Goal: Task Accomplishment & Management: Manage account settings

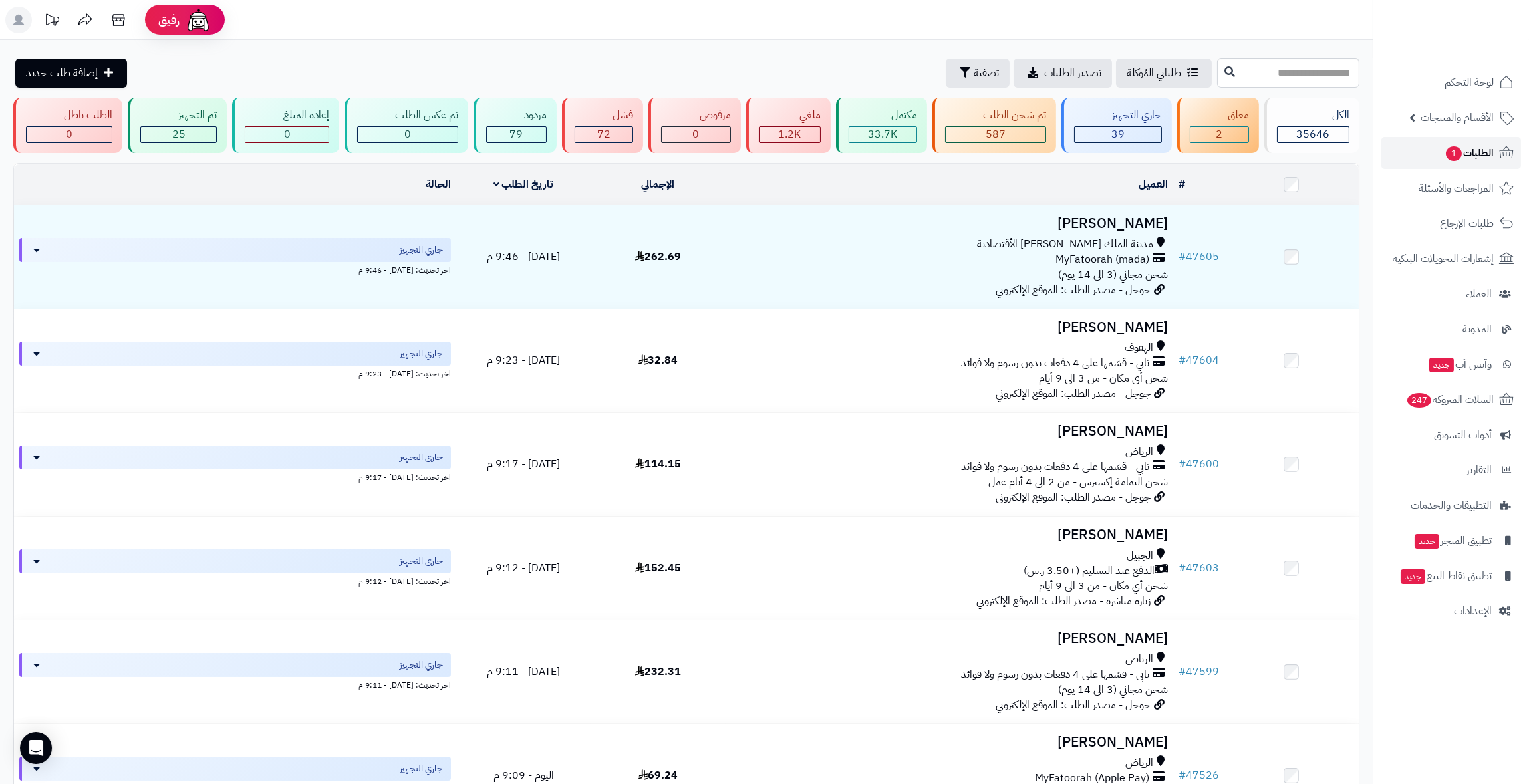
click at [1151, 151] on span "1" at bounding box center [1454, 154] width 16 height 15
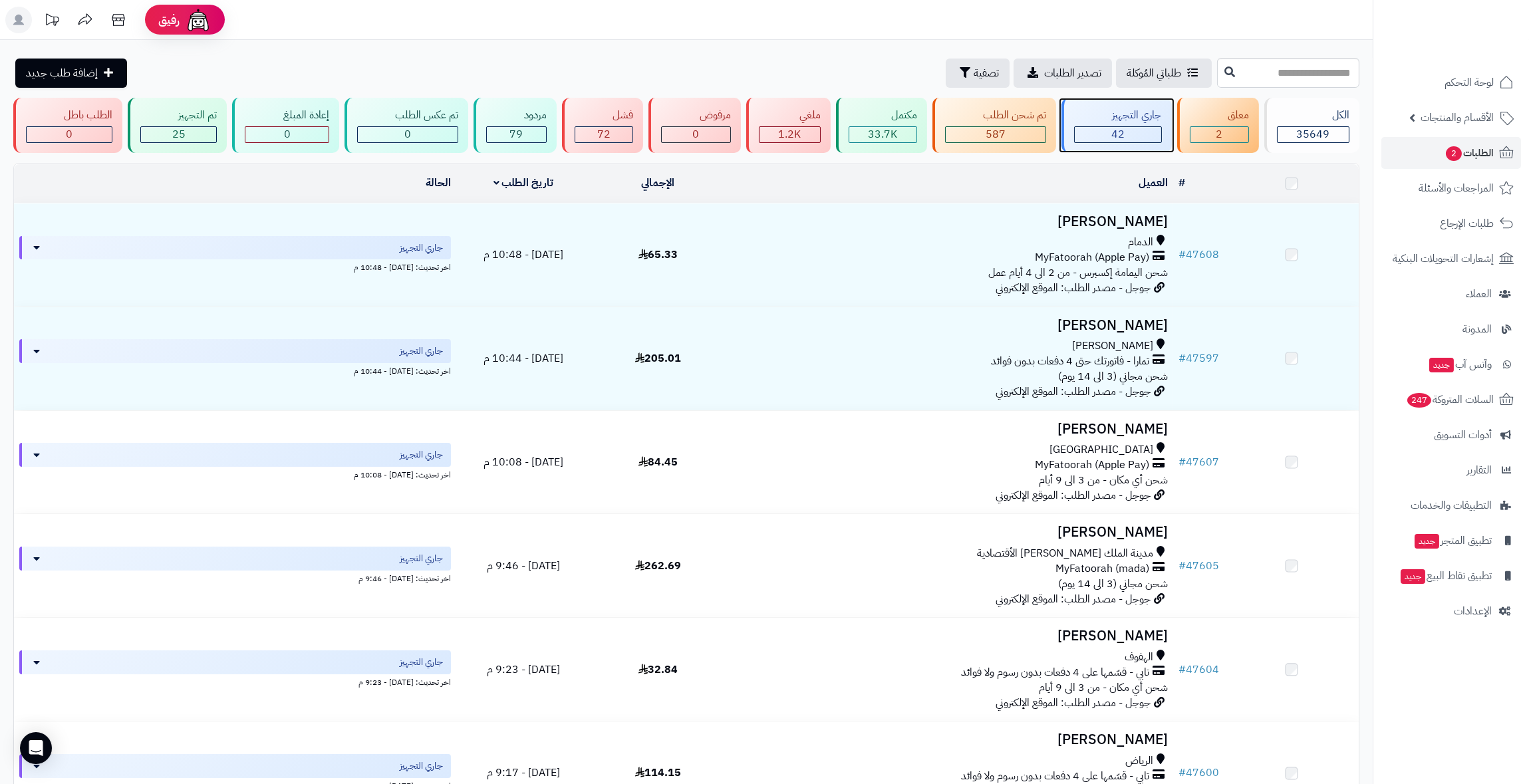
click at [1141, 120] on div "جاري التجهيز" at bounding box center [1118, 115] width 87 height 15
click at [1045, 66] on span "تصدير الطلبات" at bounding box center [1073, 73] width 57 height 16
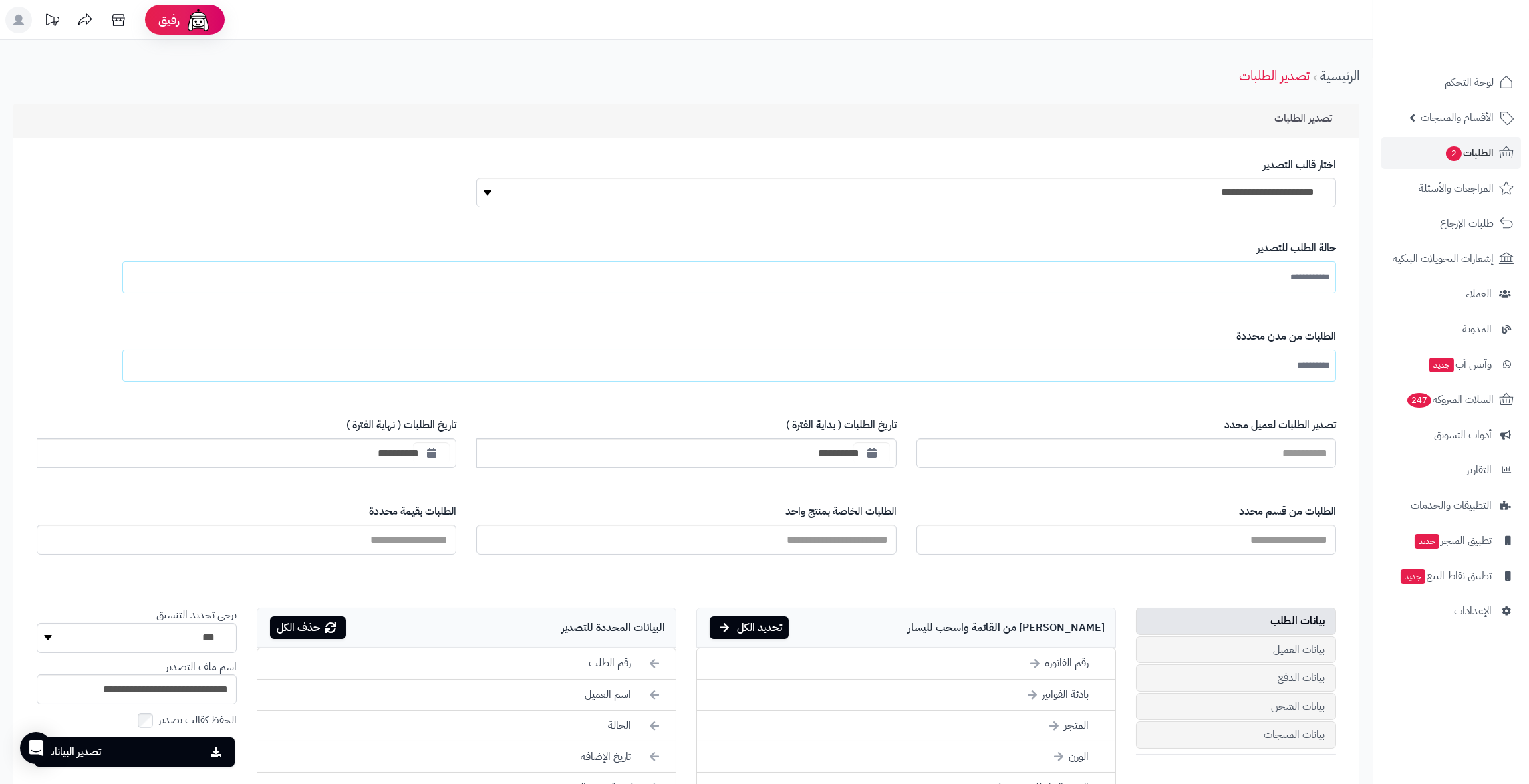
click at [1270, 210] on div "**********" at bounding box center [906, 183] width 860 height 70
click at [1279, 200] on select "**********" at bounding box center [906, 193] width 860 height 30
select select "*"
click at [476, 178] on select "**********" at bounding box center [906, 193] width 860 height 30
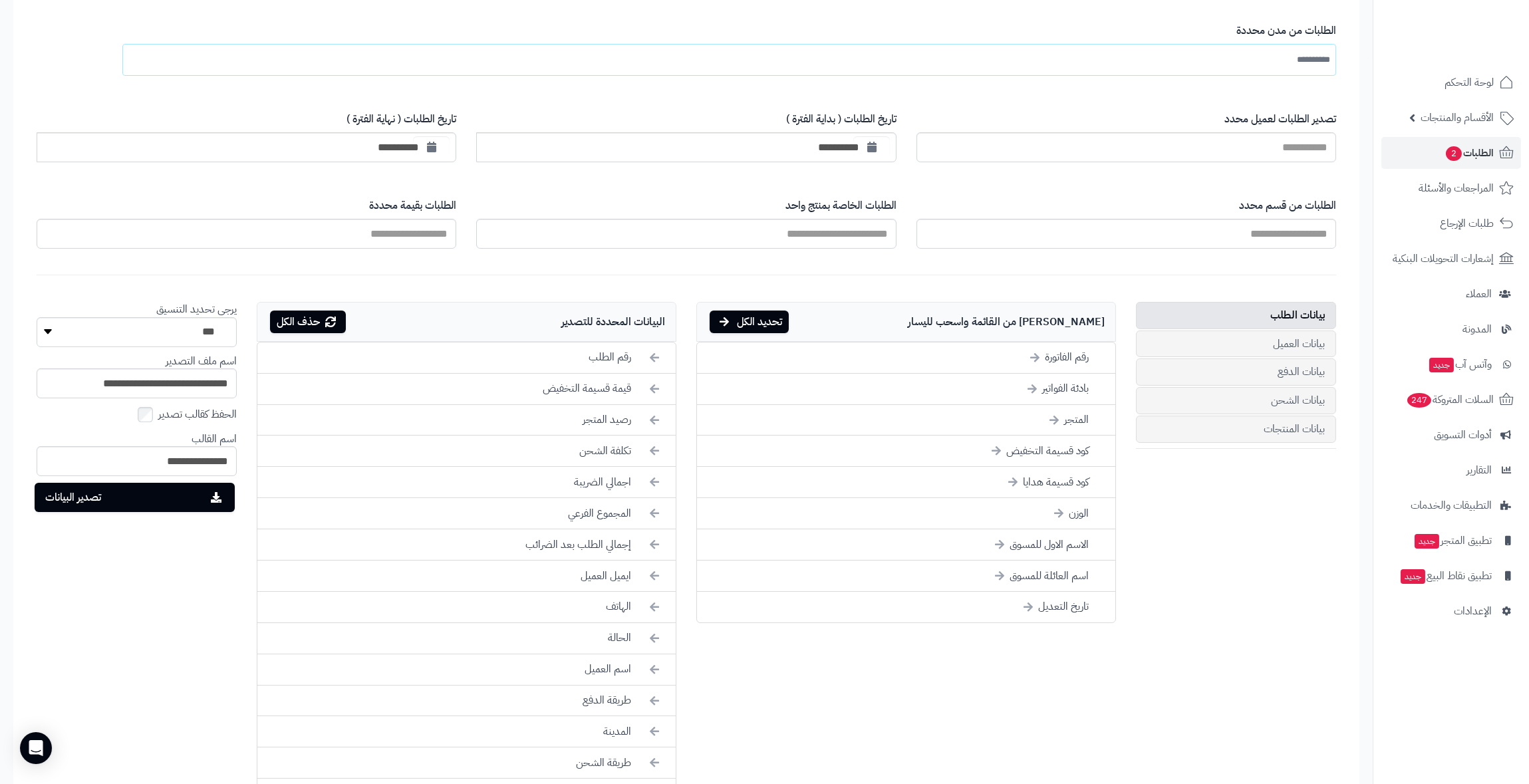
scroll to position [423, 0]
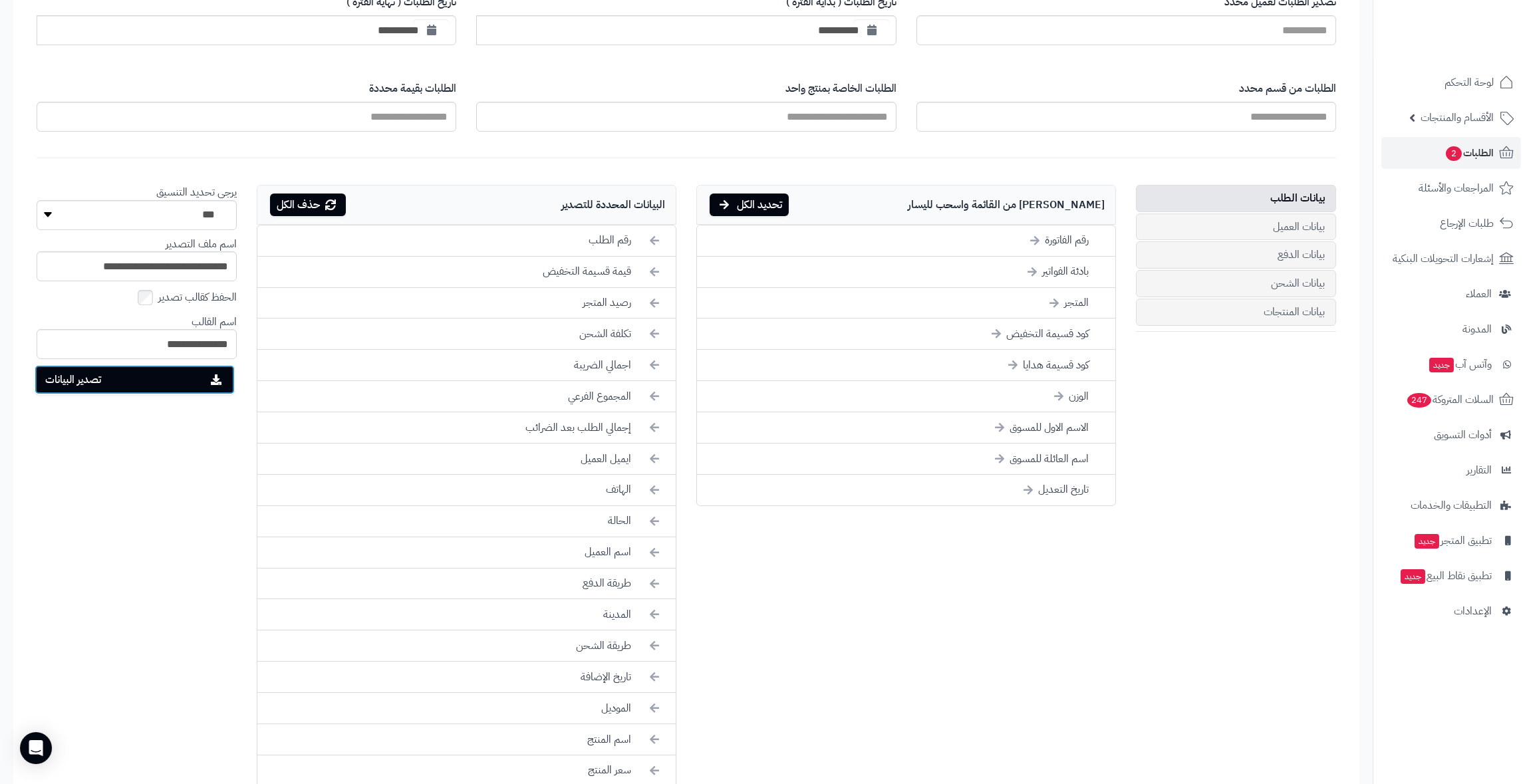
click at [158, 376] on button "تصدير البيانات" at bounding box center [135, 379] width 200 height 29
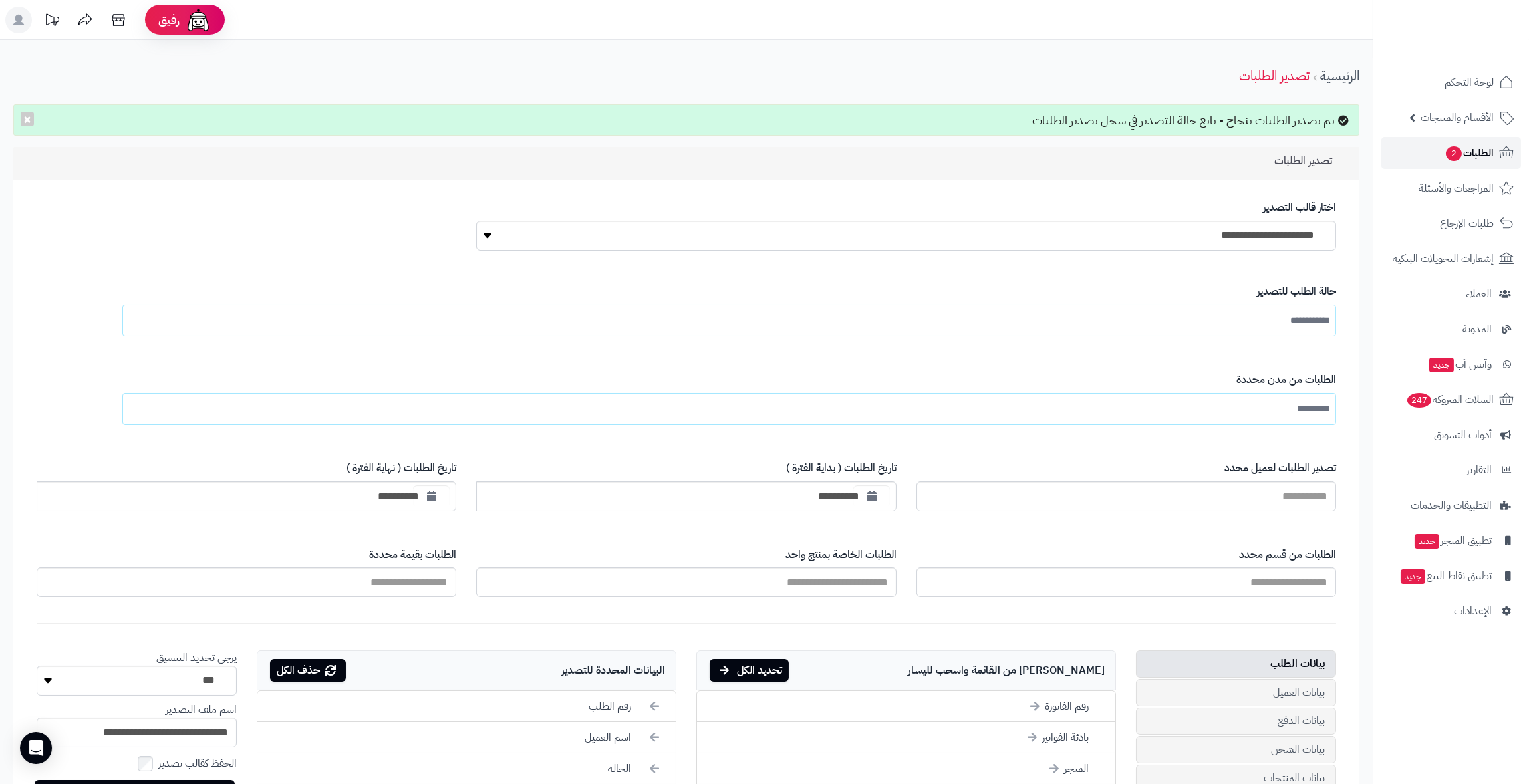
click at [1421, 155] on link "الطلبات 2" at bounding box center [1451, 153] width 140 height 32
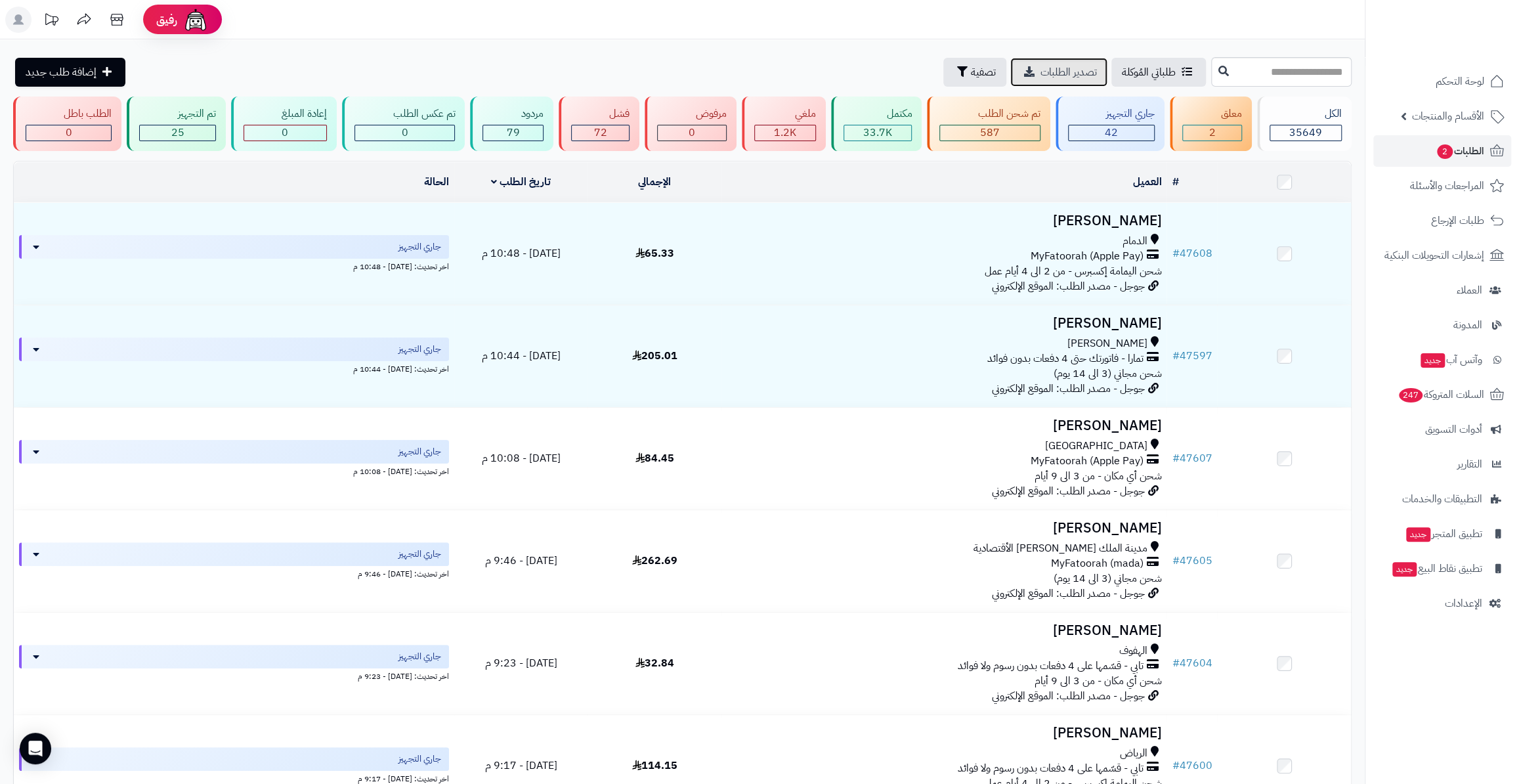
click at [1040, 67] on span "تصدير الطلبات" at bounding box center [1068, 72] width 56 height 16
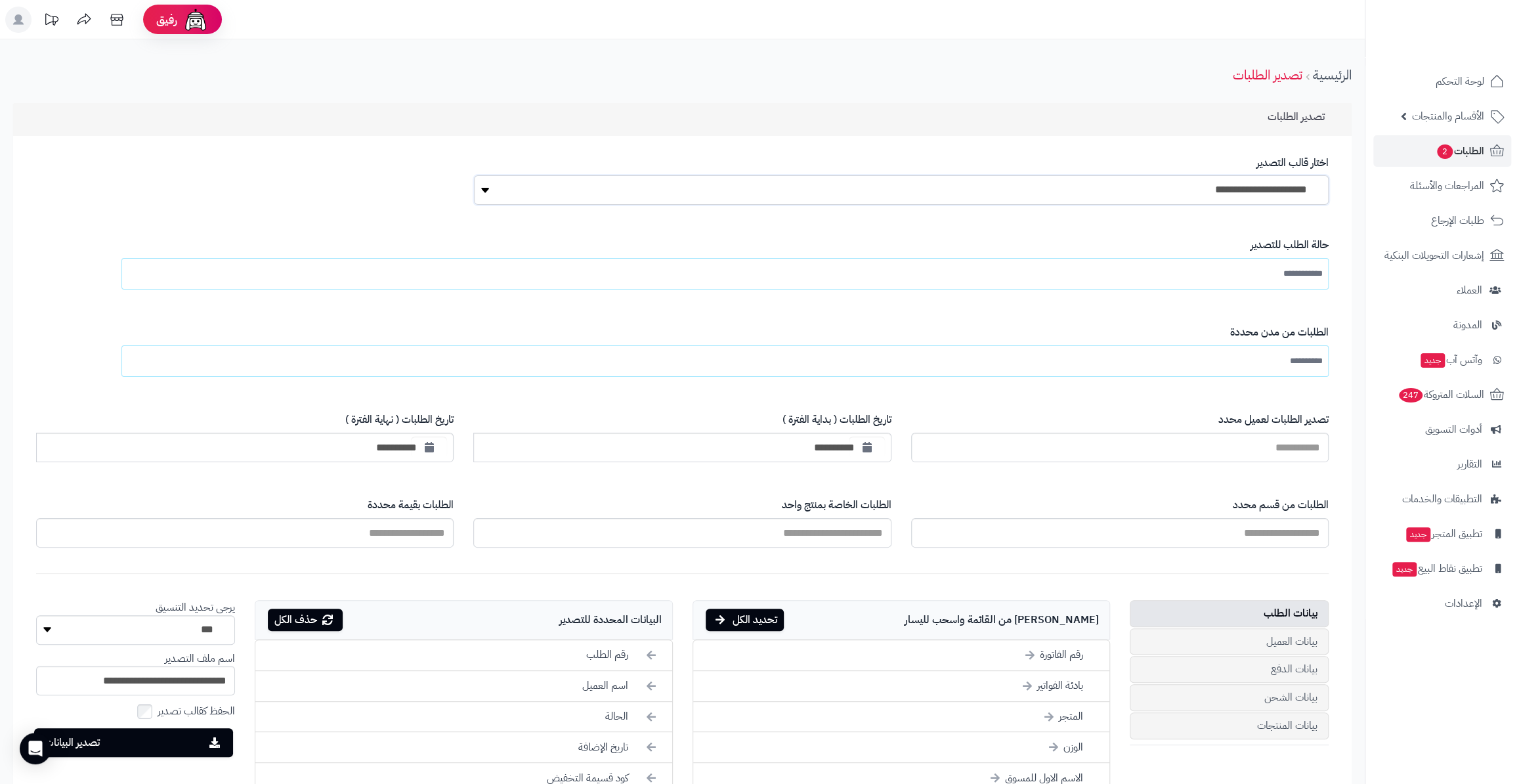
click at [1279, 196] on select "**********" at bounding box center [901, 190] width 855 height 30
select select "*"
click at [474, 176] on select "**********" at bounding box center [901, 190] width 855 height 30
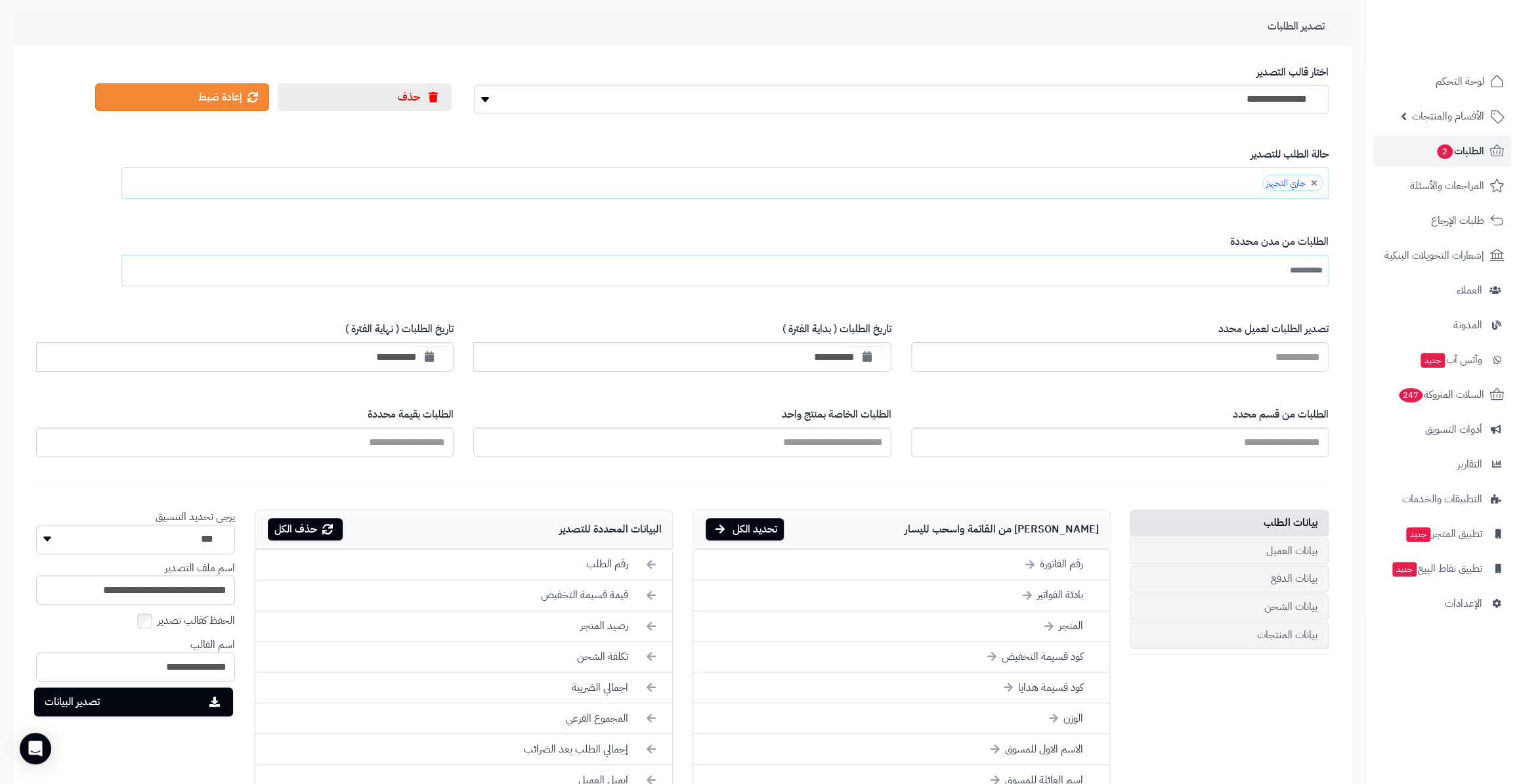
scroll to position [418, 0]
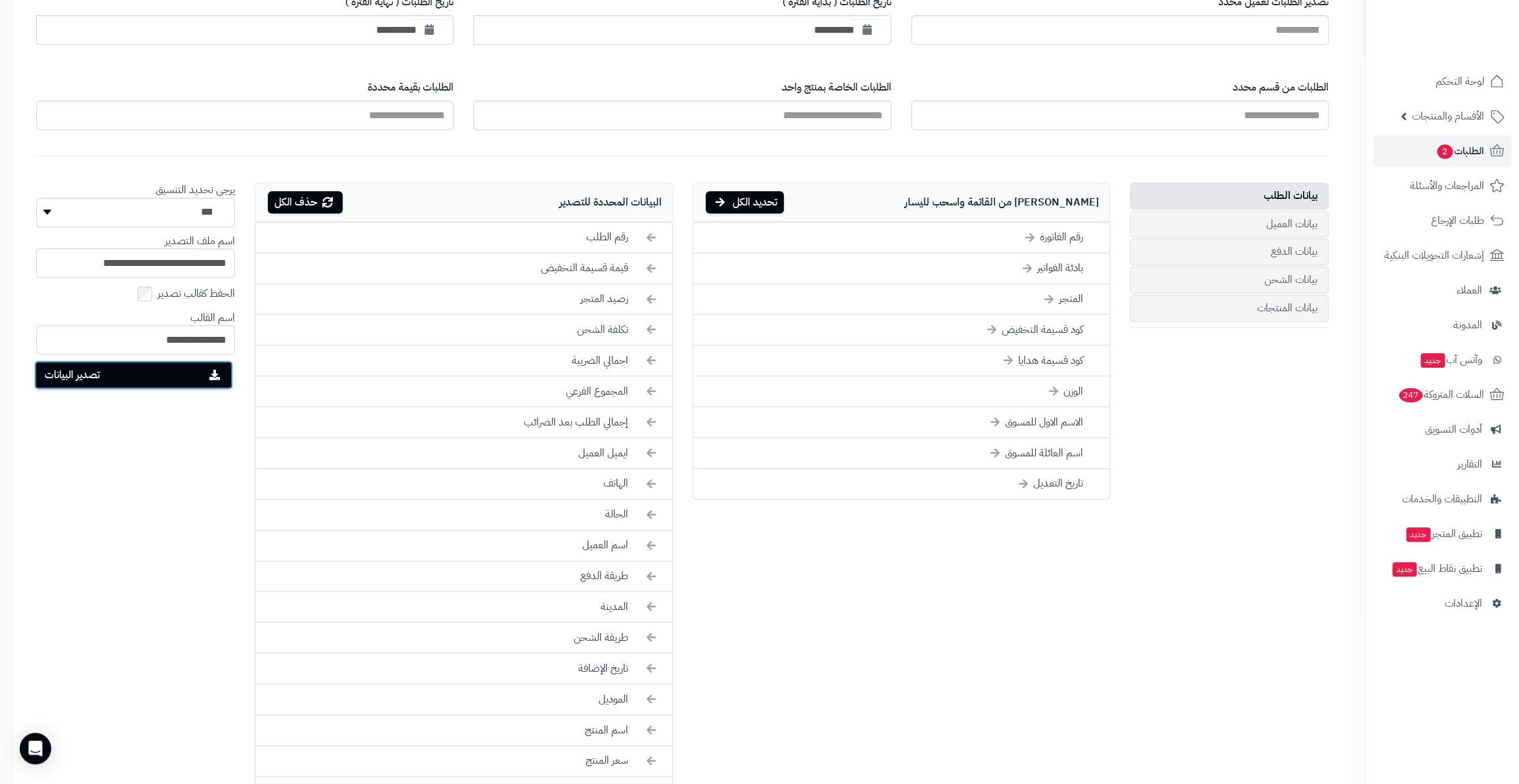
click at [1337, 58] on form "**********" at bounding box center [682, 381] width 1319 height 1168
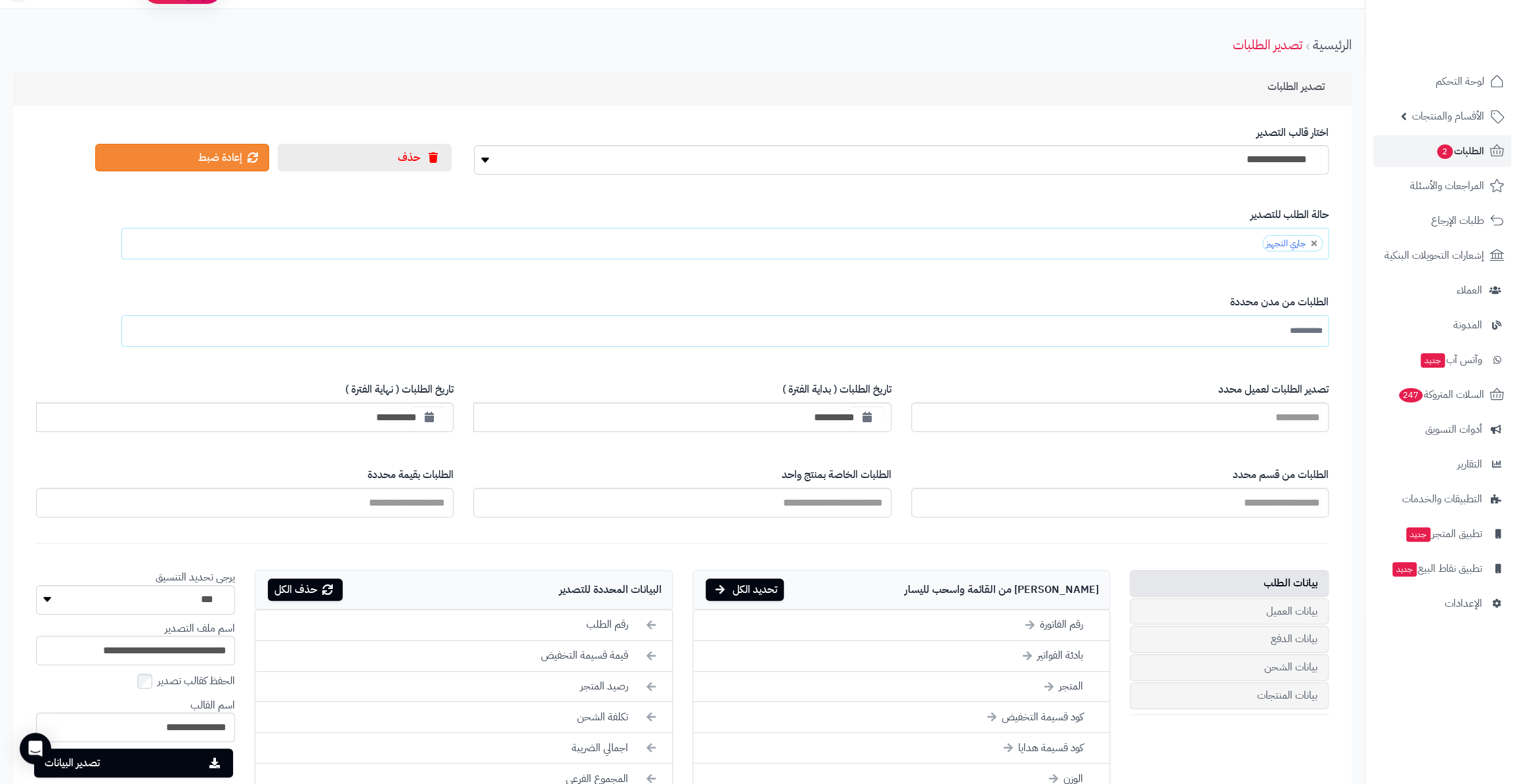
scroll to position [0, 0]
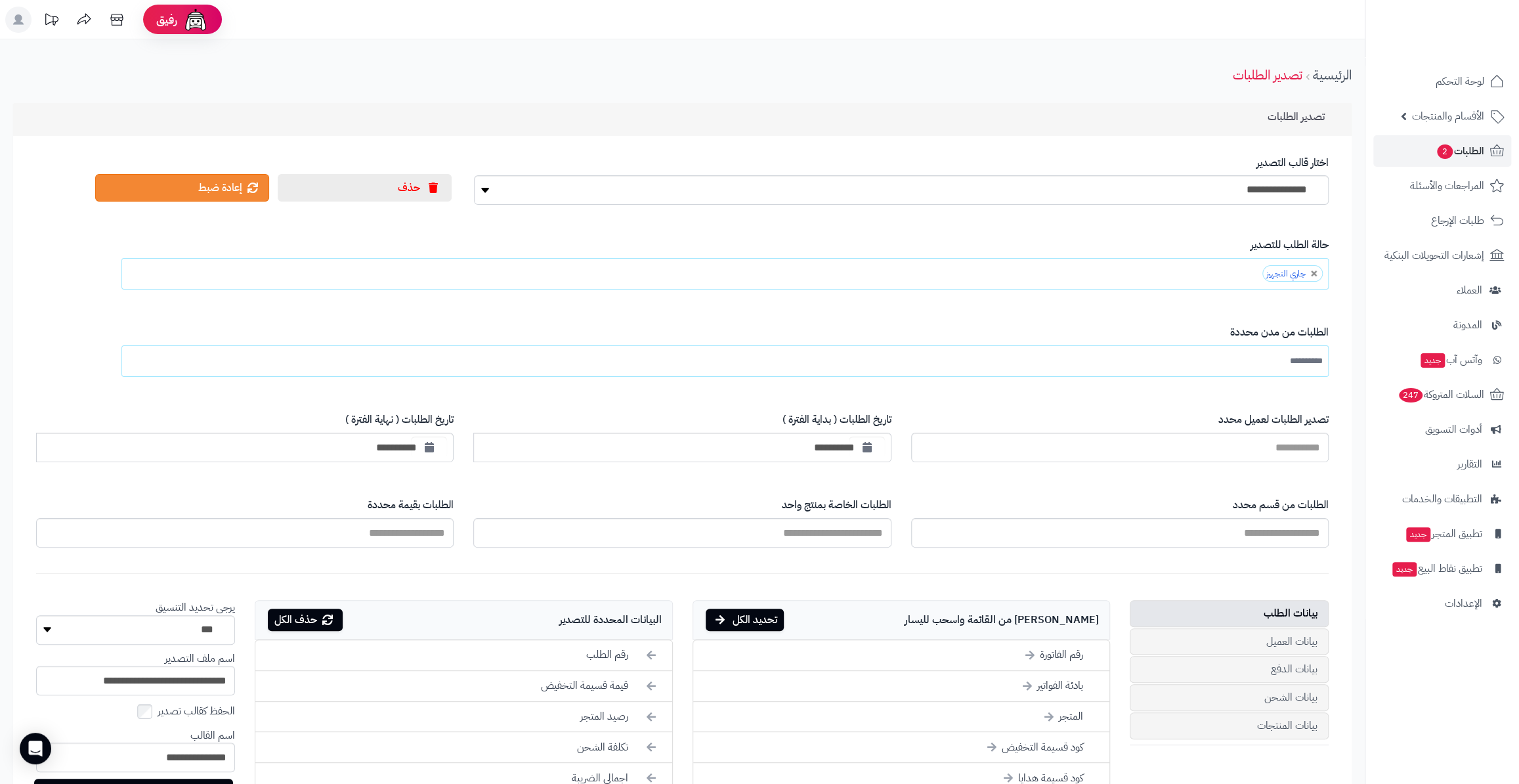
click at [55, 287] on div "**********" at bounding box center [681, 263] width 1312 height 71
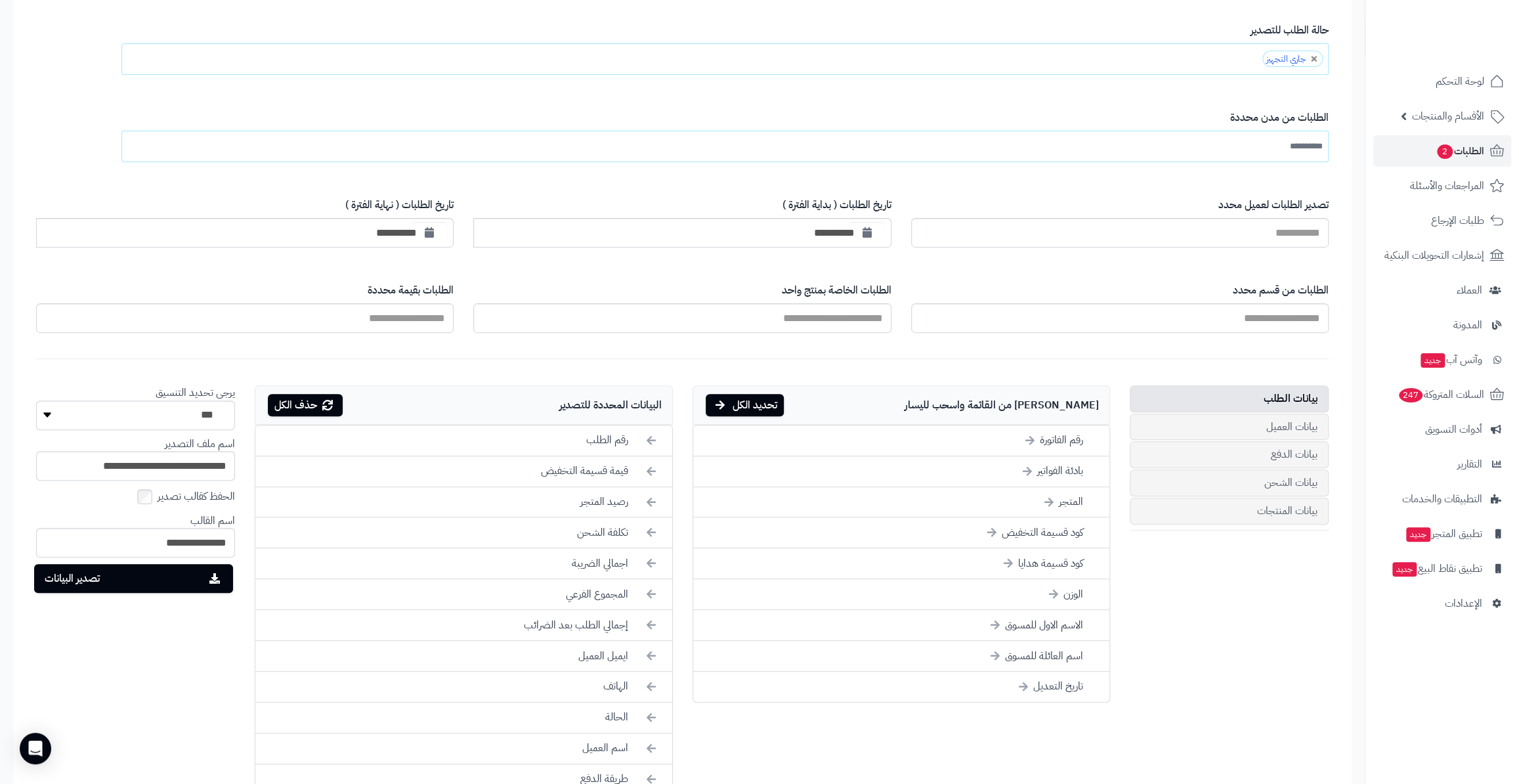
scroll to position [239, 0]
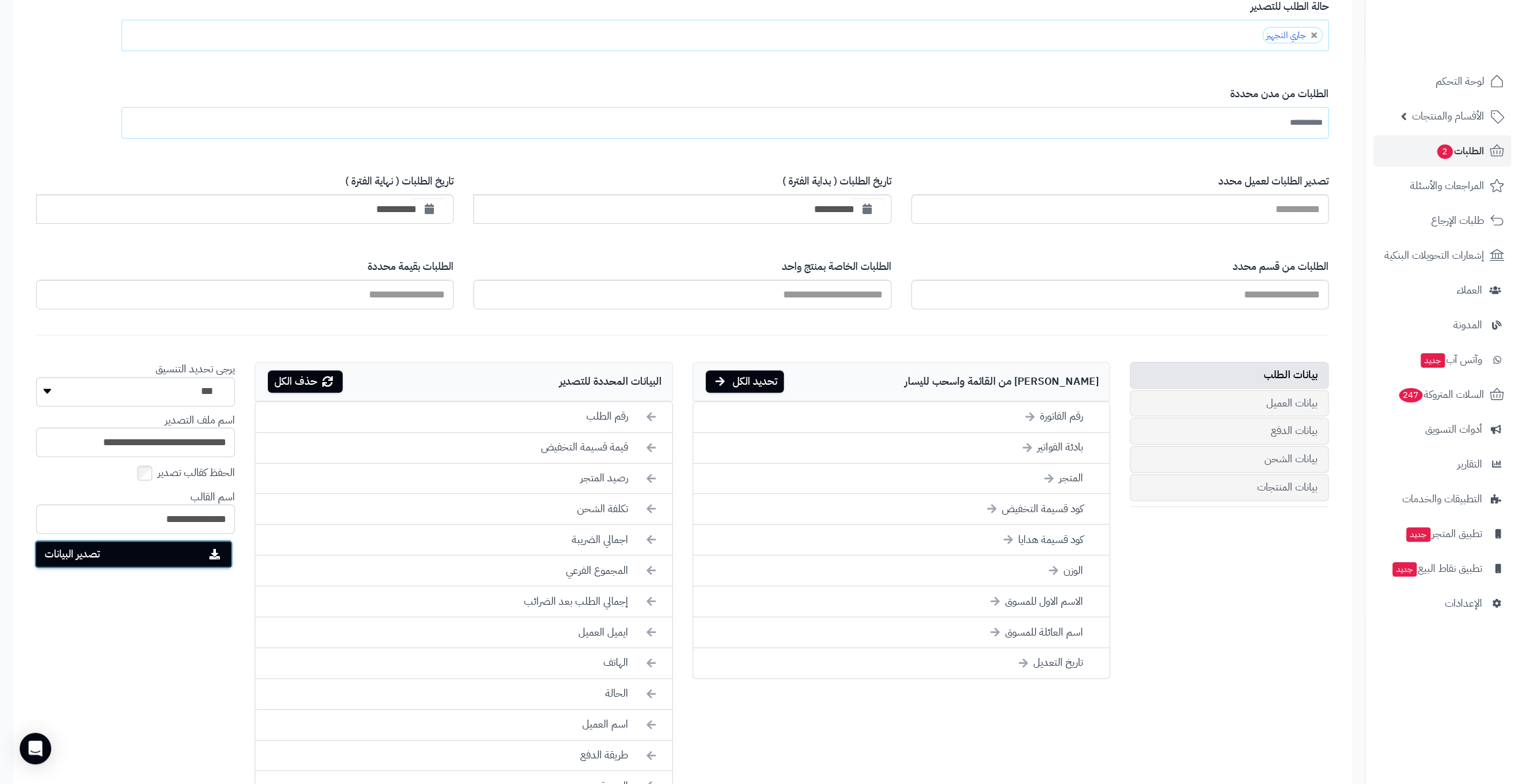
click at [120, 551] on button "تصدير البيانات" at bounding box center [133, 554] width 199 height 29
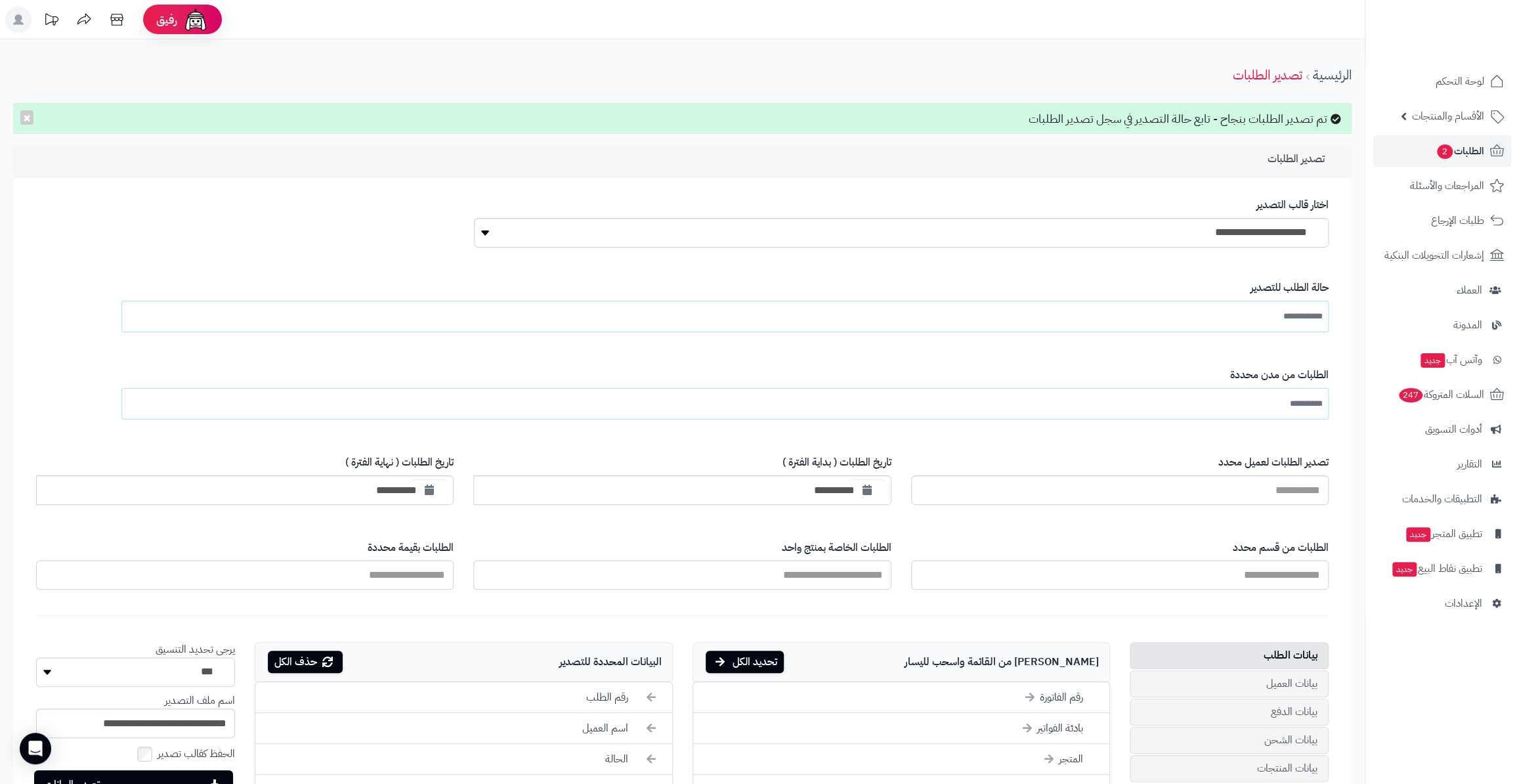
drag, startPoint x: 1210, startPoint y: 120, endPoint x: 960, endPoint y: 121, distance: 250.0
click at [960, 121] on div "تم تصدير الطلبات بنجاح - تابع حالة التصدير في سجل تصدير الطلبات ×" at bounding box center [682, 118] width 1339 height 31
click at [988, 146] on div "تصدير الطلبات" at bounding box center [682, 162] width 1339 height 33
click at [1113, 227] on select "**********" at bounding box center [901, 233] width 855 height 30
select select "*"
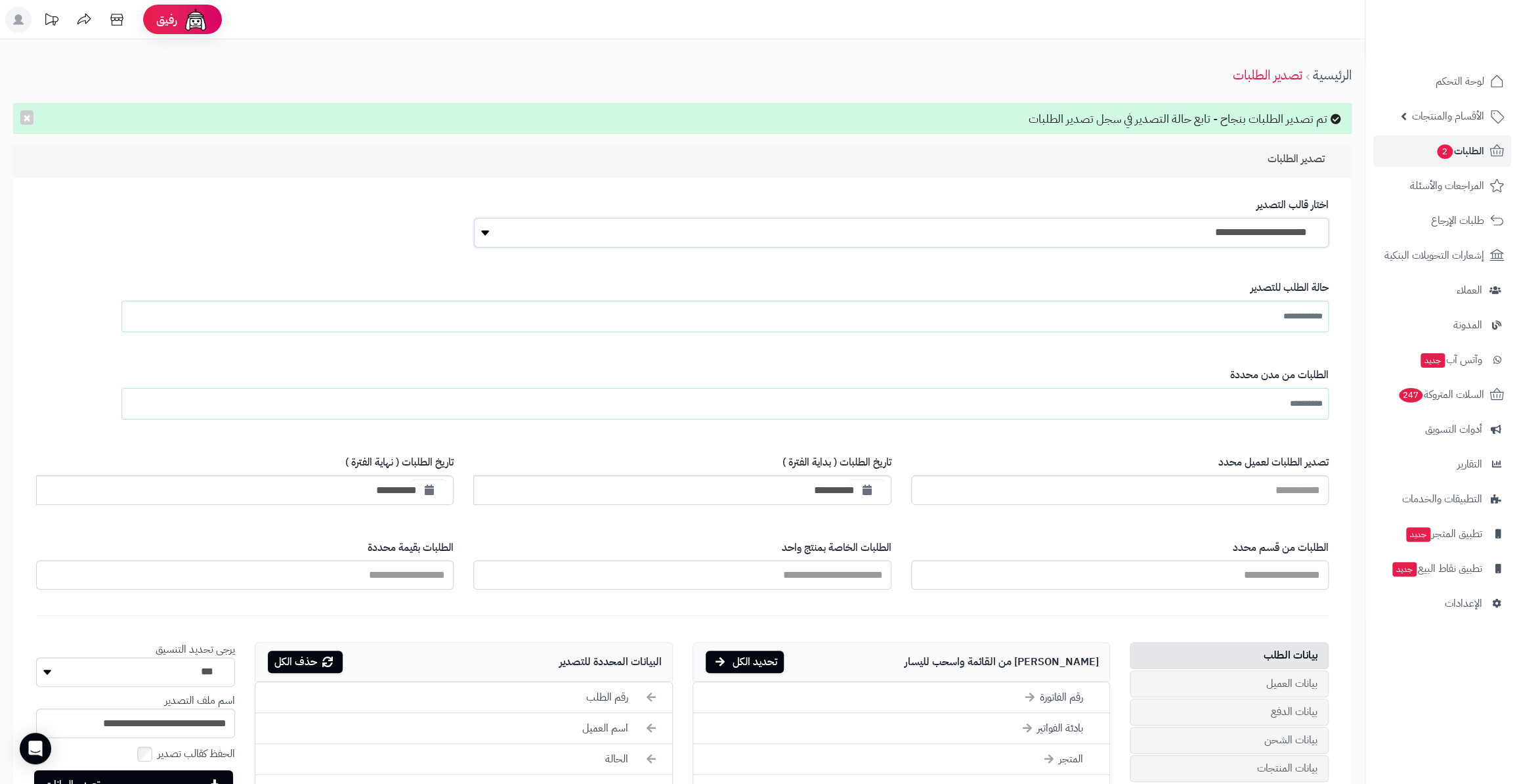
click at [474, 218] on select "**********" at bounding box center [901, 233] width 855 height 30
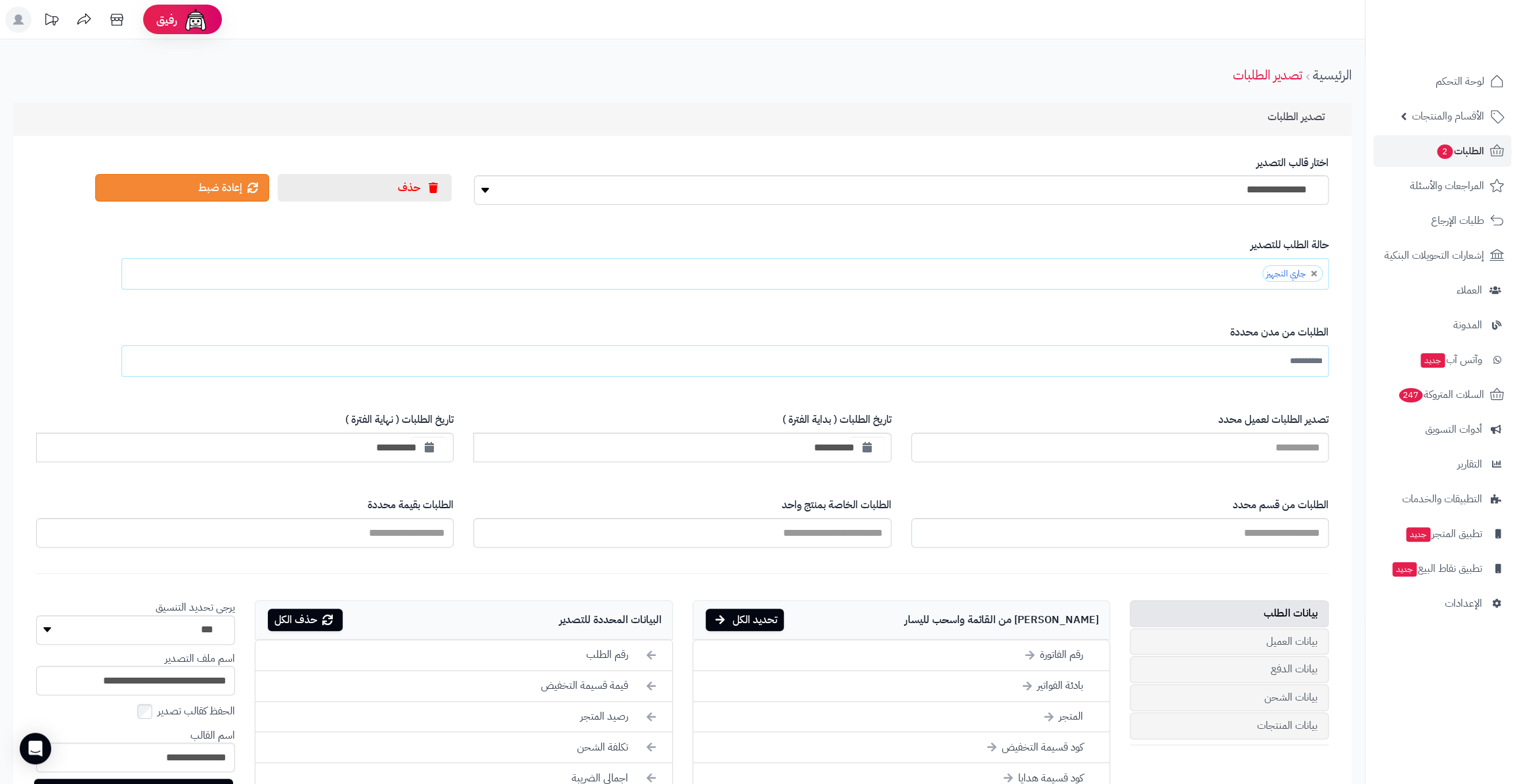
click at [1008, 230] on div "**********" at bounding box center [738, 263] width 1183 height 71
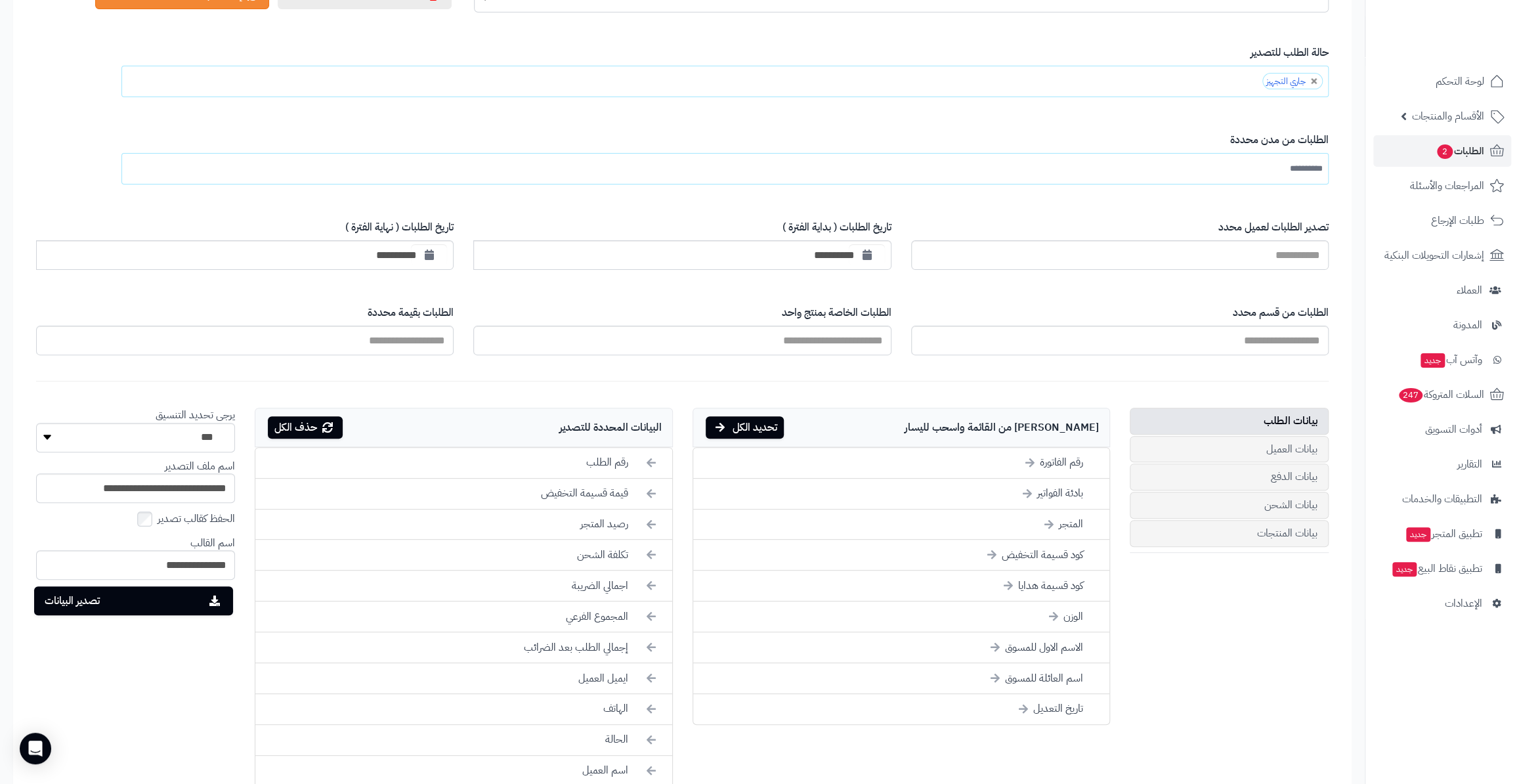
scroll to position [298, 0]
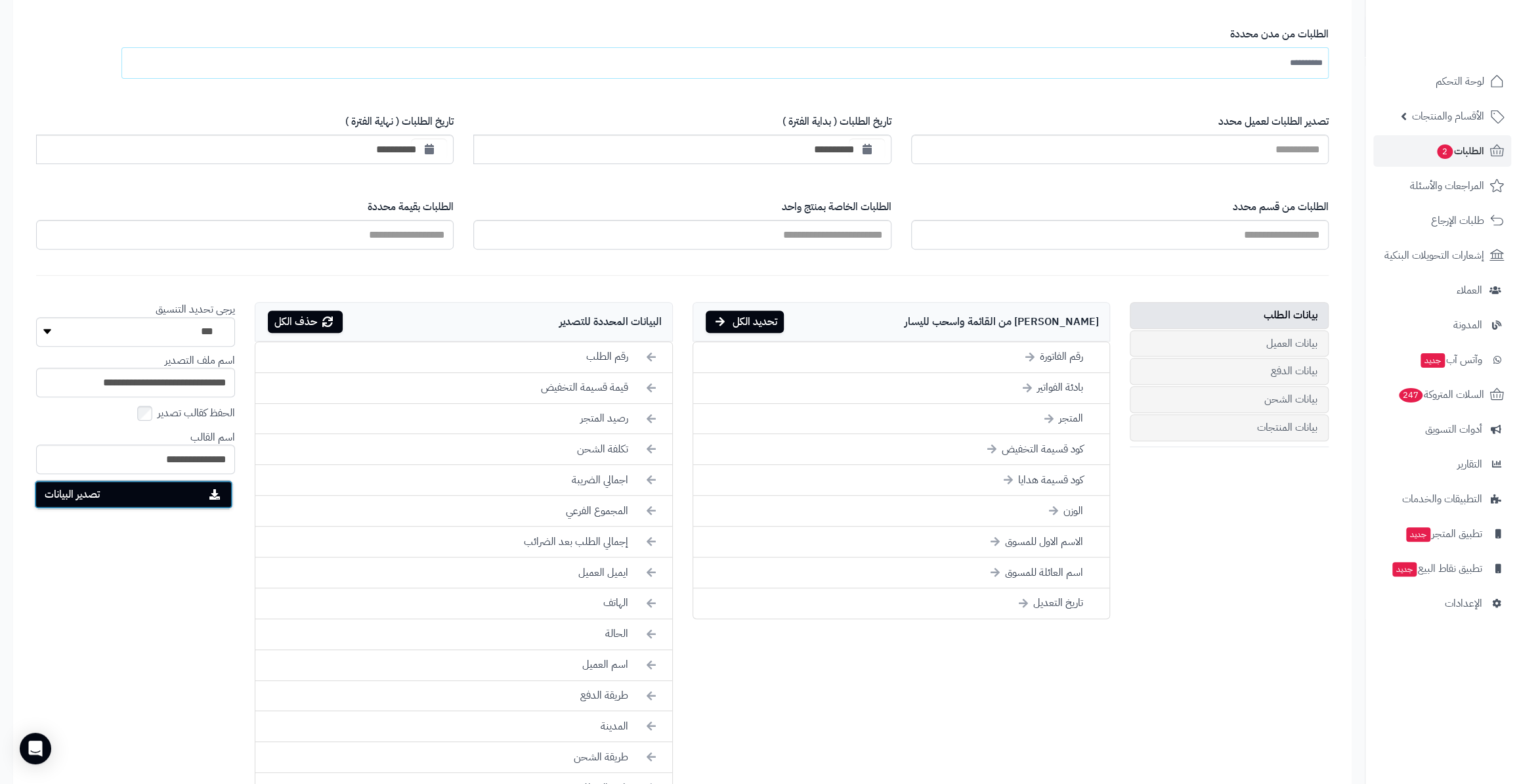
click at [122, 493] on button "تصدير البيانات" at bounding box center [133, 494] width 199 height 29
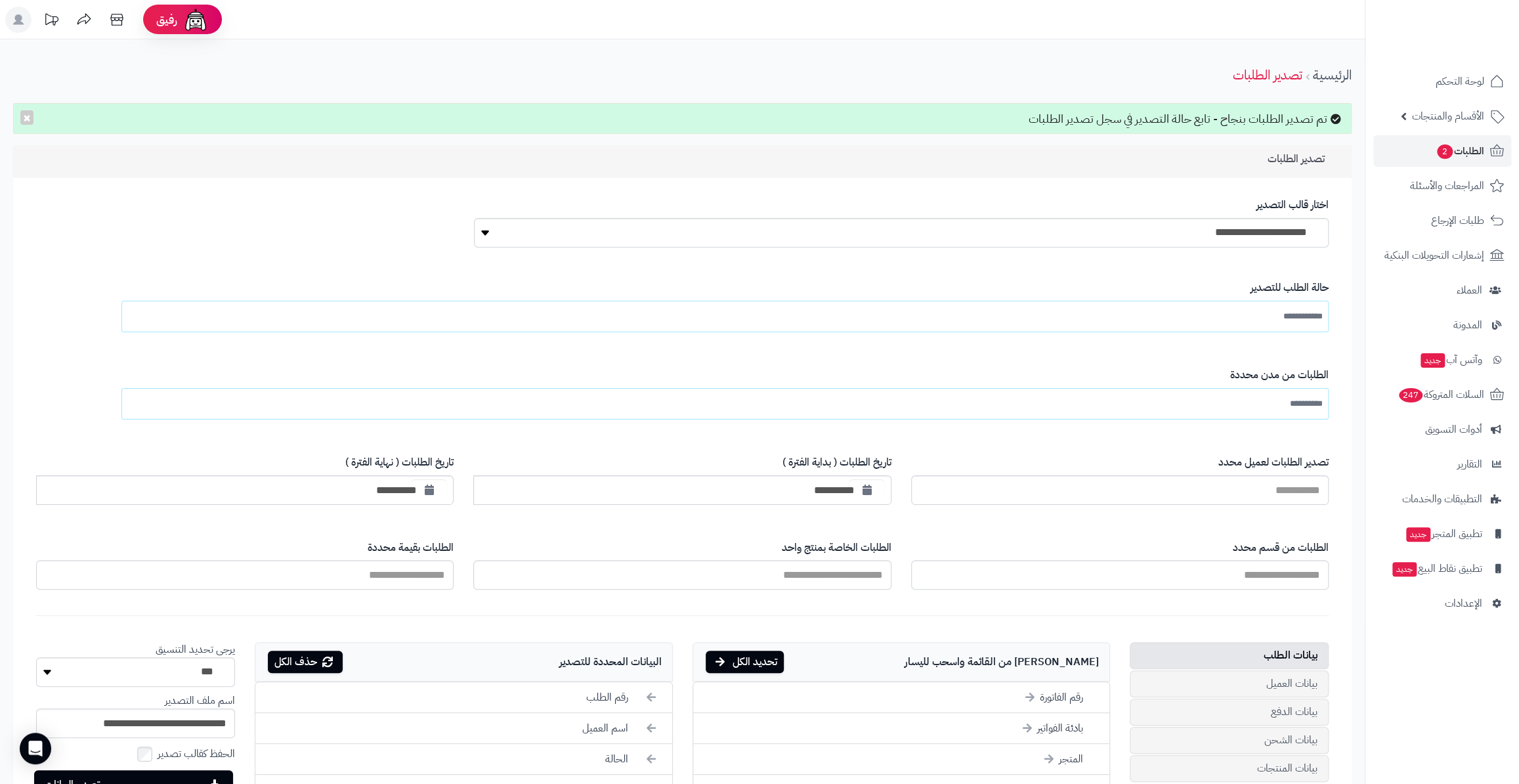
drag, startPoint x: 1035, startPoint y: 121, endPoint x: 1095, endPoint y: 126, distance: 60.2
click at [1097, 128] on div "تم تصدير الطلبات بنجاح - تابع حالة التصدير في سجل تصدير الطلبات ×" at bounding box center [682, 118] width 1339 height 31
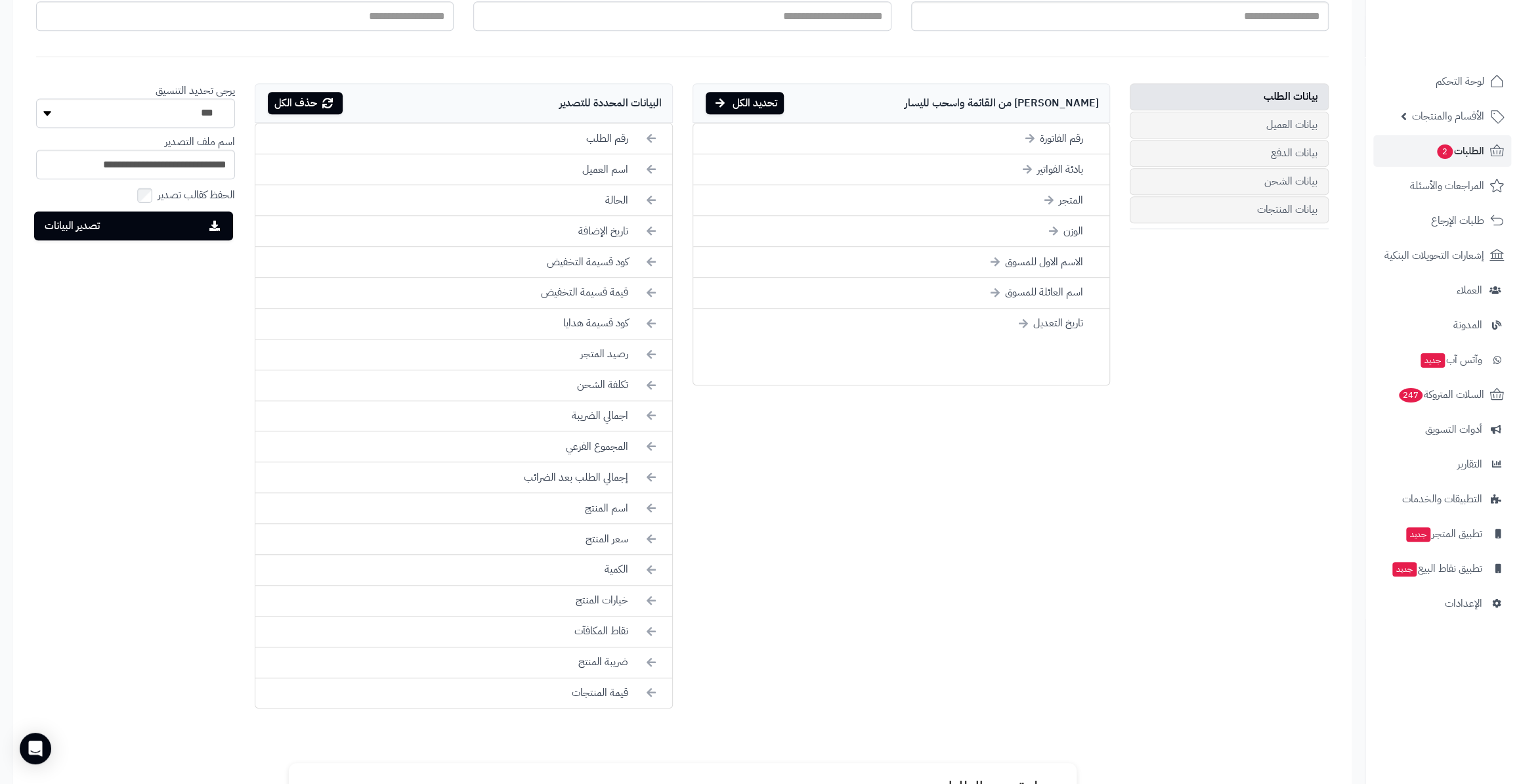
scroll to position [880, 0]
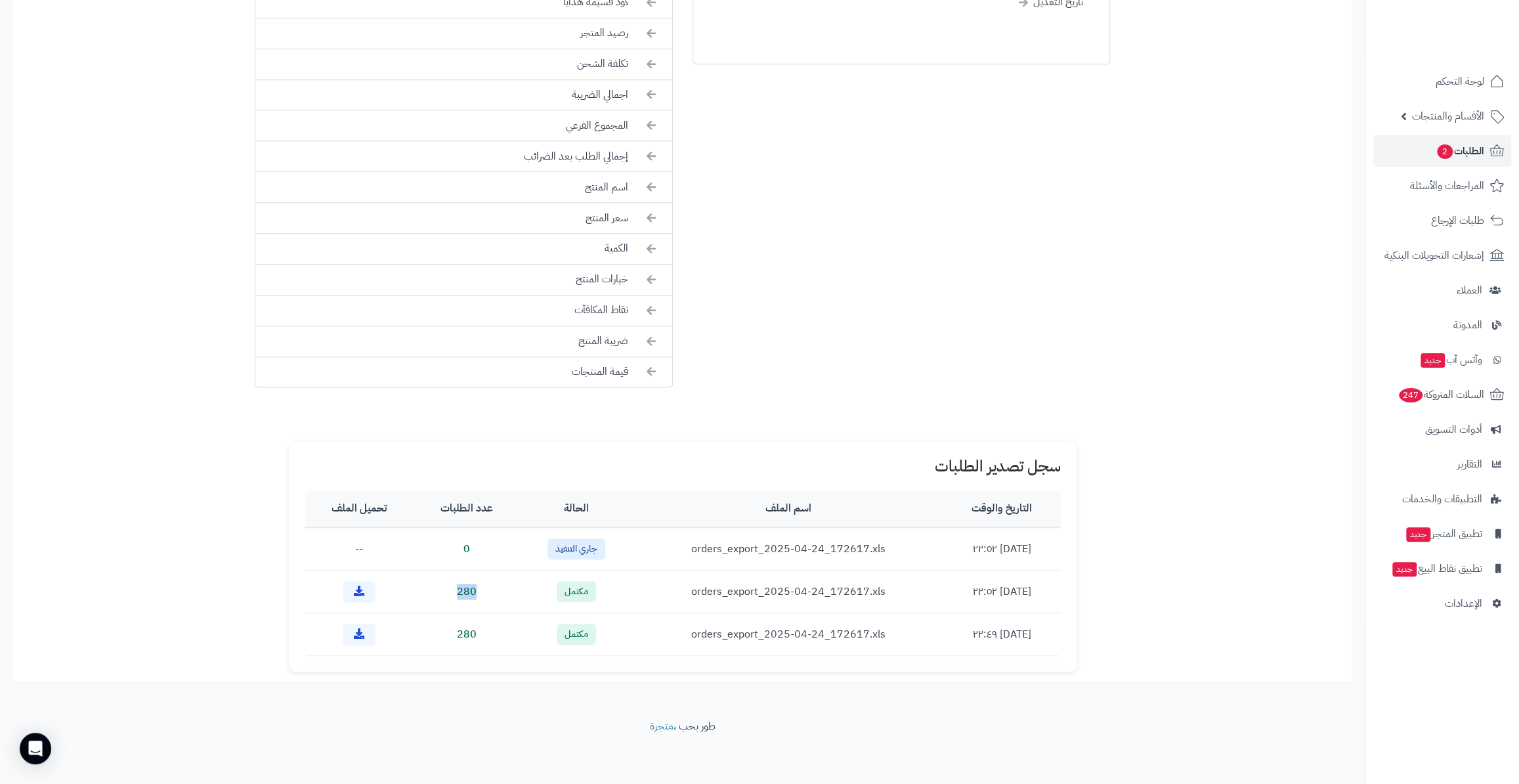
drag, startPoint x: 446, startPoint y: 599, endPoint x: 488, endPoint y: 600, distance: 42.0
click at [488, 600] on td "280" at bounding box center [467, 592] width 105 height 43
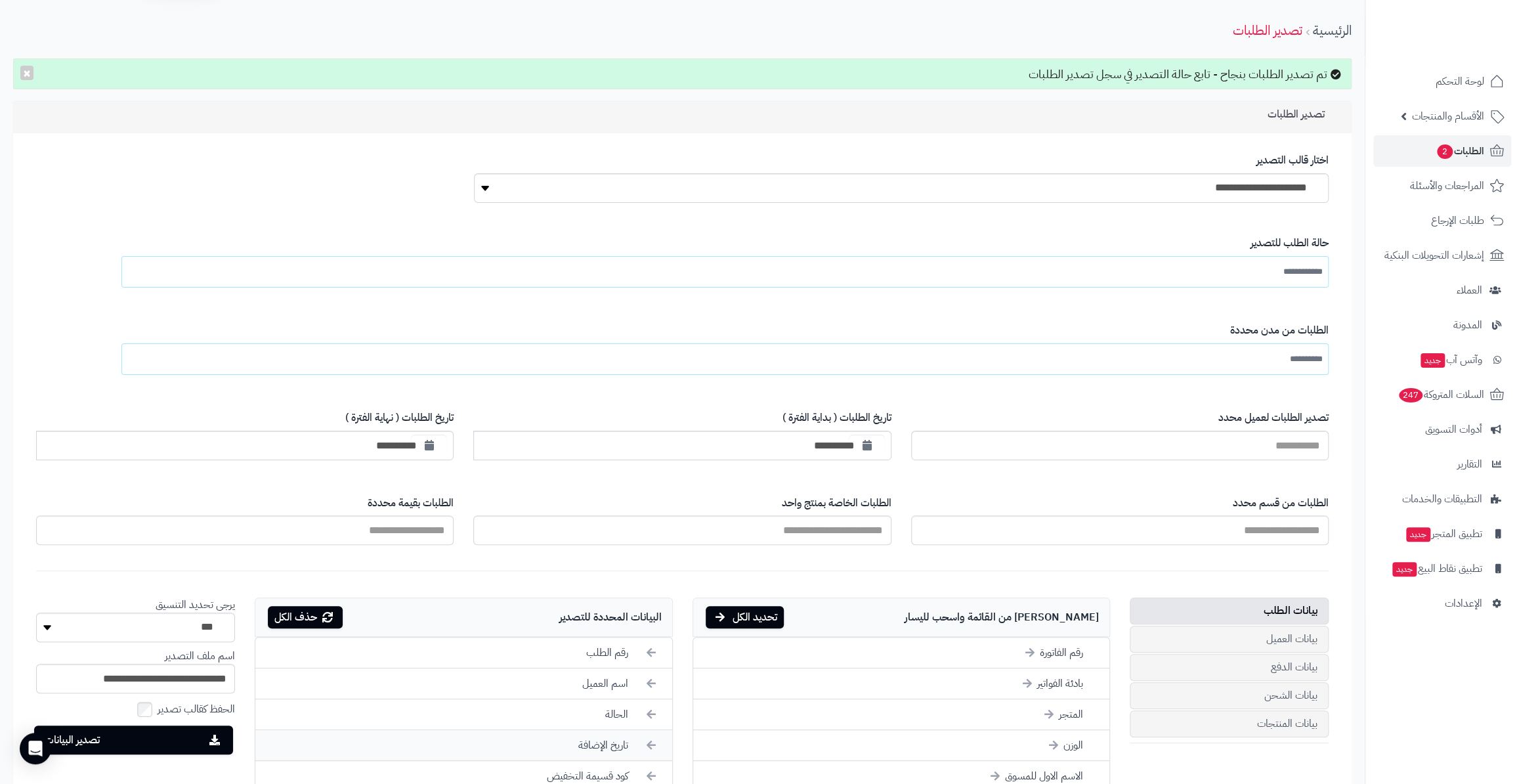
scroll to position [44, 0]
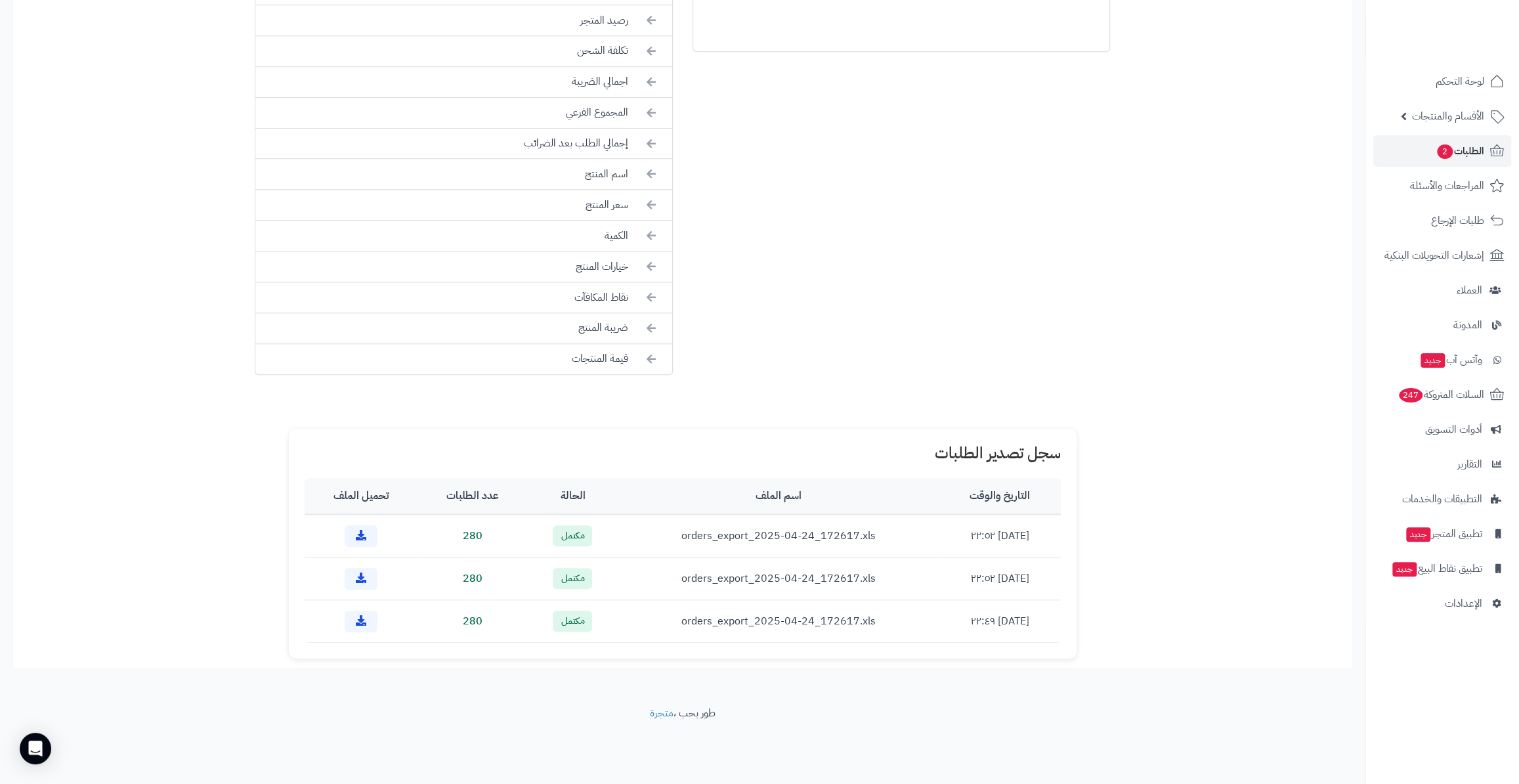
scroll to position [852, 0]
click at [359, 528] on icon at bounding box center [361, 533] width 10 height 10
click at [1460, 151] on span "الطلبات 2" at bounding box center [1460, 151] width 49 height 18
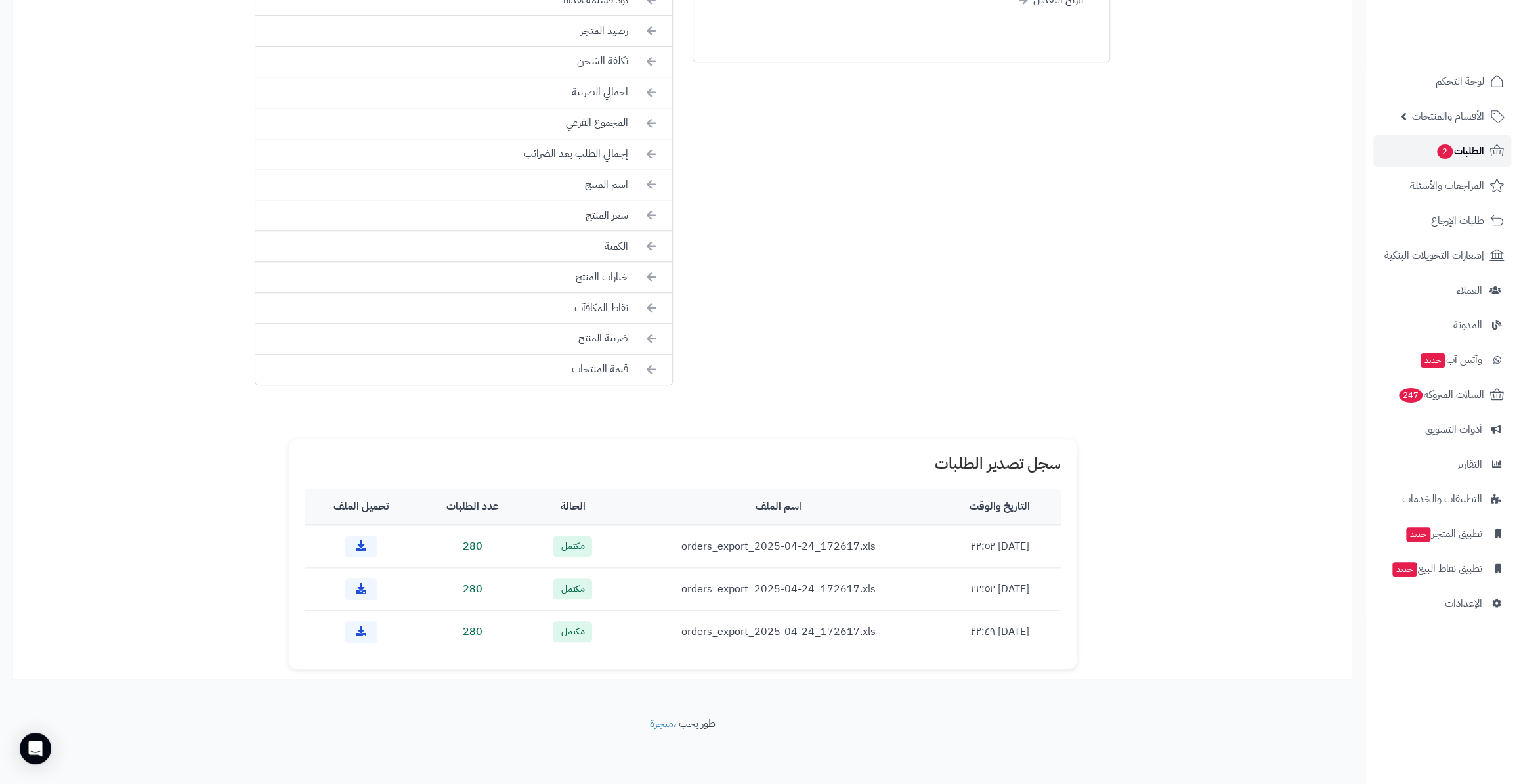
scroll to position [617, 0]
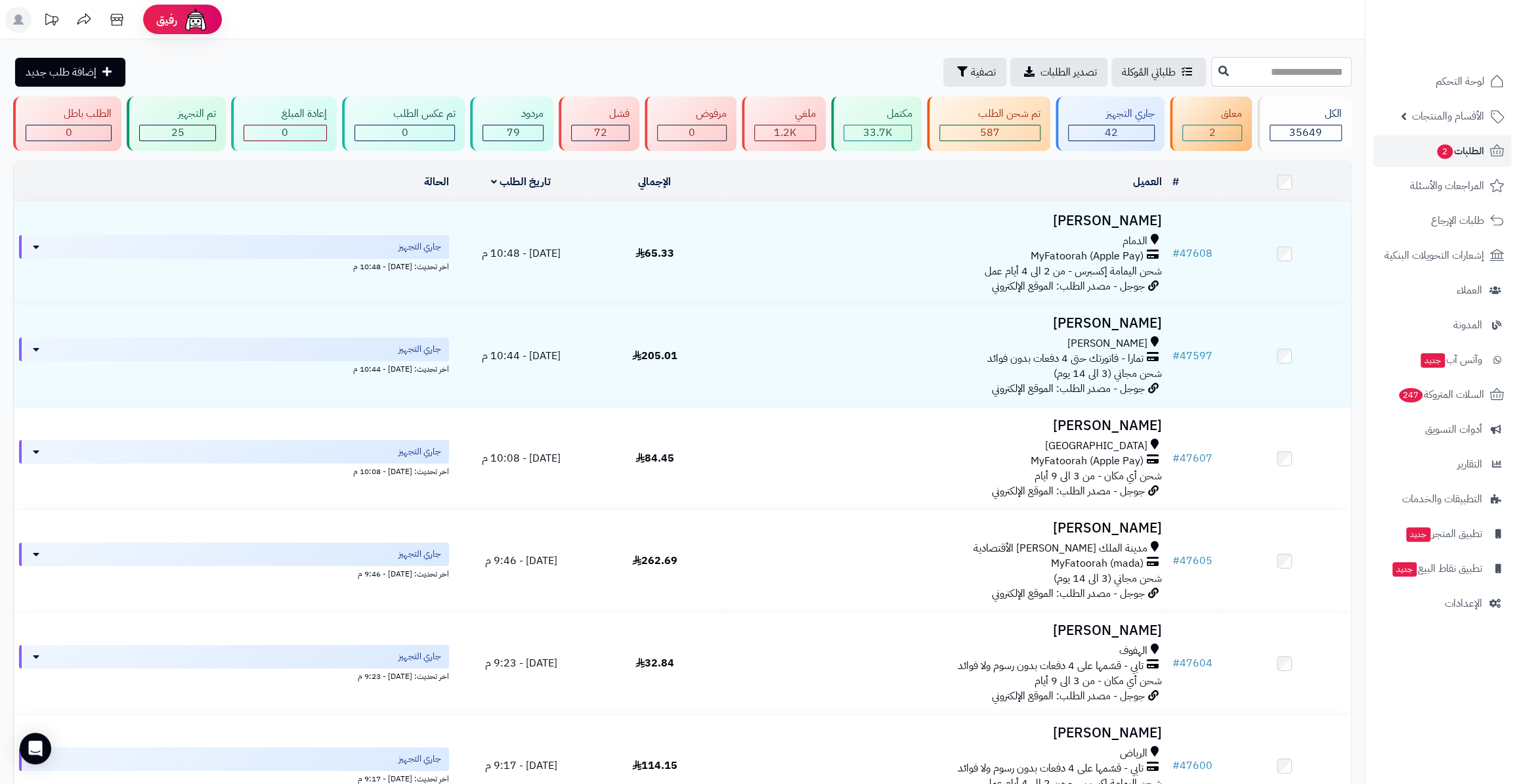
click at [1262, 65] on input "text" at bounding box center [1281, 72] width 141 height 30
paste input "*****"
type input "*****"
click at [1214, 78] on button at bounding box center [1223, 70] width 19 height 25
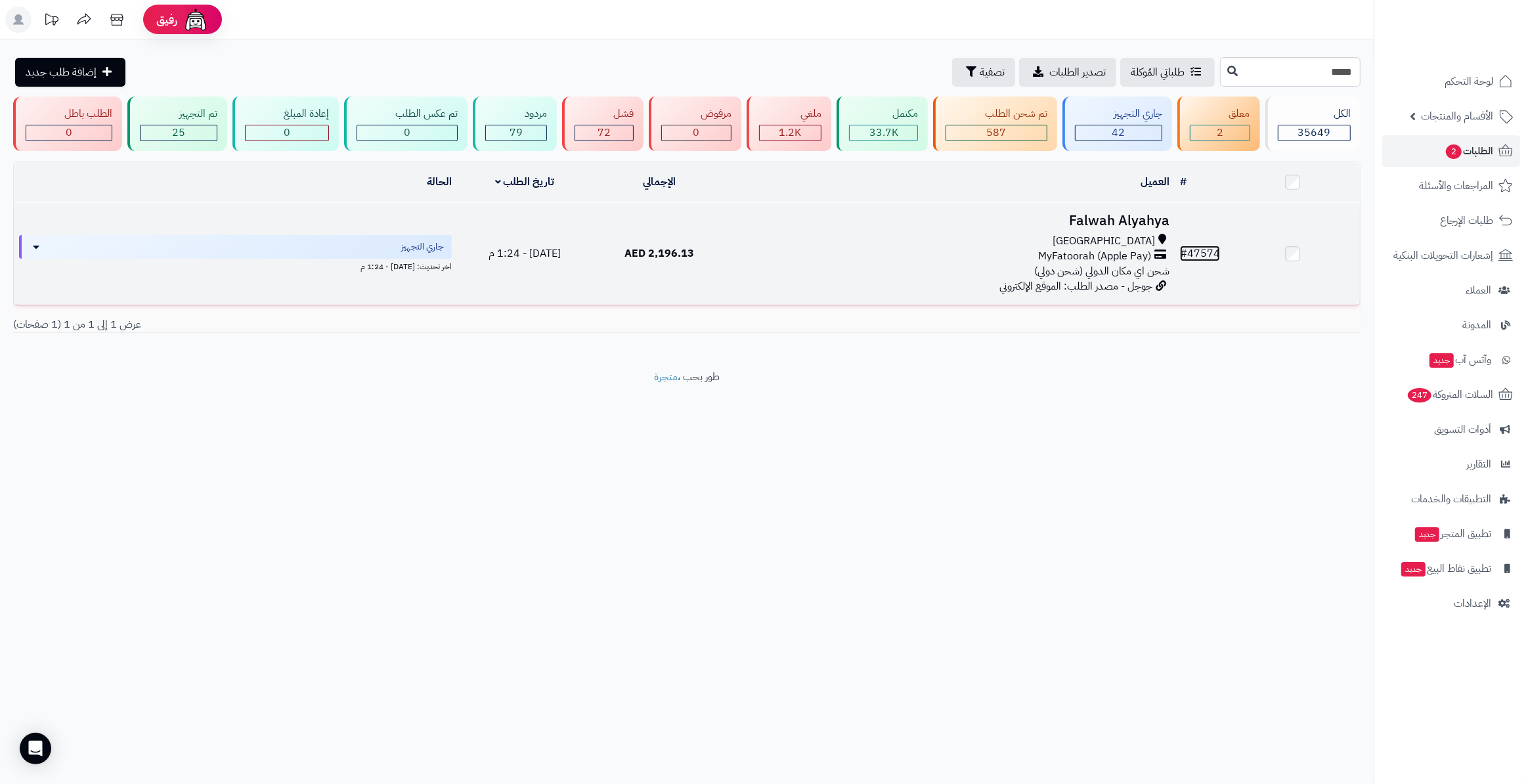
click at [1211, 254] on link "# 47574" at bounding box center [1200, 253] width 40 height 16
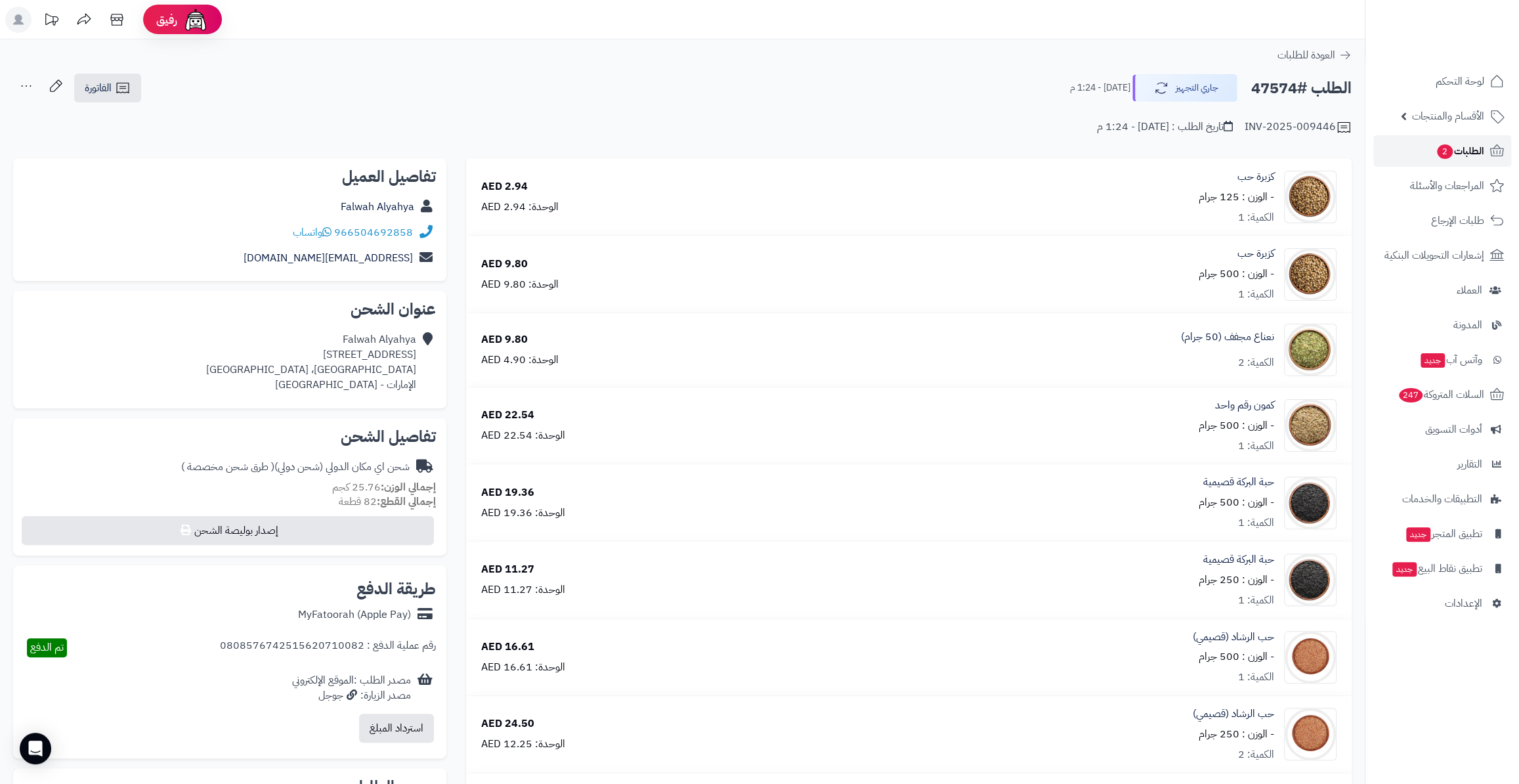
click at [1456, 144] on span "الطلبات 2" at bounding box center [1460, 151] width 49 height 18
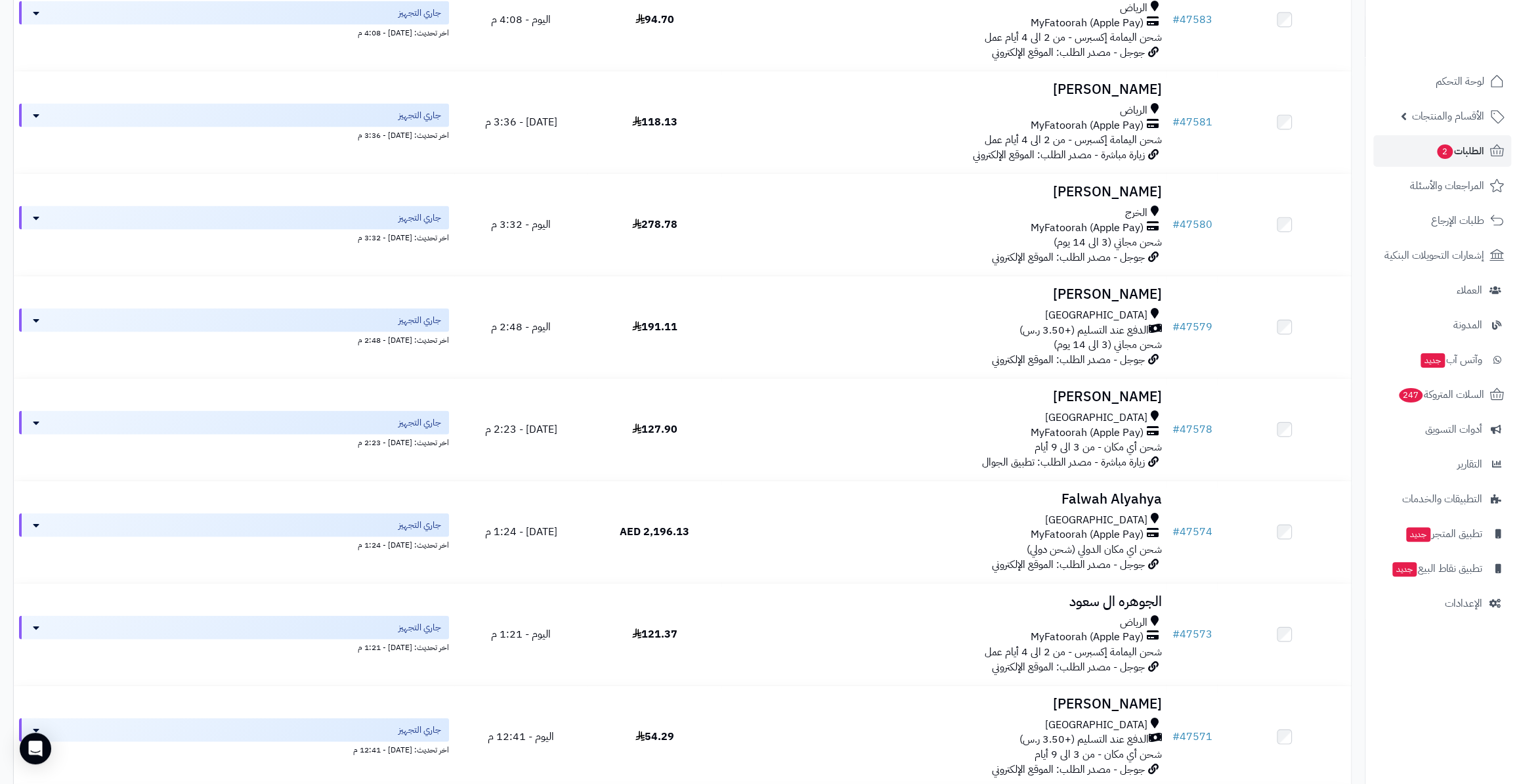
scroll to position [2208, 0]
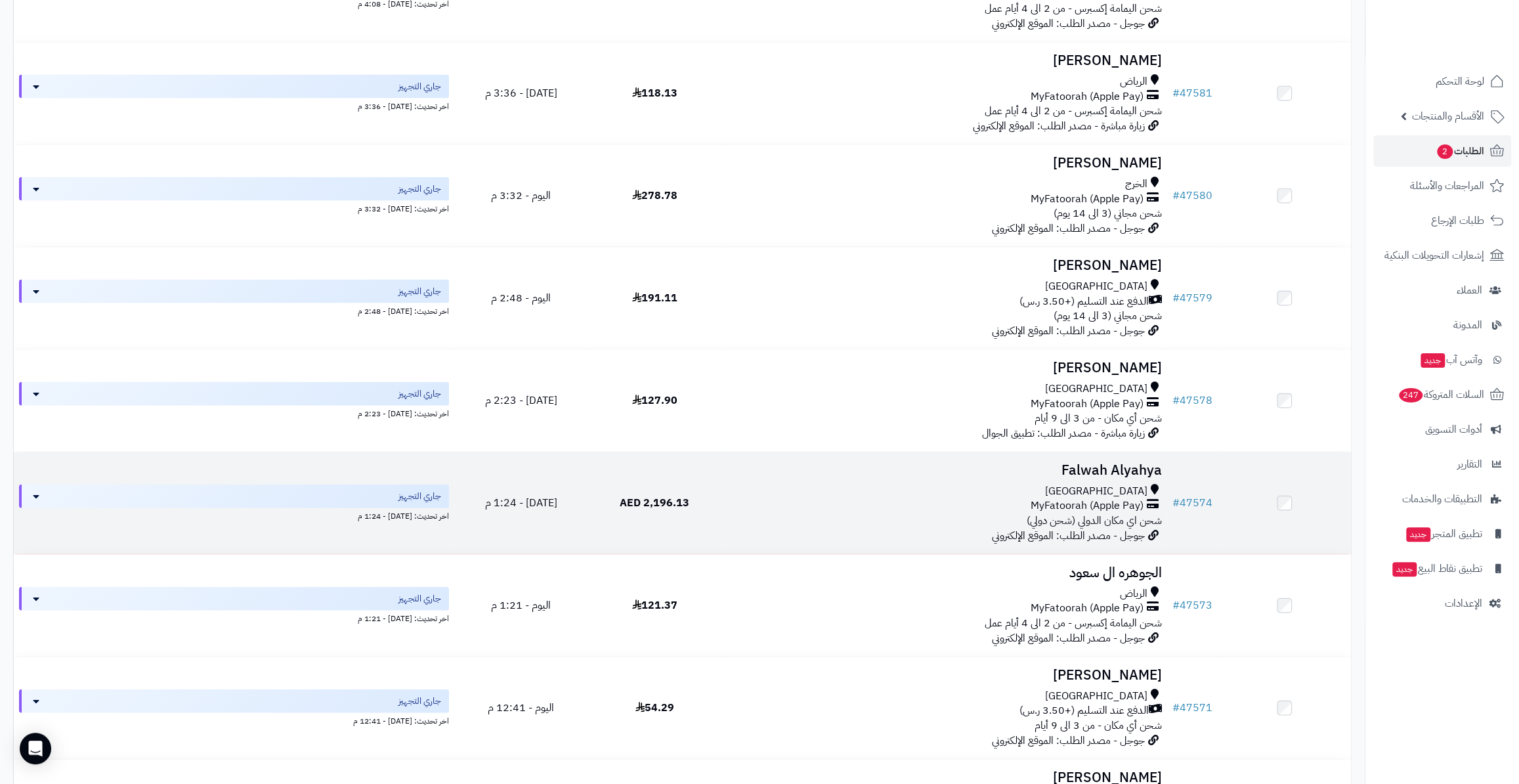
click at [1297, 500] on td at bounding box center [1283, 503] width 134 height 102
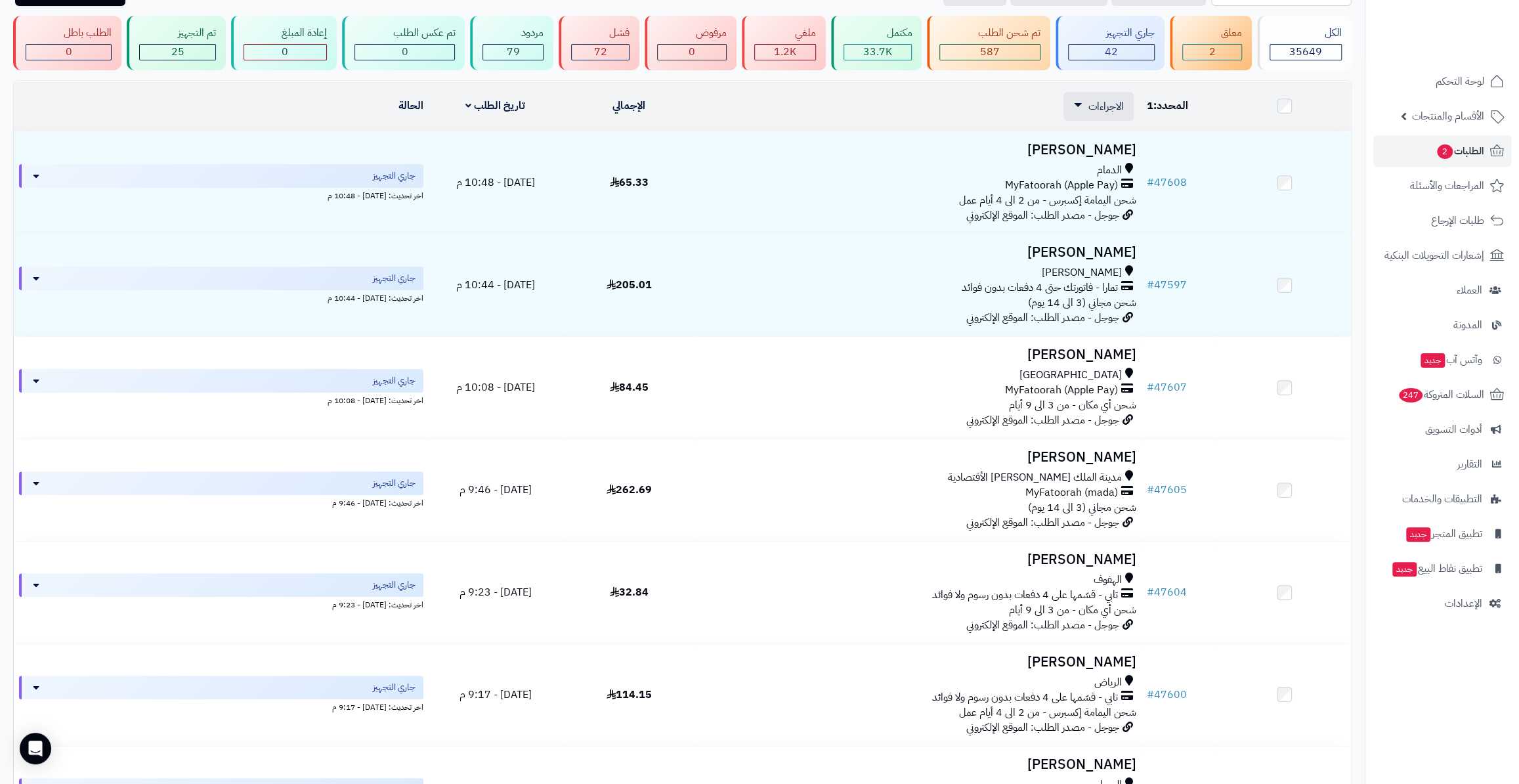
scroll to position [0, 0]
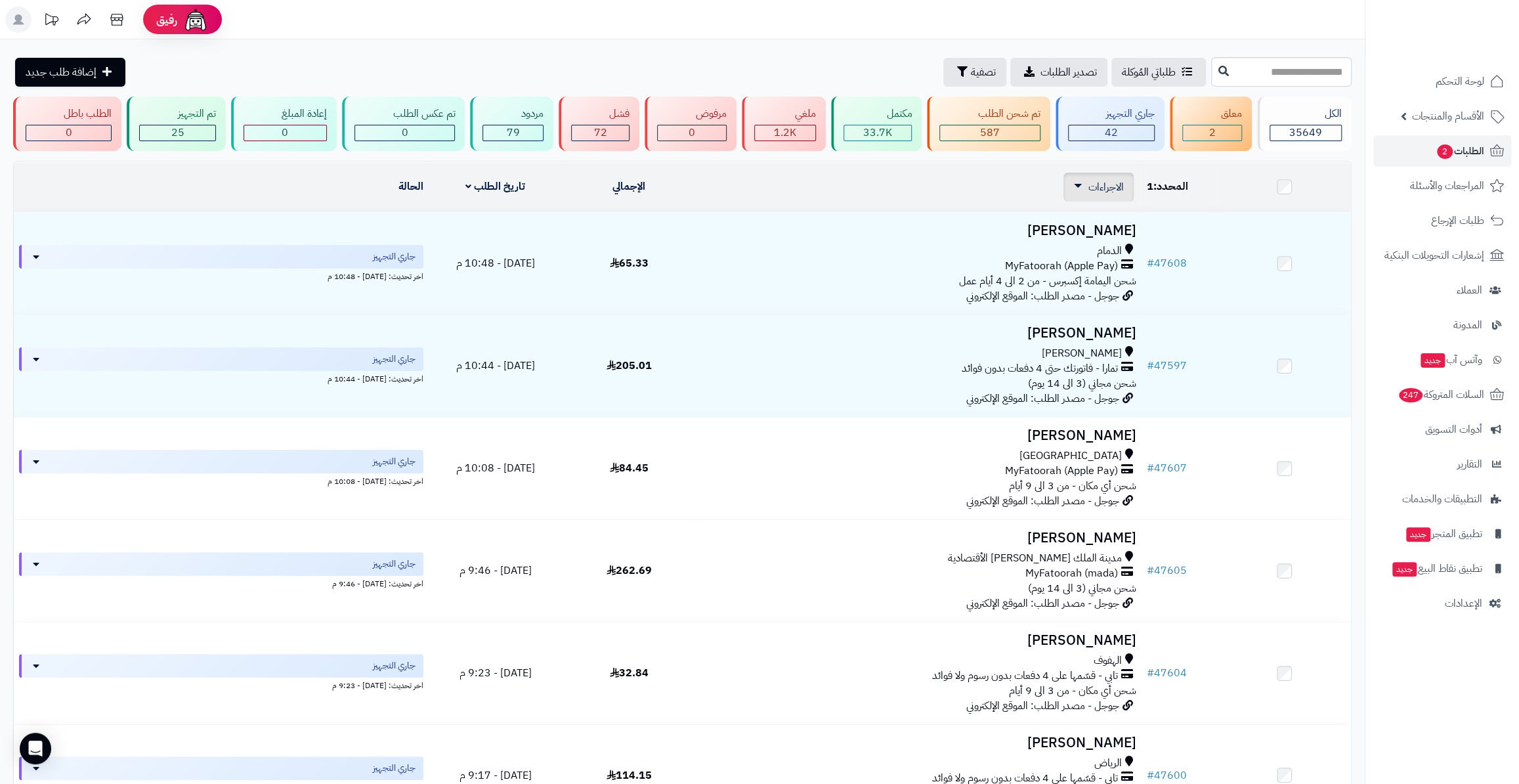
click at [1087, 173] on div "الاجراءات تحديث حالة الطلبات تحضير الطلبات إصدار بوليصة الشحنة للطلب طباعة قائم…" at bounding box center [1098, 187] width 70 height 29
click at [1096, 183] on span "الاجراءات" at bounding box center [1106, 187] width 35 height 16
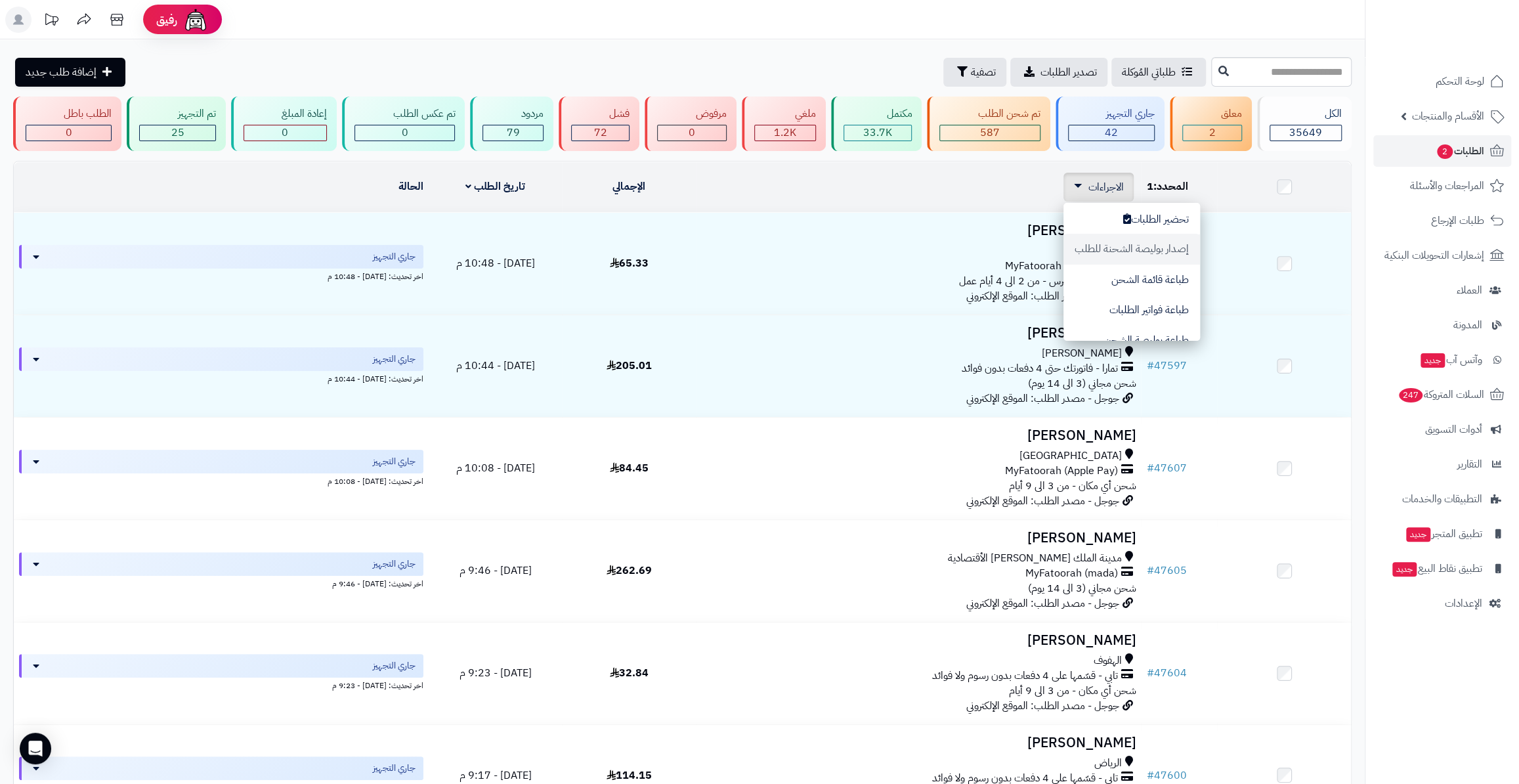
scroll to position [59, 0]
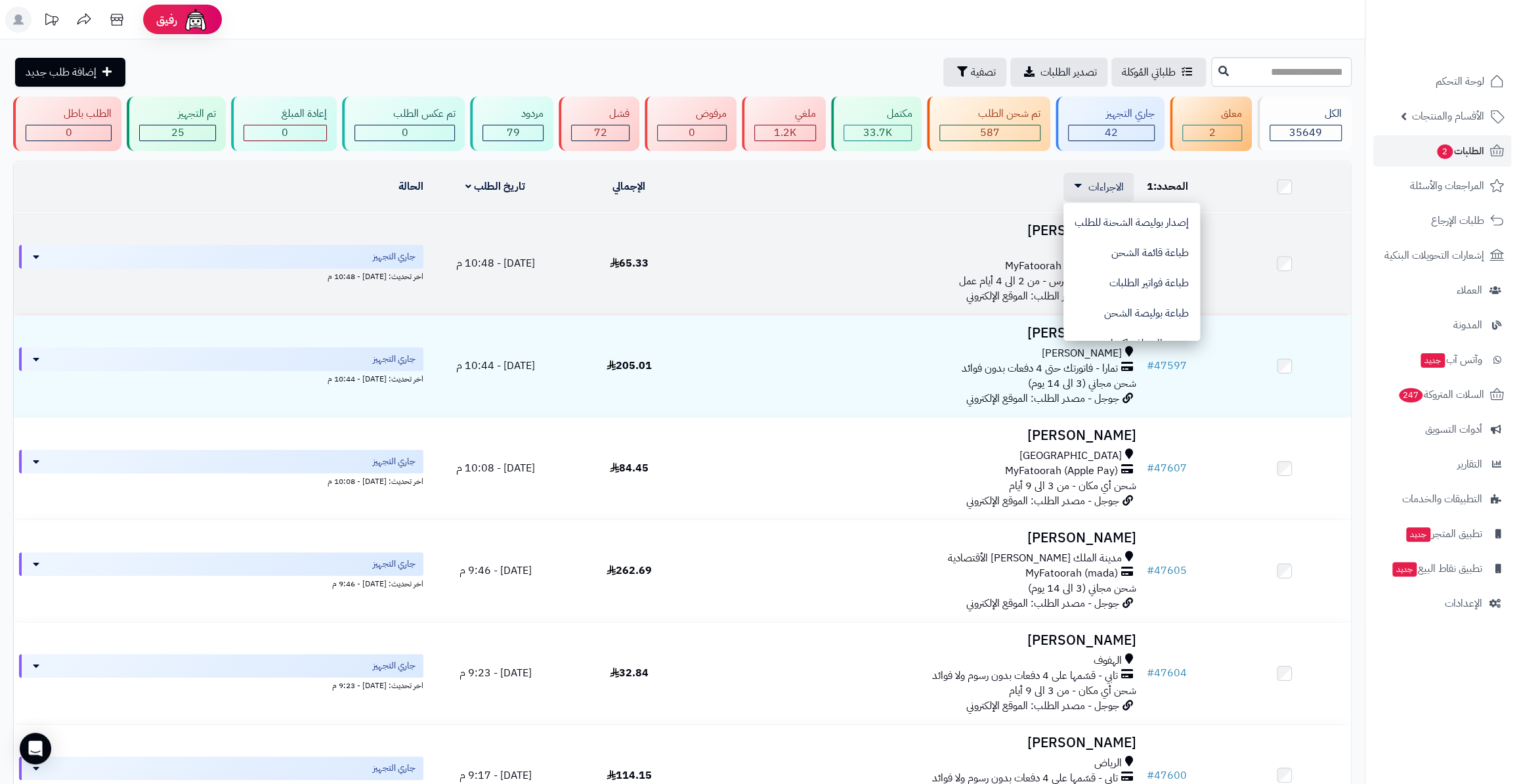
drag, startPoint x: 1063, startPoint y: 262, endPoint x: 1062, endPoint y: 216, distance: 46.0
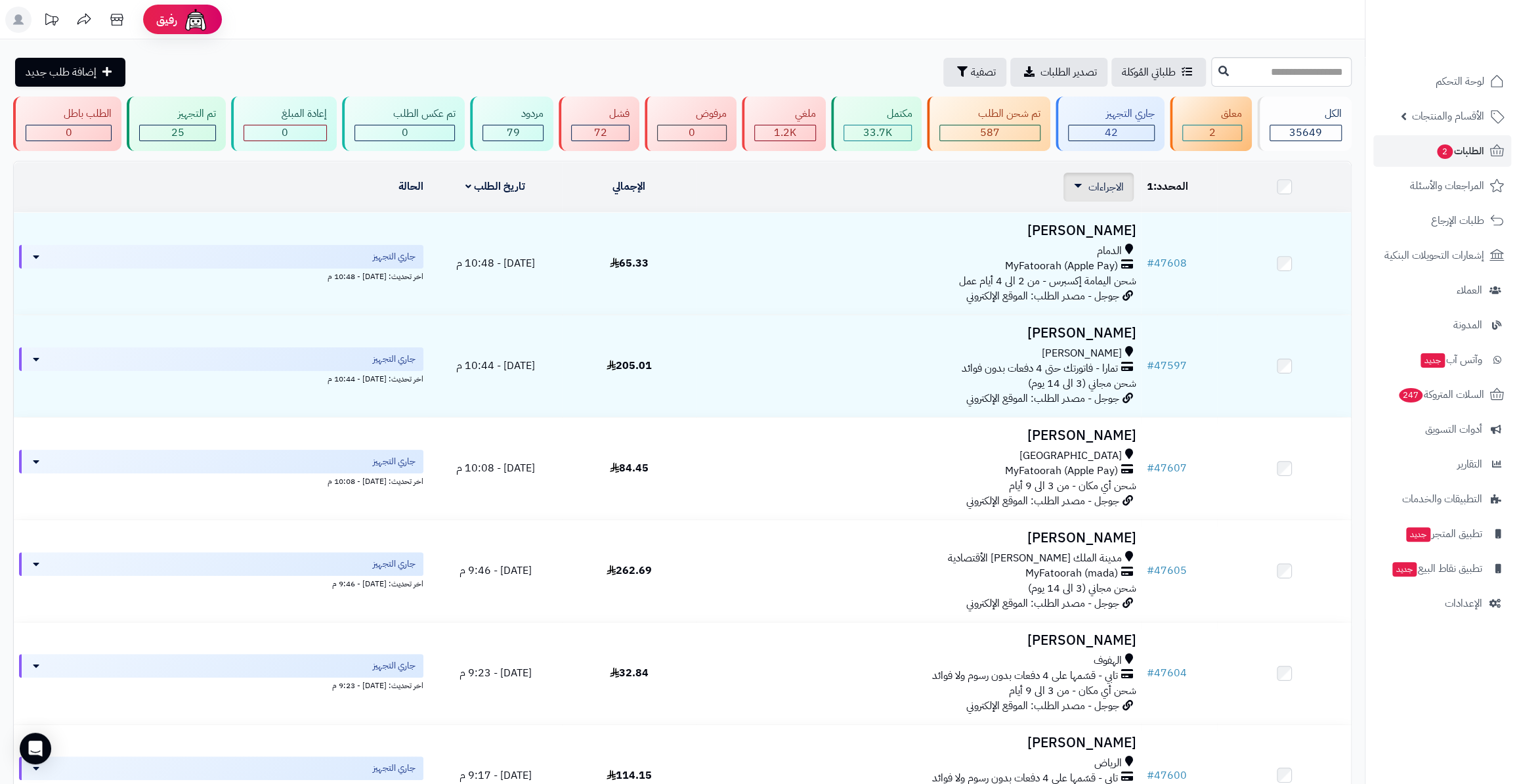
click at [1090, 182] on span "الاجراءات" at bounding box center [1106, 187] width 35 height 16
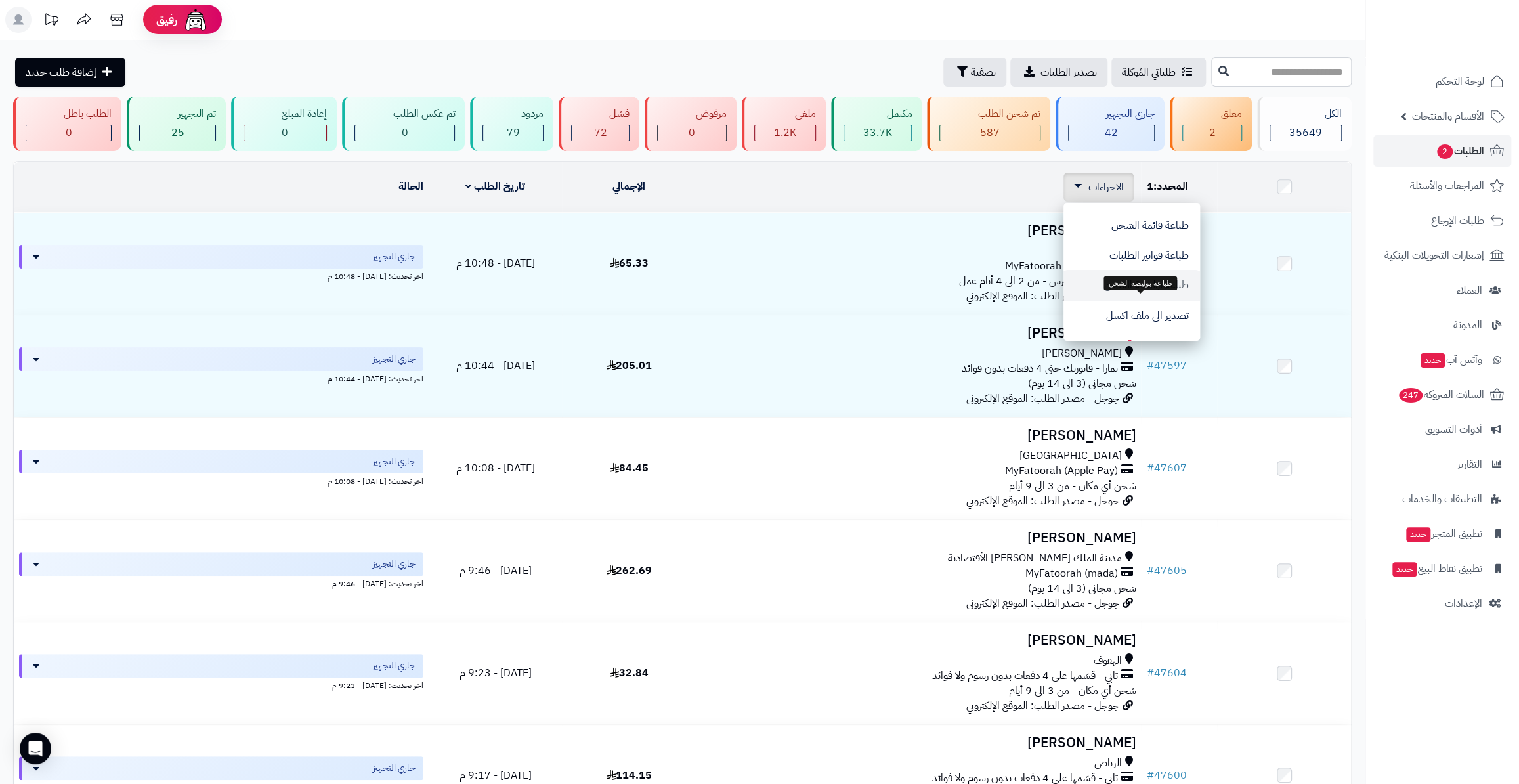
scroll to position [109, 0]
click at [1175, 282] on button "تصدير الى ملف اكسل" at bounding box center [1132, 292] width 137 height 31
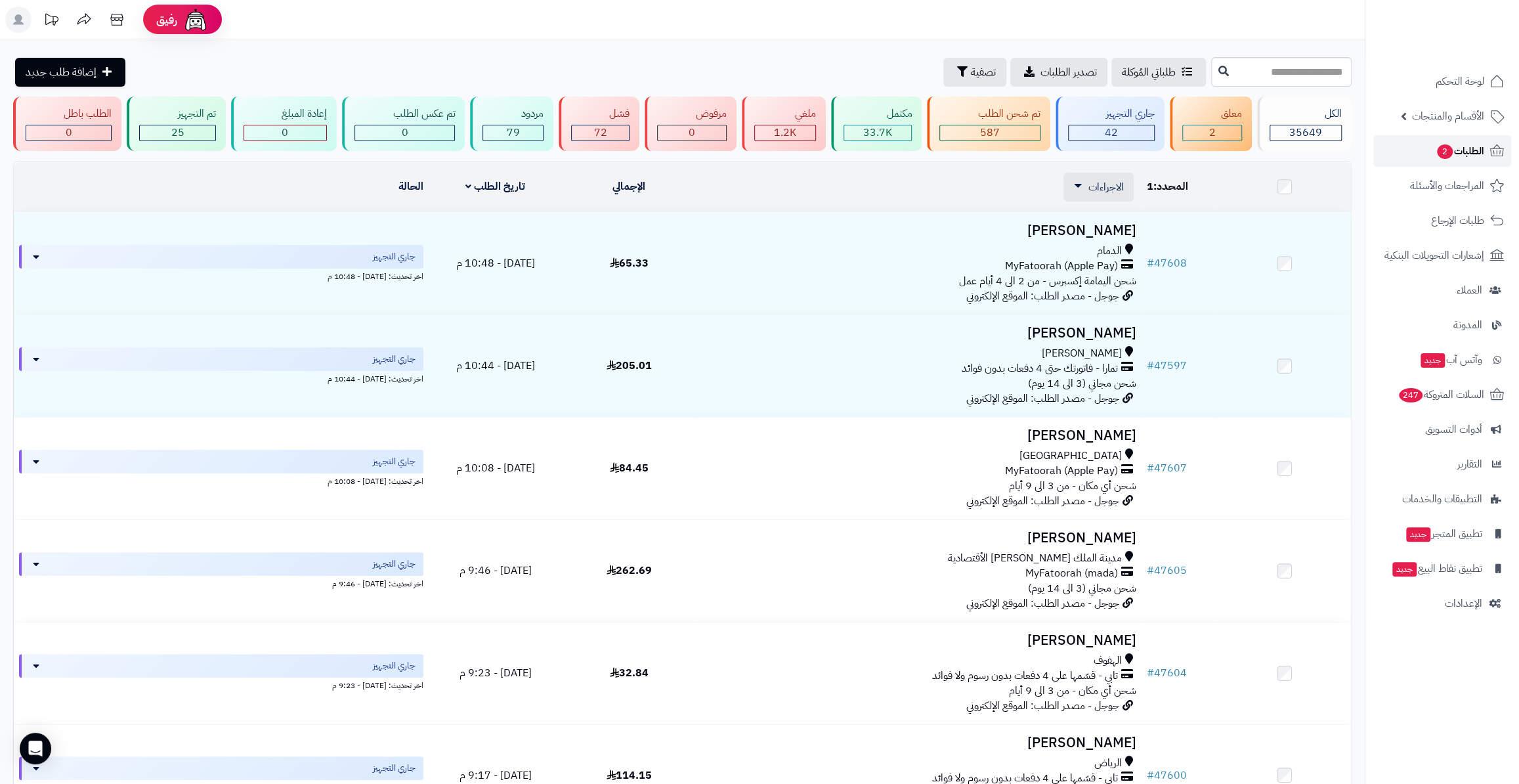
click at [1476, 157] on span "الطلبات 2" at bounding box center [1460, 151] width 49 height 18
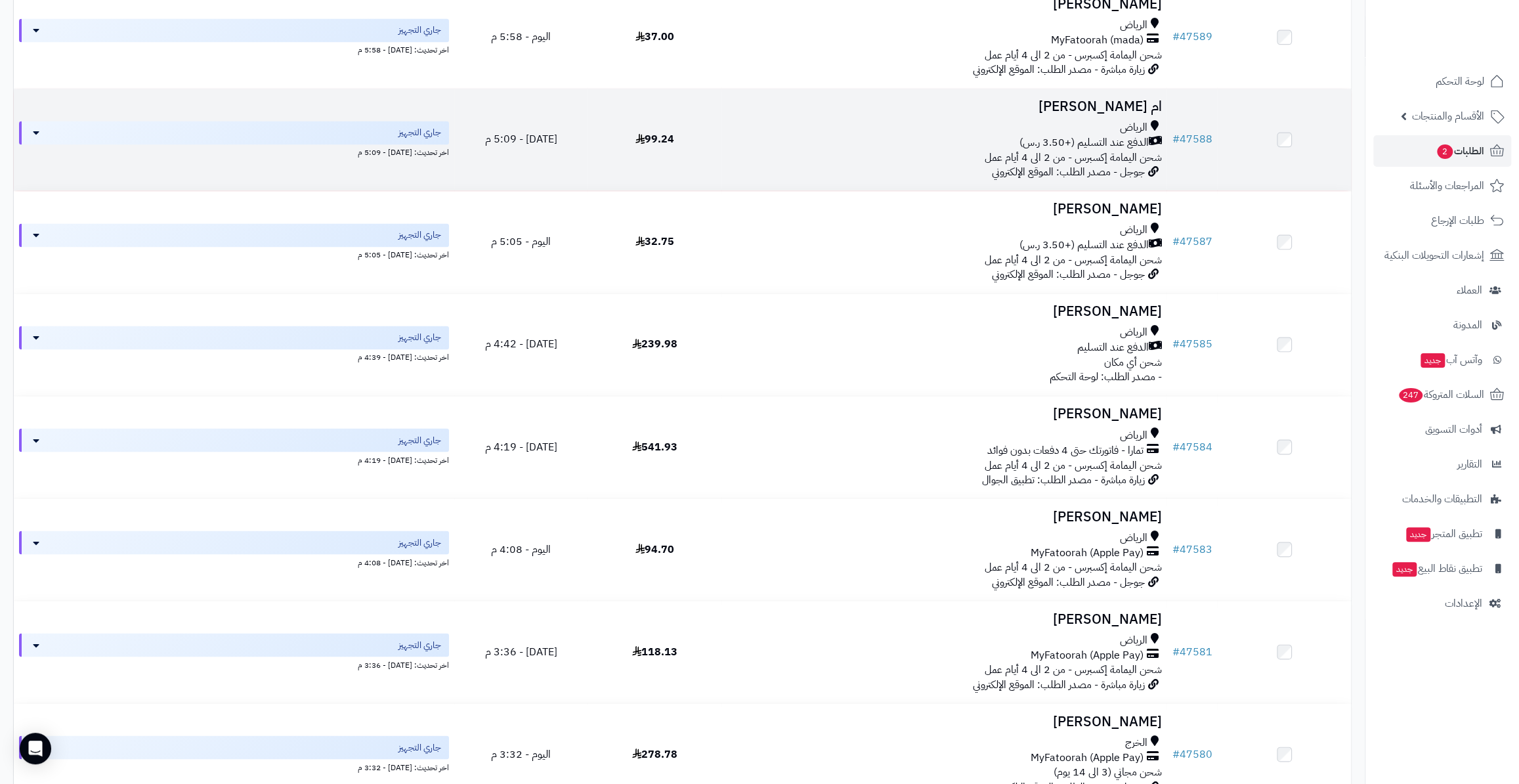
scroll to position [1671, 0]
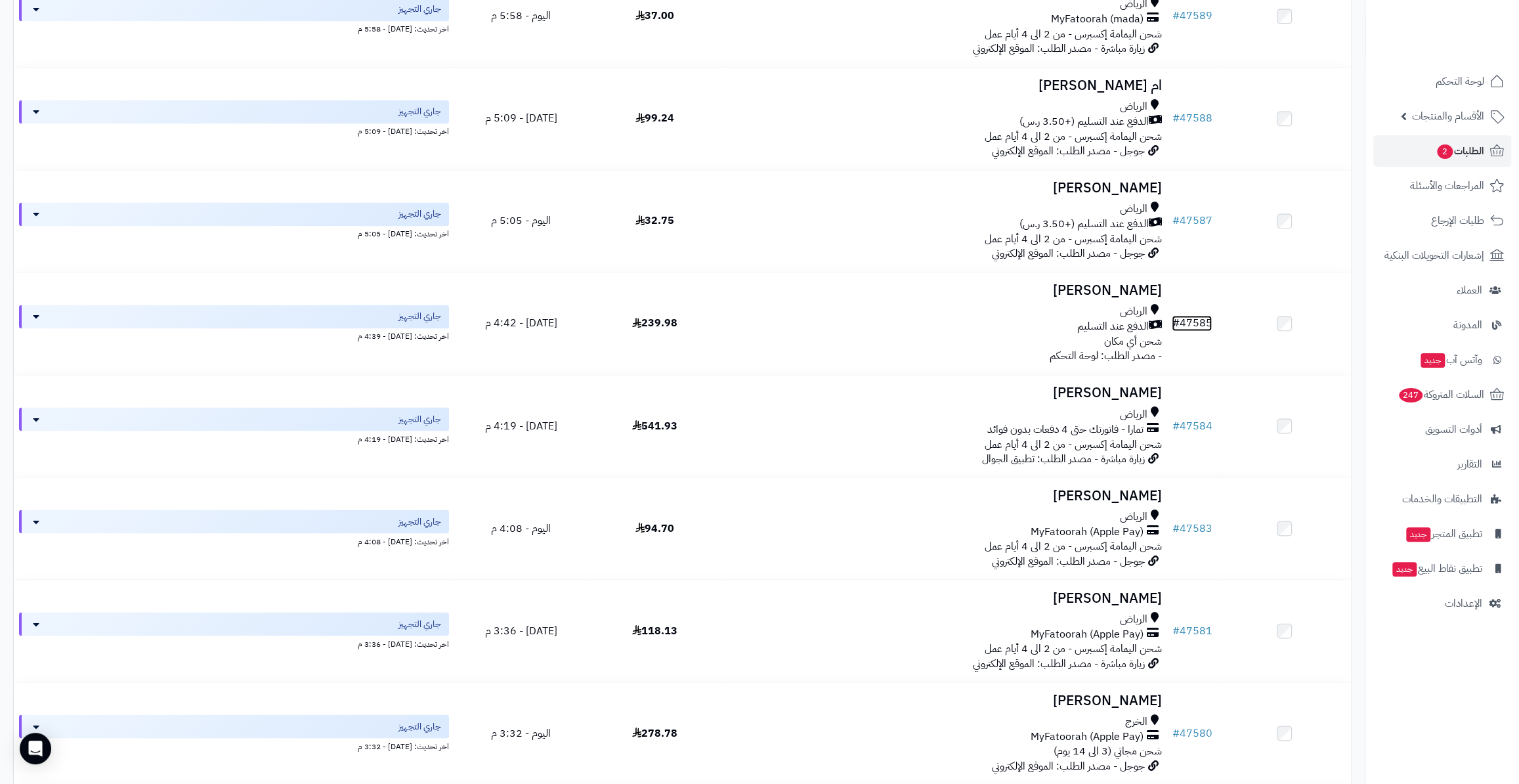
drag, startPoint x: 1188, startPoint y: 316, endPoint x: 1355, endPoint y: 394, distance: 184.3
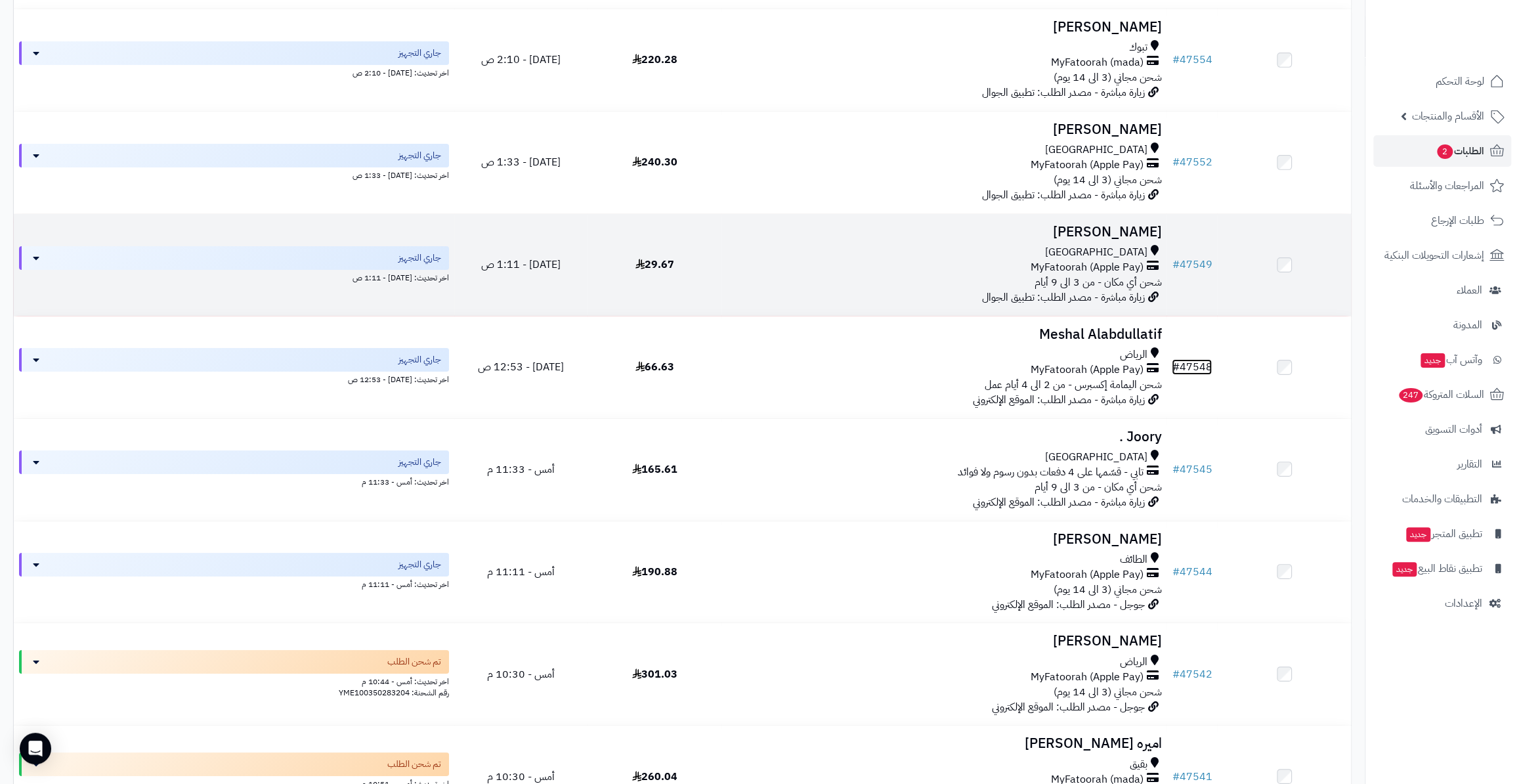
scroll to position [3879, 0]
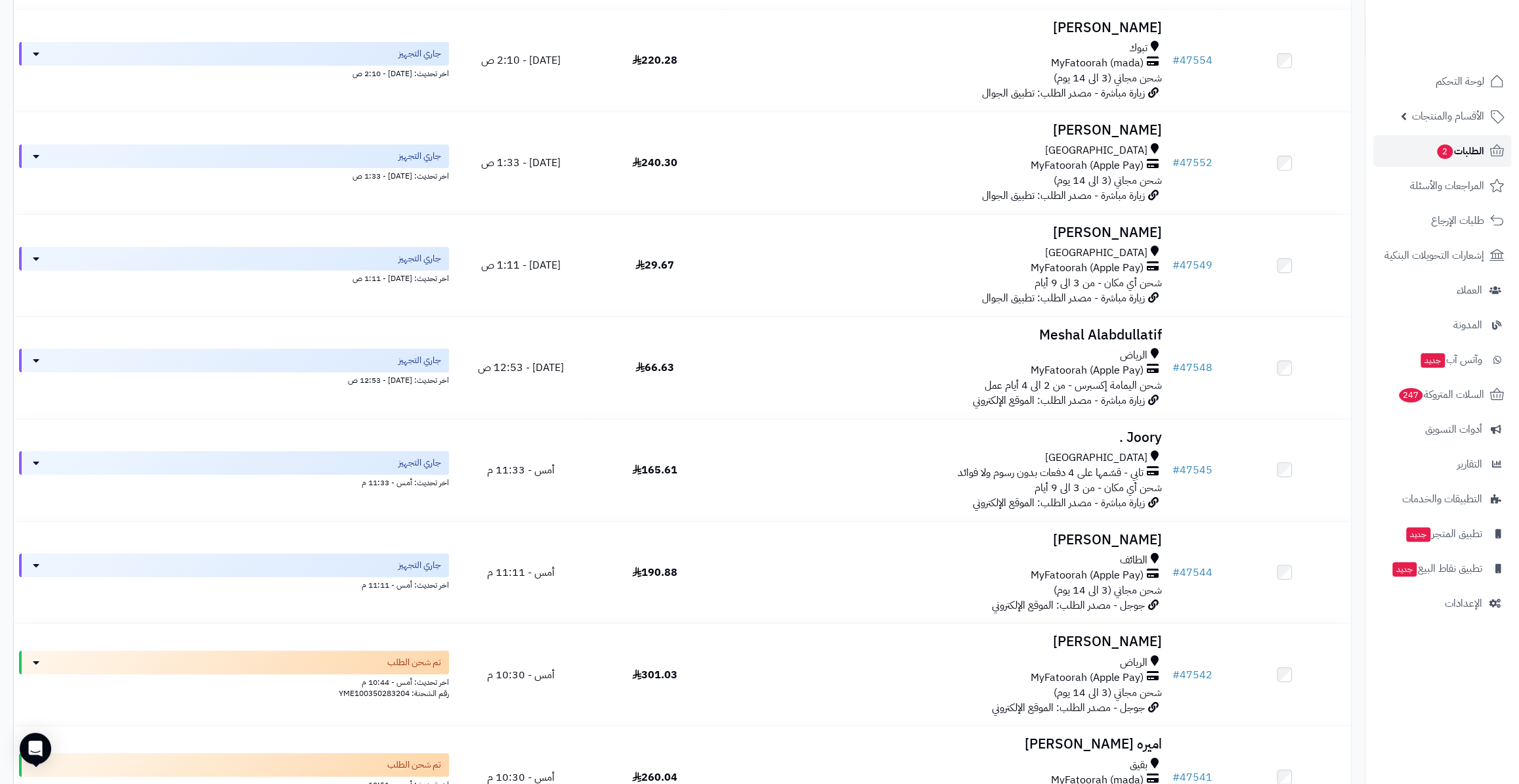
click at [1468, 146] on span "الطلبات 2" at bounding box center [1460, 151] width 49 height 18
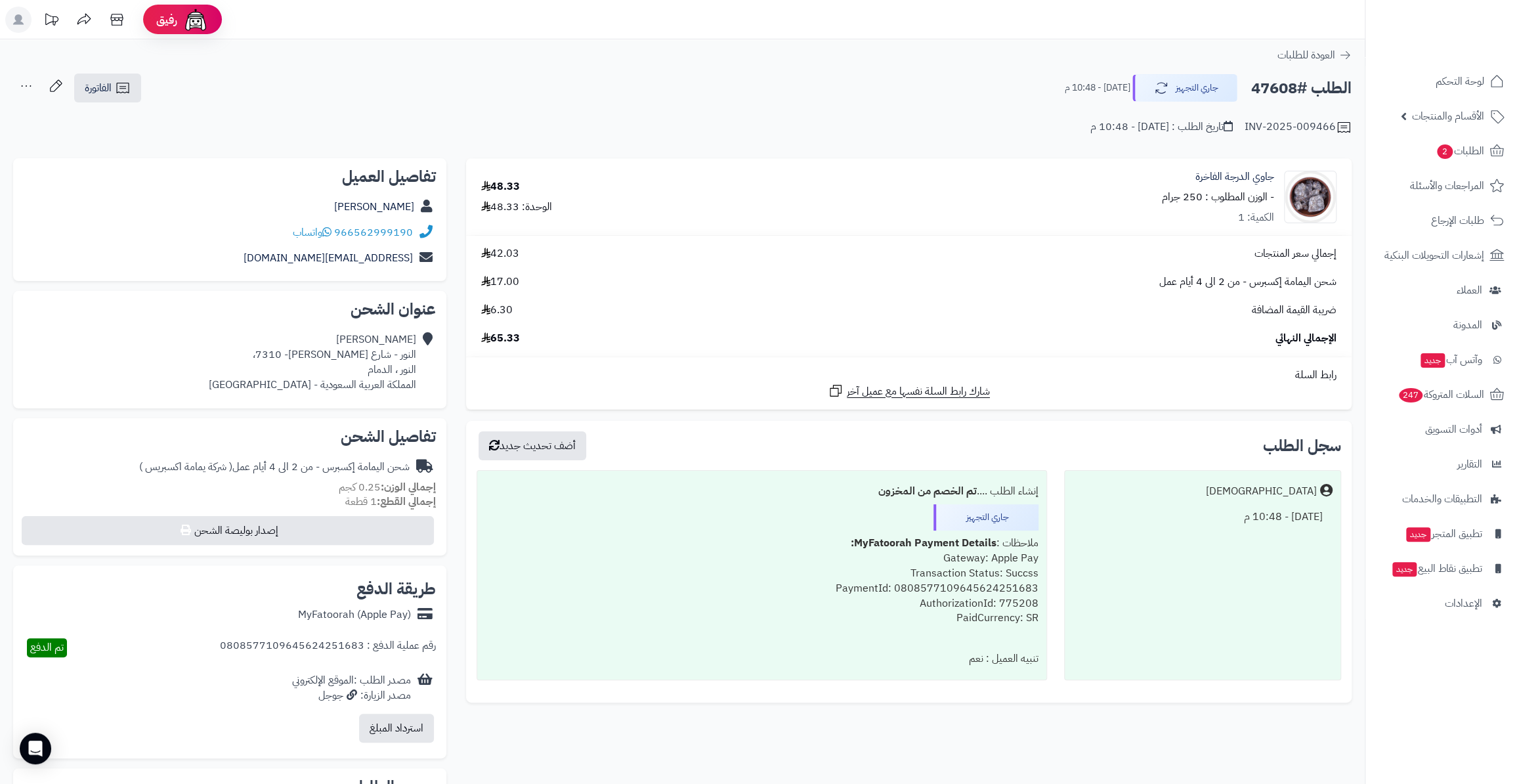
click at [351, 546] on div "تفاصيل الشحن شحن اليمامة إكسبرس - من 2 الى 4 أيام عمل ( شركة يمامة اكسبريس ) إج…" at bounding box center [229, 486] width 434 height 138
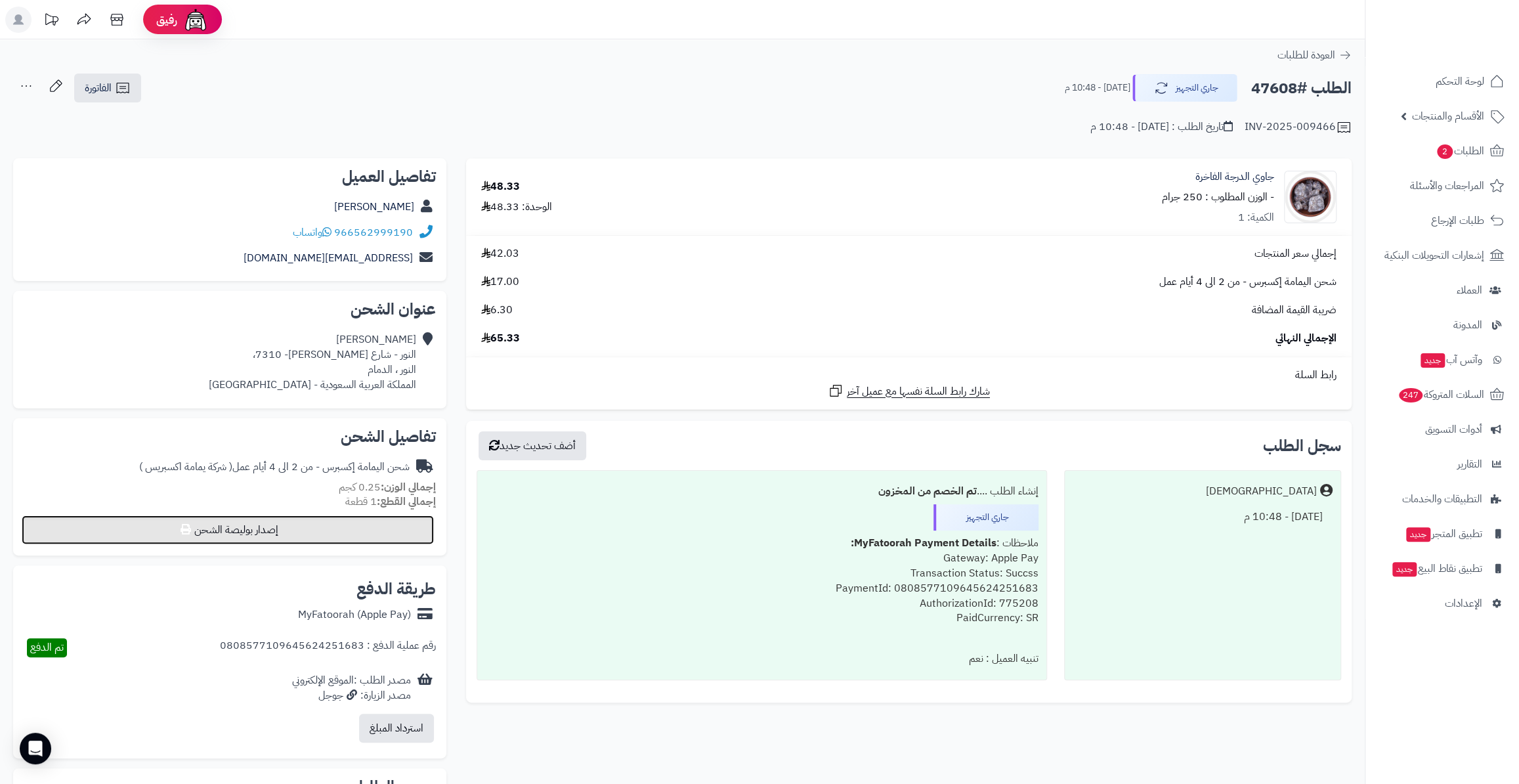
click at [359, 538] on button "إصدار بوليصة الشحن" at bounding box center [227, 529] width 412 height 29
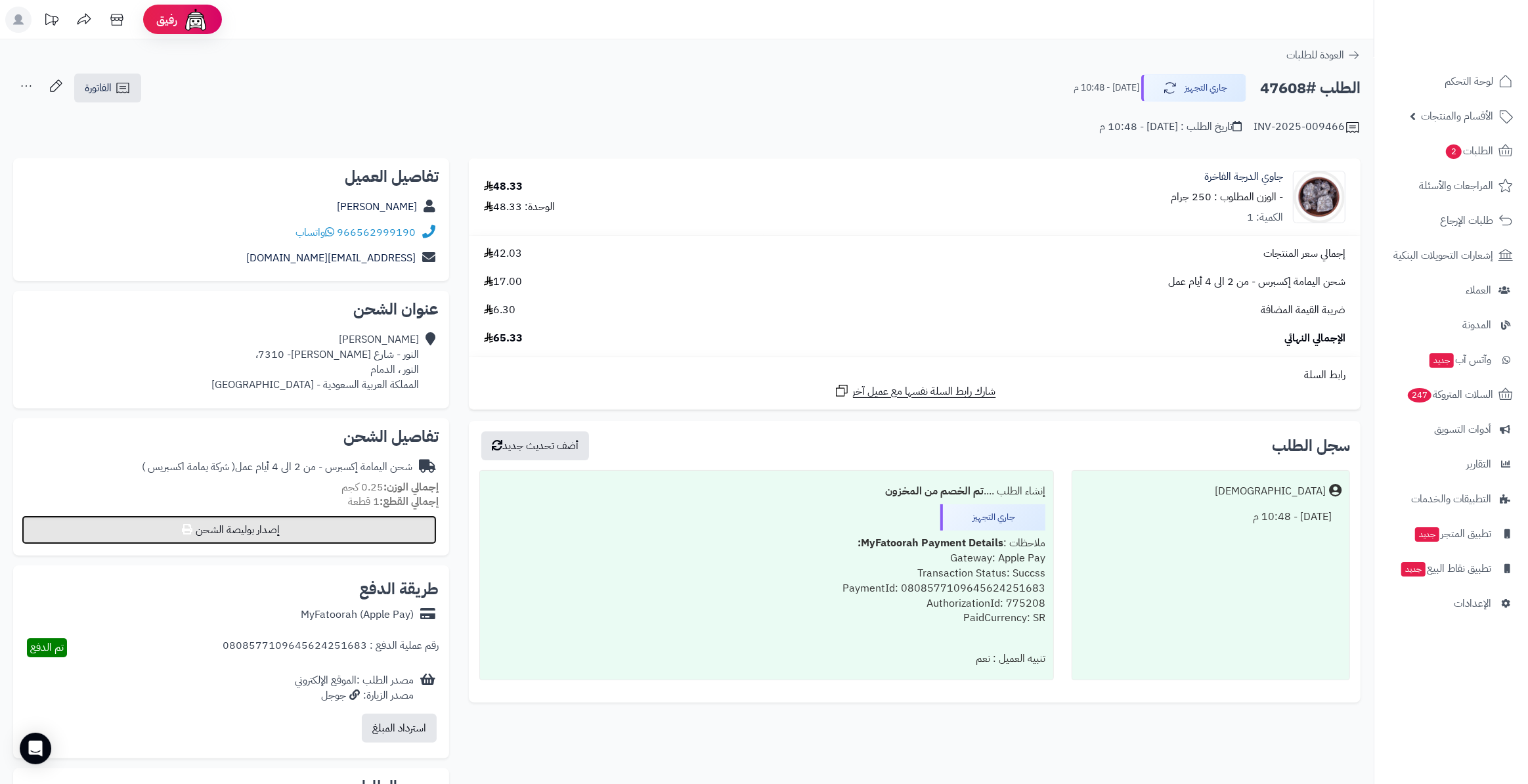
select select "**********"
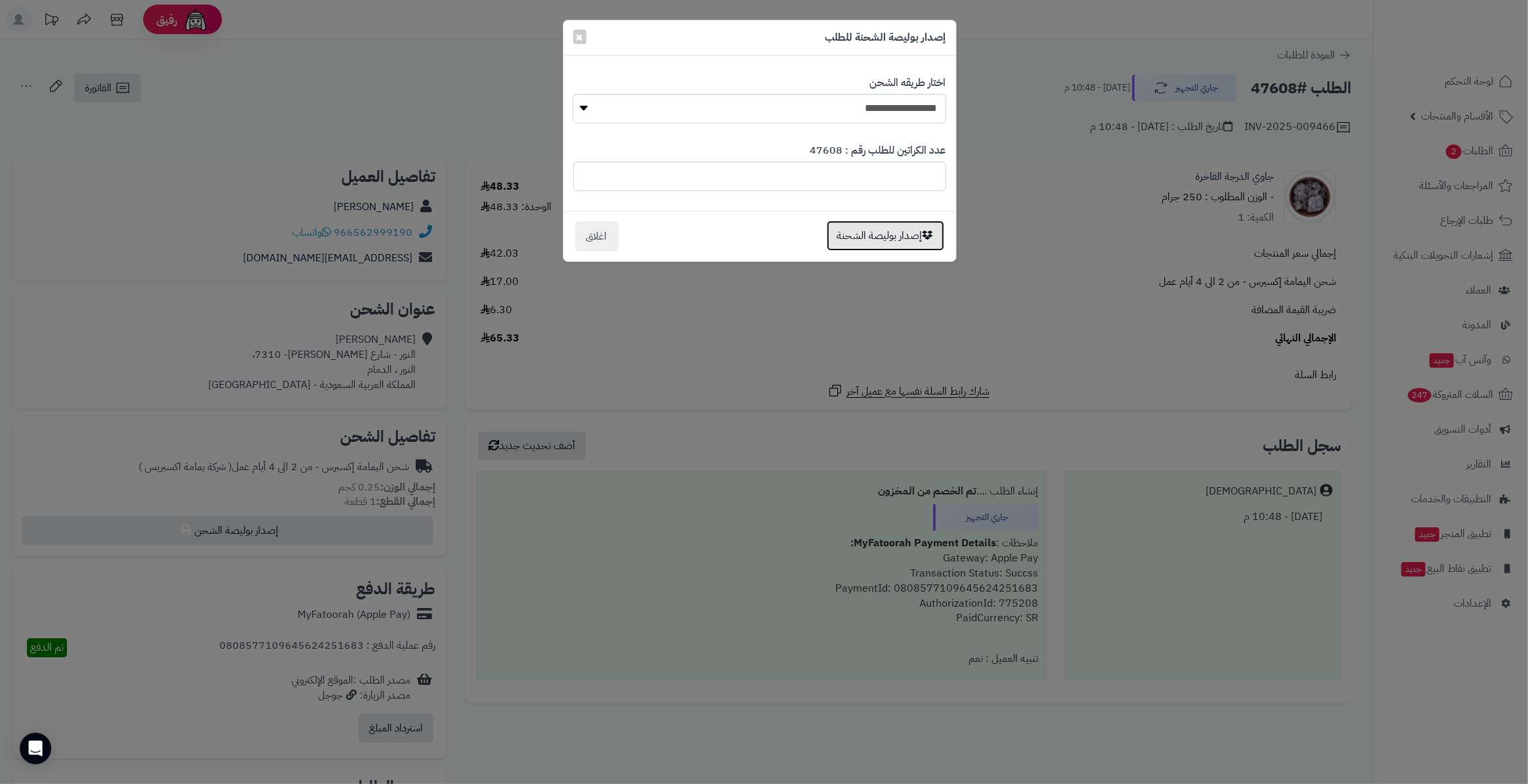
click at [845, 226] on button "إصدار بوليصة الشحنة" at bounding box center [885, 236] width 117 height 31
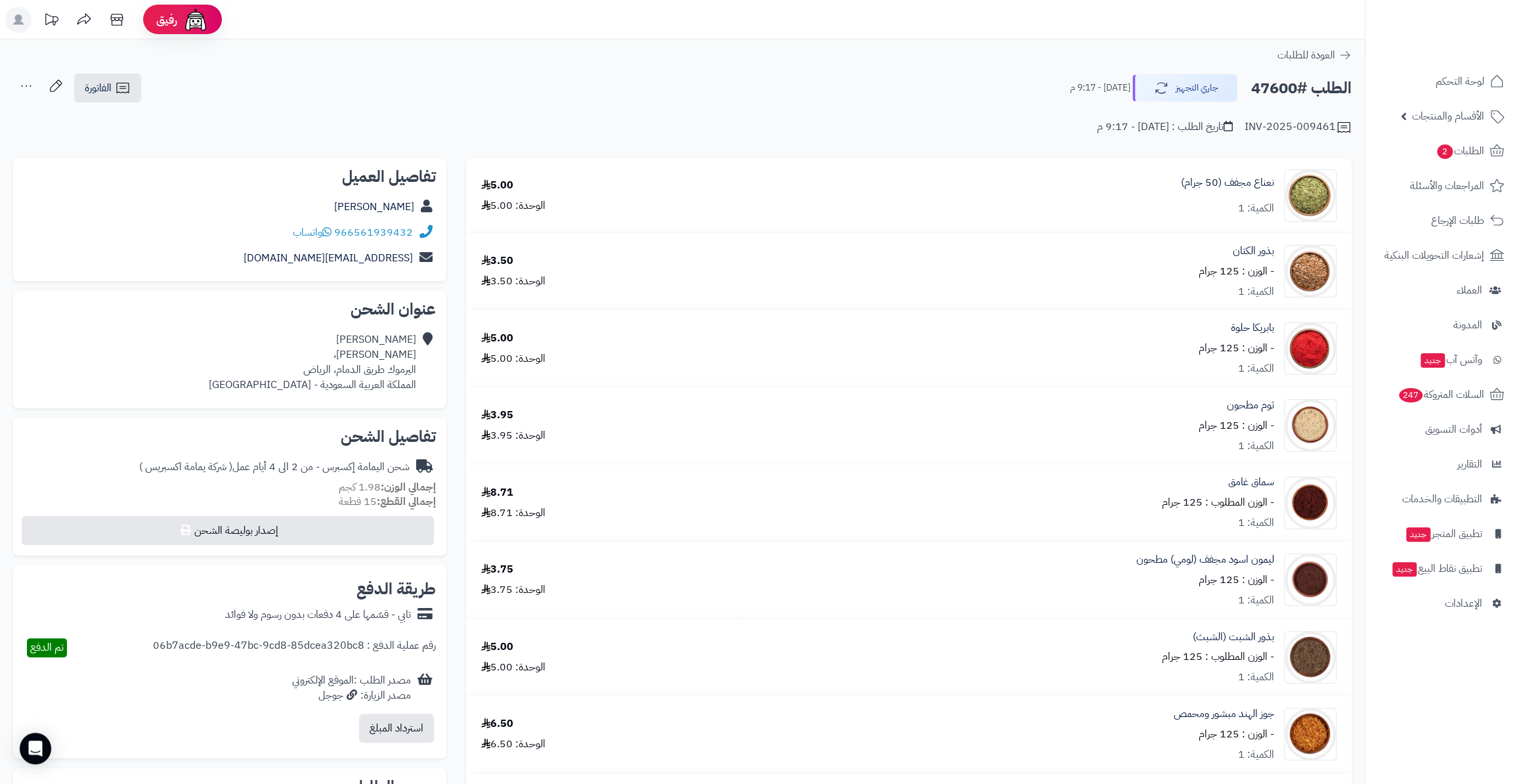
click at [341, 498] on small "إجمالي القطع: 15 قطعة" at bounding box center [386, 501] width 97 height 16
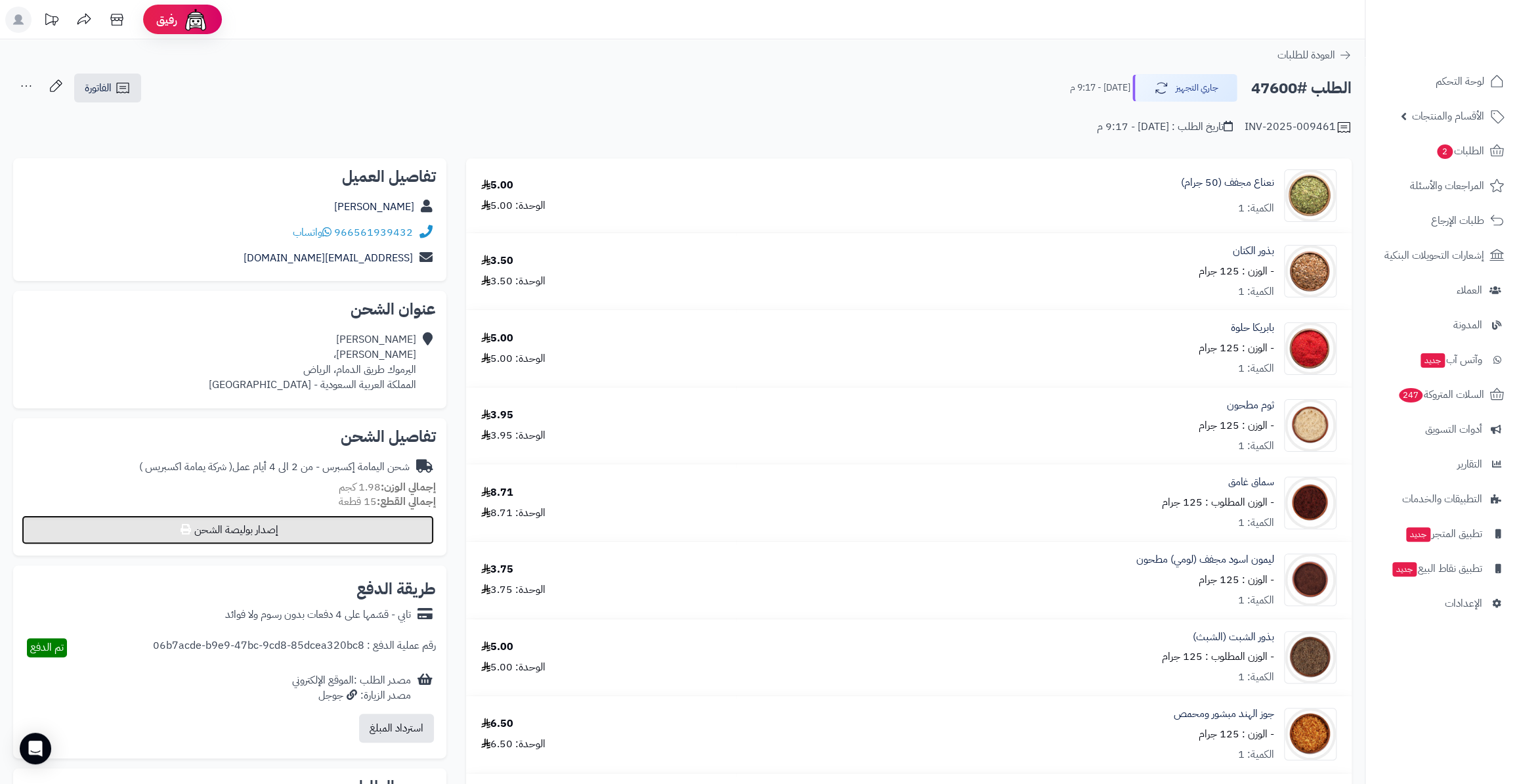
click at [351, 525] on button "إصدار بوليصة الشحن" at bounding box center [227, 529] width 412 height 29
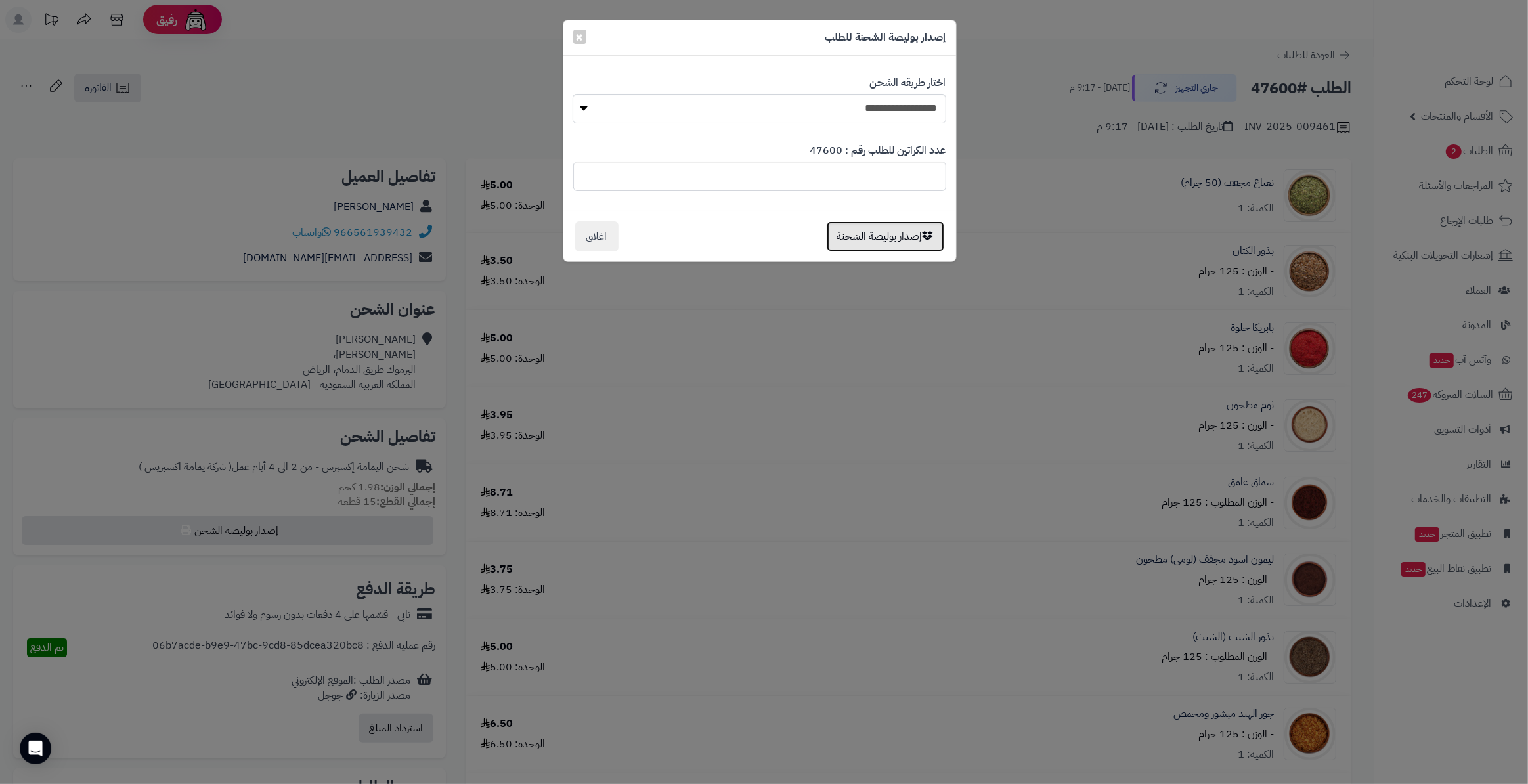
click at [915, 244] on button "إصدار بوليصة الشحنة" at bounding box center [885, 236] width 117 height 31
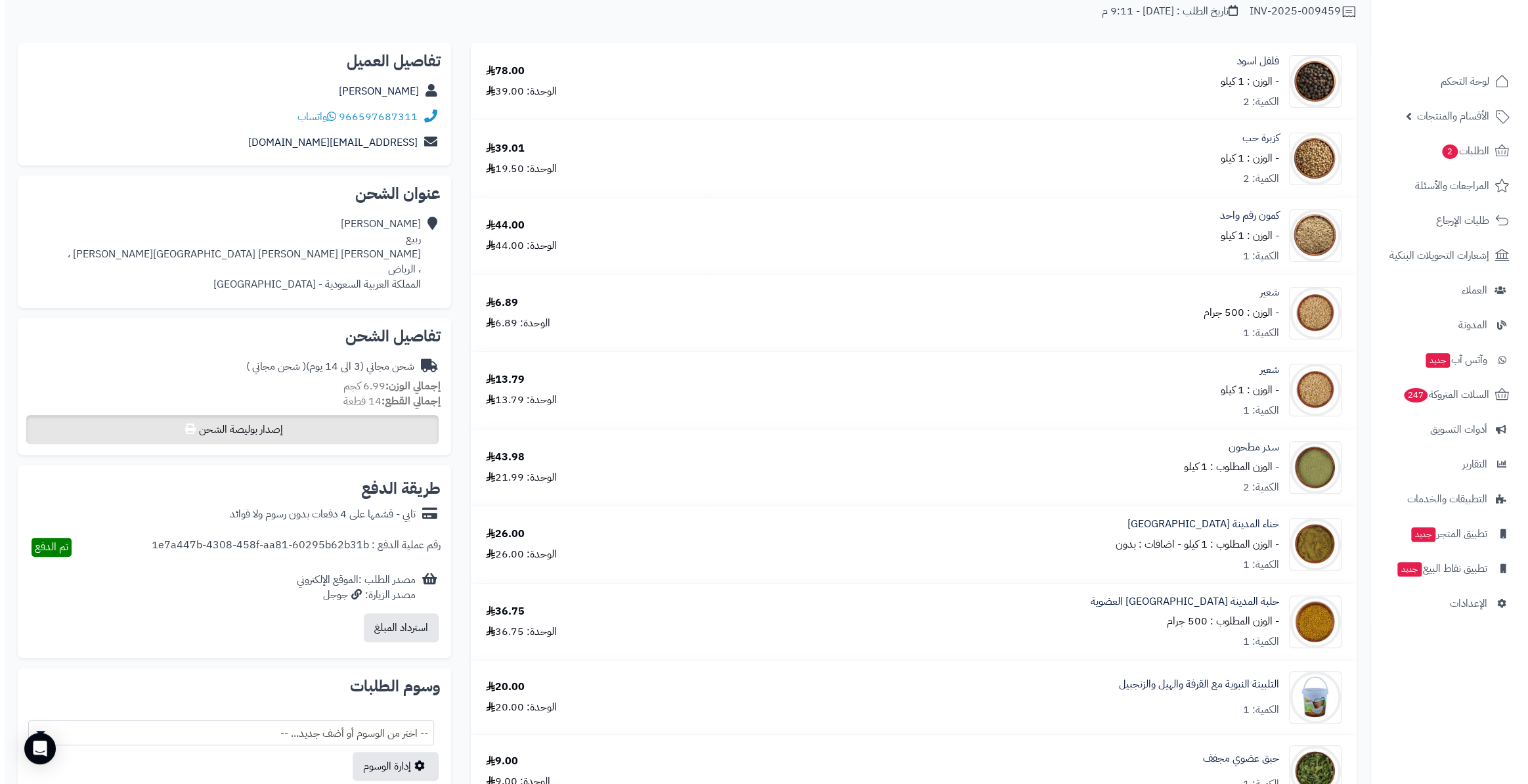
scroll to position [115, 0]
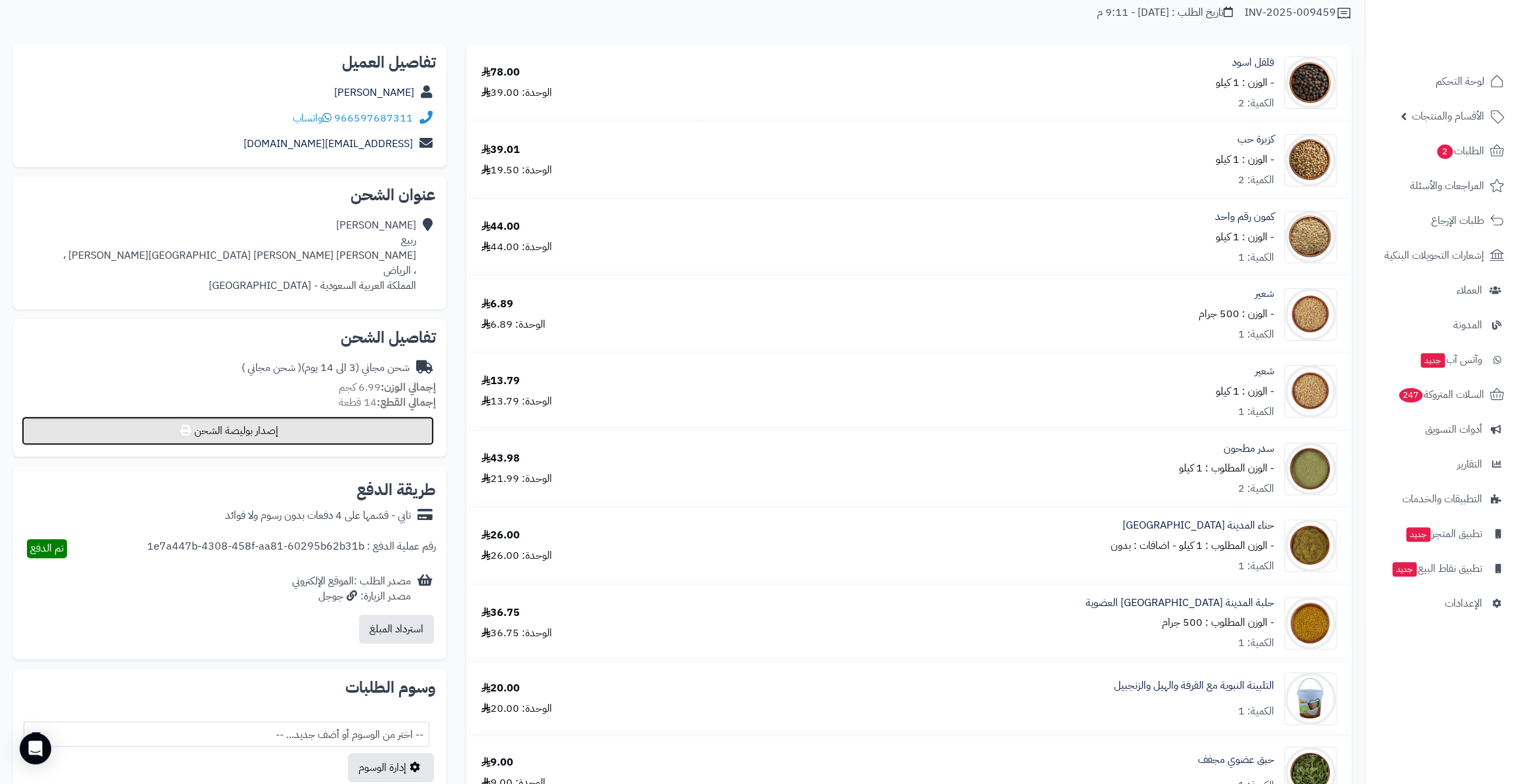
click at [373, 425] on button "إصدار بوليصة الشحن" at bounding box center [227, 430] width 412 height 29
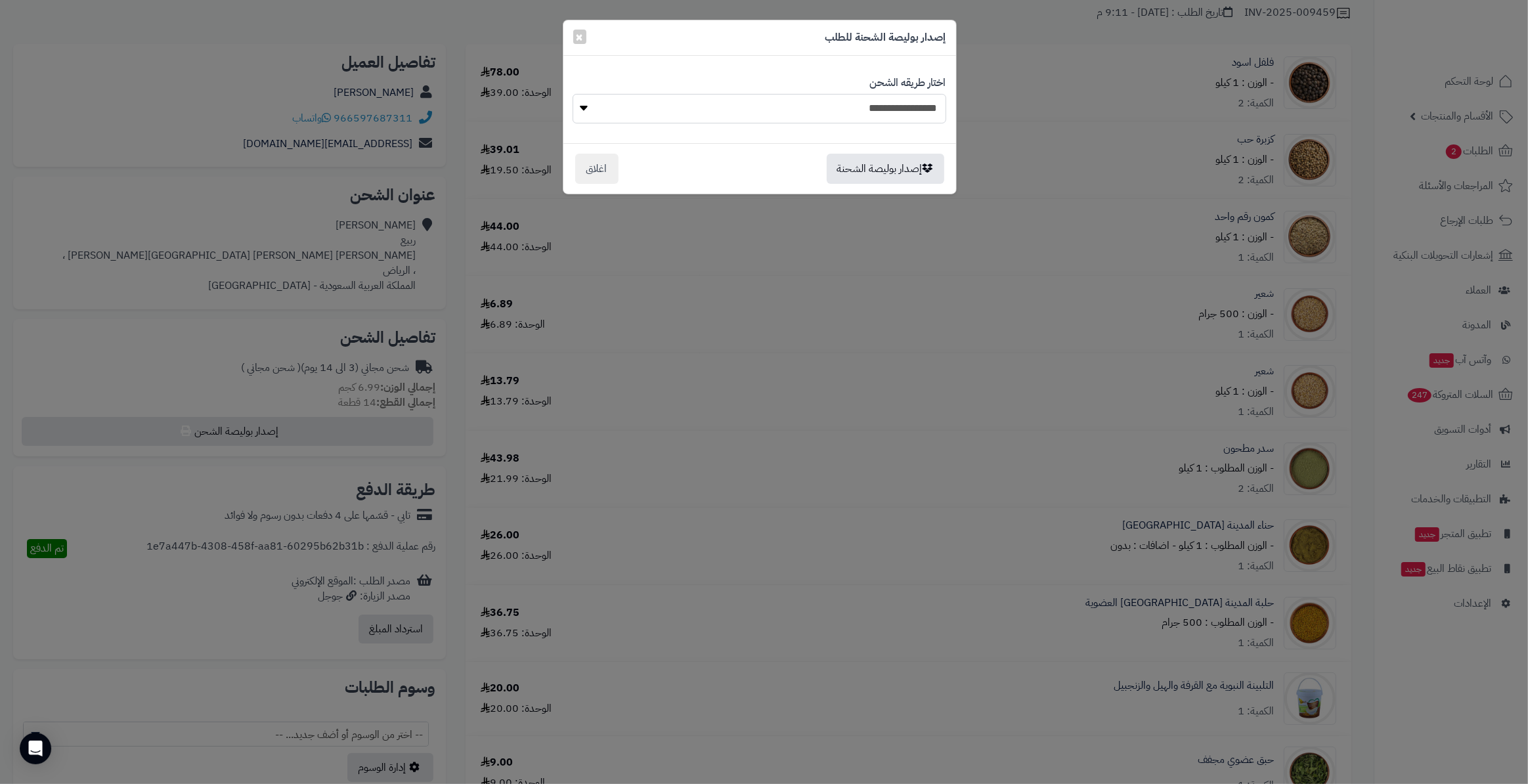
click at [807, 107] on select "**********" at bounding box center [758, 109] width 373 height 30
select select "**********"
click at [573, 94] on select "**********" at bounding box center [758, 109] width 373 height 30
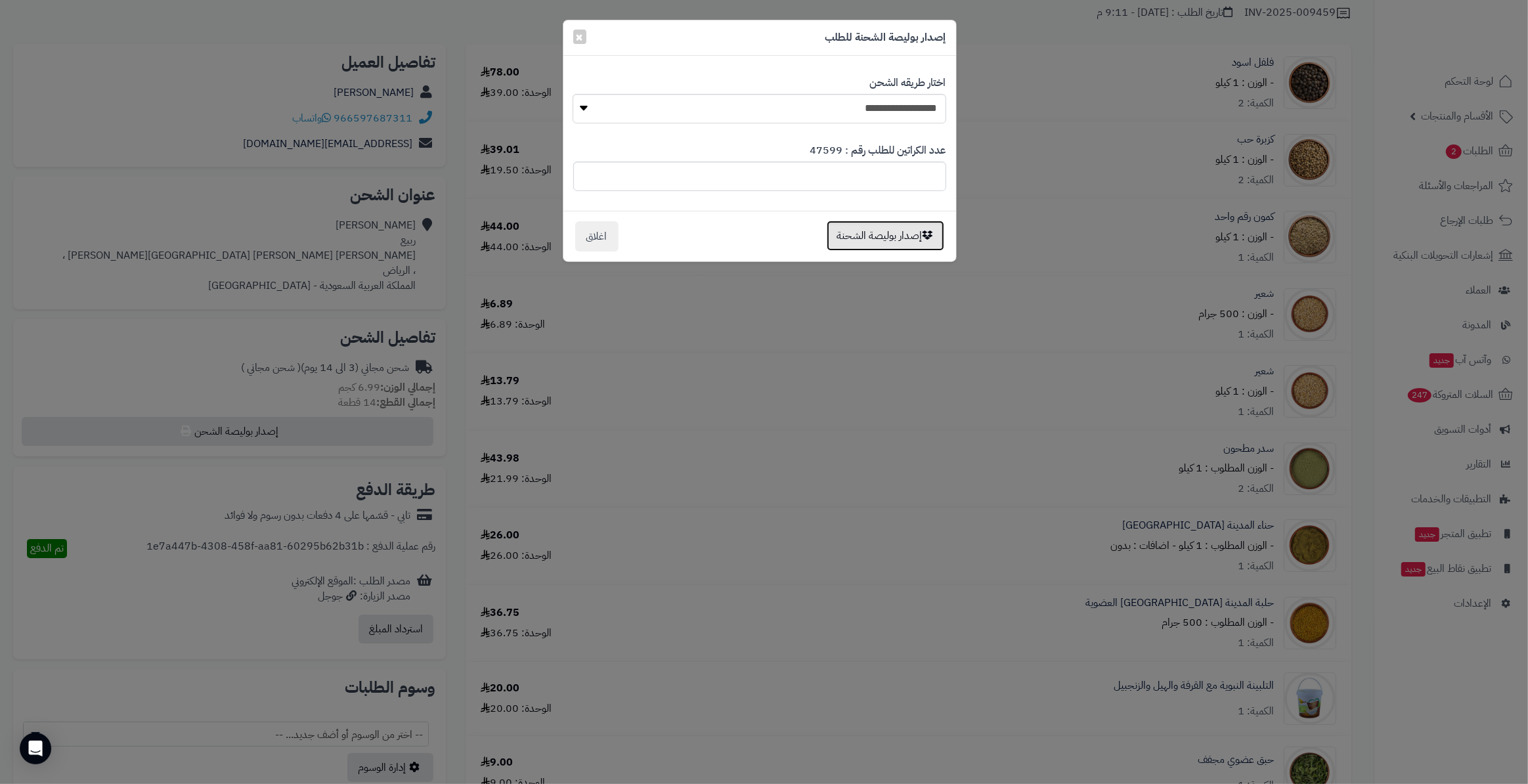
click at [864, 227] on button "إصدار بوليصة الشحنة" at bounding box center [885, 236] width 117 height 31
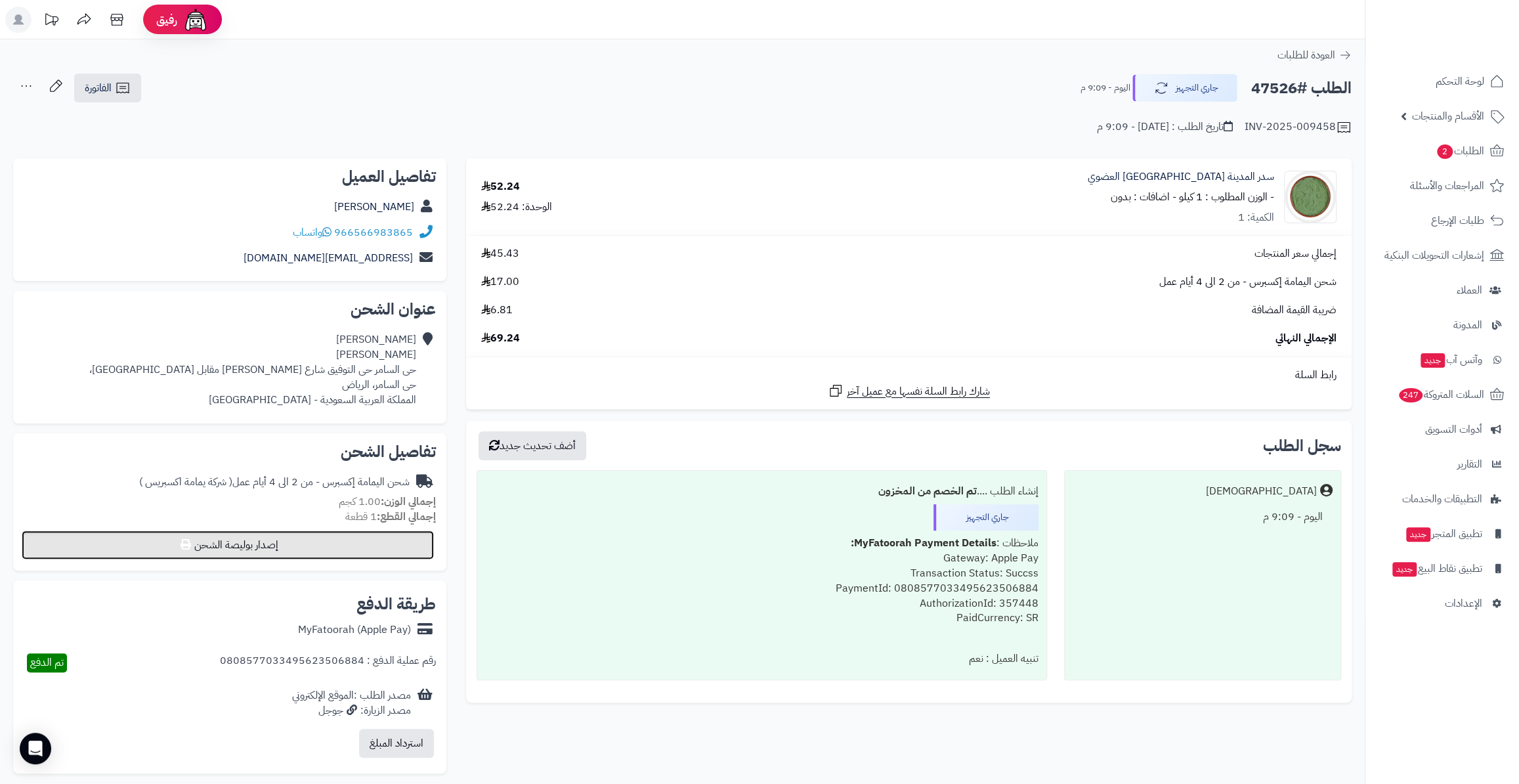
click at [343, 537] on button "إصدار بوليصة الشحن" at bounding box center [227, 545] width 412 height 29
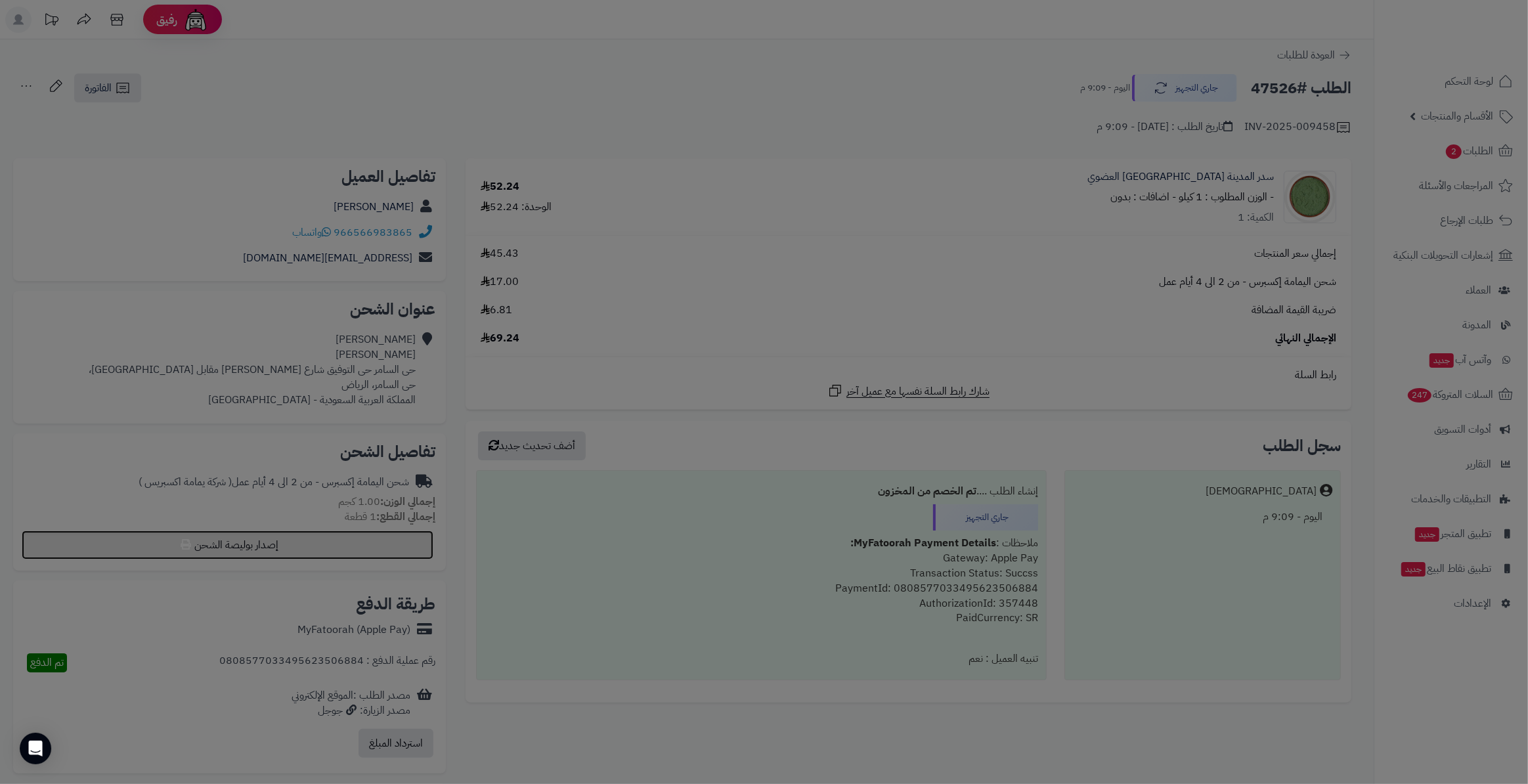
select select "**********"
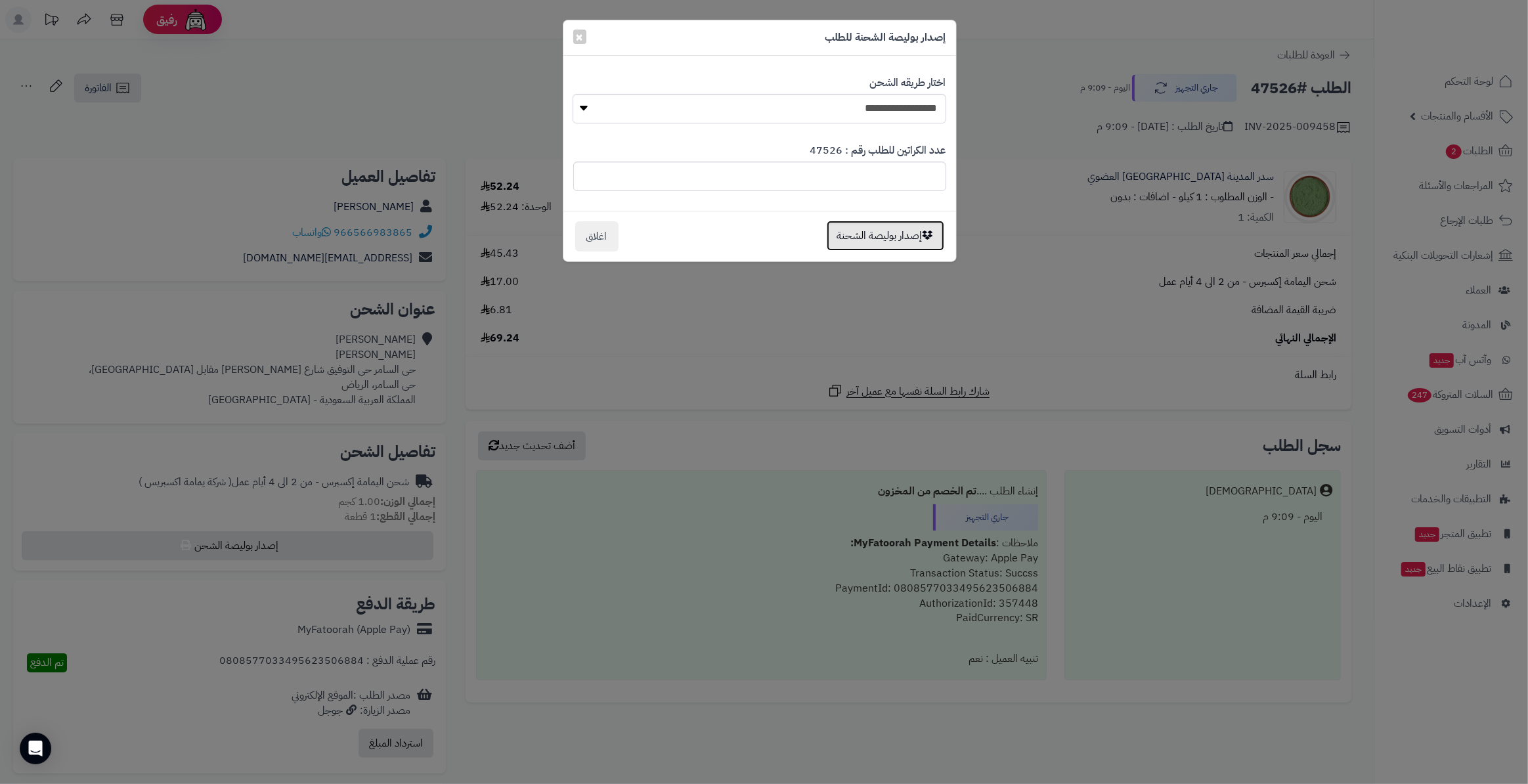
click at [856, 225] on button "إصدار بوليصة الشحنة" at bounding box center [885, 236] width 117 height 31
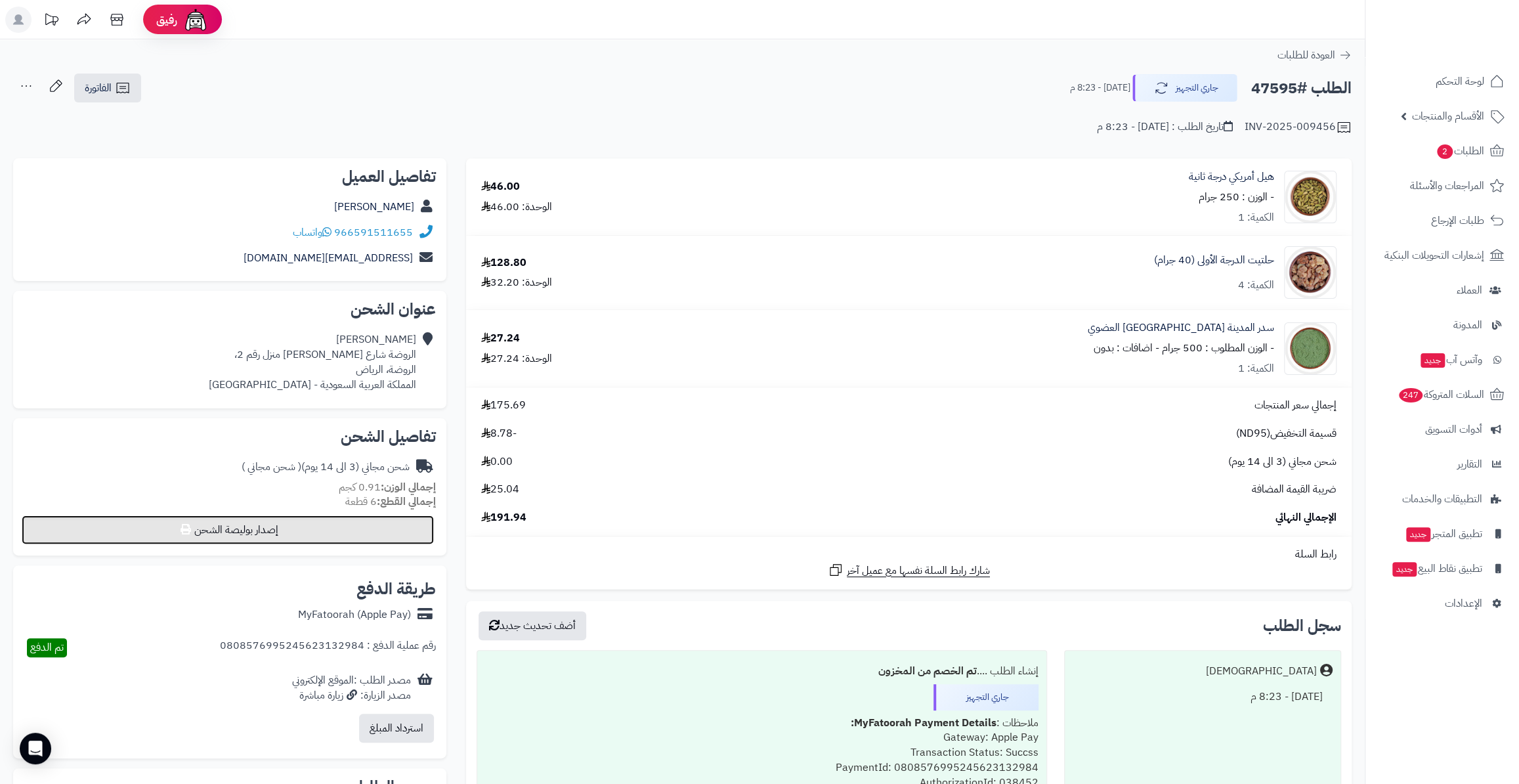
click at [386, 527] on button "إصدار بوليصة الشحن" at bounding box center [227, 529] width 412 height 29
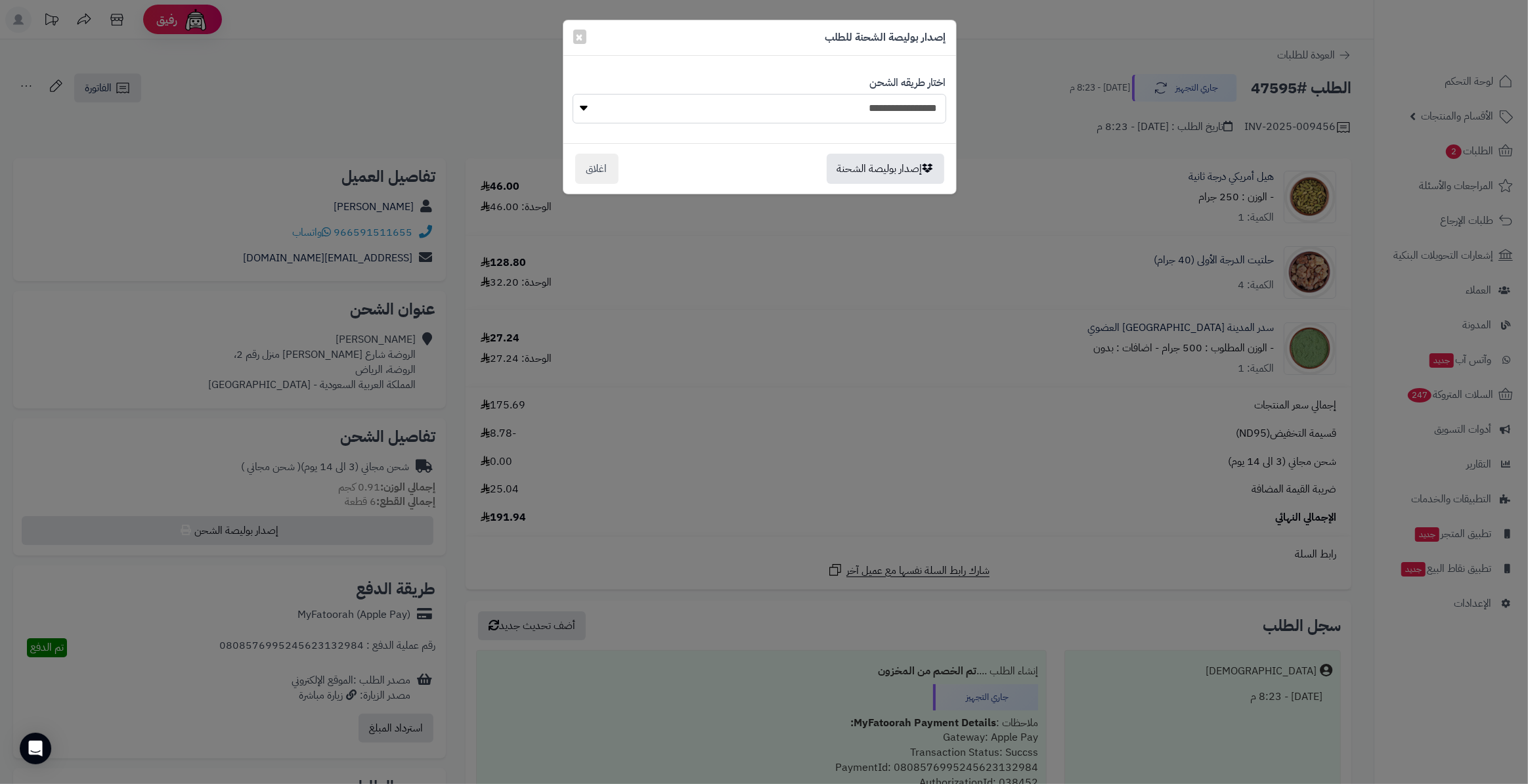
click at [906, 111] on select "**********" at bounding box center [758, 109] width 373 height 30
select select "**********"
click at [573, 94] on select "**********" at bounding box center [758, 109] width 373 height 30
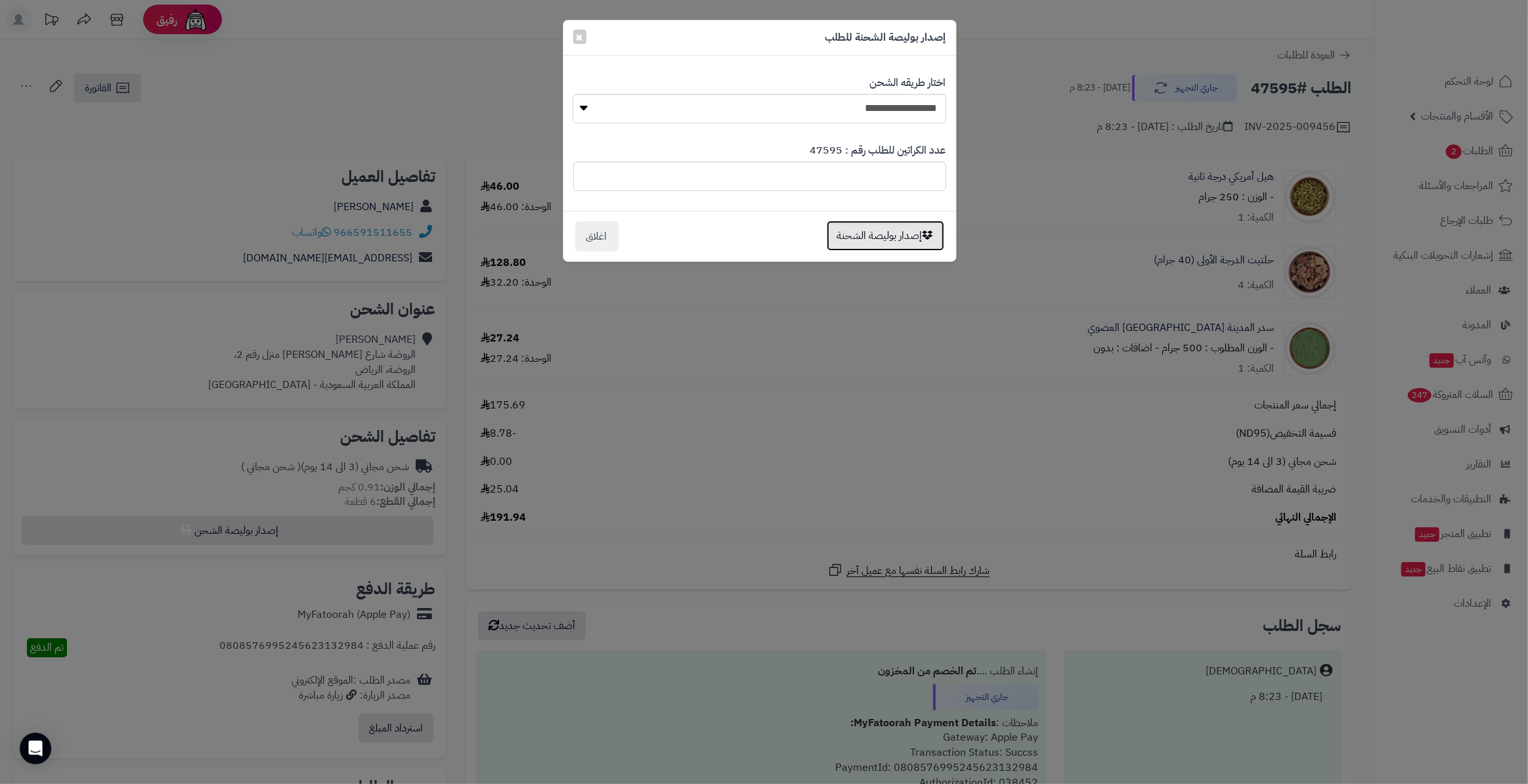
click at [901, 230] on button "إصدار بوليصة الشحنة" at bounding box center [885, 236] width 117 height 31
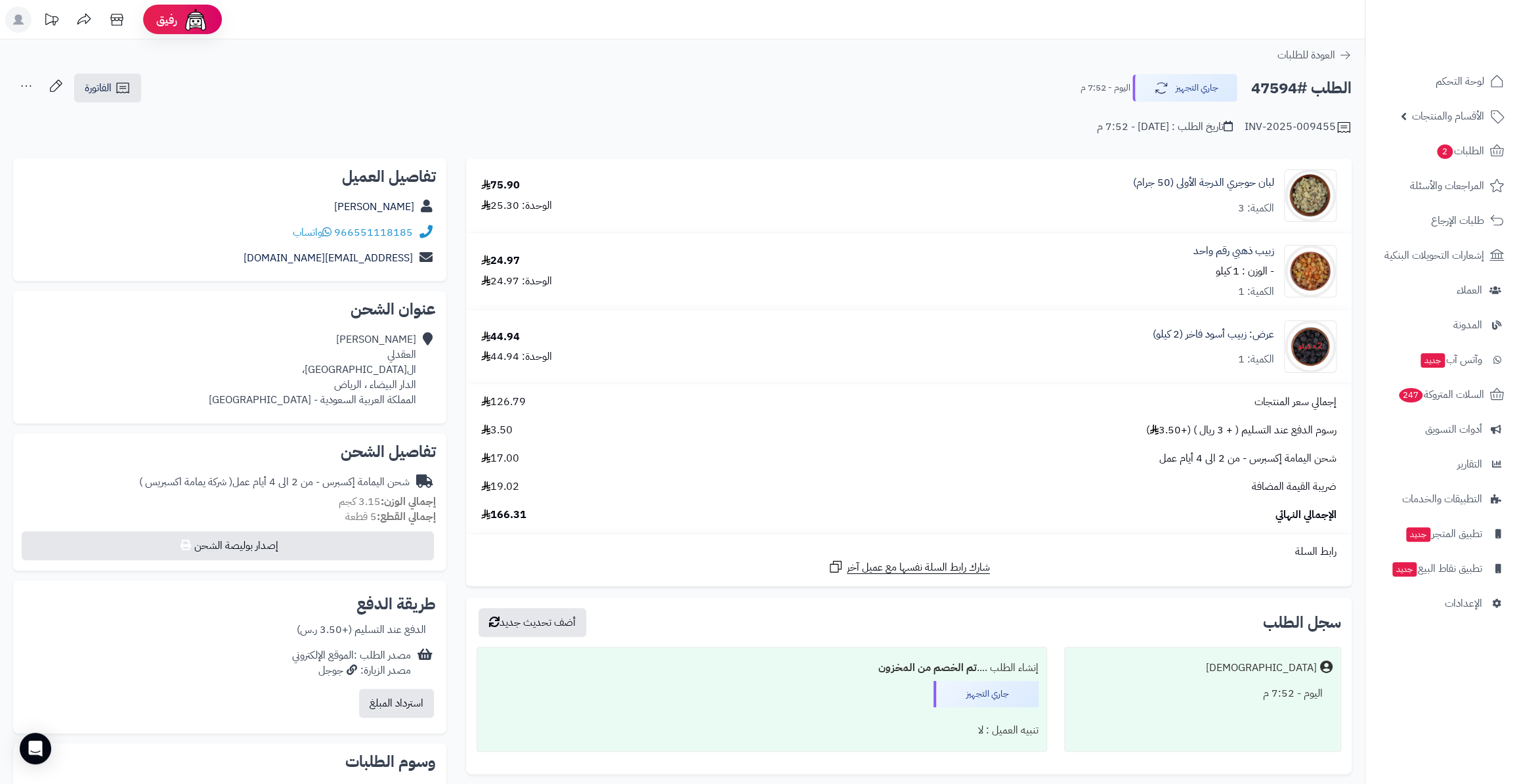
click at [365, 564] on div "تفاصيل الشحن شحن اليمامة إكسبرس - من 2 الى 4 أيام عمل ( شركة يمامة اكسبريس ) إج…" at bounding box center [229, 502] width 434 height 138
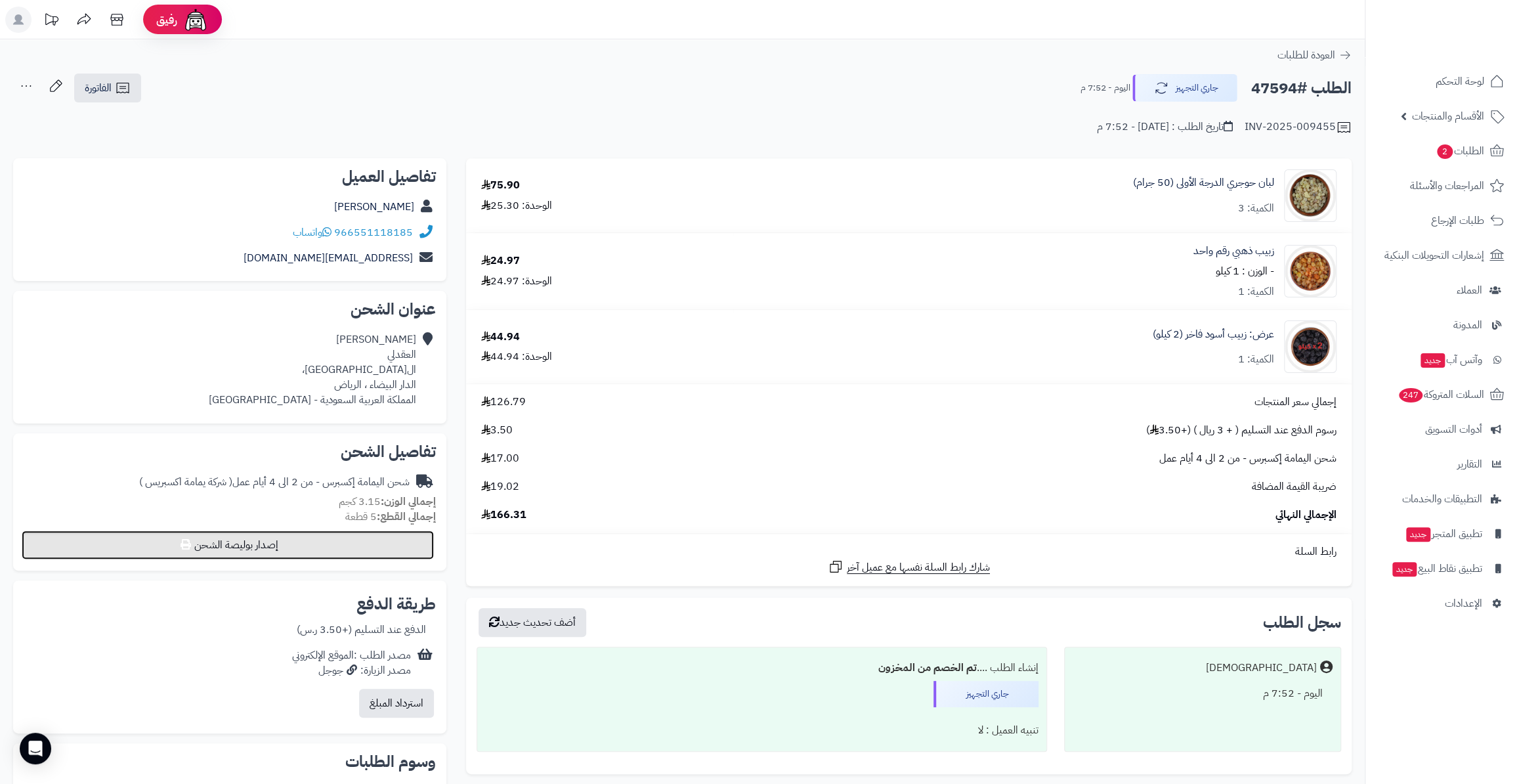
click at [368, 558] on button "إصدار بوليصة الشحن" at bounding box center [227, 545] width 412 height 29
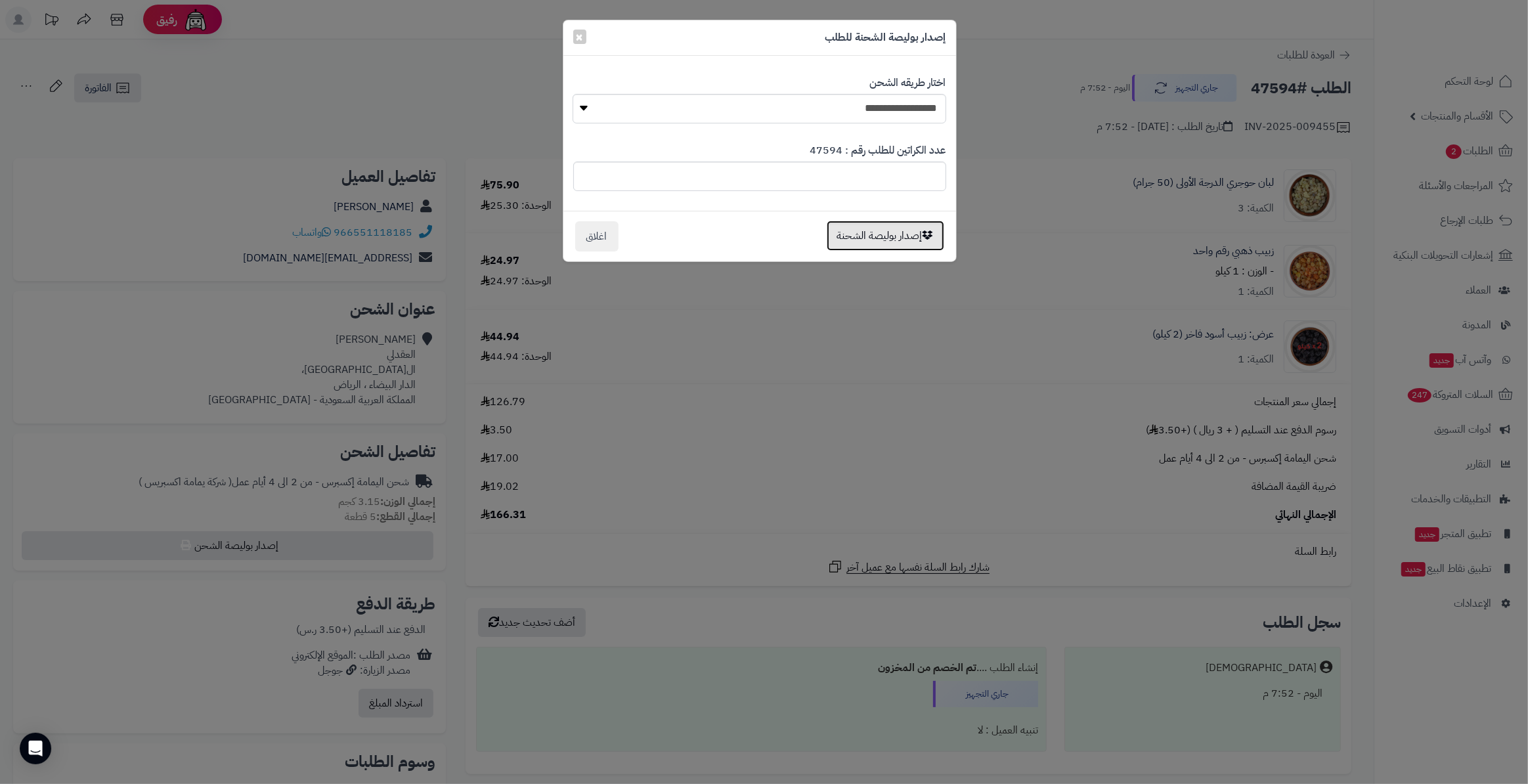
click at [871, 240] on button "إصدار بوليصة الشحنة" at bounding box center [885, 236] width 117 height 31
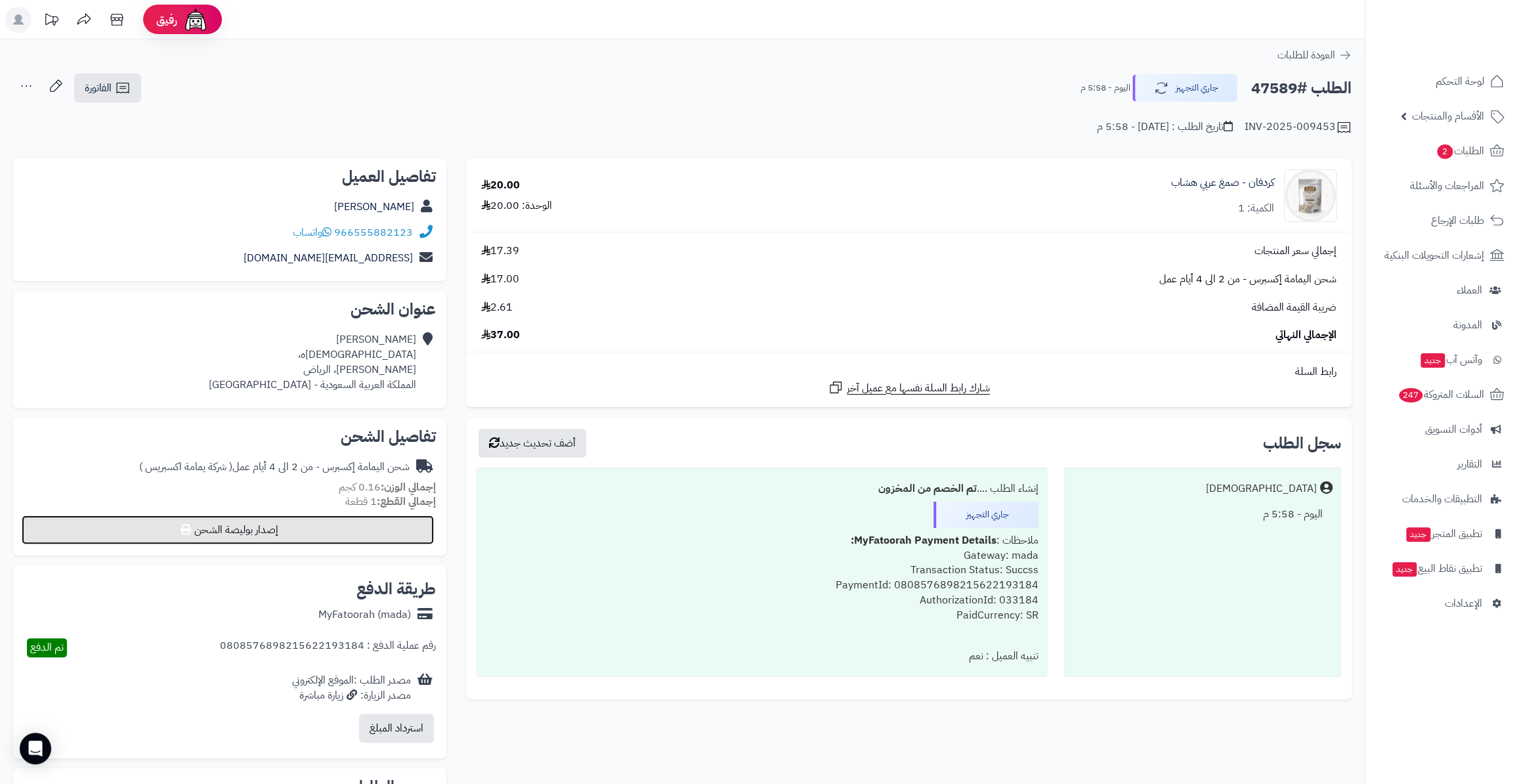
click at [302, 528] on button "إصدار بوليصة الشحن" at bounding box center [227, 529] width 412 height 29
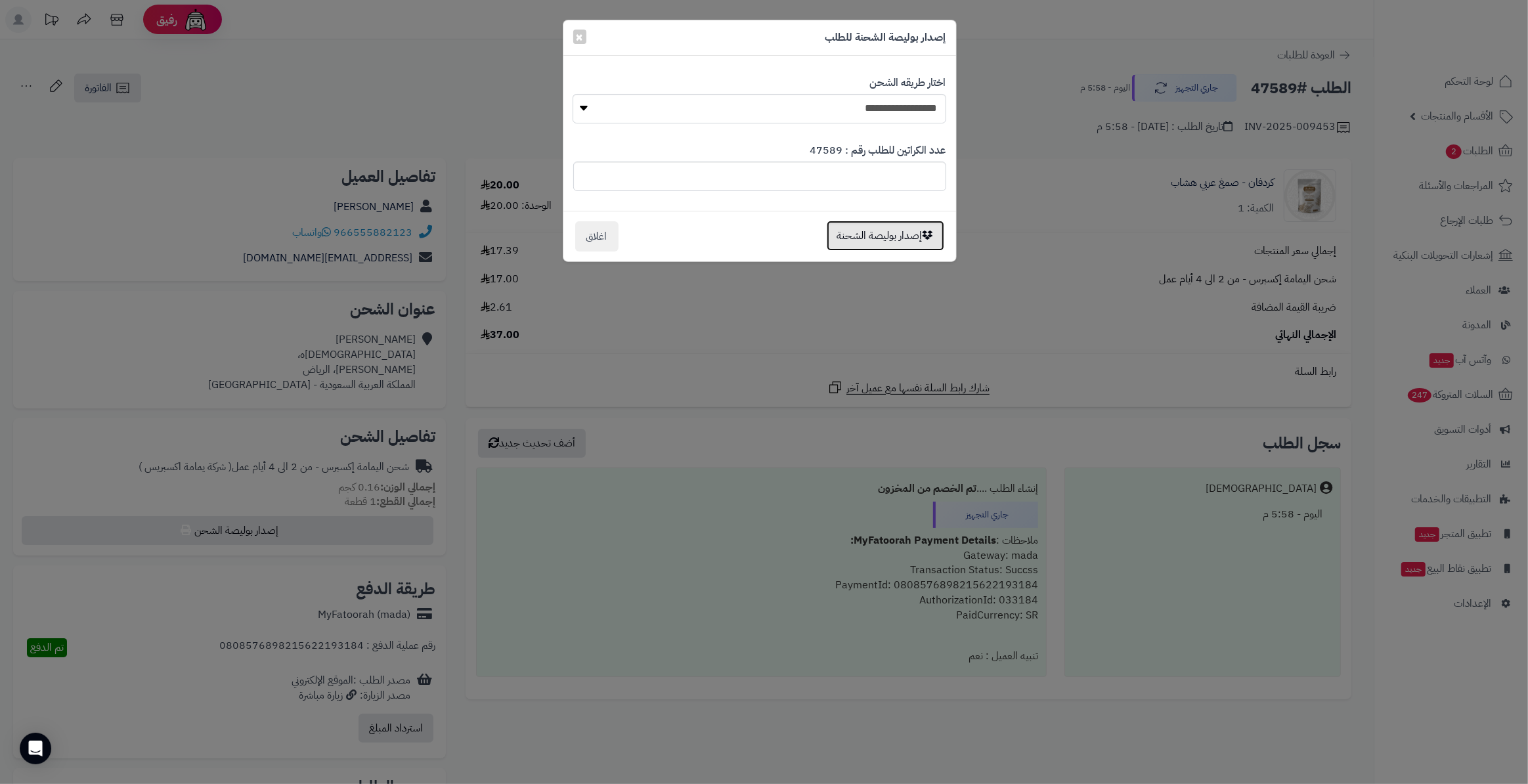
click at [871, 235] on button "إصدار بوليصة الشحنة" at bounding box center [885, 236] width 117 height 31
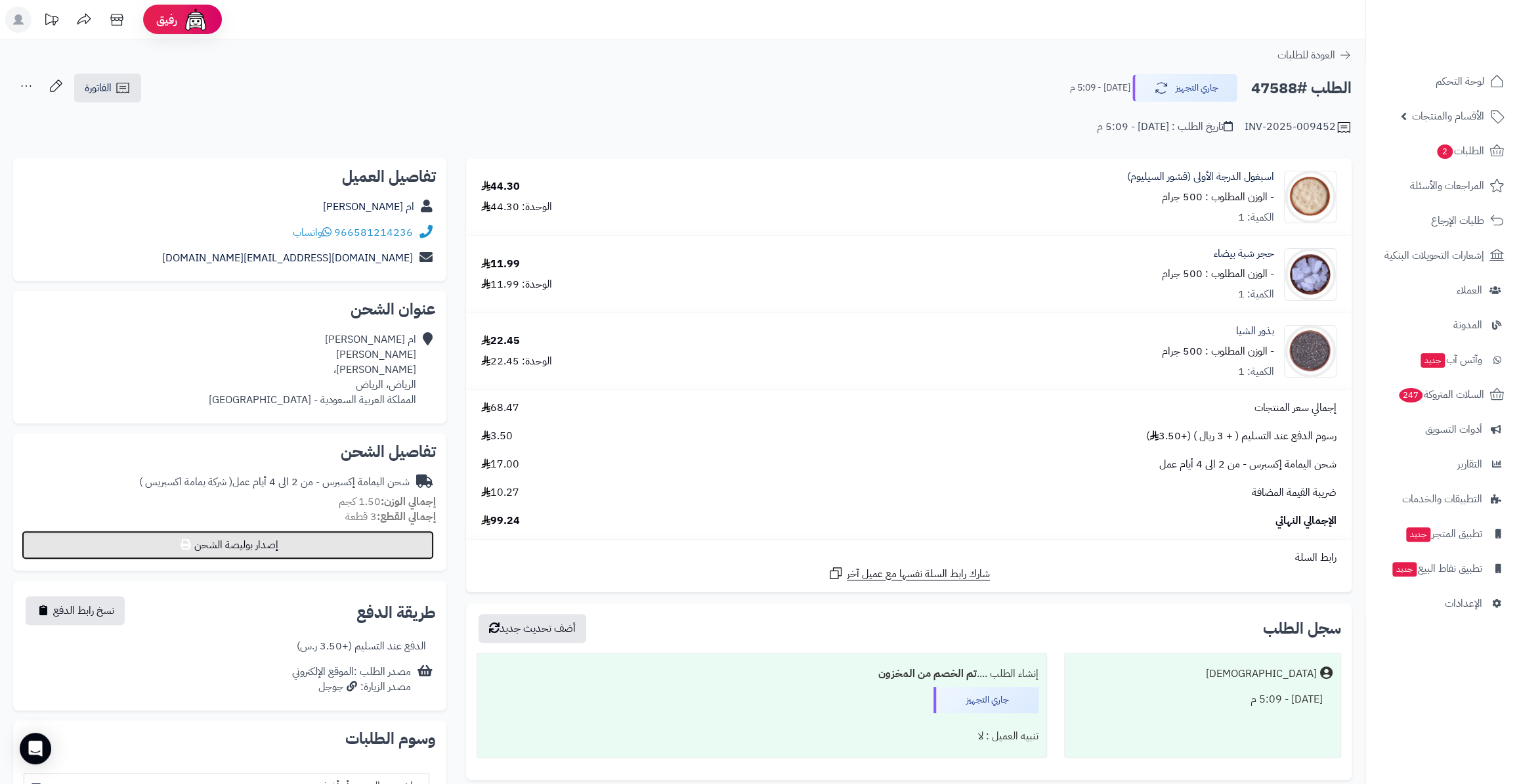
click at [341, 538] on button "إصدار بوليصة الشحن" at bounding box center [227, 545] width 412 height 29
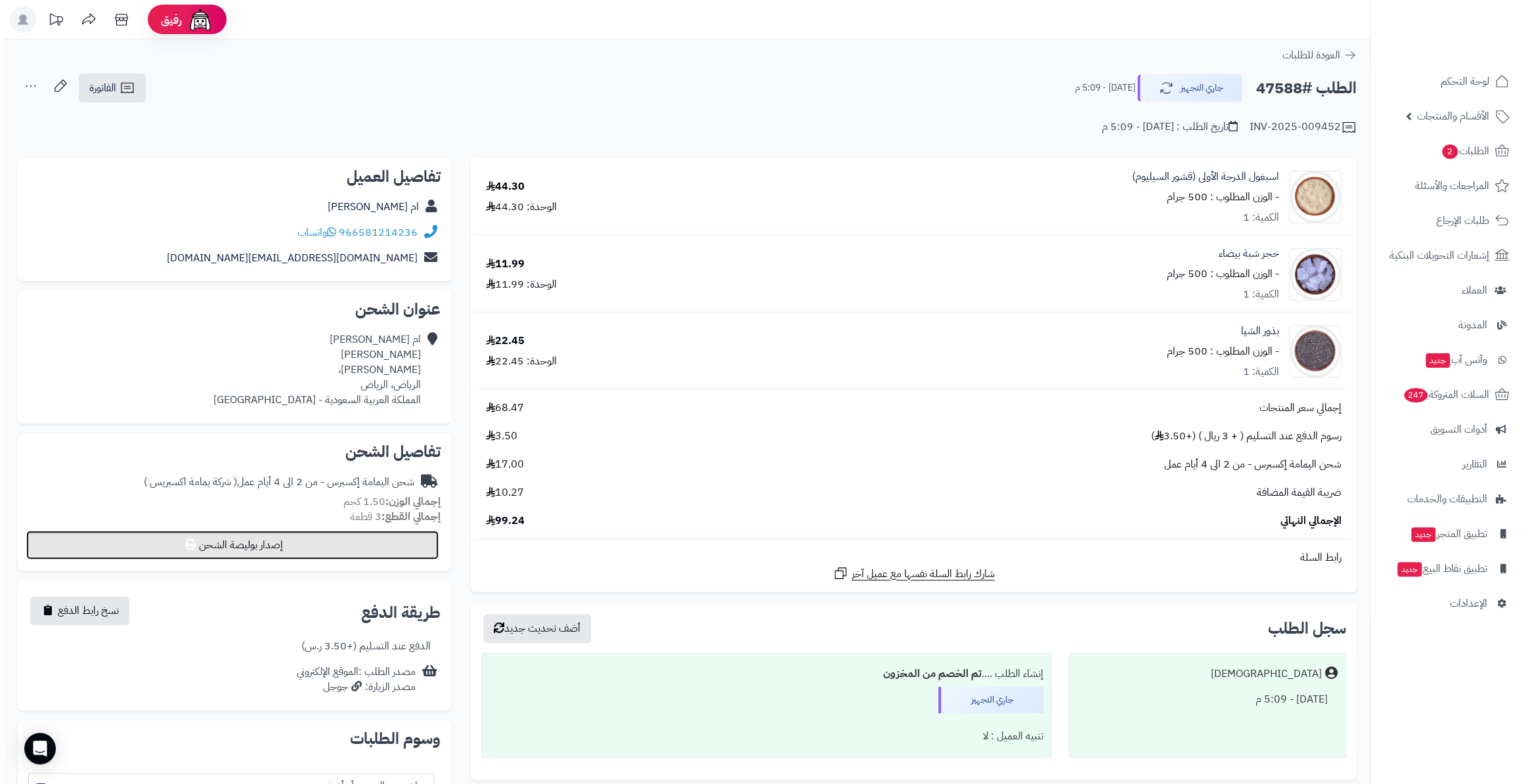
select select "**********"
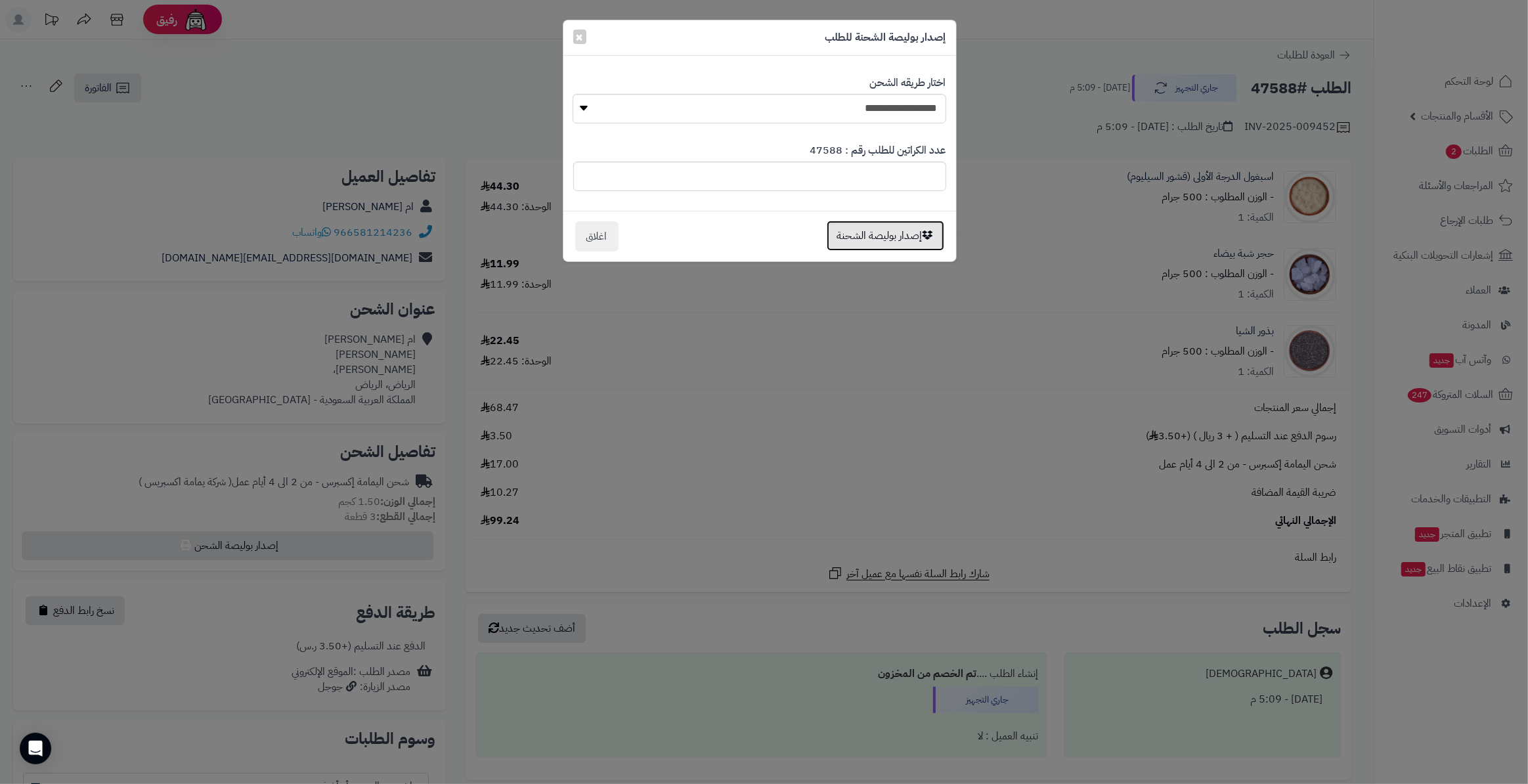
click at [893, 241] on button "إصدار بوليصة الشحنة" at bounding box center [885, 236] width 117 height 31
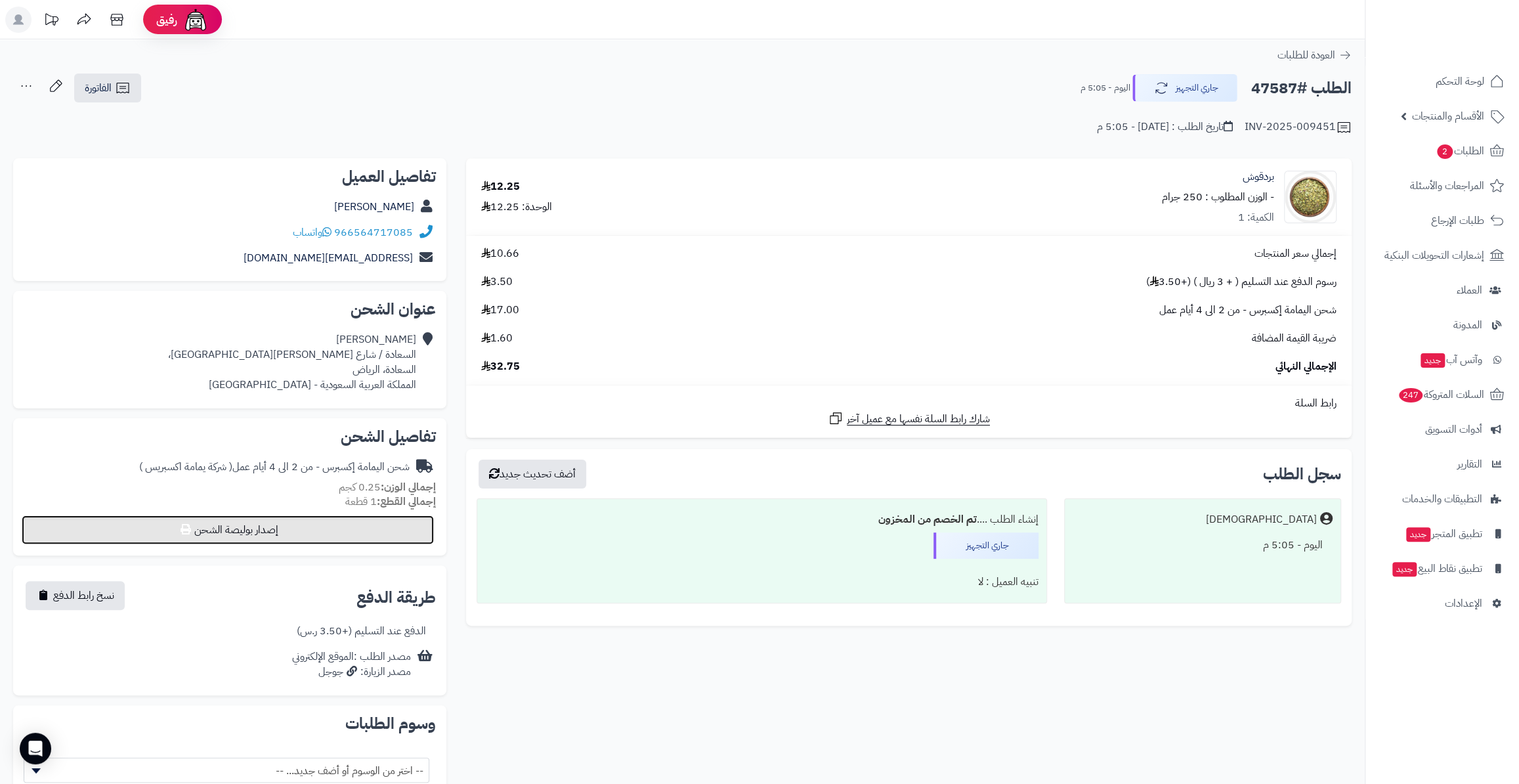
click at [267, 533] on button "إصدار بوليصة الشحن" at bounding box center [227, 529] width 412 height 29
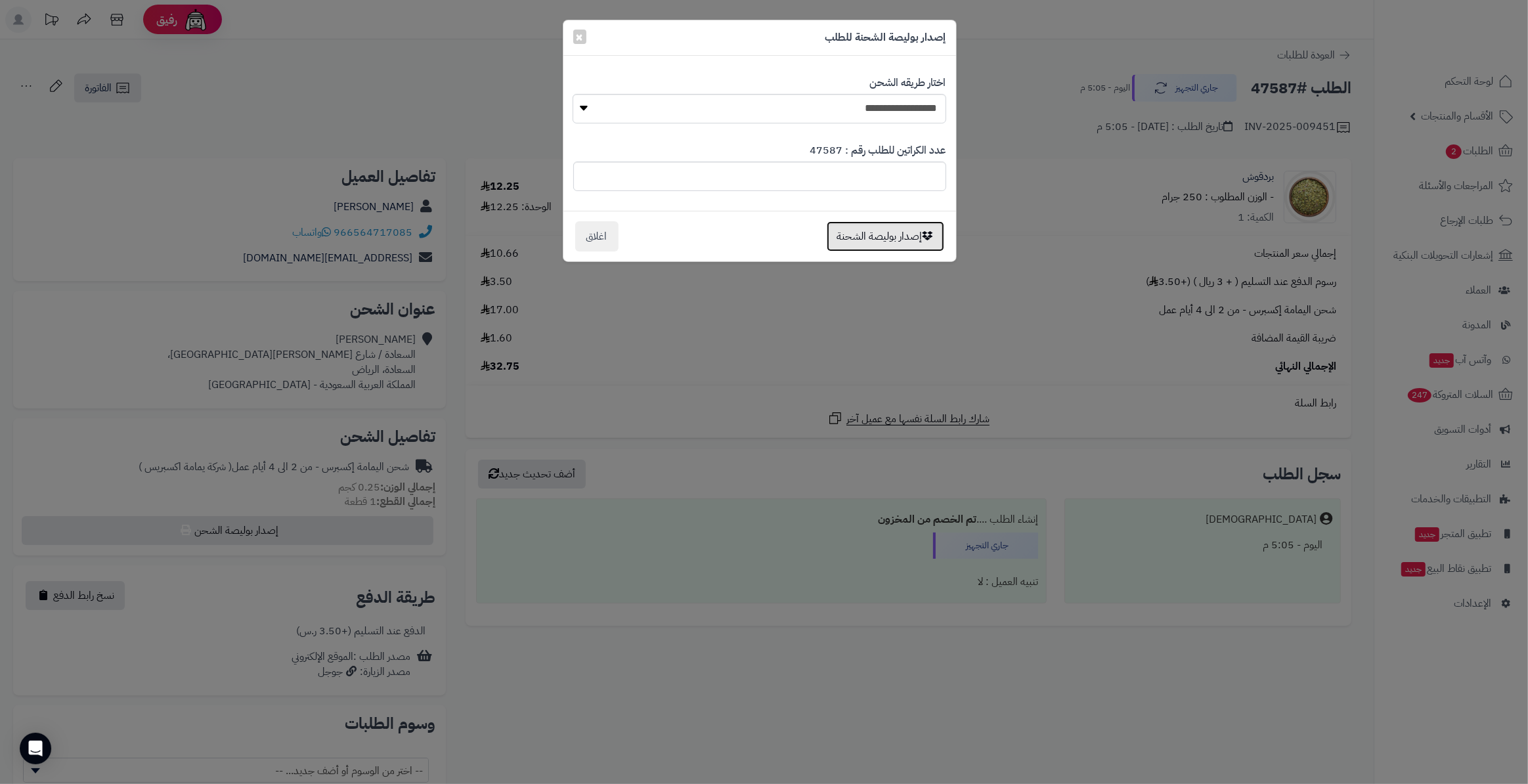
click at [887, 237] on button "إصدار بوليصة الشحنة" at bounding box center [885, 236] width 117 height 31
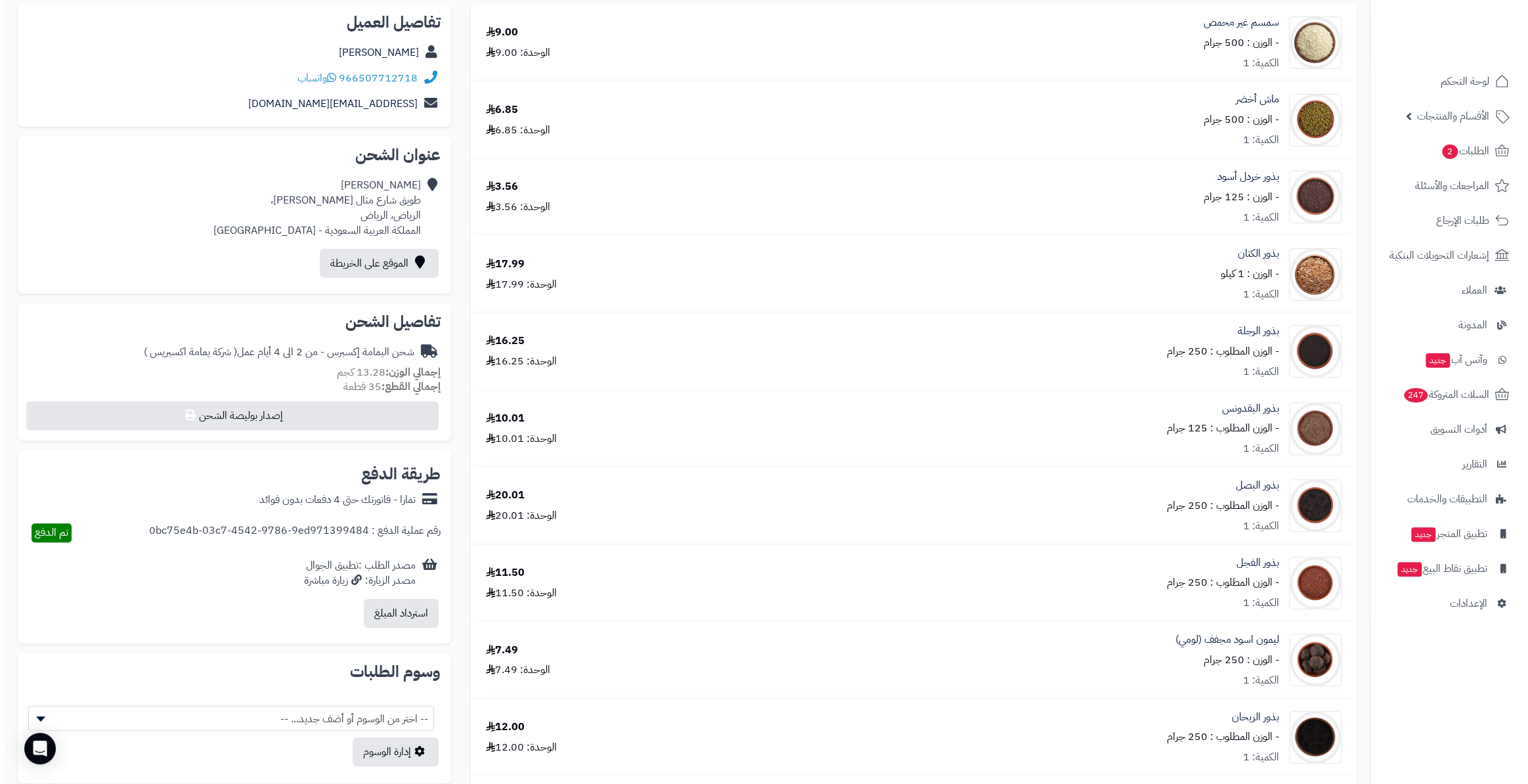
scroll to position [119, 0]
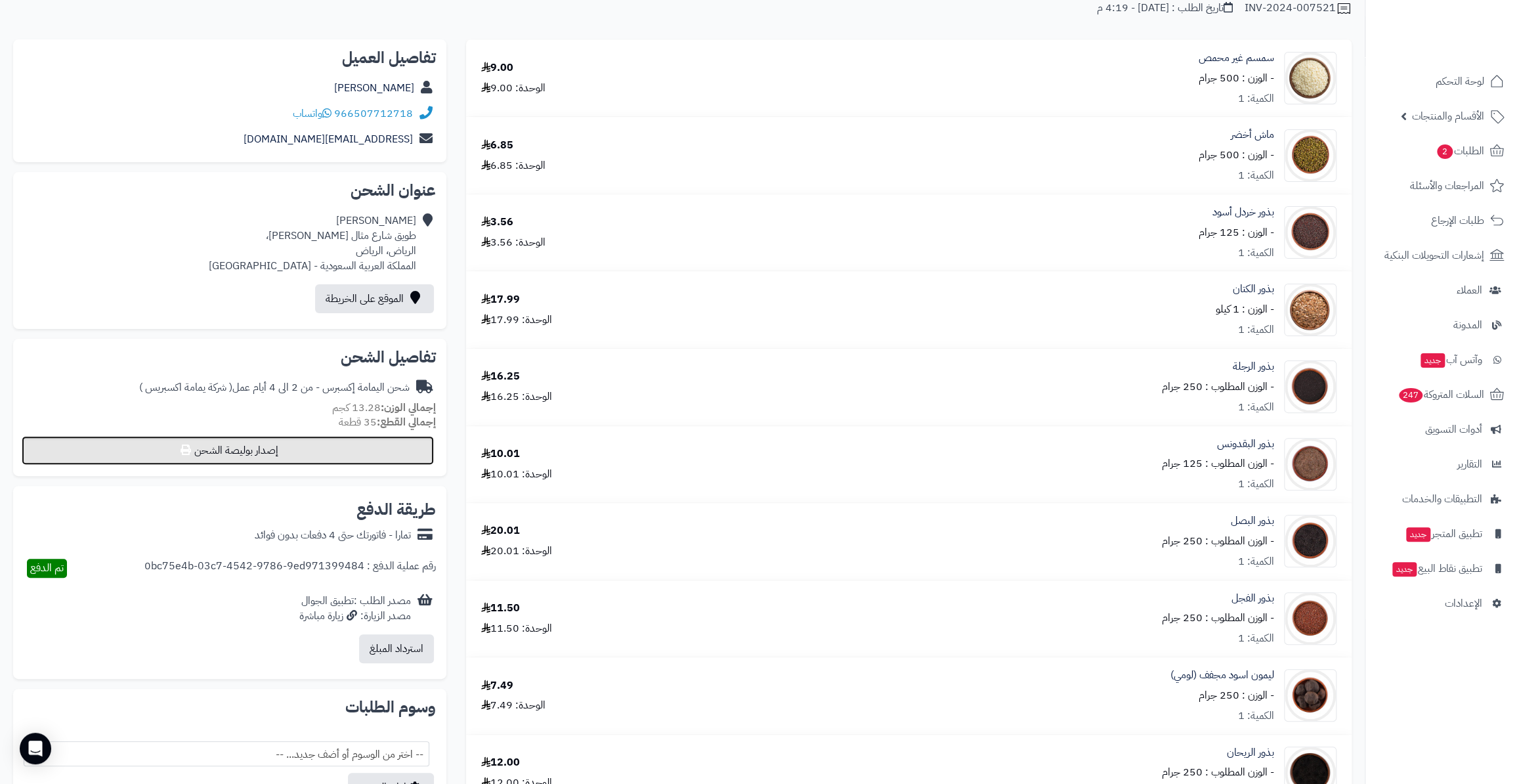
click at [270, 447] on button "إصدار بوليصة الشحن" at bounding box center [227, 449] width 412 height 29
select select "**********"
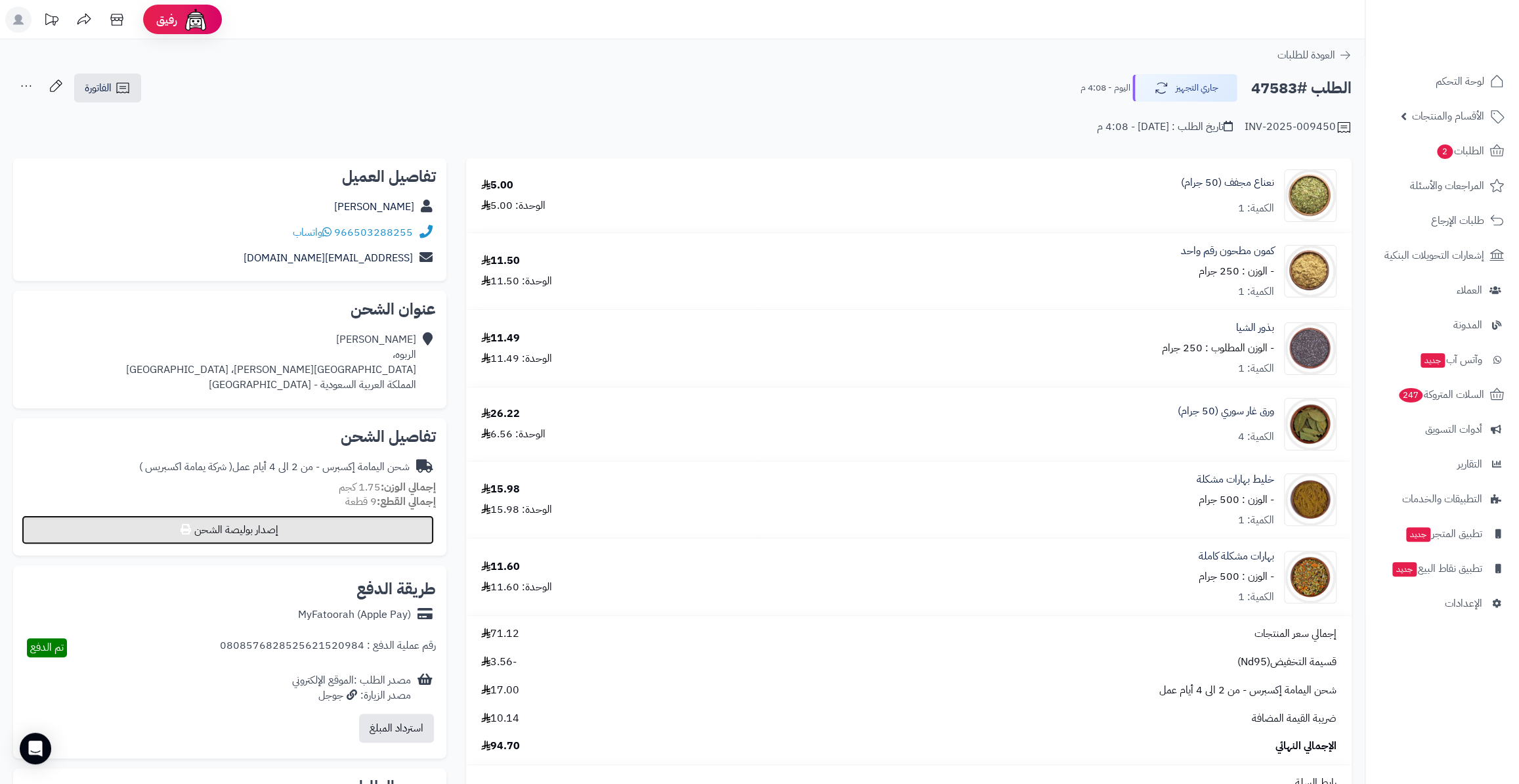
click at [370, 539] on button "إصدار بوليصة الشحن" at bounding box center [227, 529] width 412 height 29
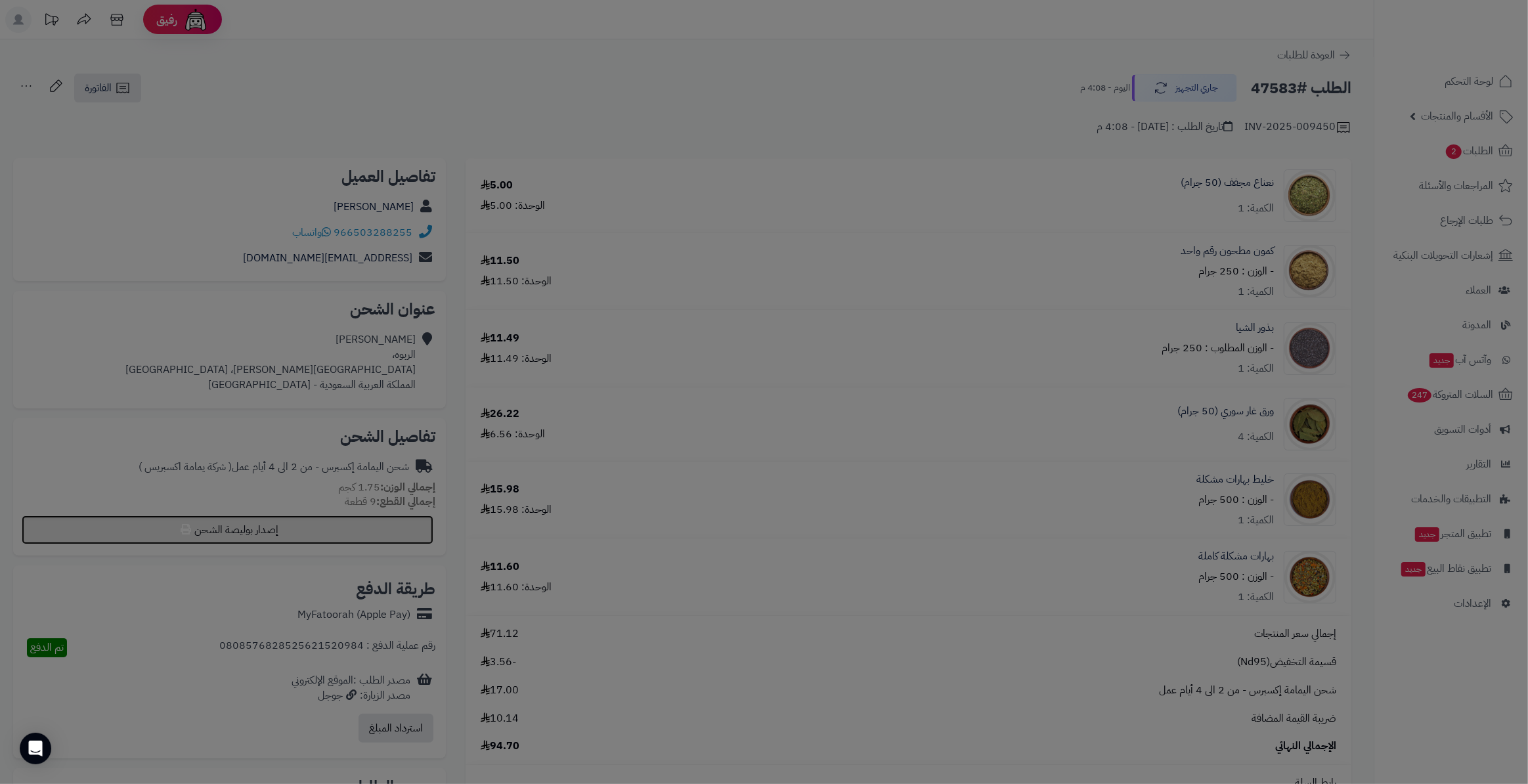
select select "**********"
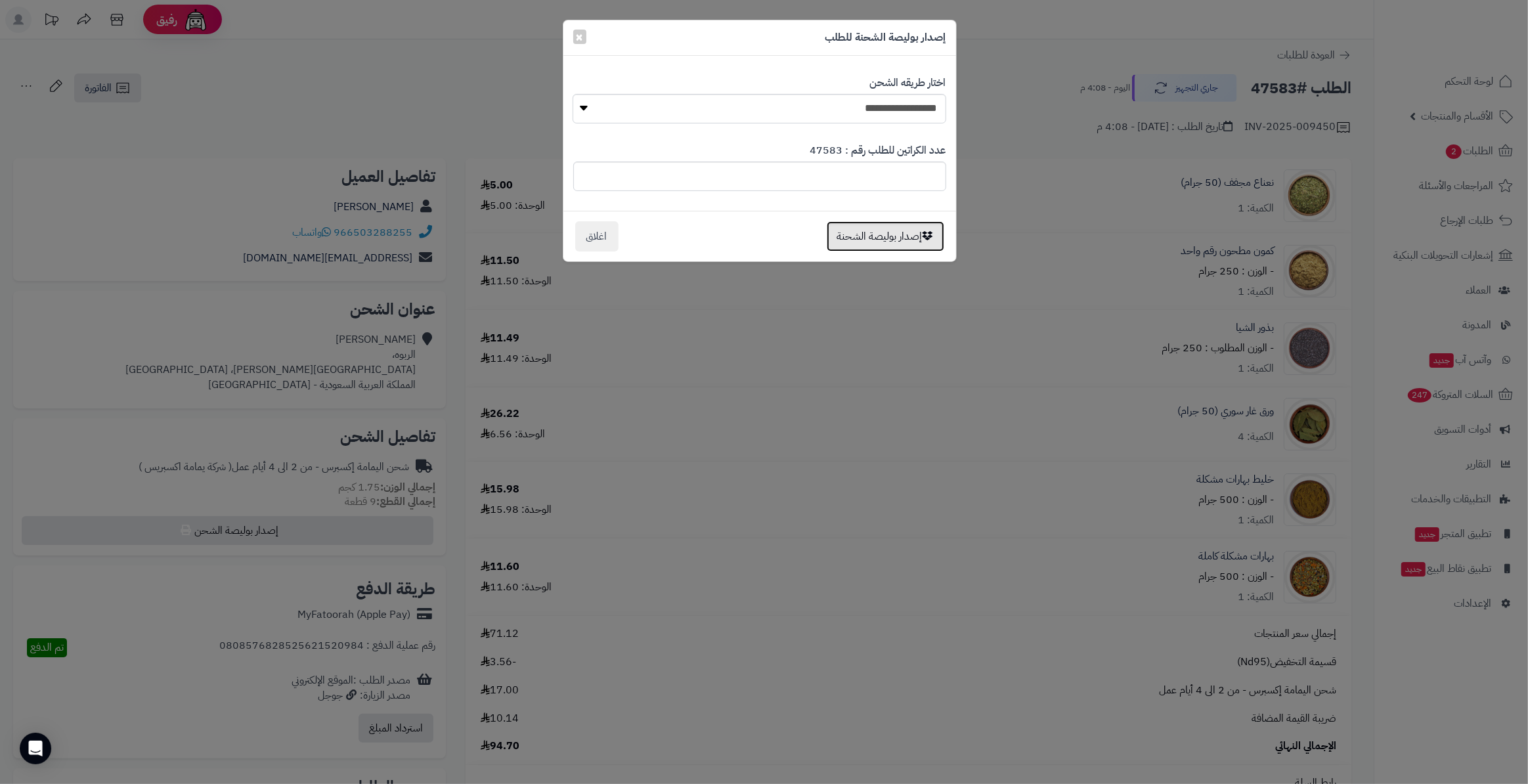
click at [876, 236] on button "إصدار بوليصة الشحنة" at bounding box center [885, 236] width 117 height 31
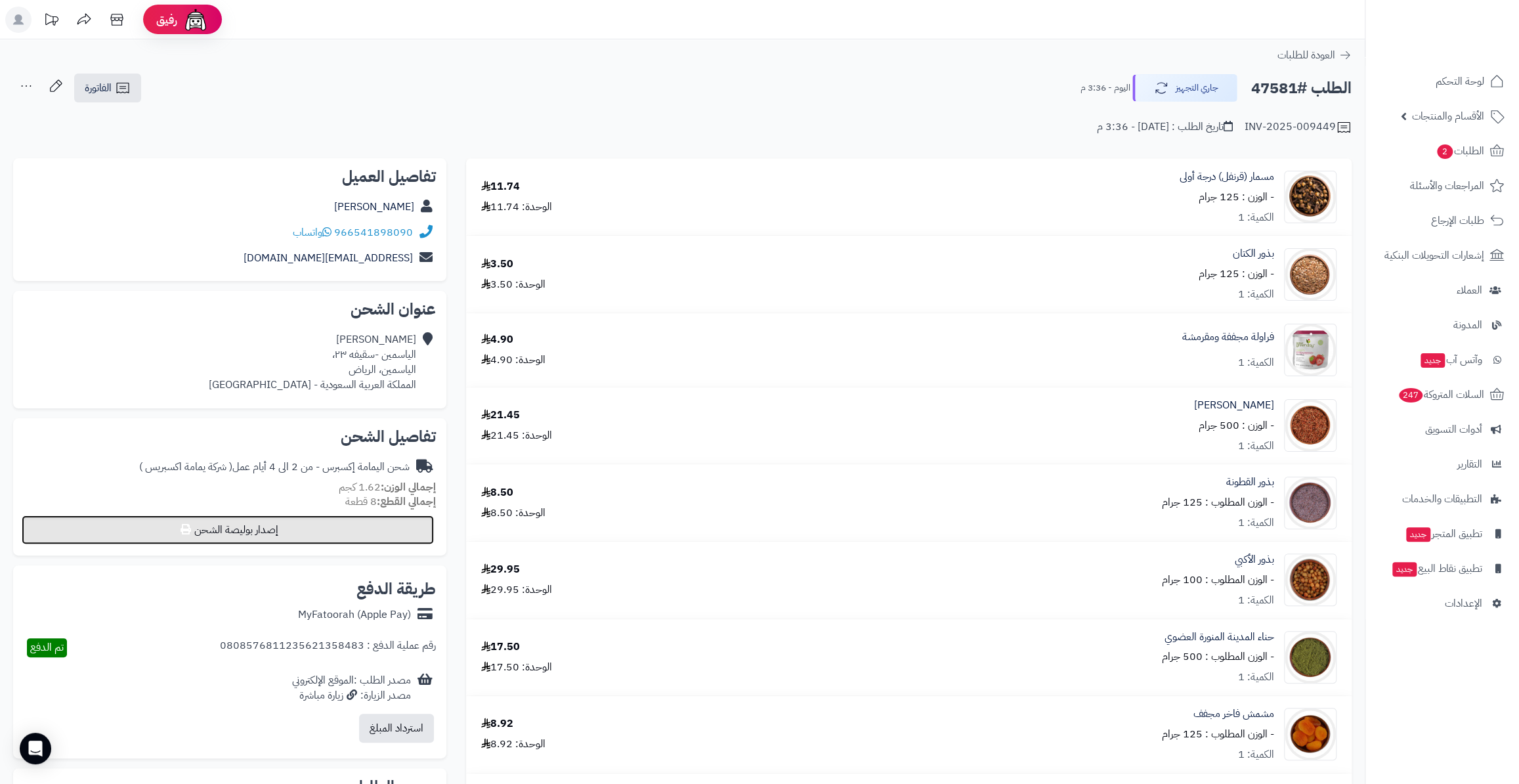
click at [312, 527] on button "إصدار بوليصة الشحن" at bounding box center [227, 529] width 412 height 29
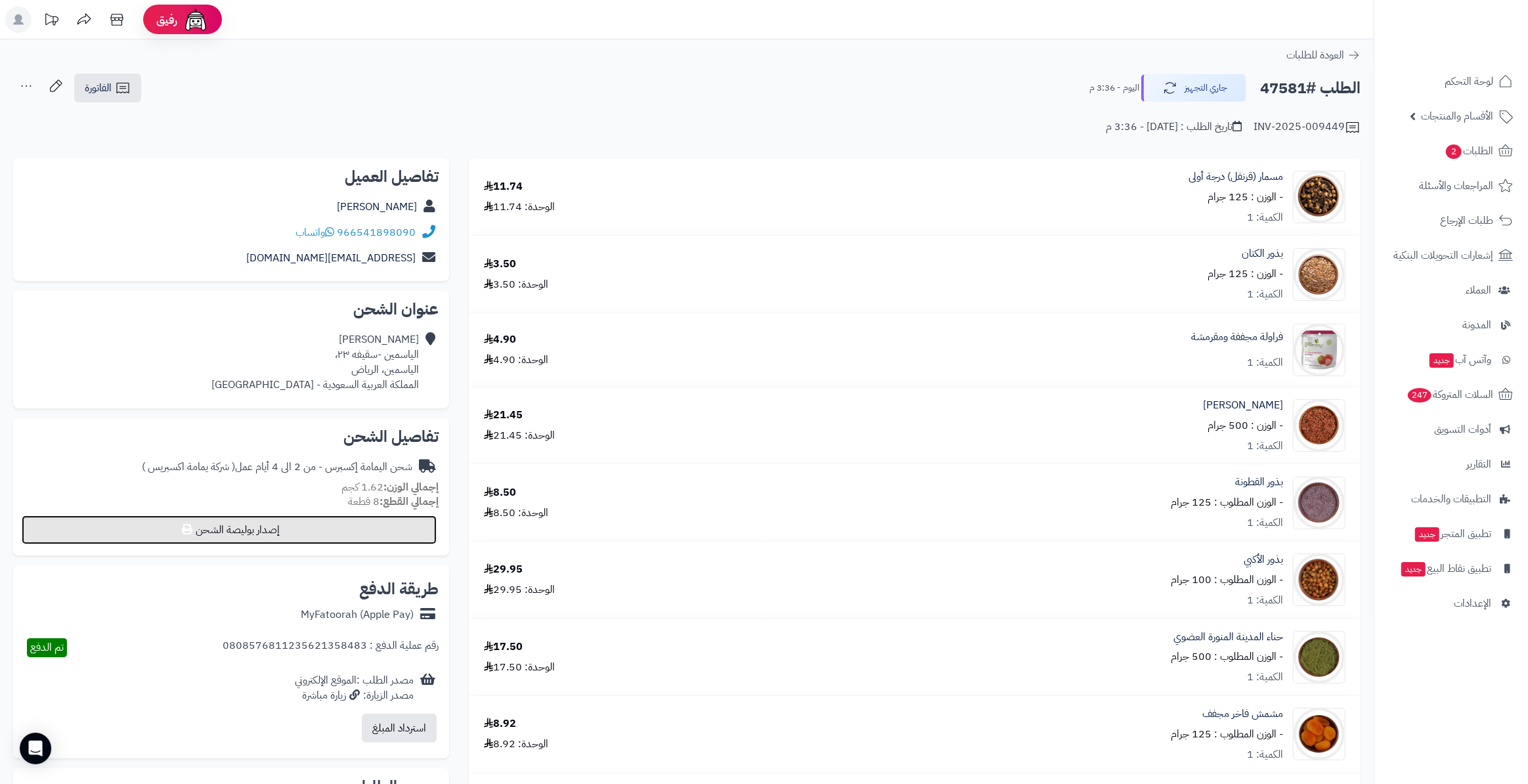
select select "**********"
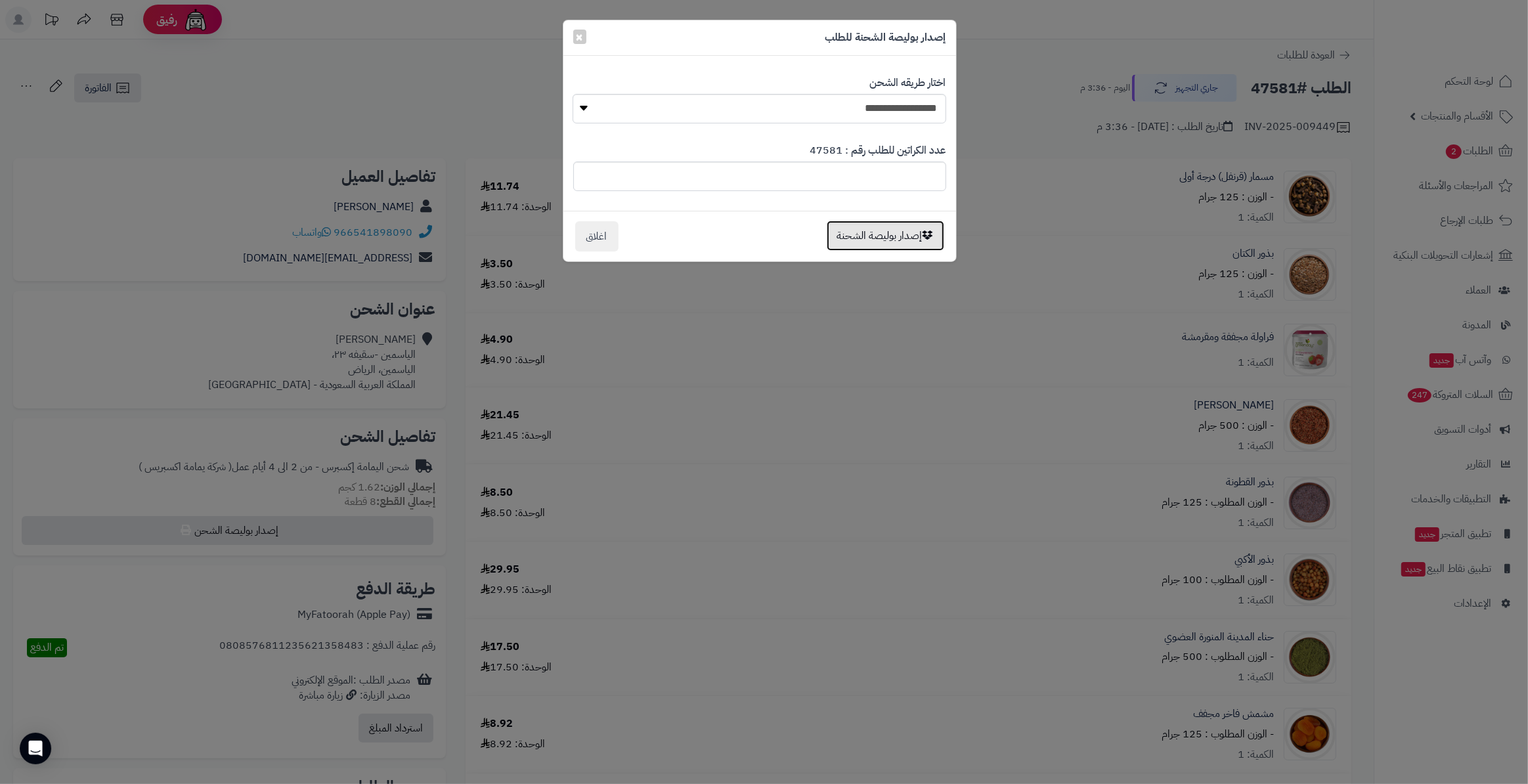
click at [873, 239] on button "إصدار بوليصة الشحنة" at bounding box center [885, 236] width 117 height 31
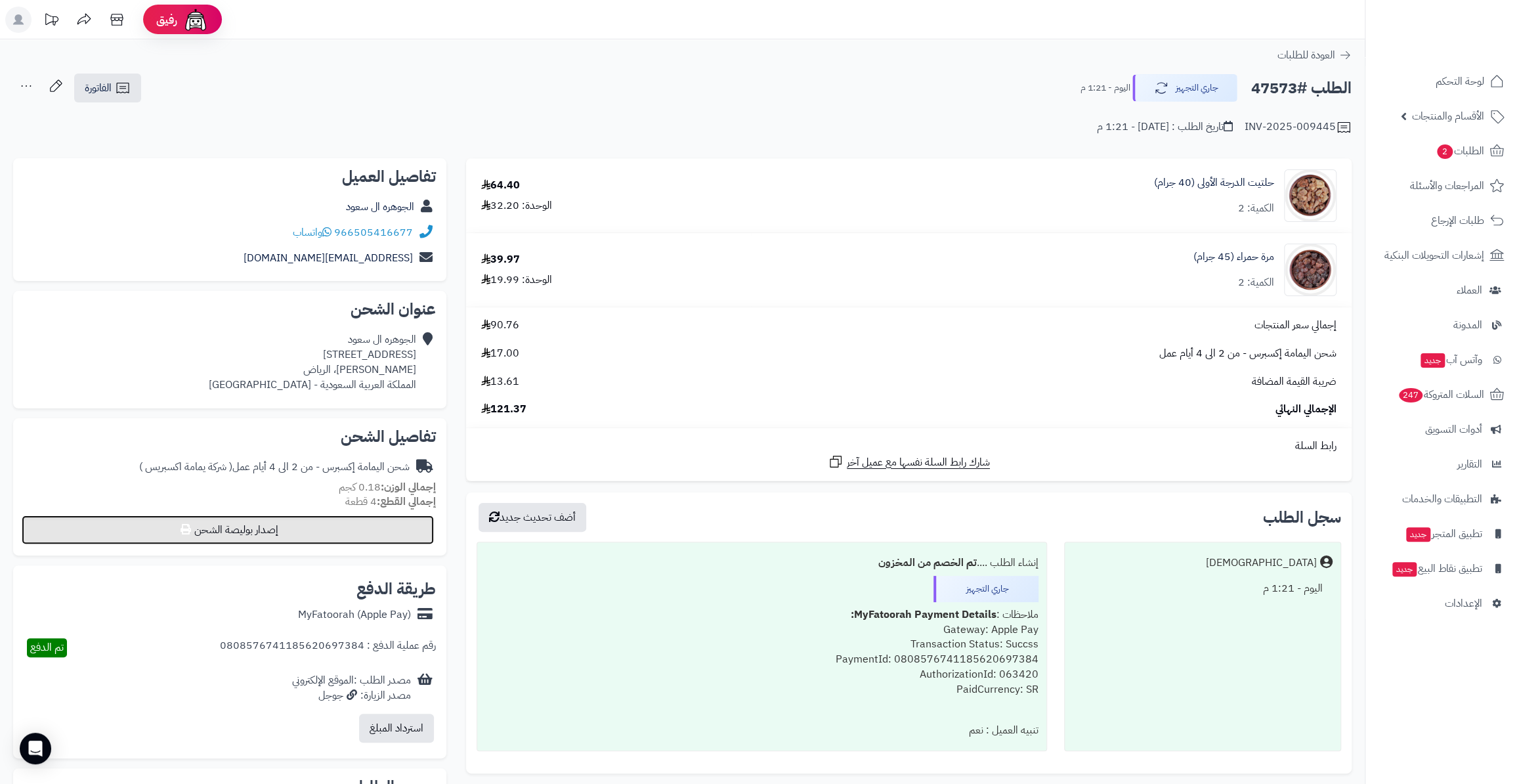
click at [335, 528] on button "إصدار بوليصة الشحن" at bounding box center [227, 529] width 412 height 29
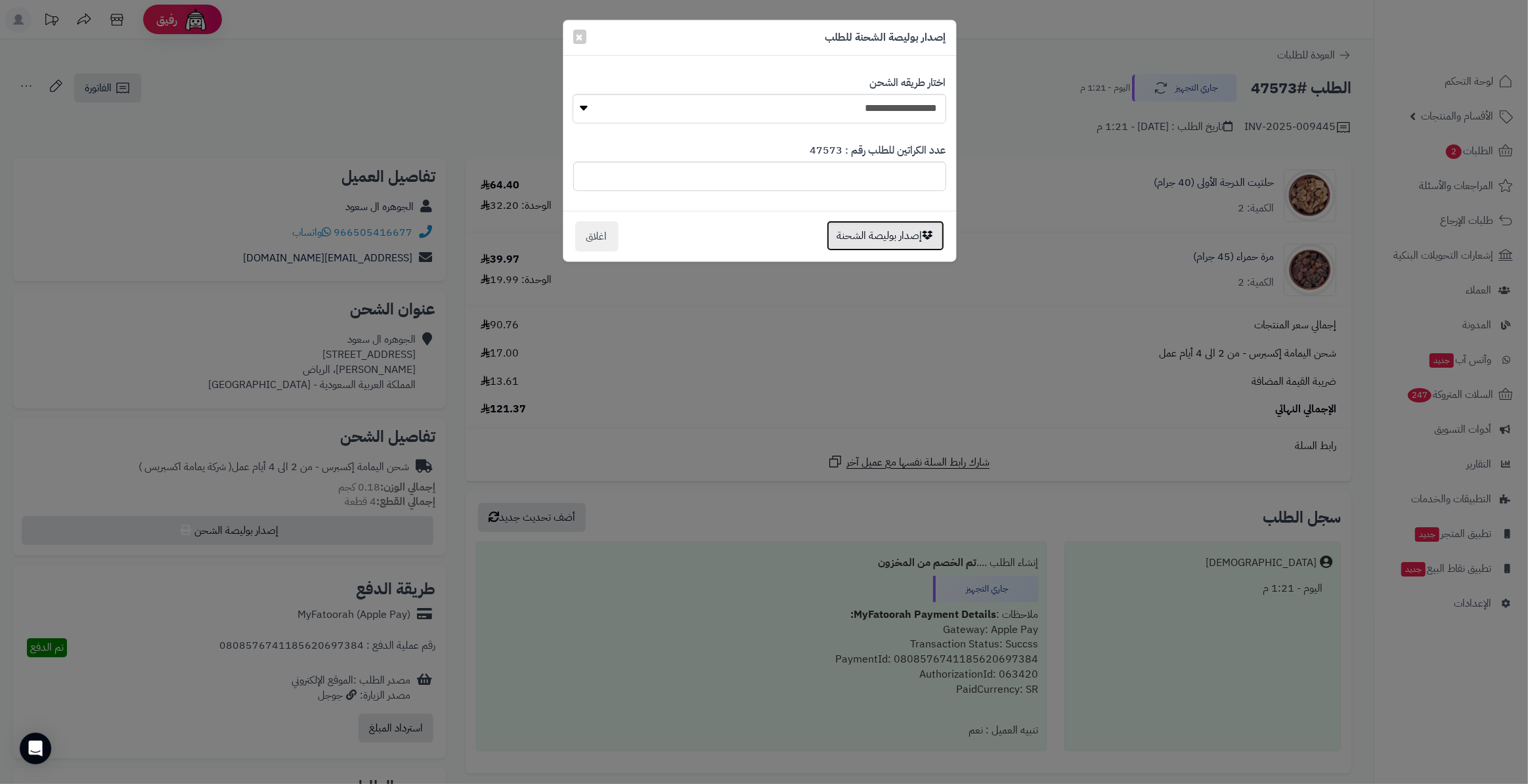
click at [860, 227] on button "إصدار بوليصة الشحنة" at bounding box center [885, 236] width 117 height 31
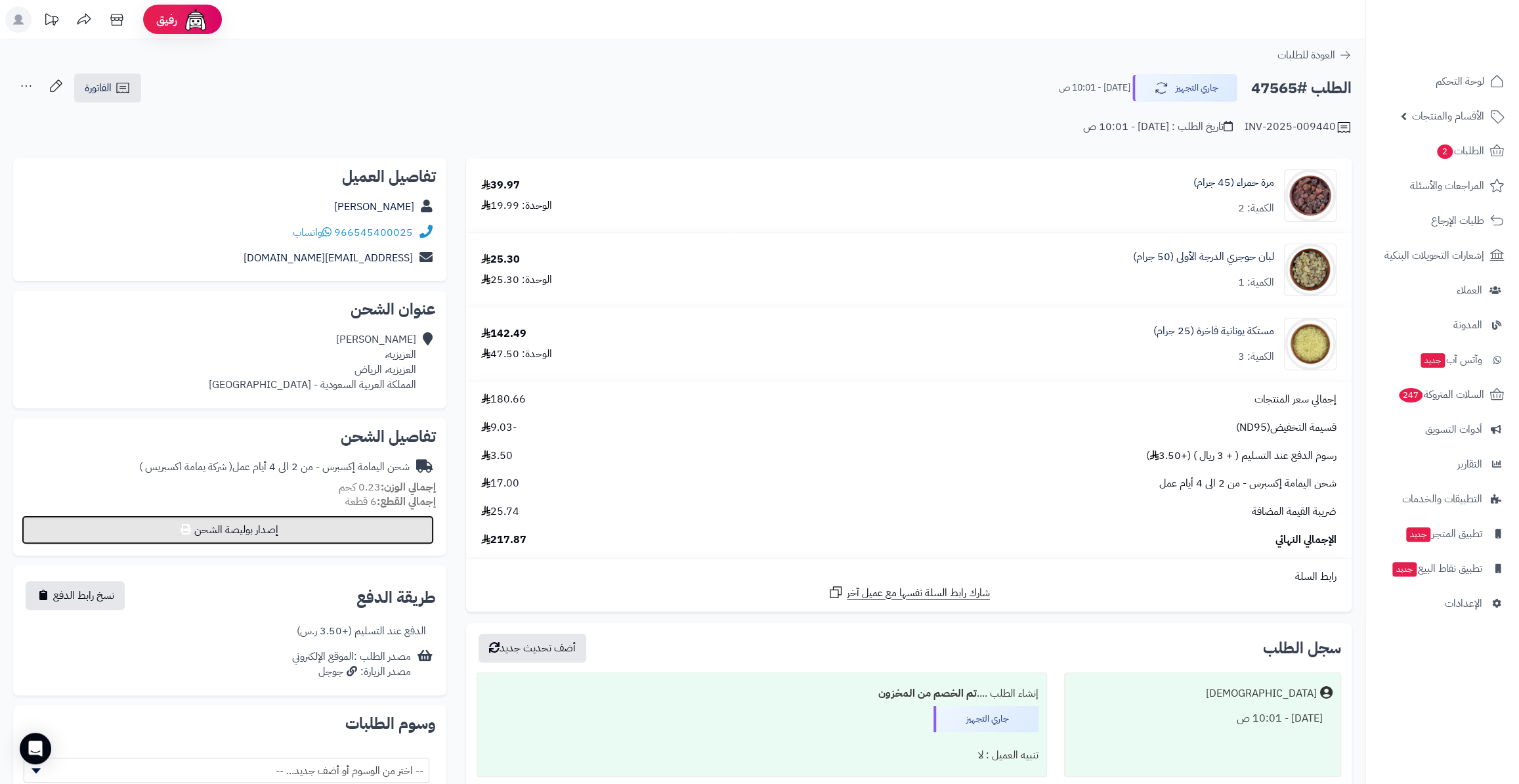
click at [381, 538] on button "إصدار بوليصة الشحن" at bounding box center [227, 529] width 412 height 29
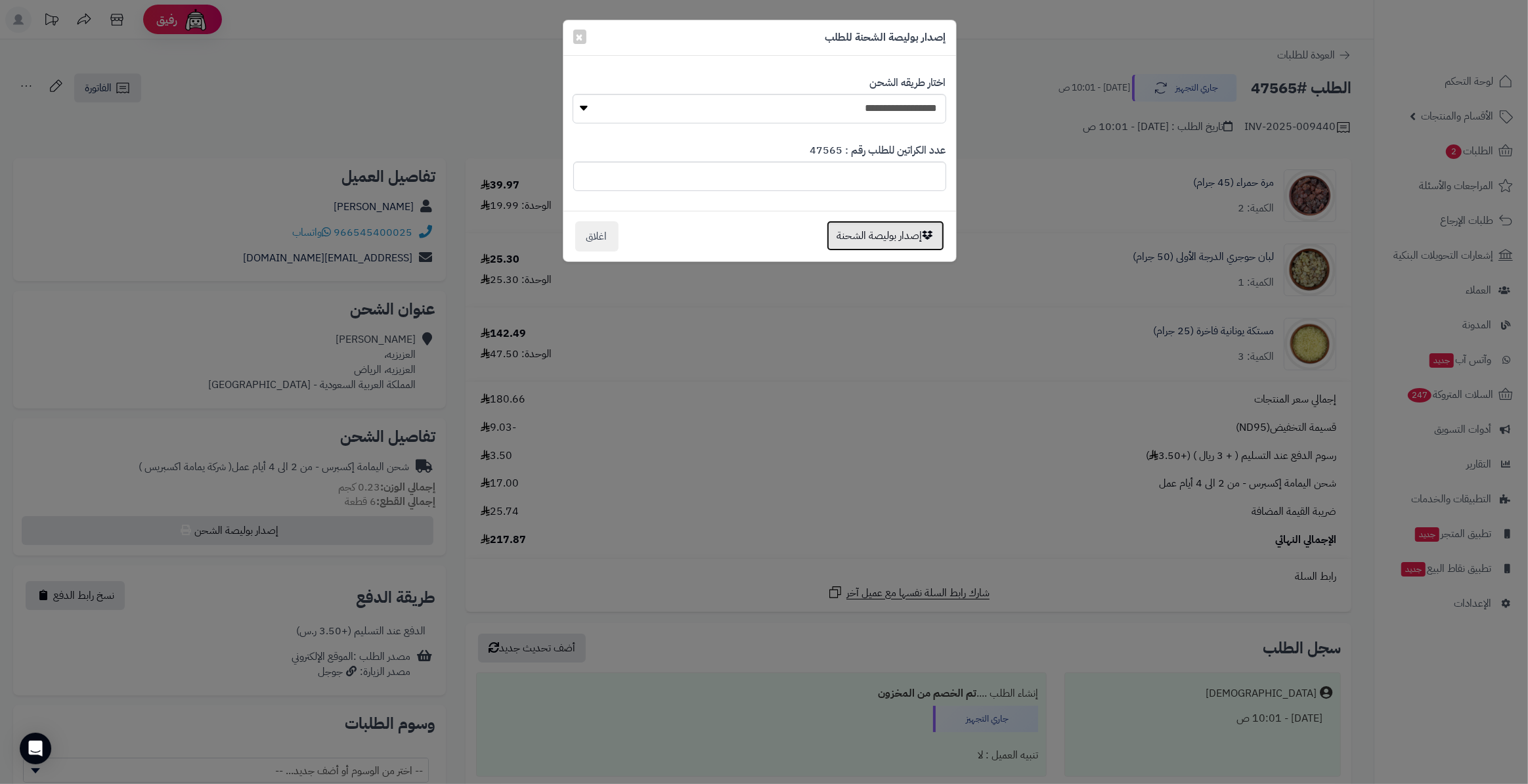
click at [870, 243] on button "إصدار بوليصة الشحنة" at bounding box center [885, 236] width 117 height 31
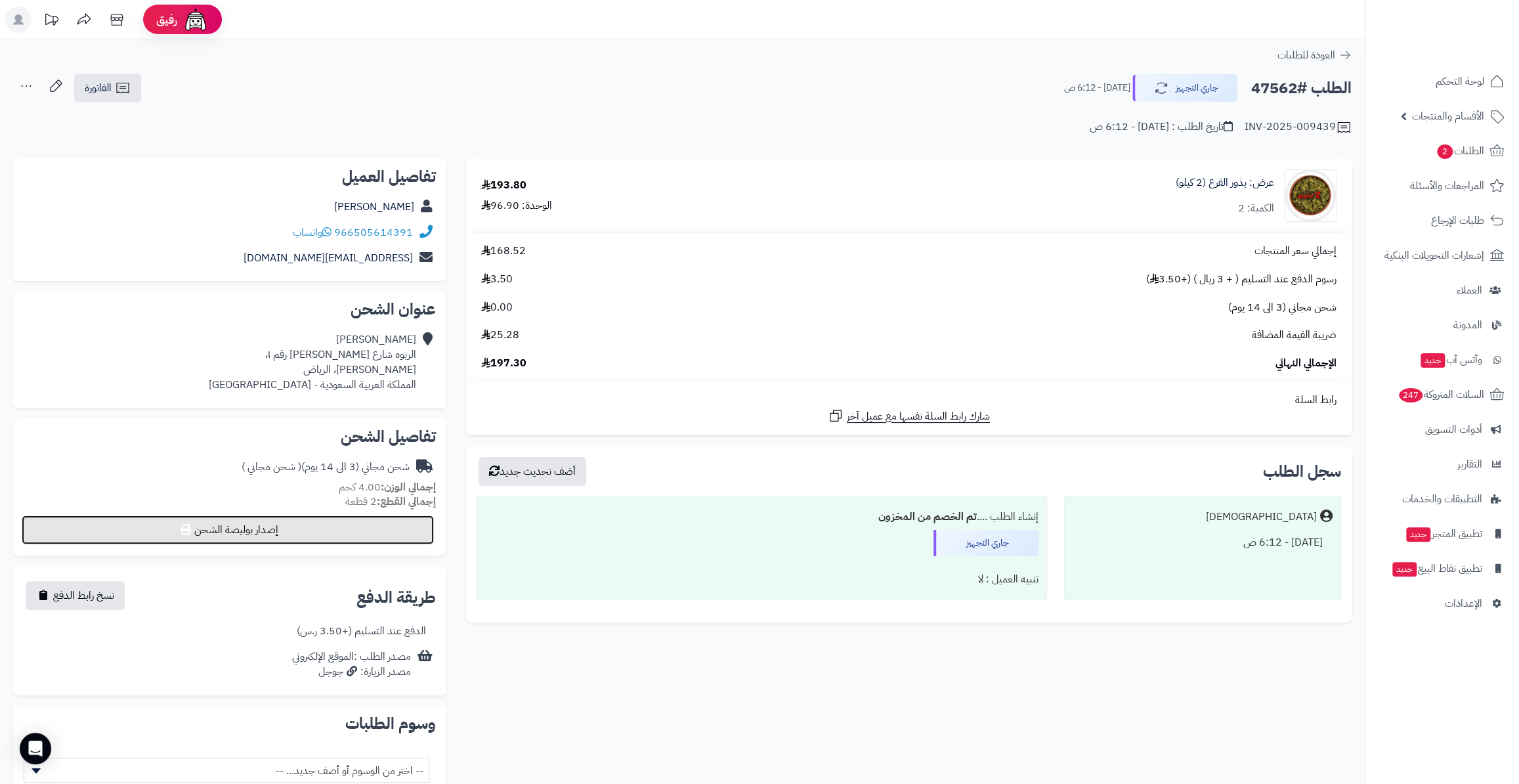
click at [305, 540] on button "إصدار بوليصة الشحن" at bounding box center [227, 529] width 412 height 29
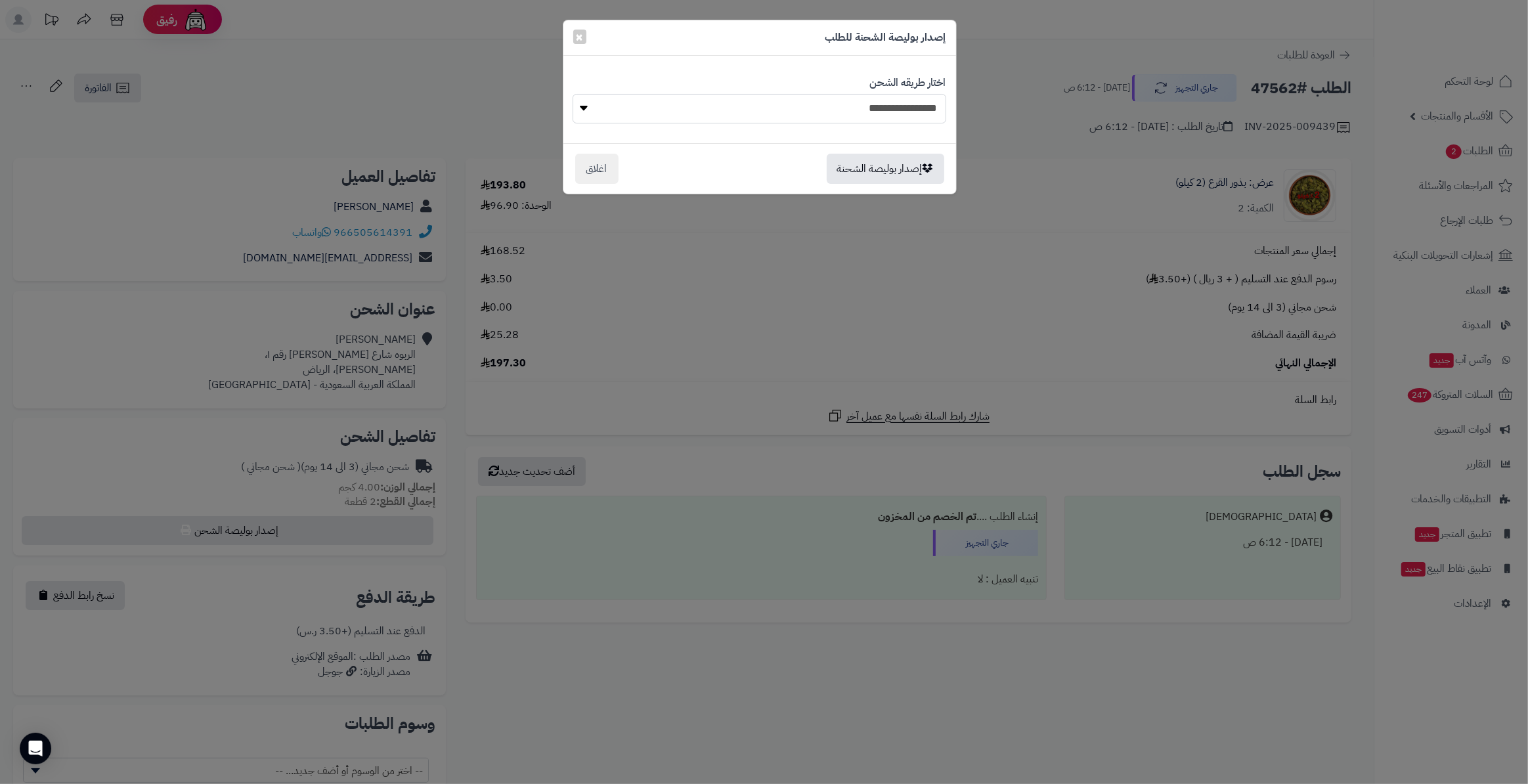
click at [831, 110] on select "**********" at bounding box center [758, 109] width 373 height 30
click at [573, 94] on select "**********" at bounding box center [758, 109] width 373 height 30
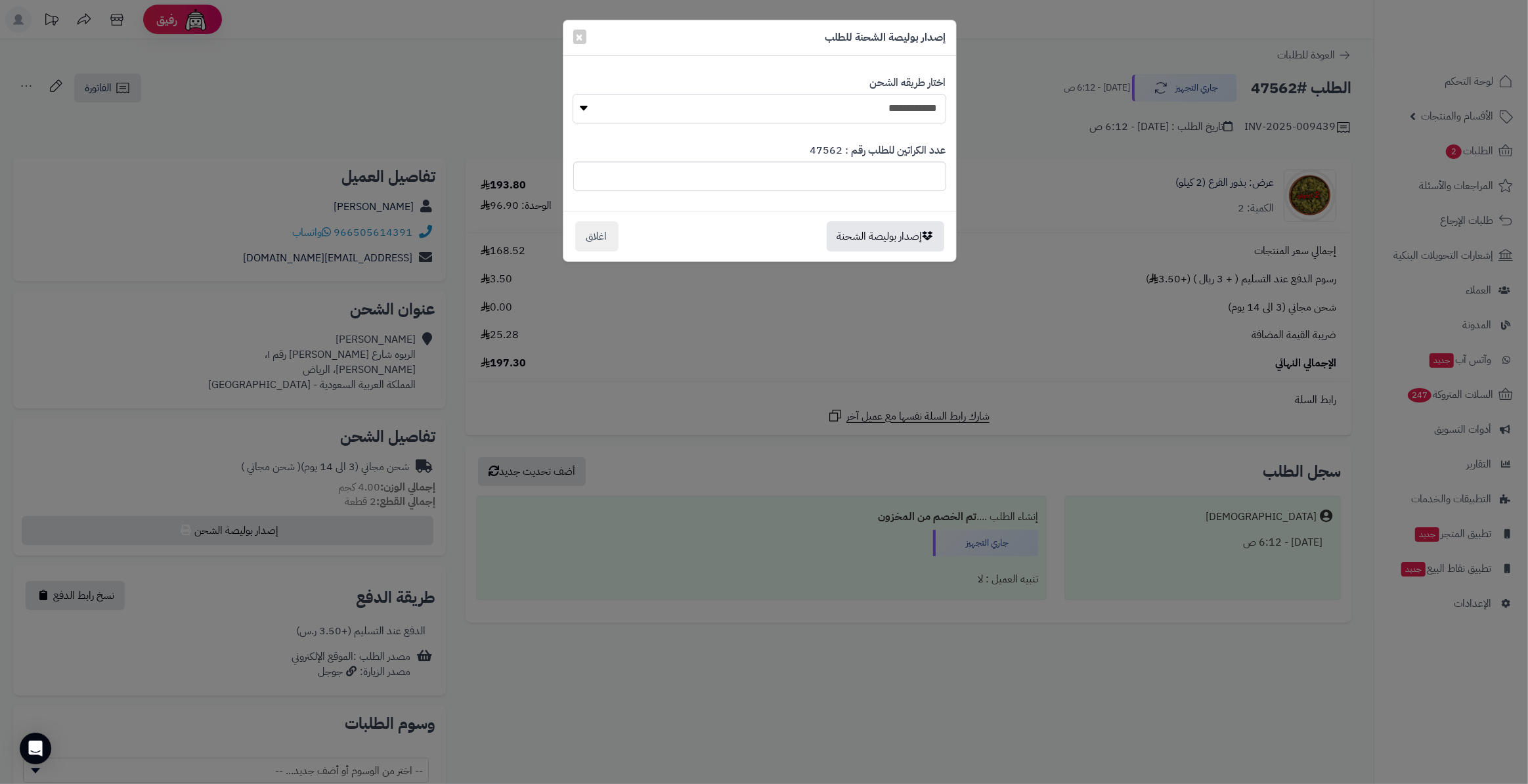
drag, startPoint x: 834, startPoint y: 102, endPoint x: 837, endPoint y: 121, distance: 19.2
click at [834, 101] on select "**********" at bounding box center [758, 109] width 373 height 30
select select "**********"
click at [573, 94] on select "**********" at bounding box center [758, 109] width 373 height 30
click at [862, 243] on button "إصدار بوليصة الشحنة" at bounding box center [885, 236] width 117 height 31
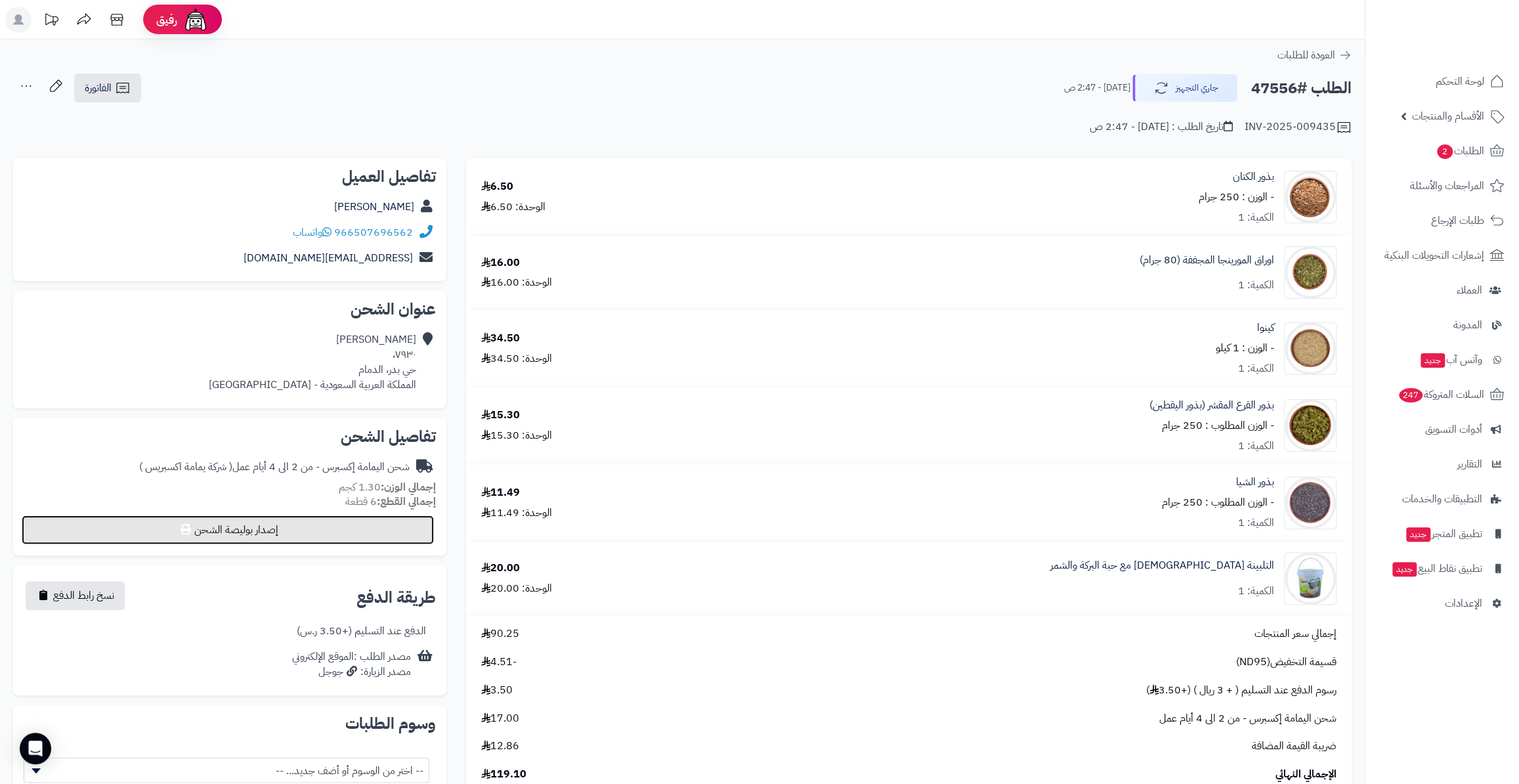
click at [399, 532] on button "إصدار بوليصة الشحن" at bounding box center [227, 529] width 412 height 29
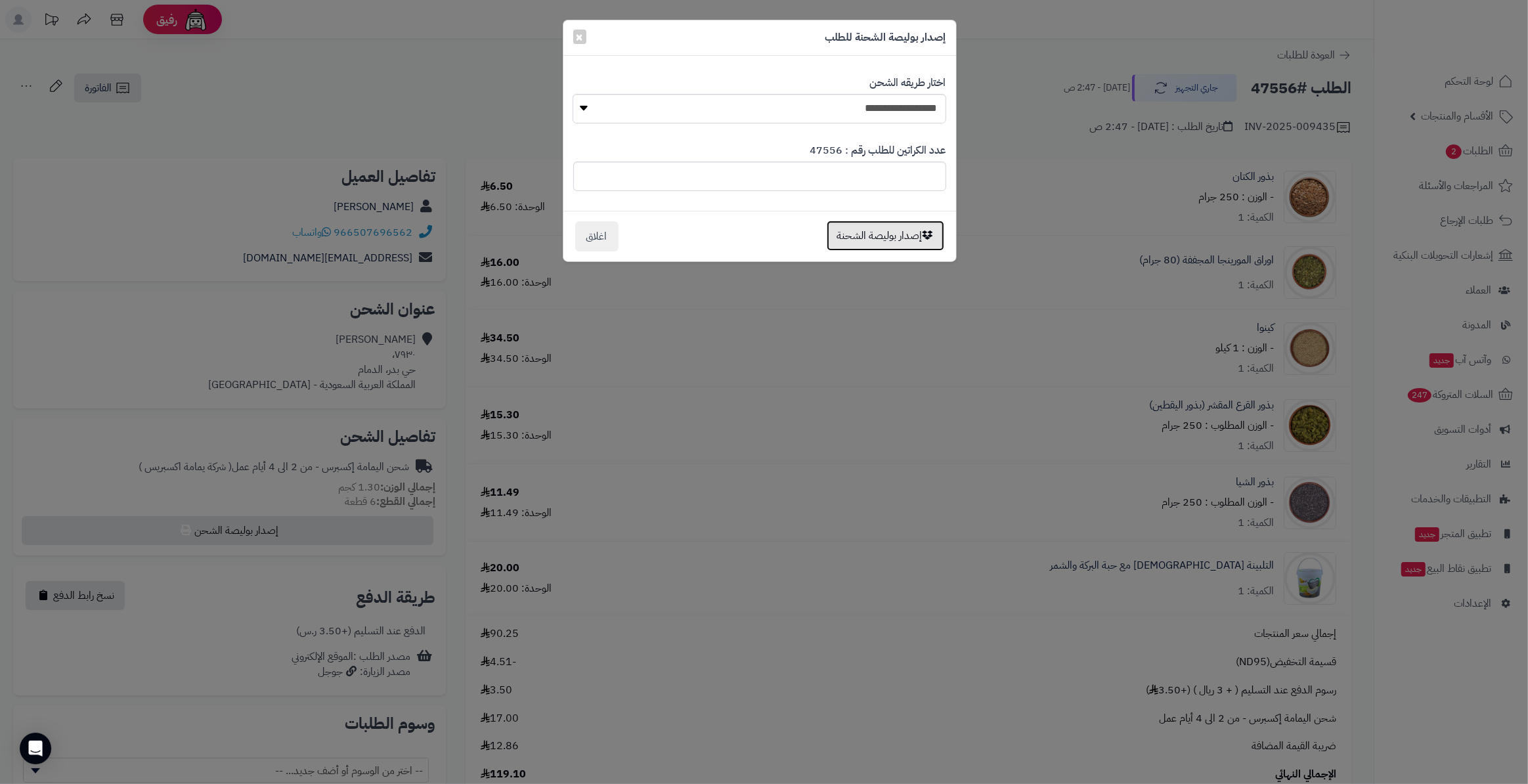
click at [854, 234] on button "إصدار بوليصة الشحنة" at bounding box center [885, 236] width 117 height 31
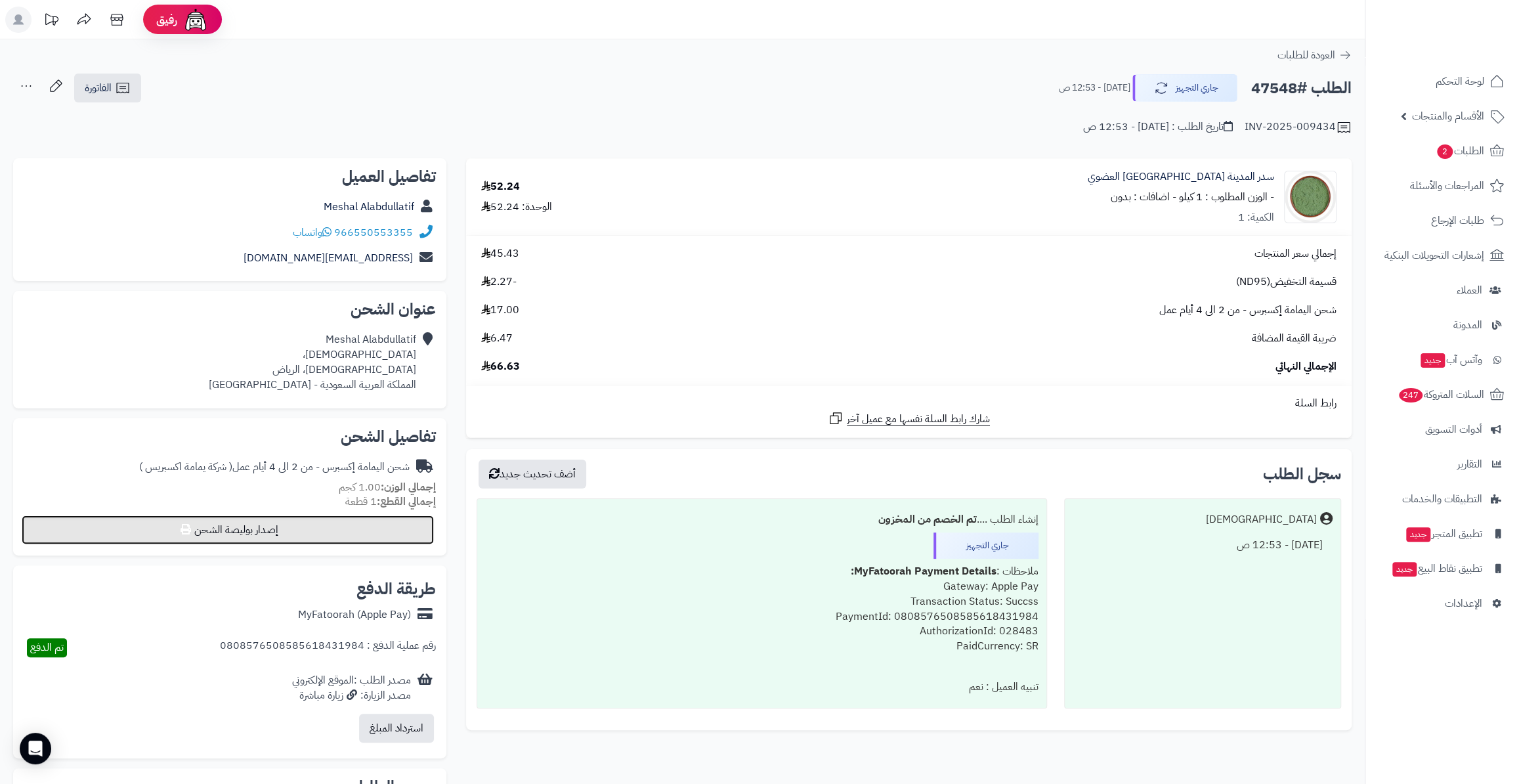
click at [355, 529] on button "إصدار بوليصة الشحن" at bounding box center [227, 529] width 412 height 29
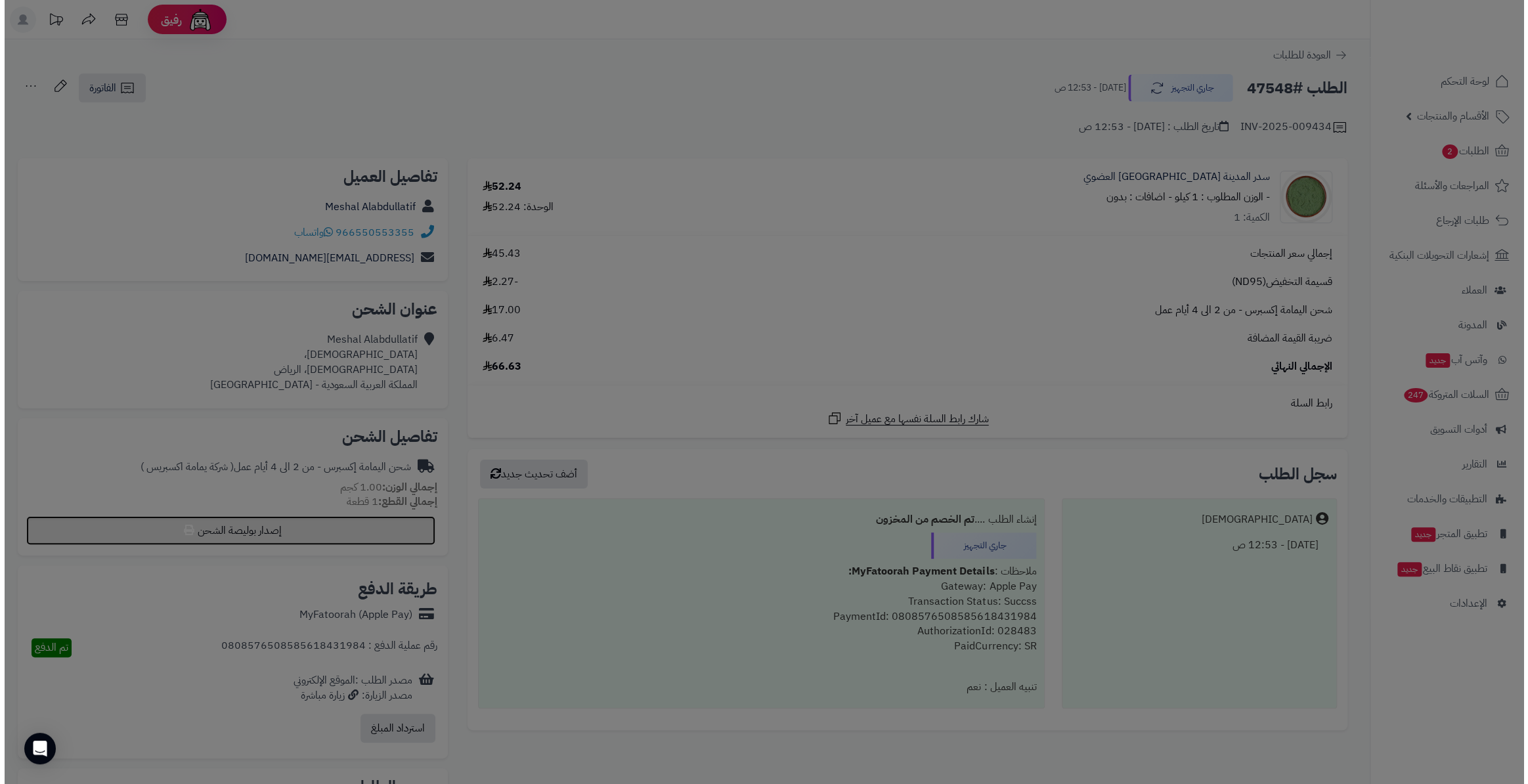
select select "**********"
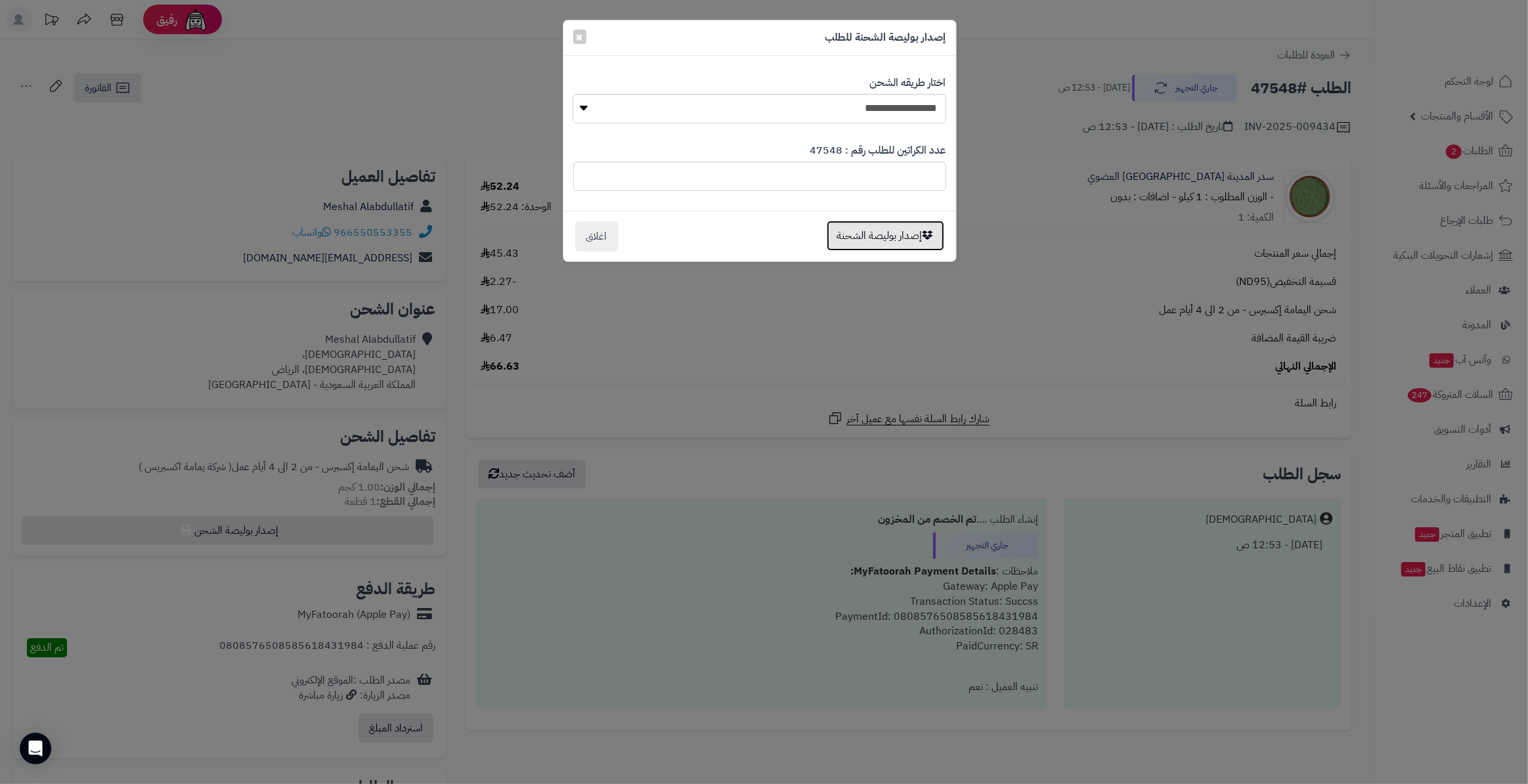
click at [889, 237] on button "إصدار بوليصة الشحنة" at bounding box center [885, 236] width 117 height 31
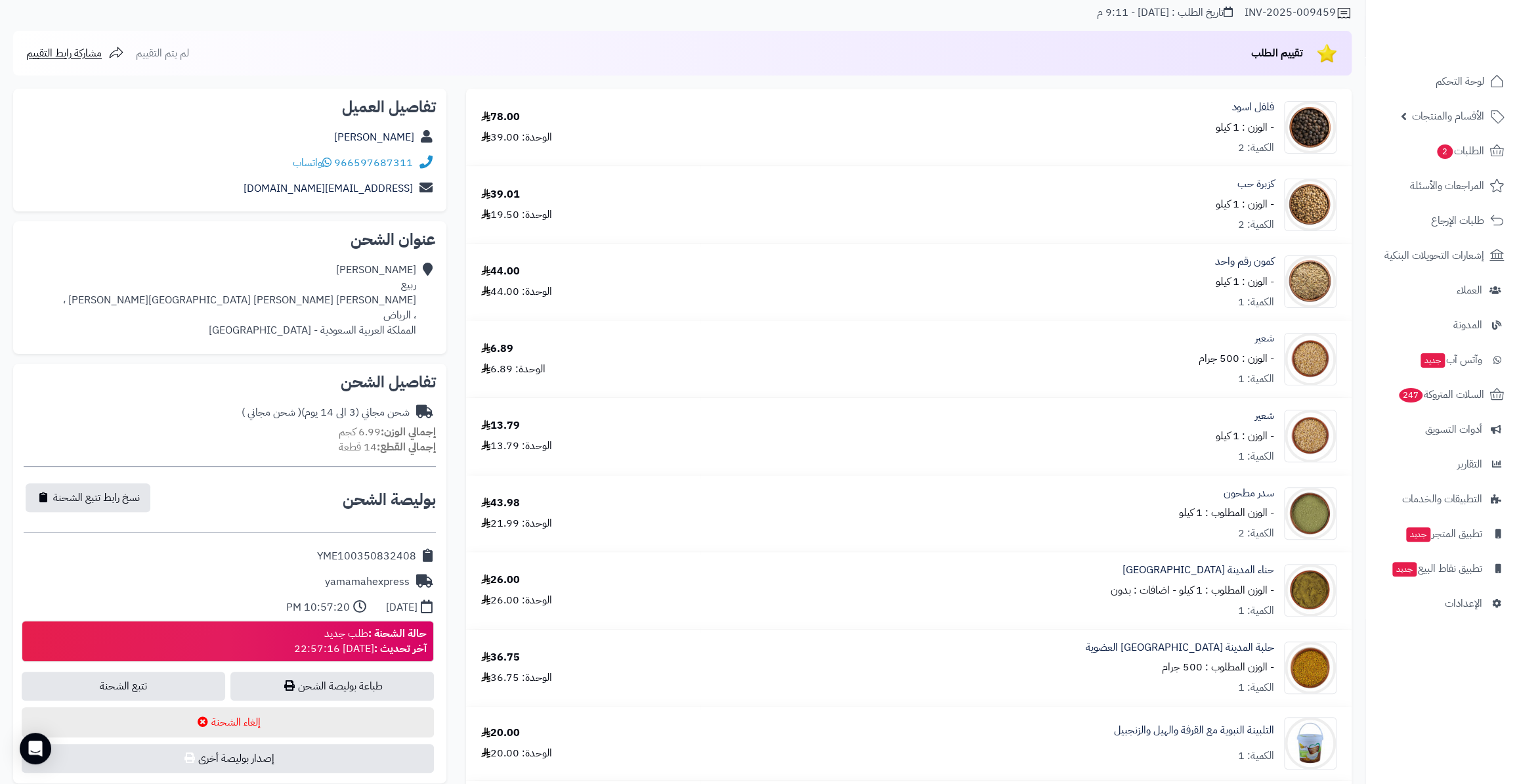
scroll to position [115, 0]
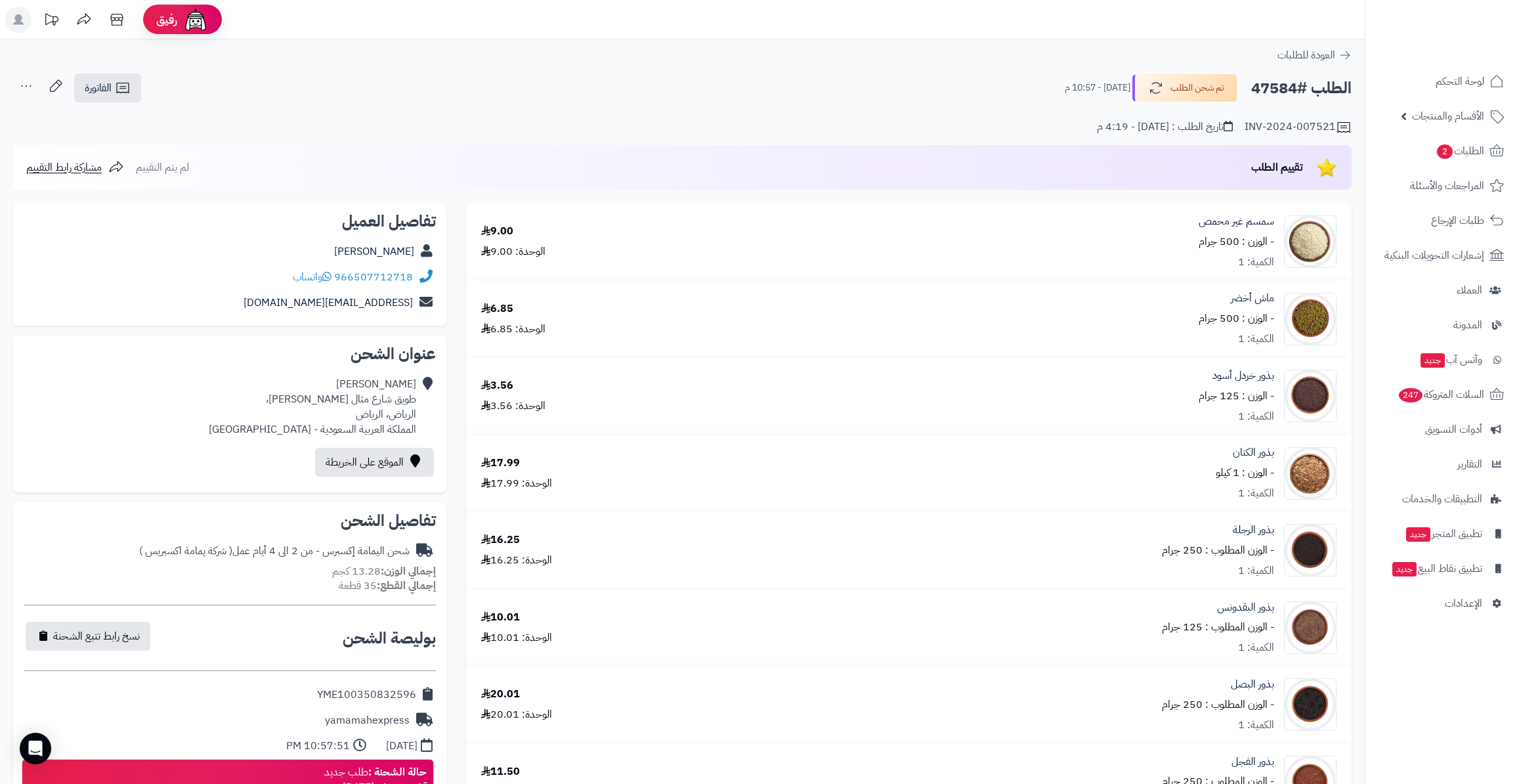
scroll to position [119, 0]
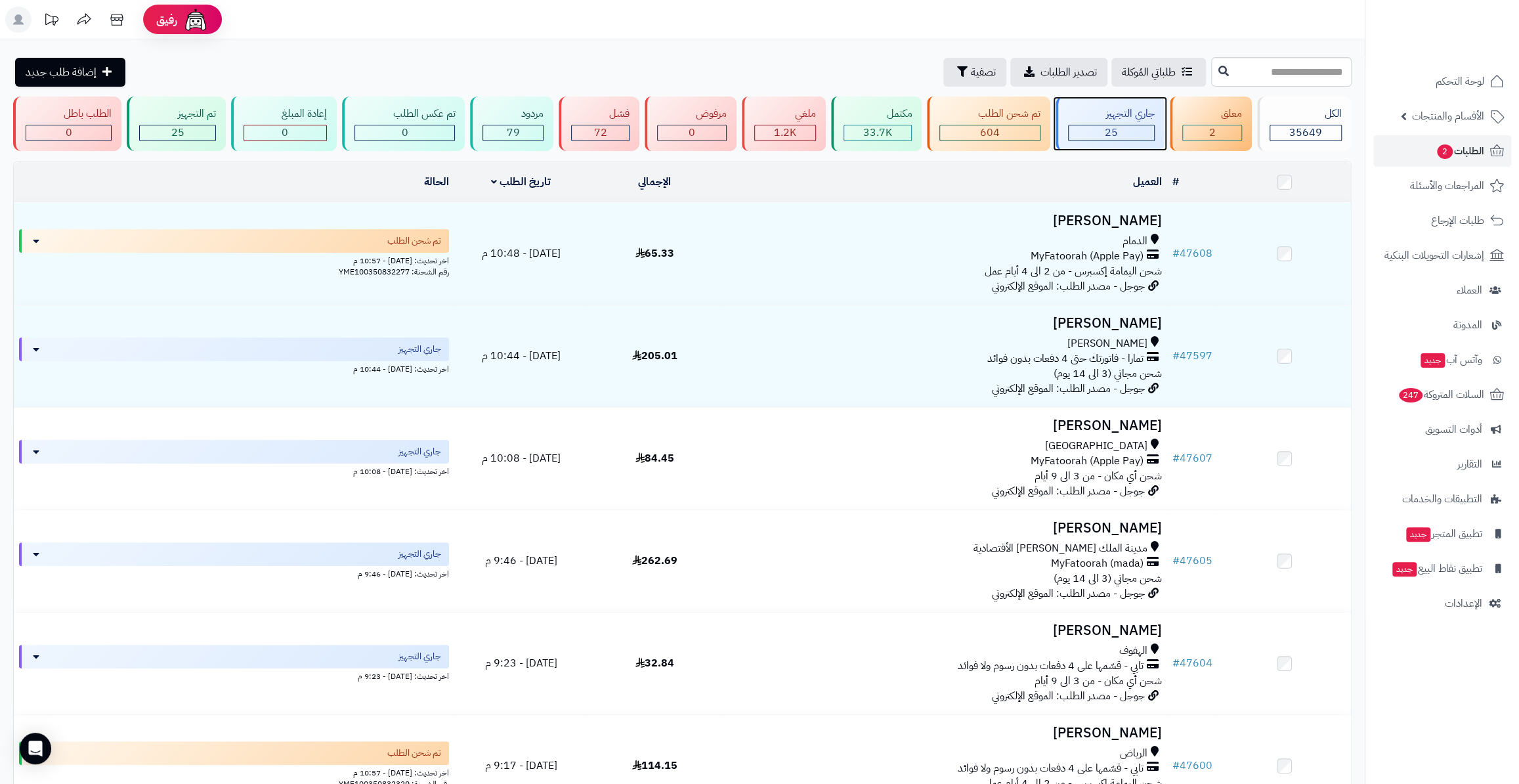
click at [1144, 127] on div "25" at bounding box center [1111, 133] width 85 height 15
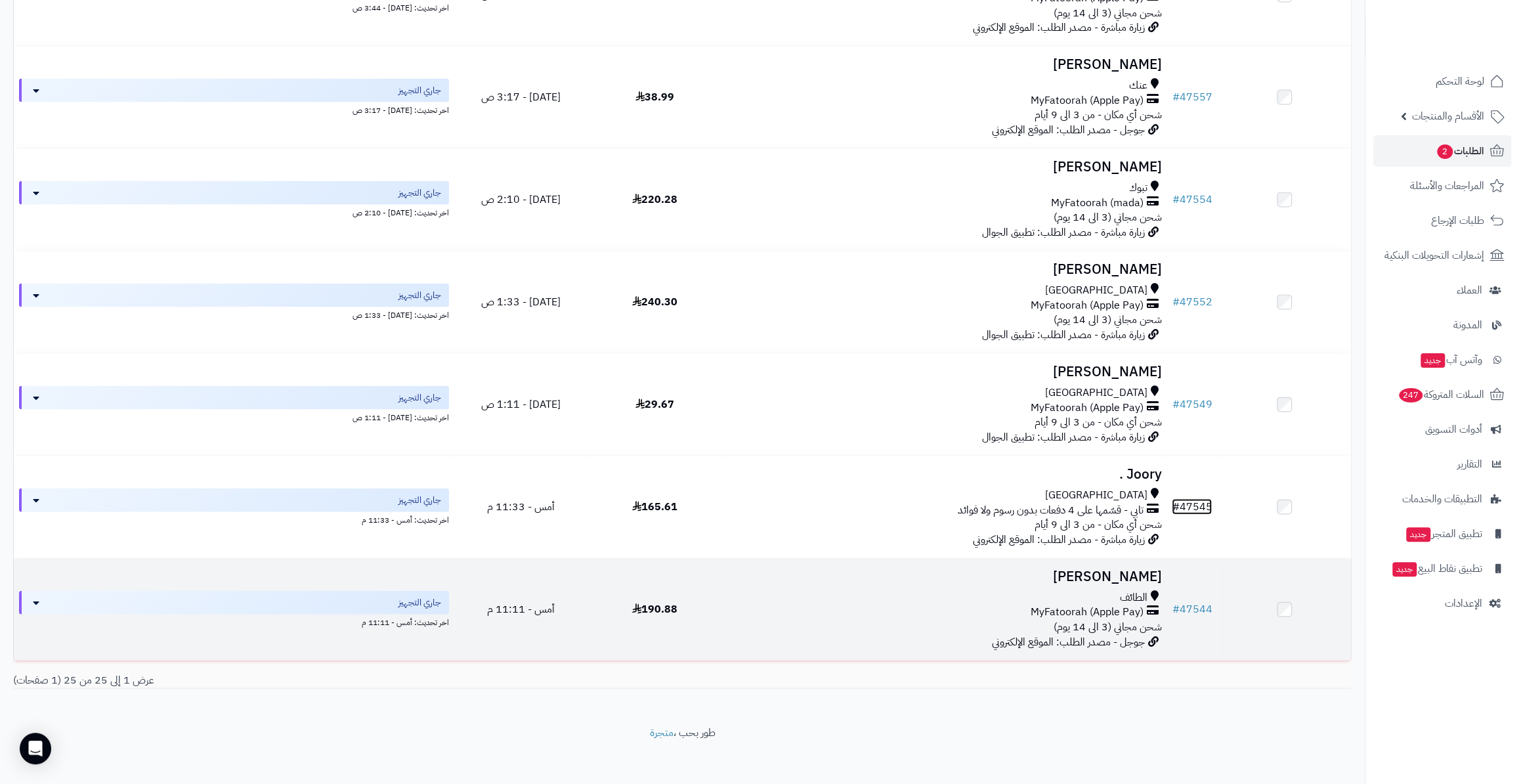
scroll to position [2104, 0]
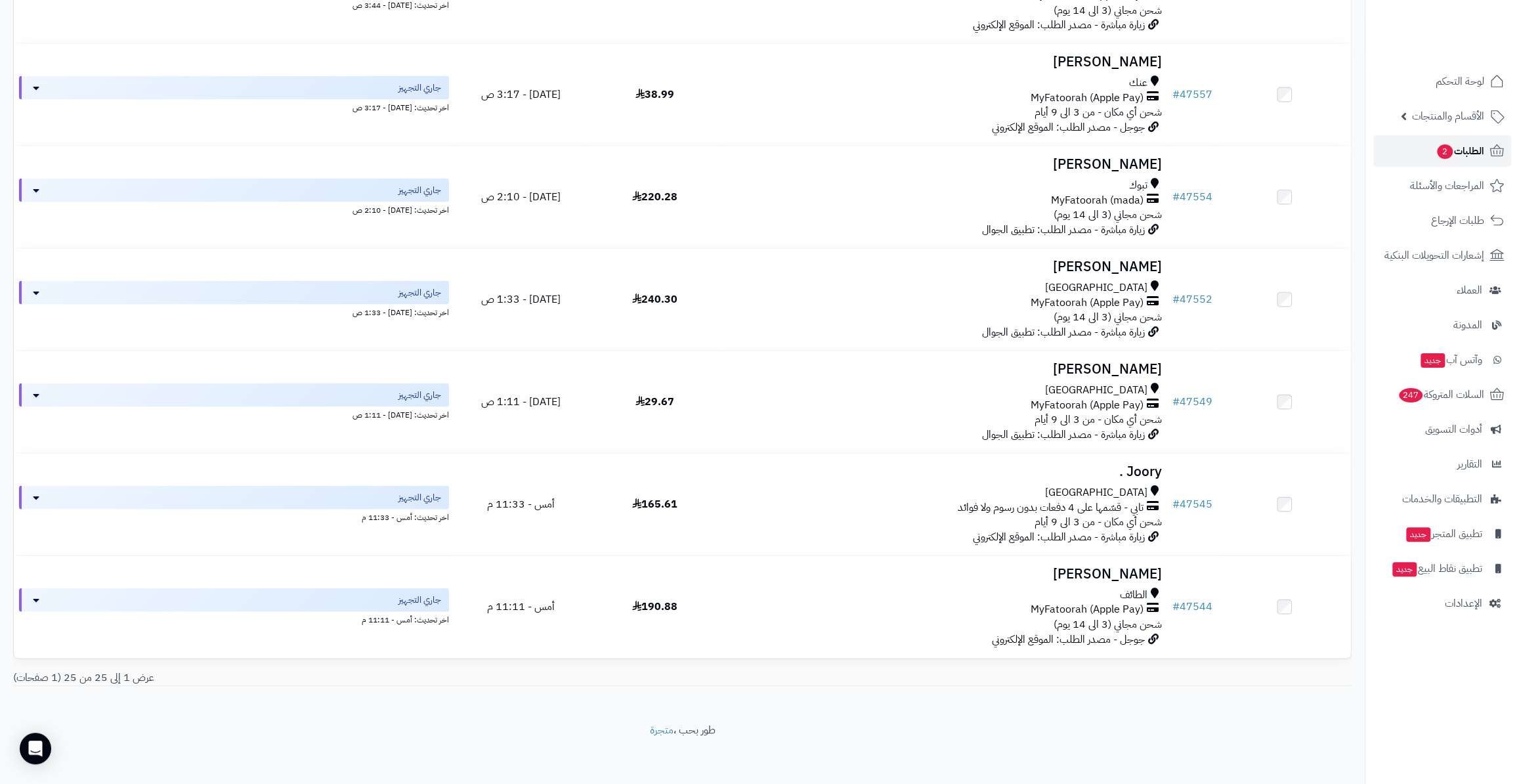
click at [1429, 146] on link "الطلبات 2" at bounding box center [1441, 151] width 138 height 31
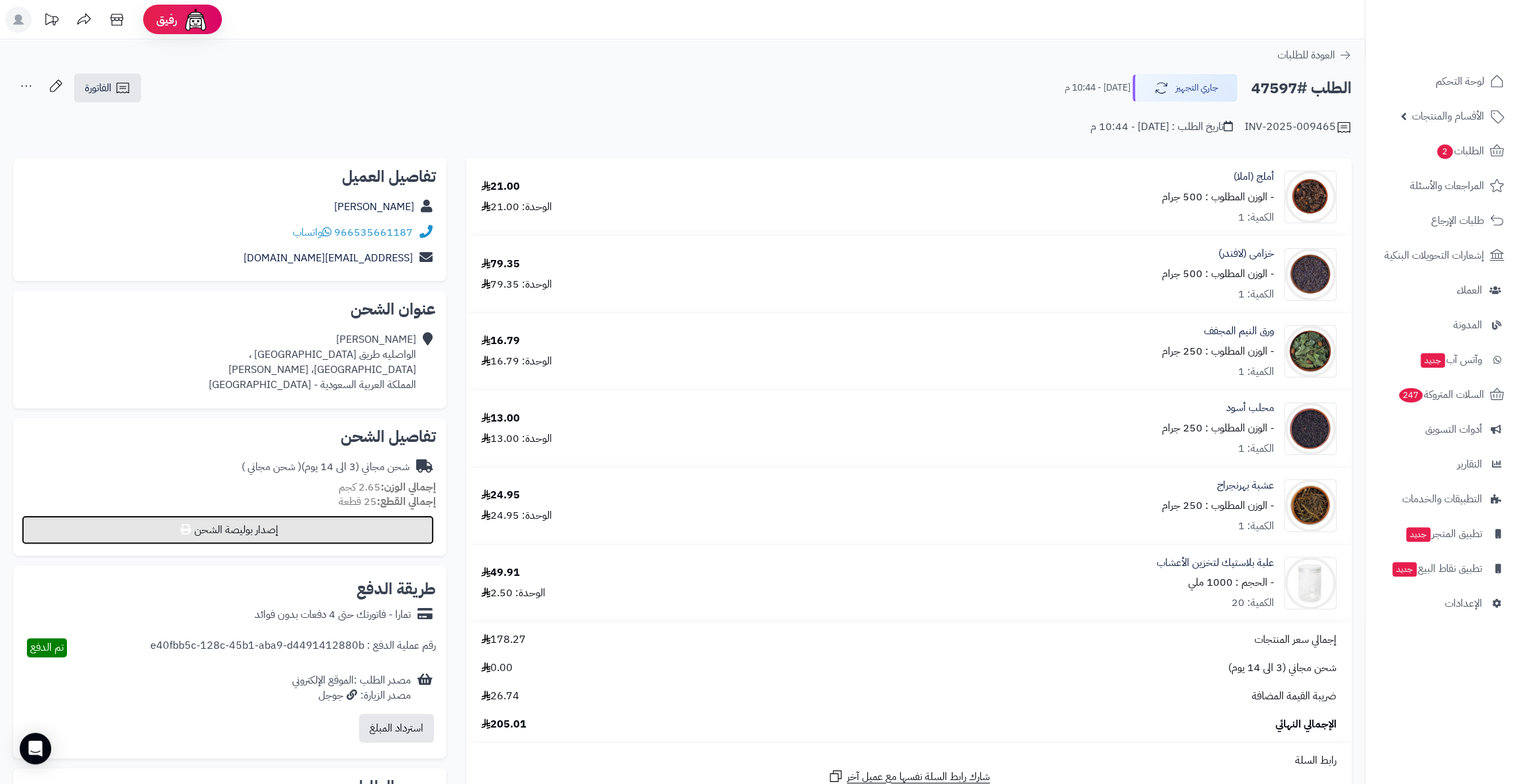
click at [321, 529] on button "إصدار بوليصة الشحن" at bounding box center [227, 529] width 412 height 29
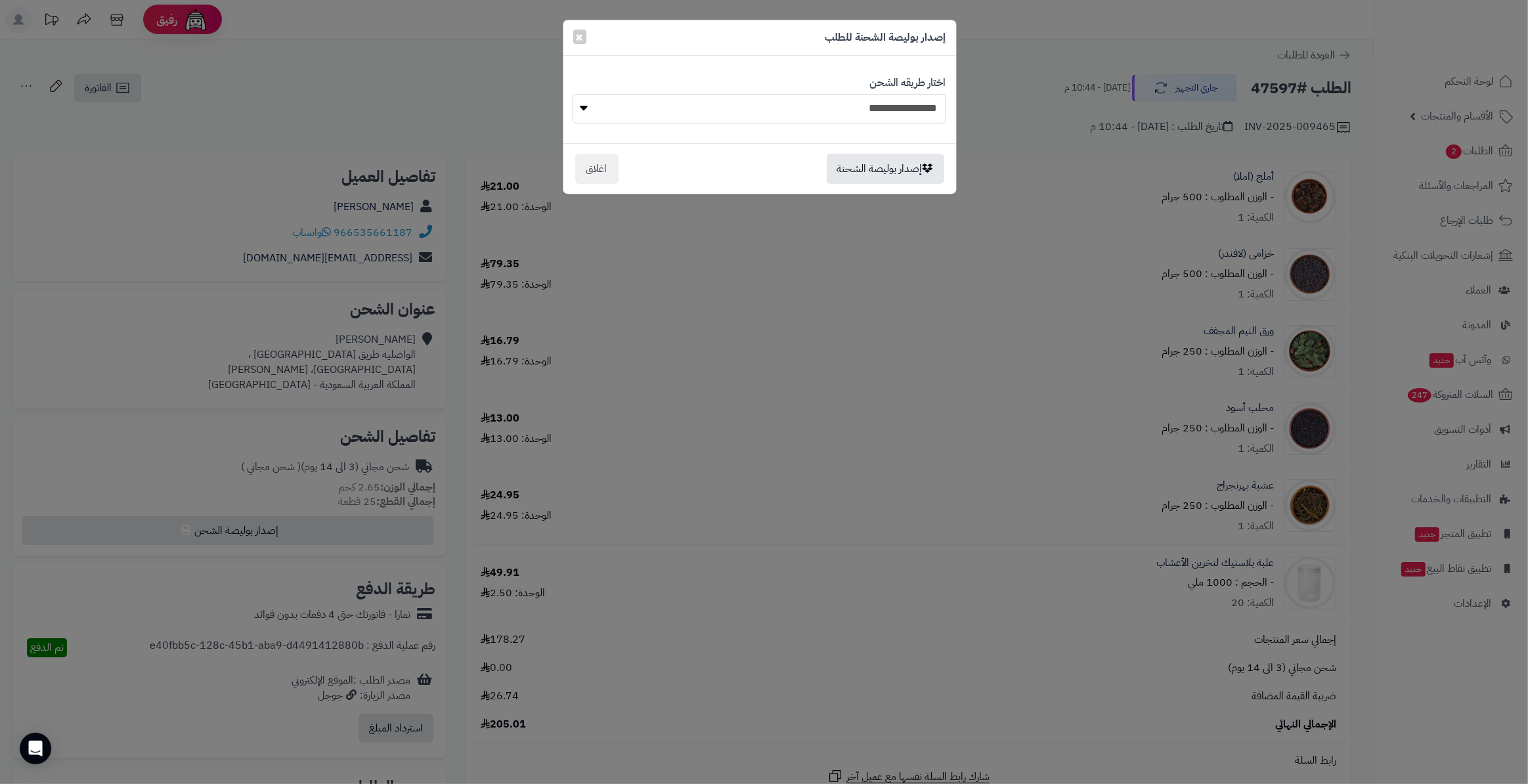
click at [737, 96] on select "**********" at bounding box center [758, 109] width 373 height 30
select select "*******"
click at [573, 94] on select "**********" at bounding box center [758, 109] width 373 height 30
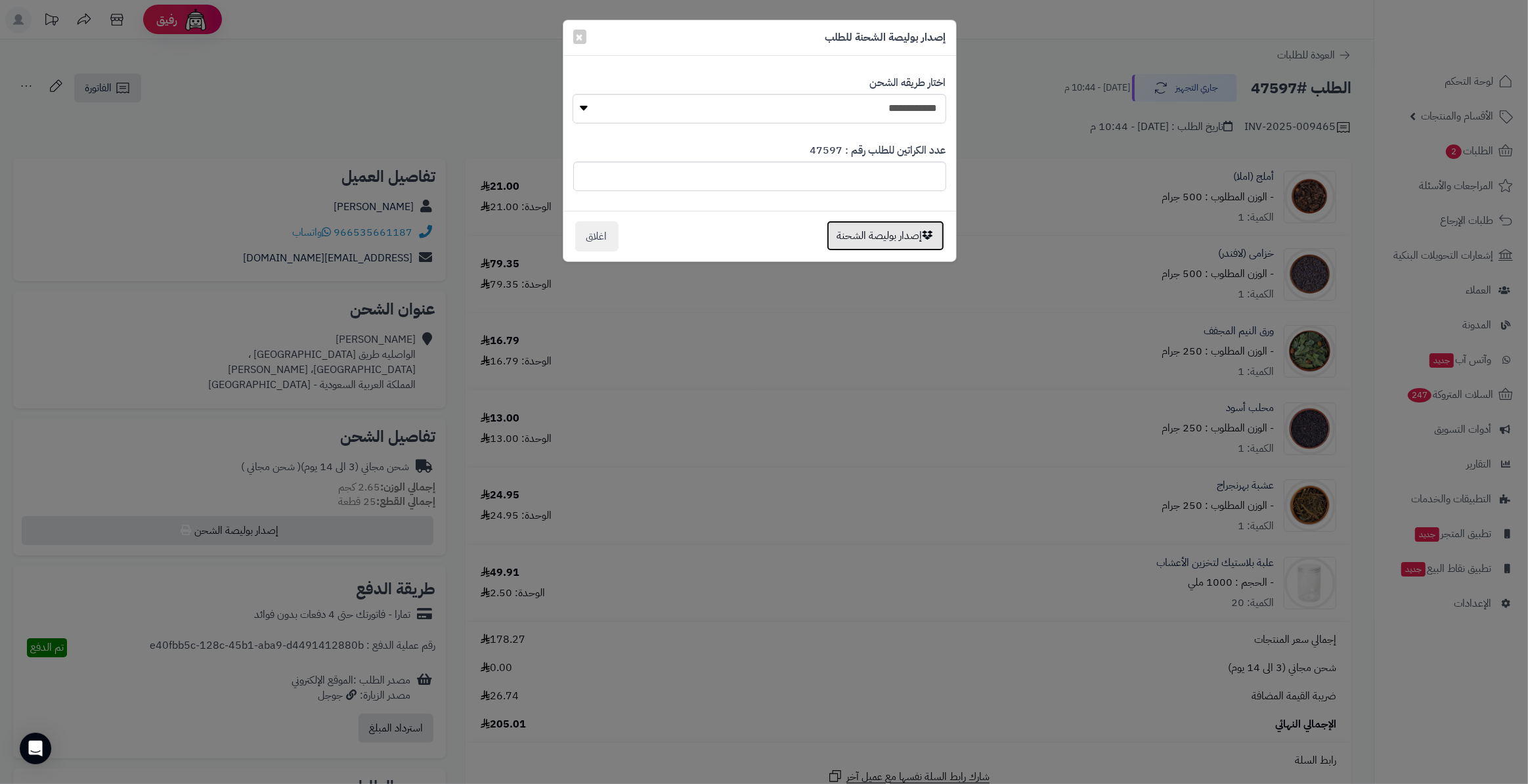
click at [868, 227] on button "إصدار بوليصة الشحنة" at bounding box center [885, 236] width 117 height 31
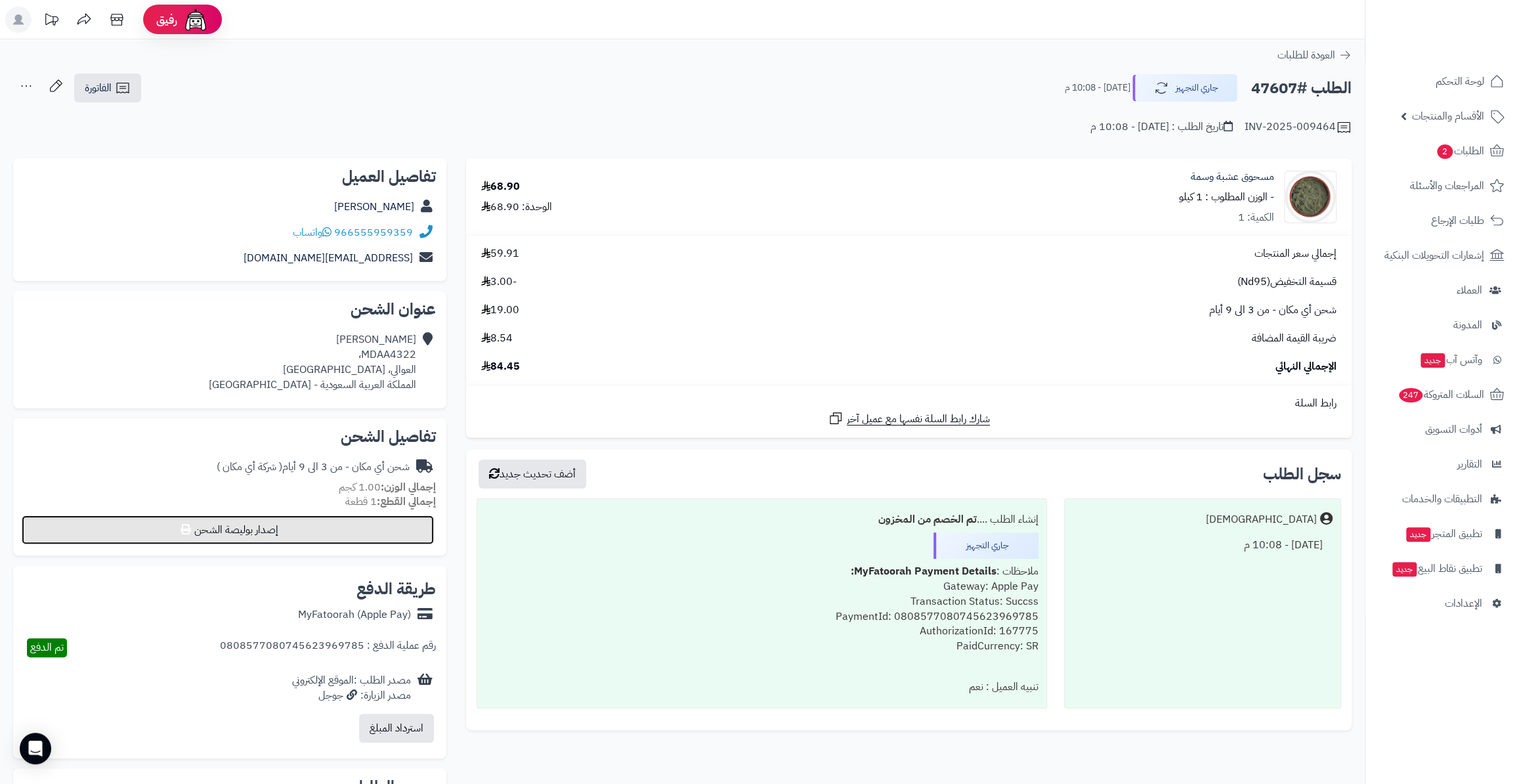
click at [373, 532] on button "إصدار بوليصة الشحن" at bounding box center [227, 529] width 412 height 29
select select "*******"
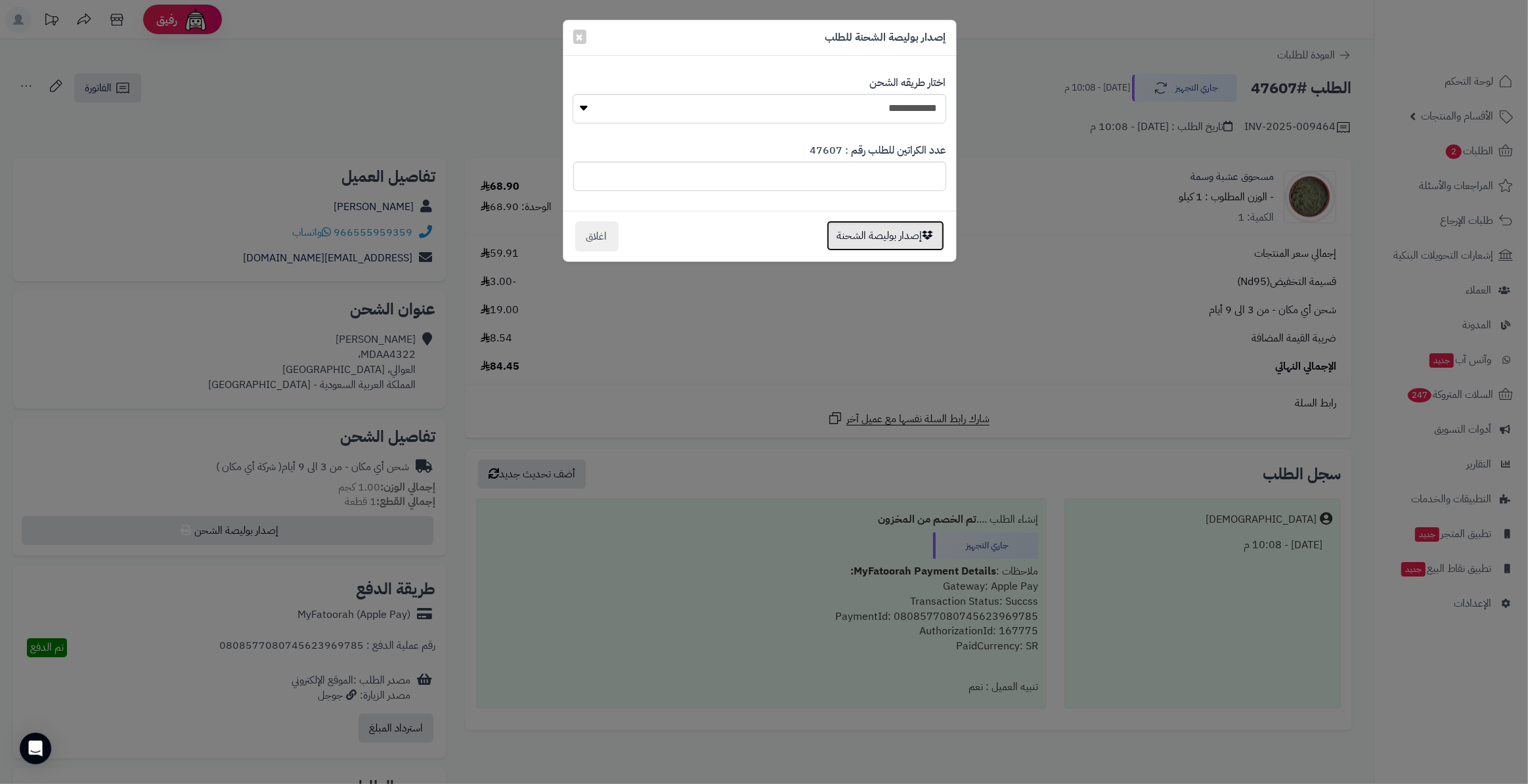
click at [905, 233] on button "إصدار بوليصة الشحنة" at bounding box center [885, 236] width 117 height 31
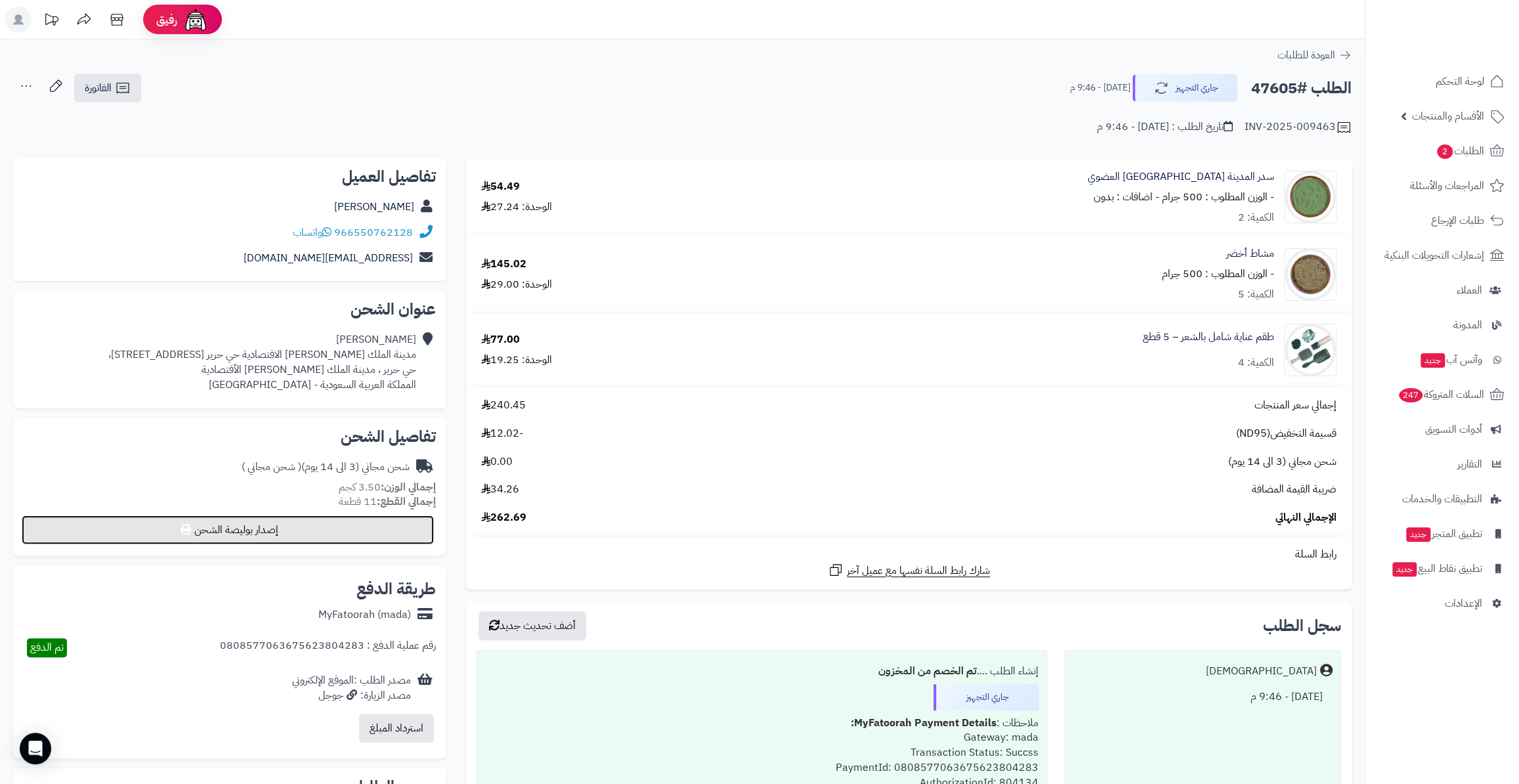
click at [397, 529] on button "إصدار بوليصة الشحن" at bounding box center [227, 529] width 412 height 29
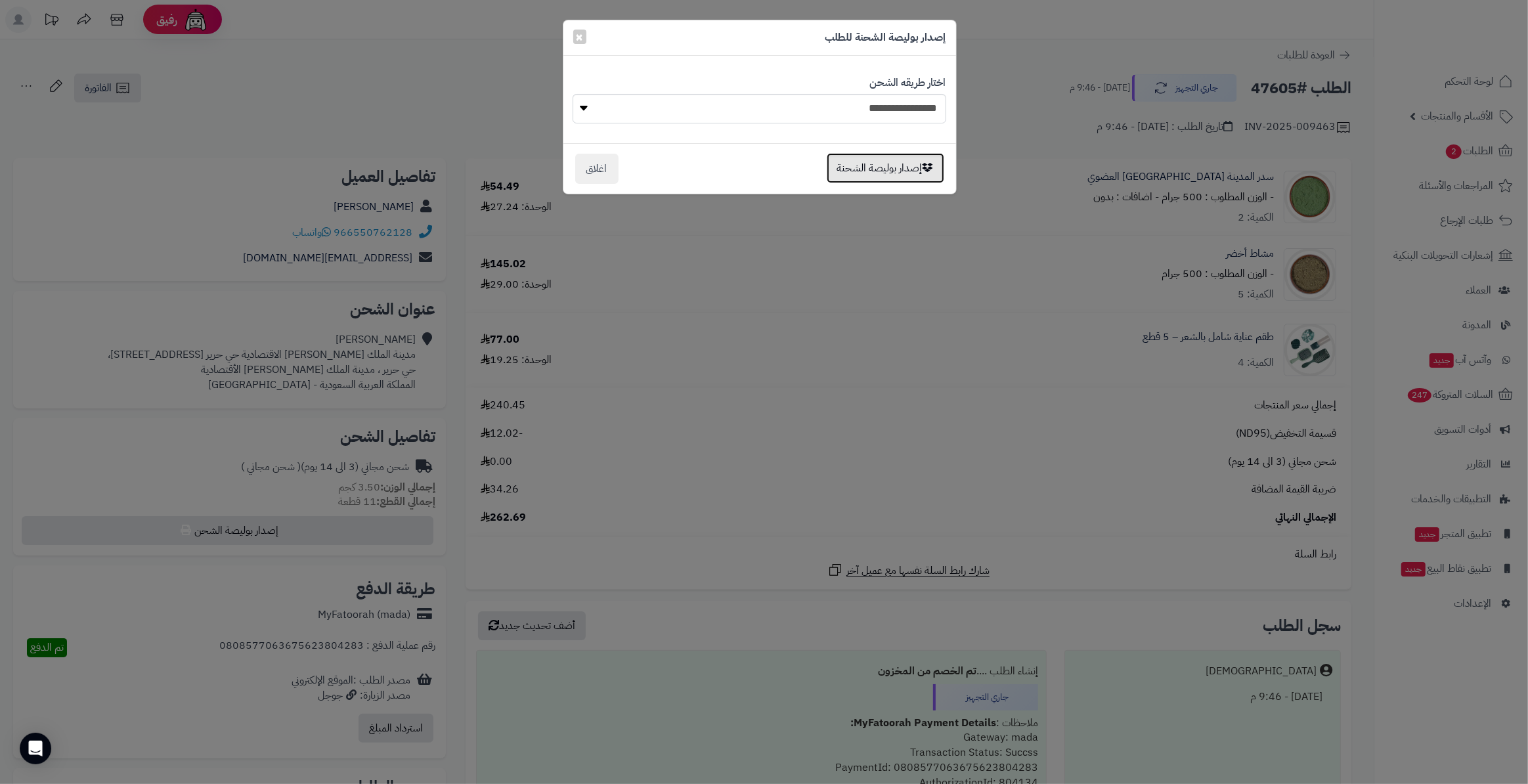
click at [873, 162] on button "إصدار بوليصة الشحنة" at bounding box center [885, 167] width 117 height 31
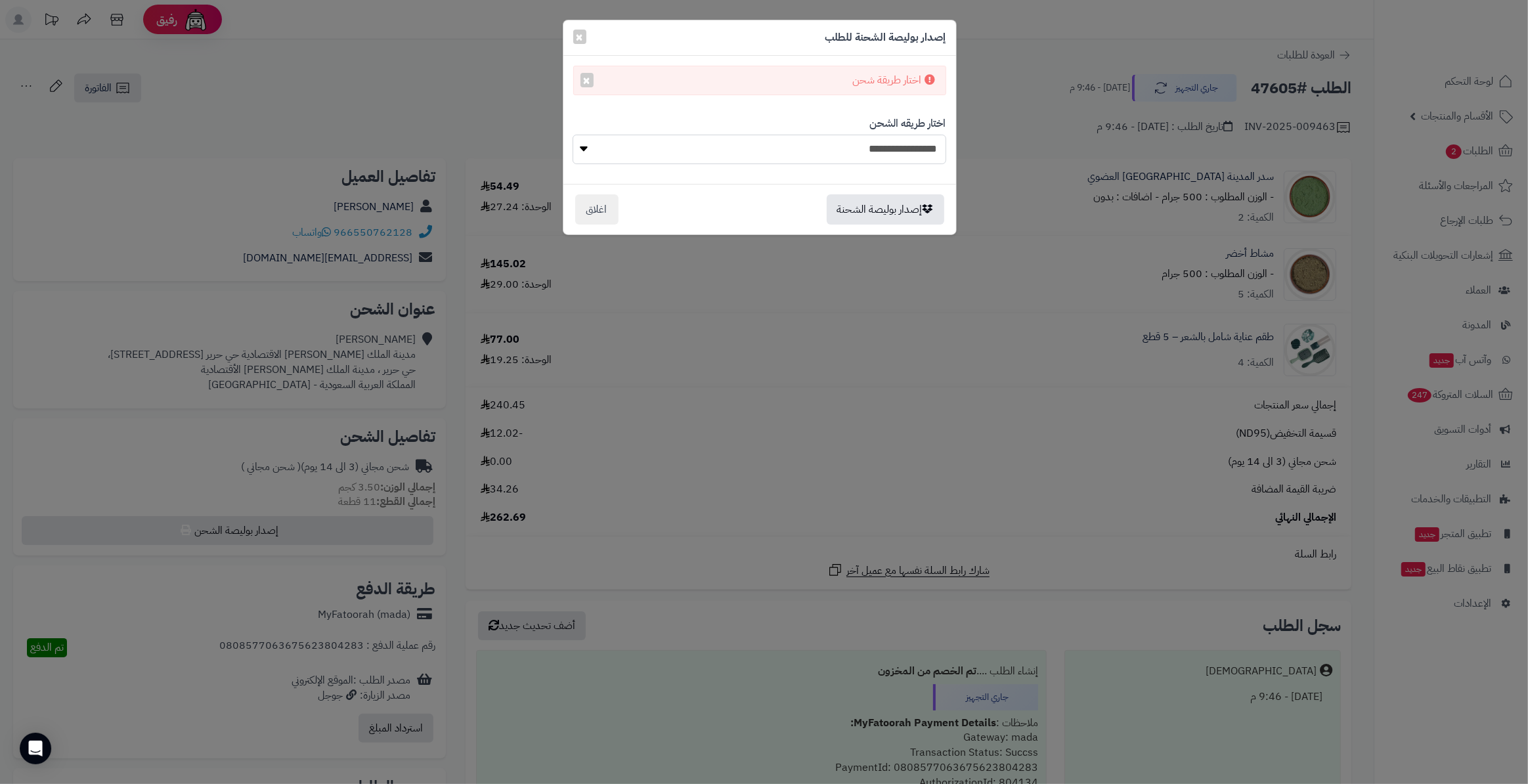
click at [849, 145] on select "**********" at bounding box center [758, 150] width 373 height 30
select select "*******"
click at [573, 135] on select "**********" at bounding box center [758, 150] width 373 height 30
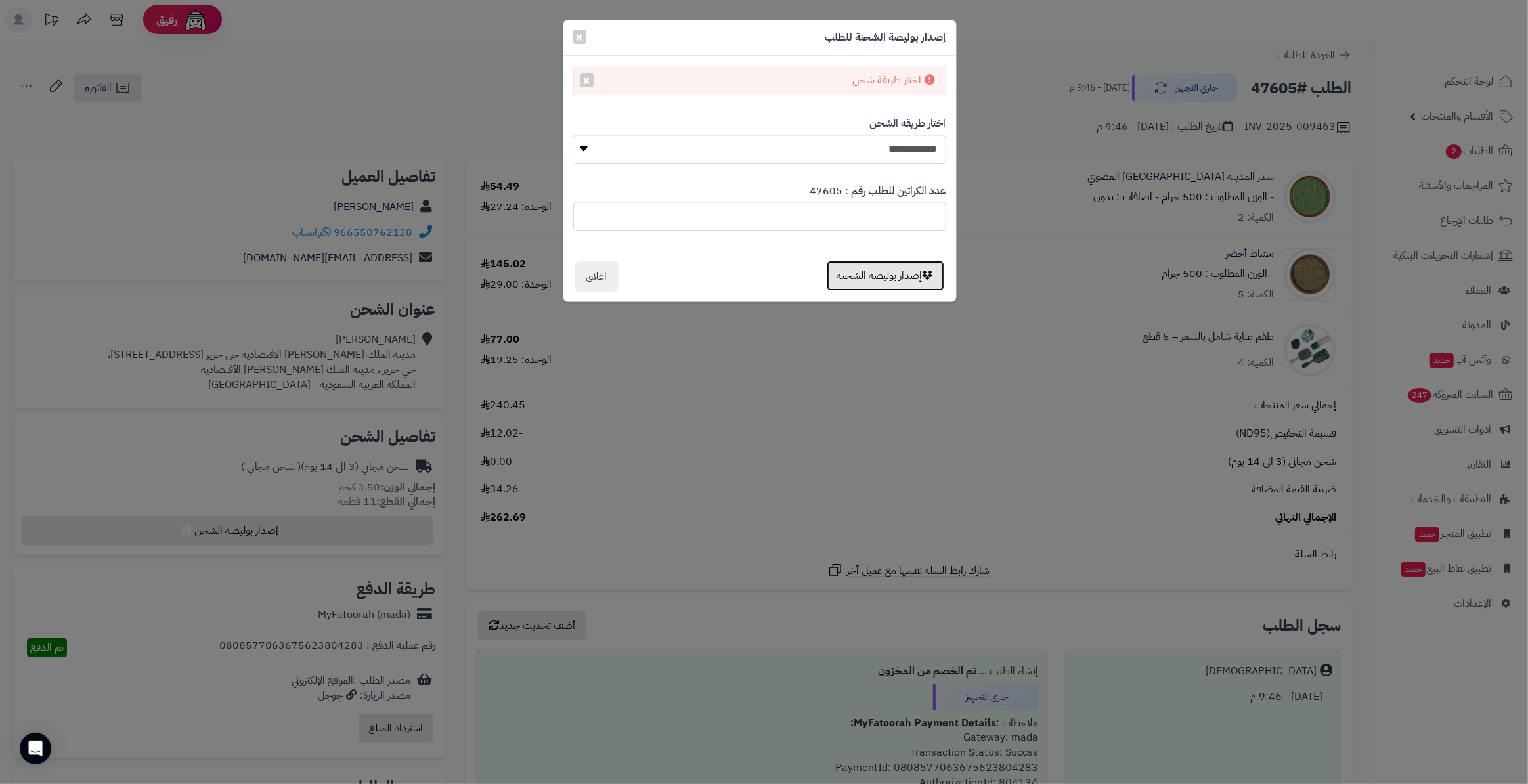
click at [892, 282] on button "إصدار بوليصة الشحنة" at bounding box center [885, 276] width 117 height 31
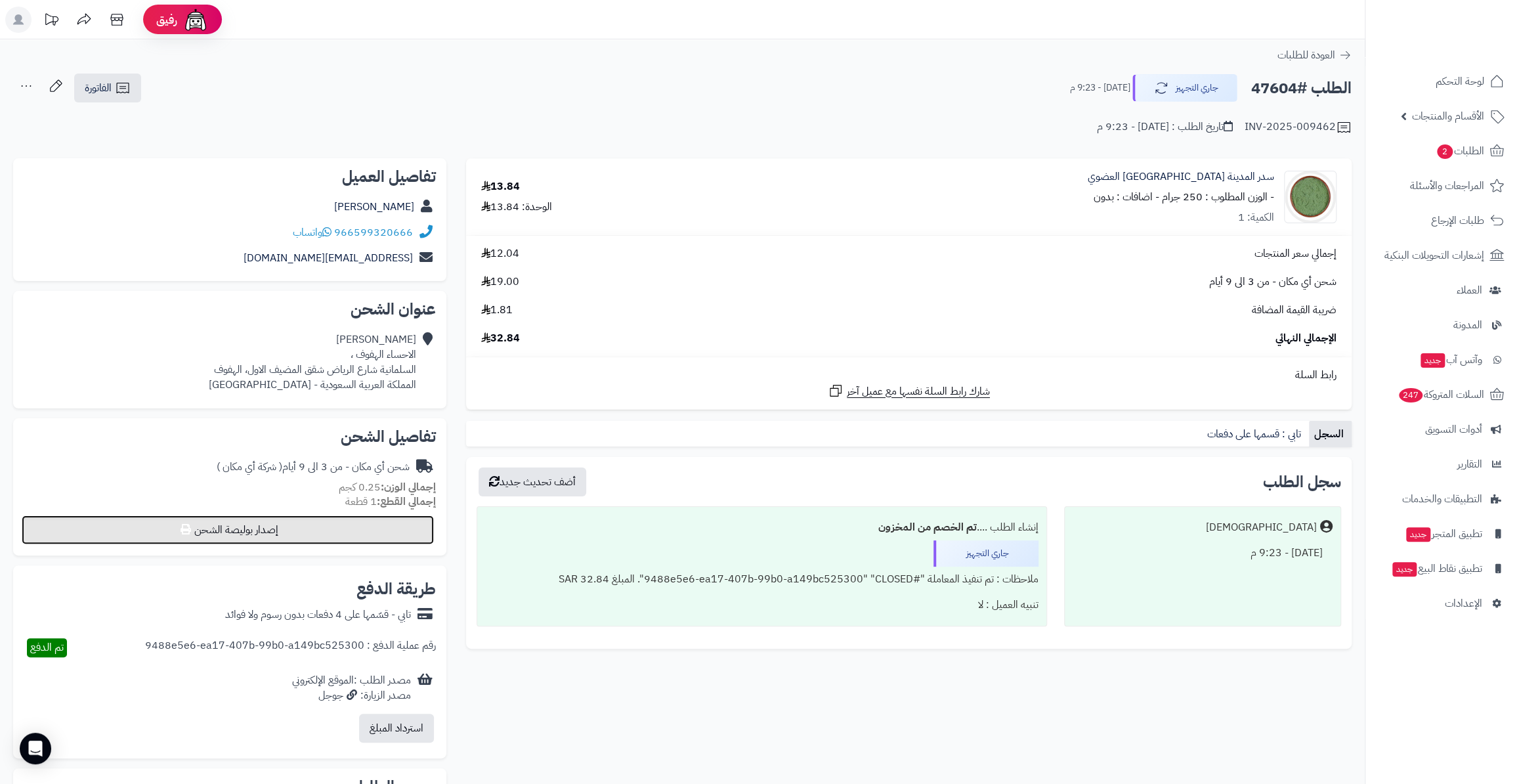
click at [375, 539] on button "إصدار بوليصة الشحن" at bounding box center [227, 529] width 412 height 29
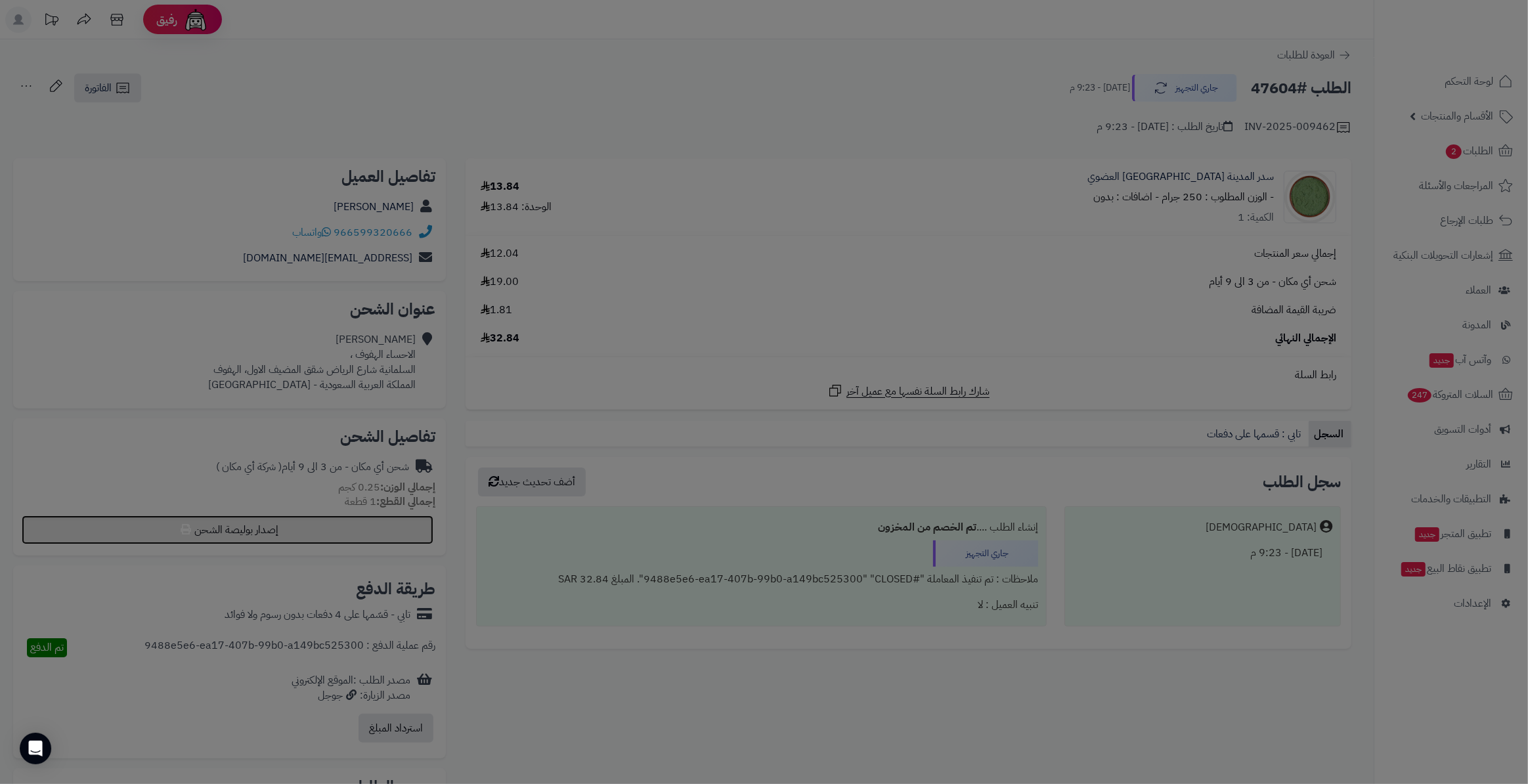
select select "*******"
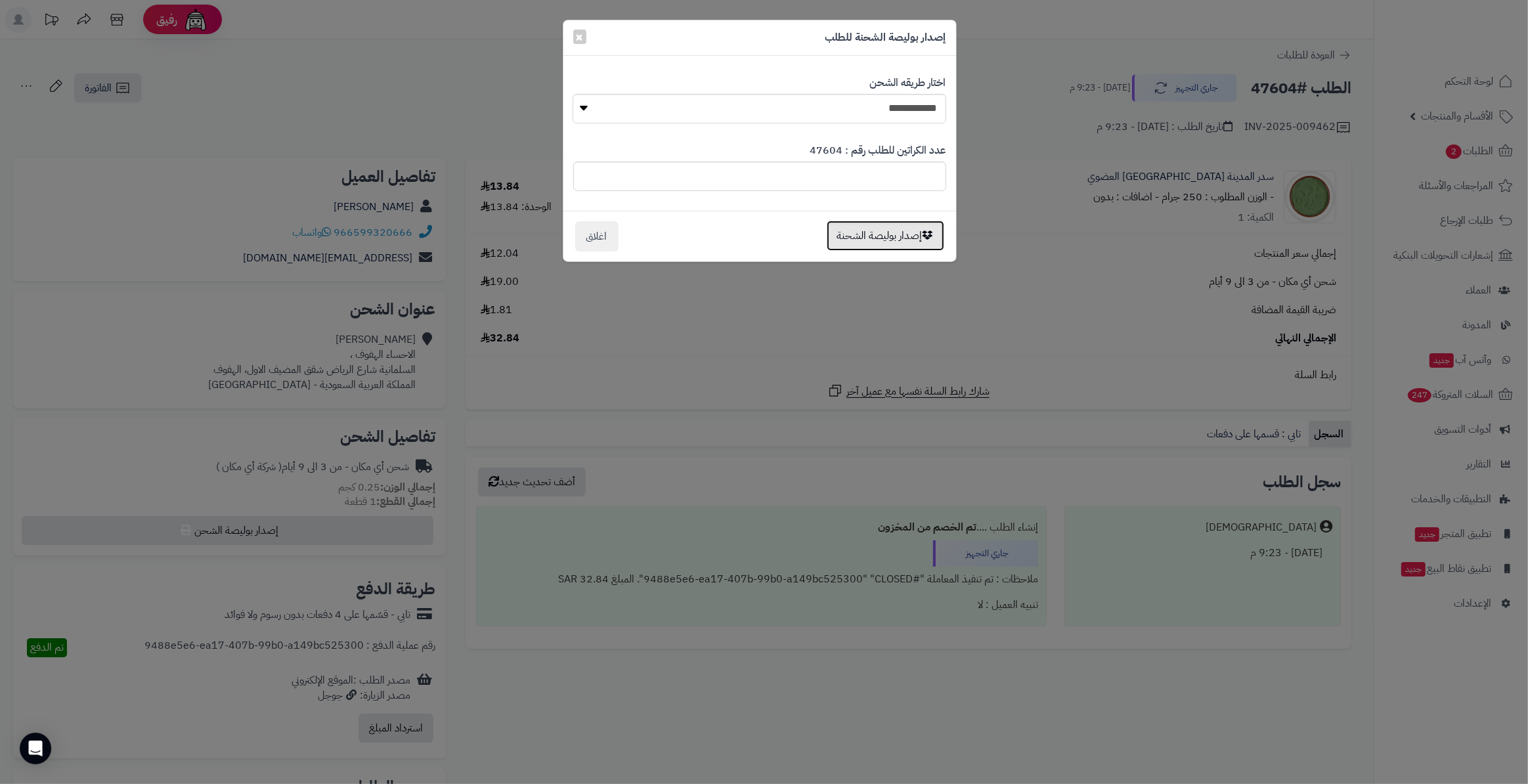
click at [854, 232] on button "إصدار بوليصة الشحنة" at bounding box center [885, 236] width 117 height 31
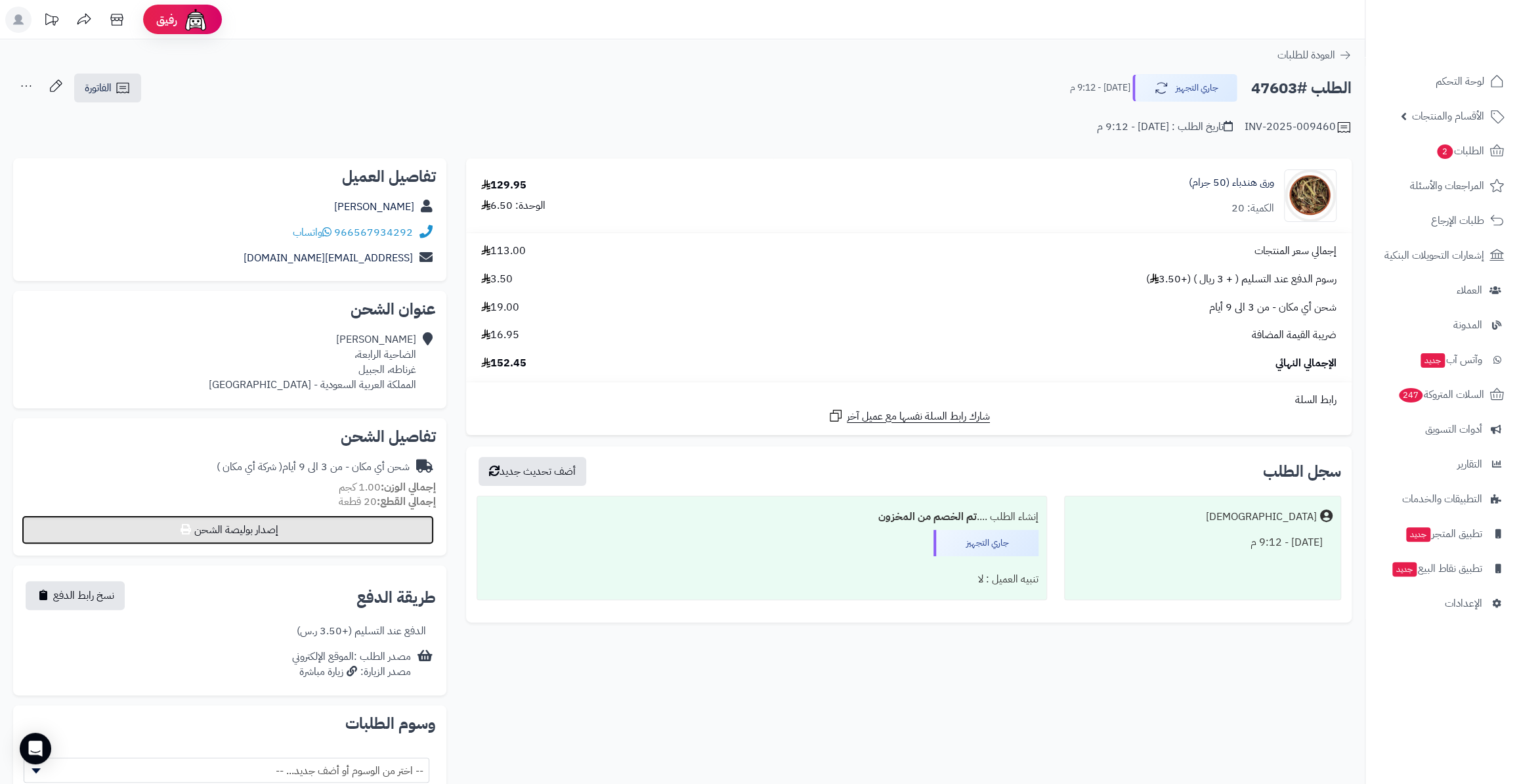
click at [370, 533] on button "إصدار بوليصة الشحن" at bounding box center [227, 529] width 412 height 29
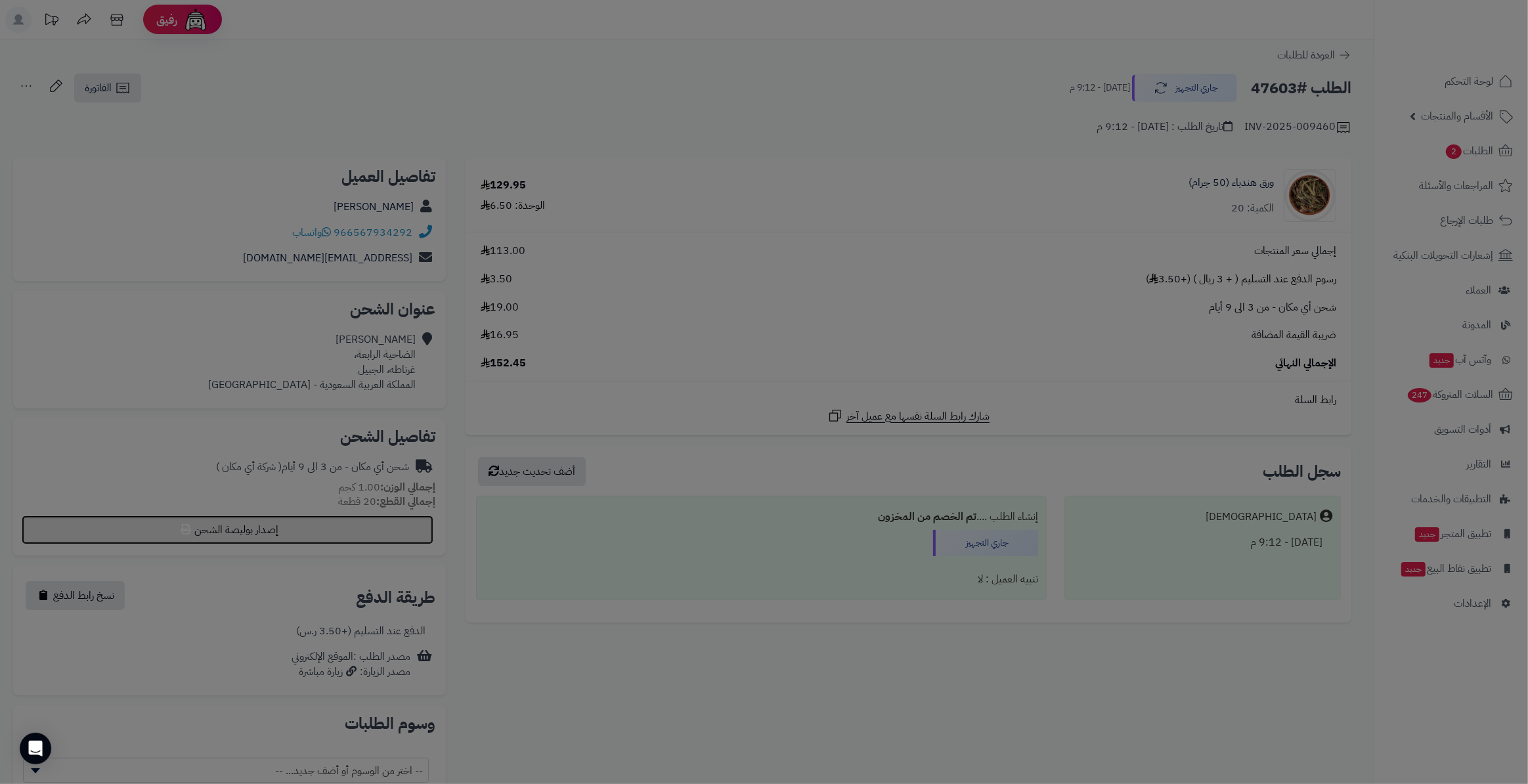
select select "*******"
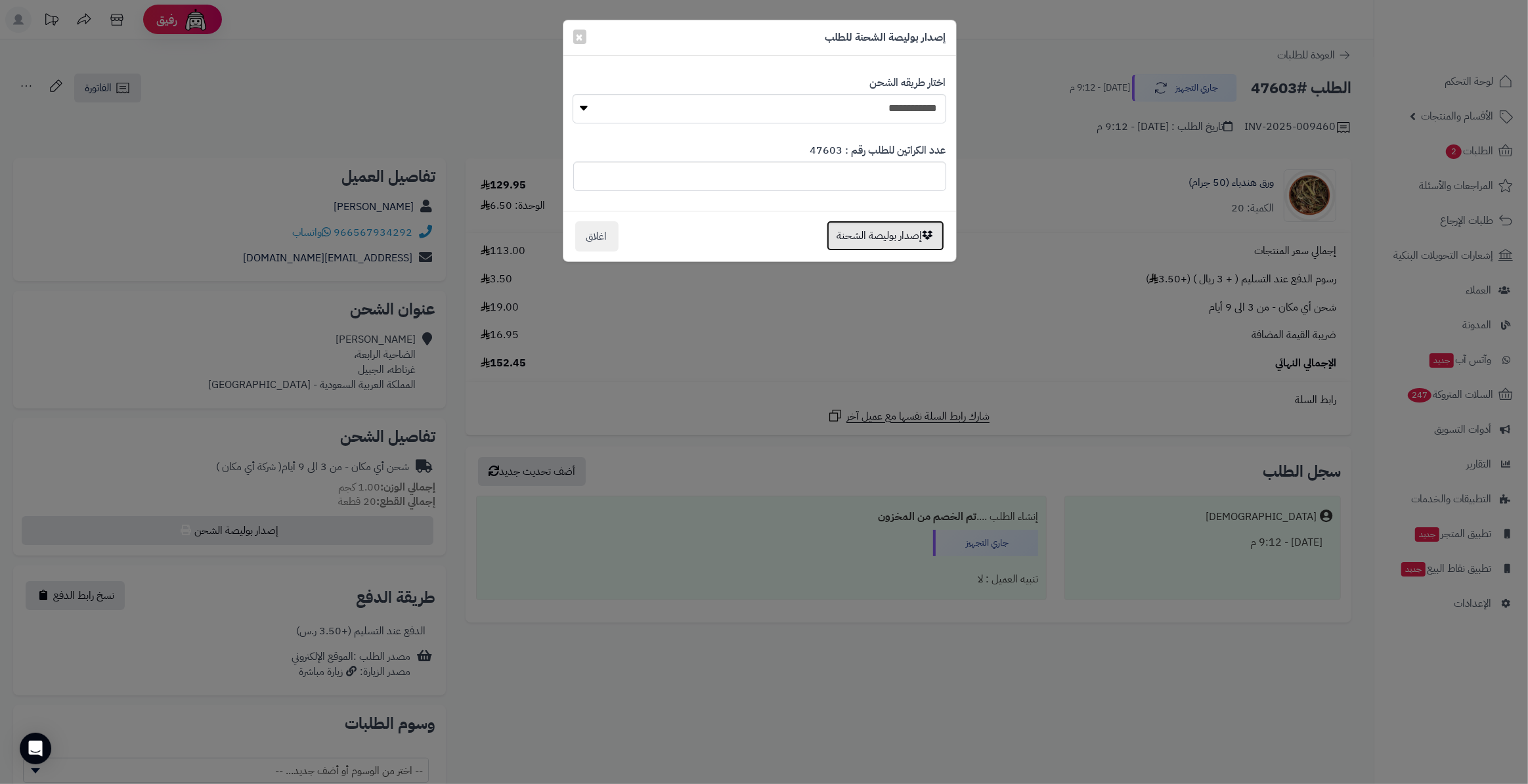
click at [844, 241] on button "إصدار بوليصة الشحنة" at bounding box center [885, 236] width 117 height 31
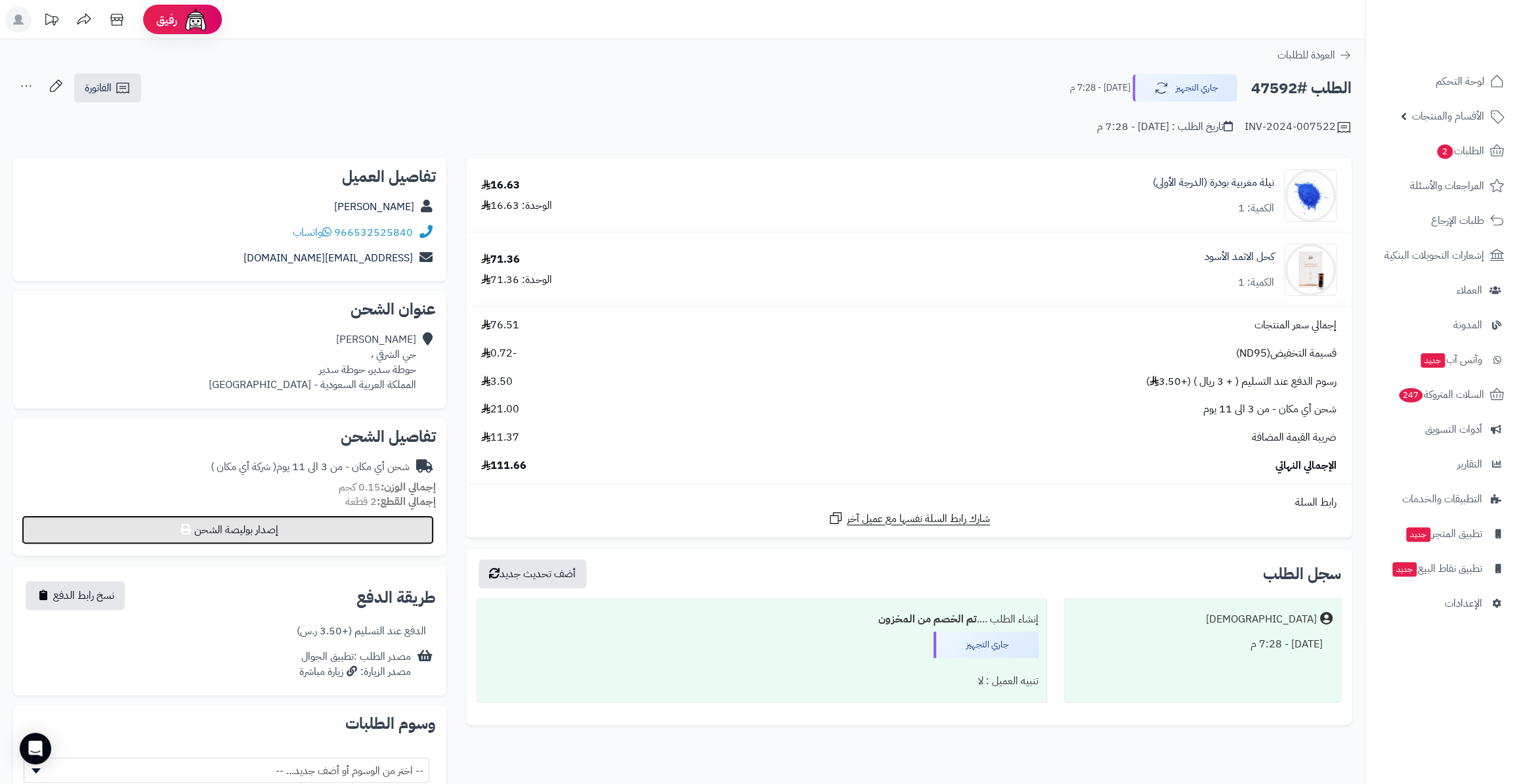
click at [340, 533] on button "إصدار بوليصة الشحن" at bounding box center [227, 529] width 412 height 29
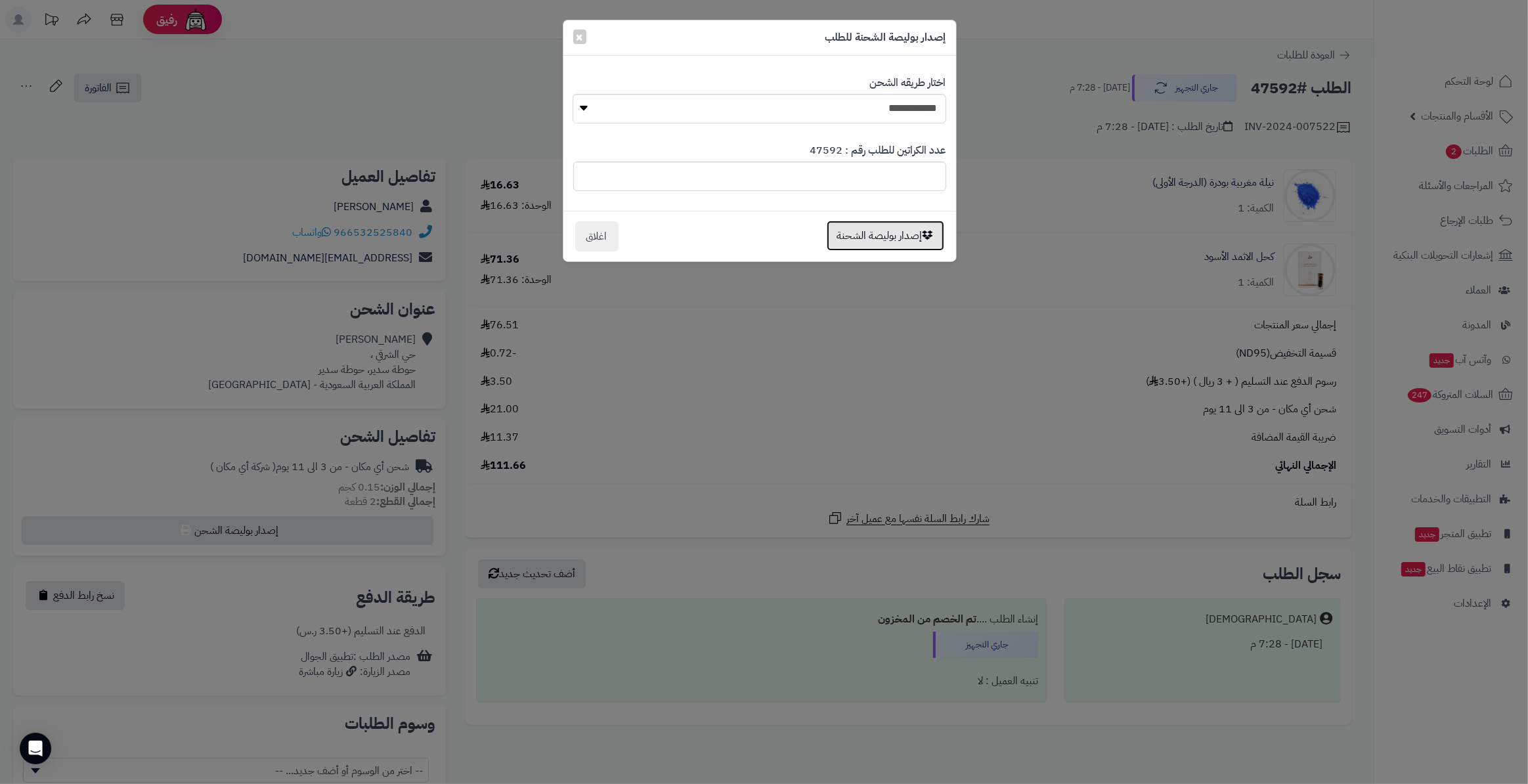
click at [843, 248] on button "إصدار بوليصة الشحنة" at bounding box center [885, 236] width 117 height 31
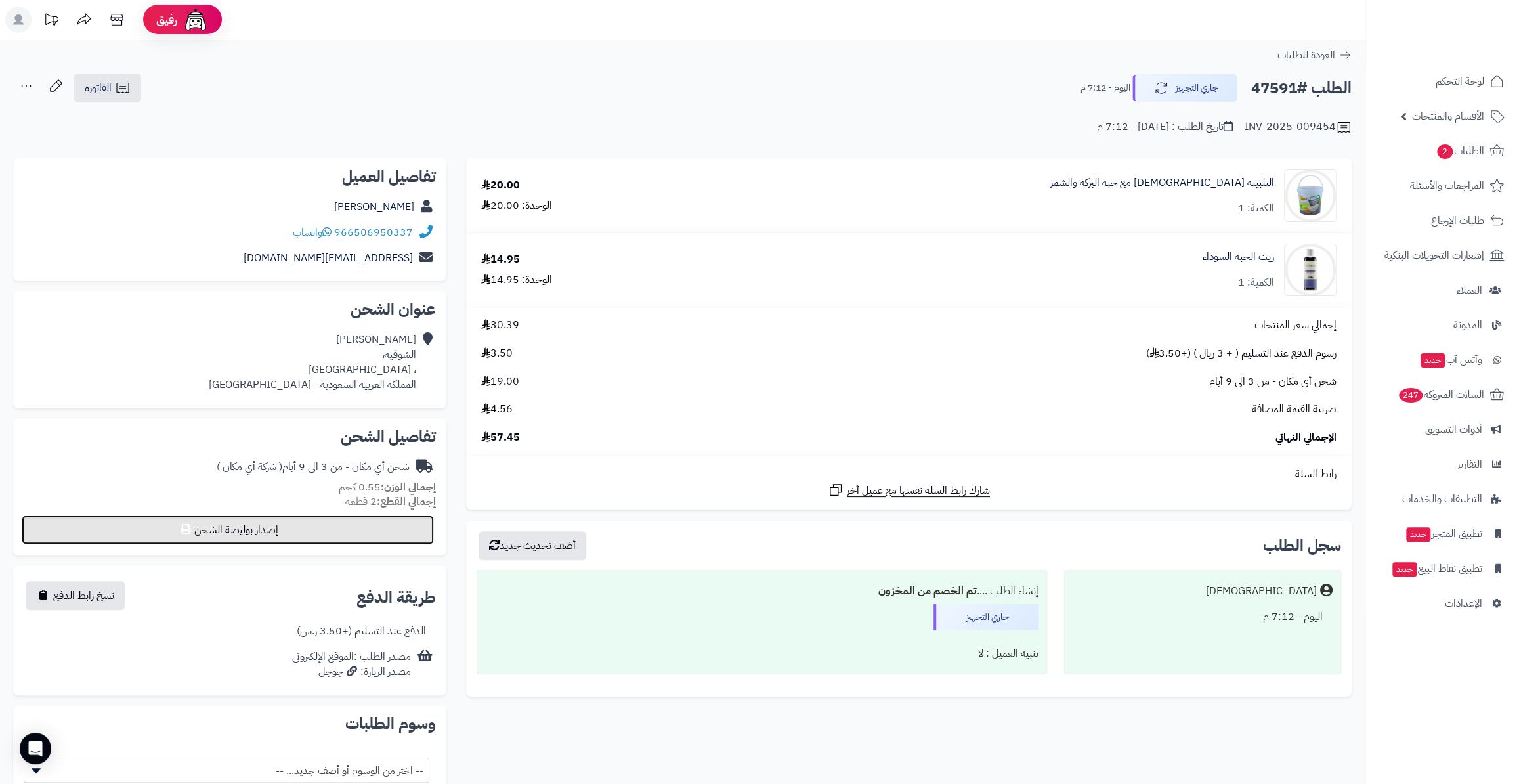
click at [352, 529] on button "إصدار بوليصة الشحن" at bounding box center [227, 529] width 412 height 29
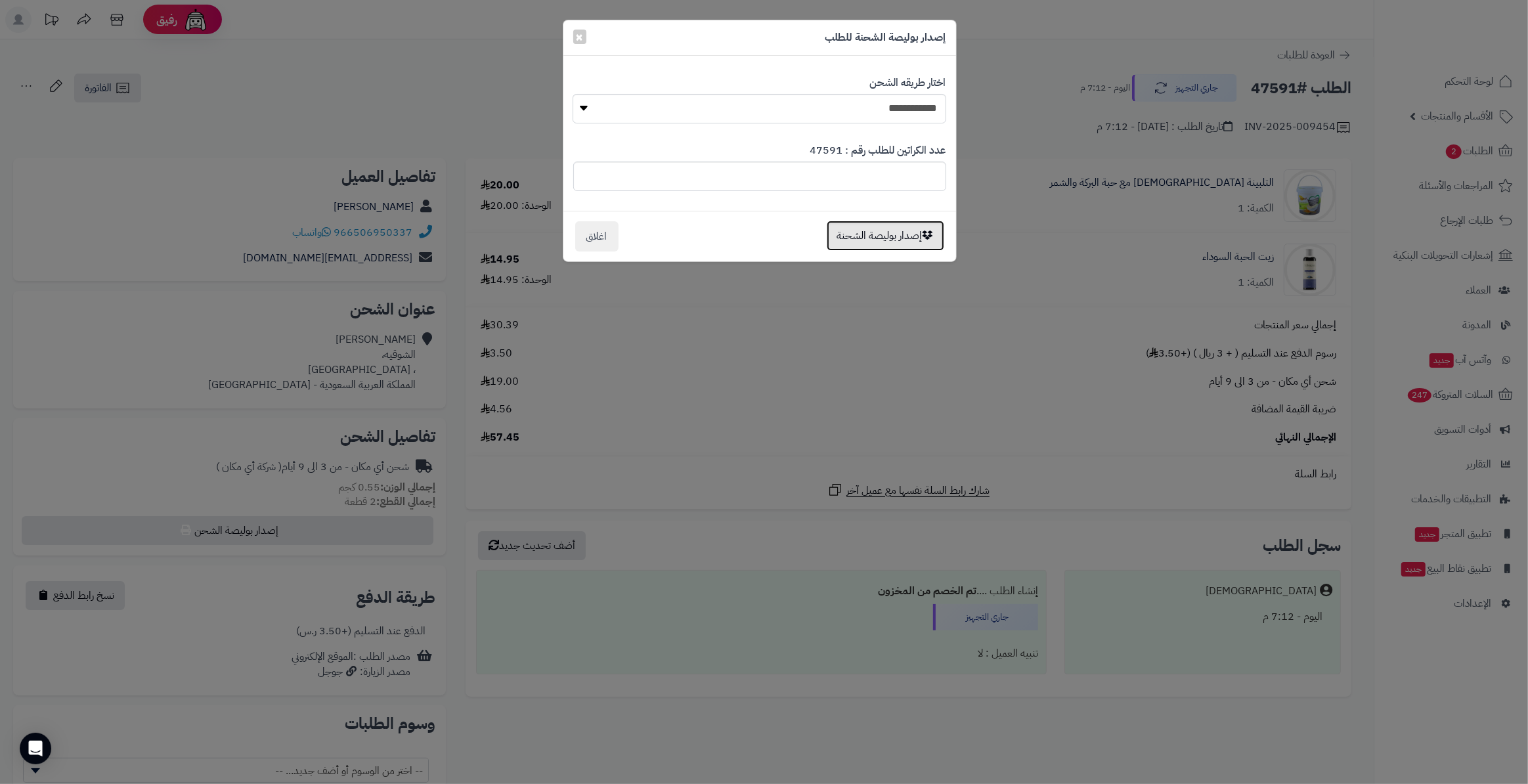
click at [855, 242] on button "إصدار بوليصة الشحنة" at bounding box center [885, 236] width 117 height 31
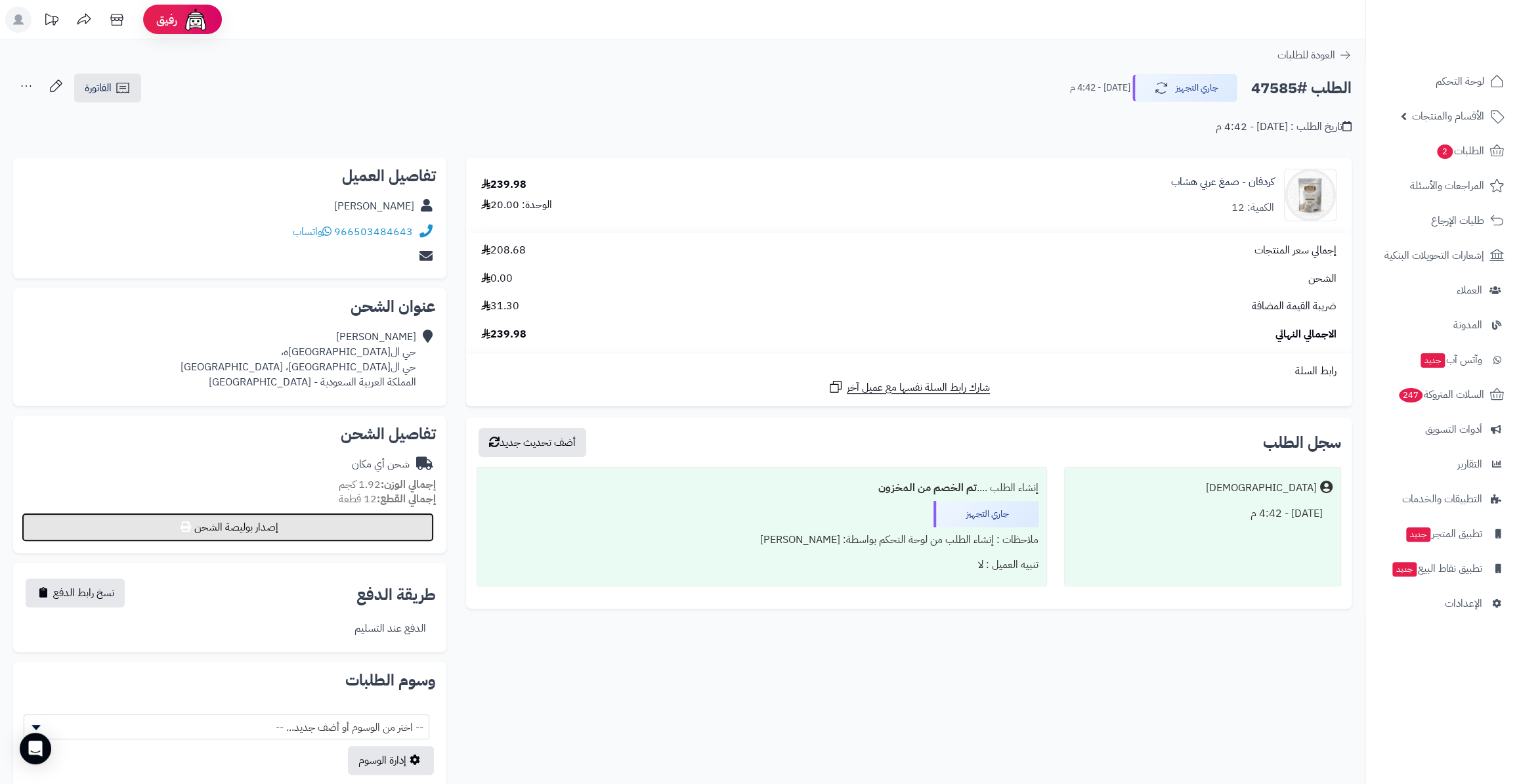
click at [339, 522] on button "إصدار بوليصة الشحن" at bounding box center [227, 527] width 412 height 29
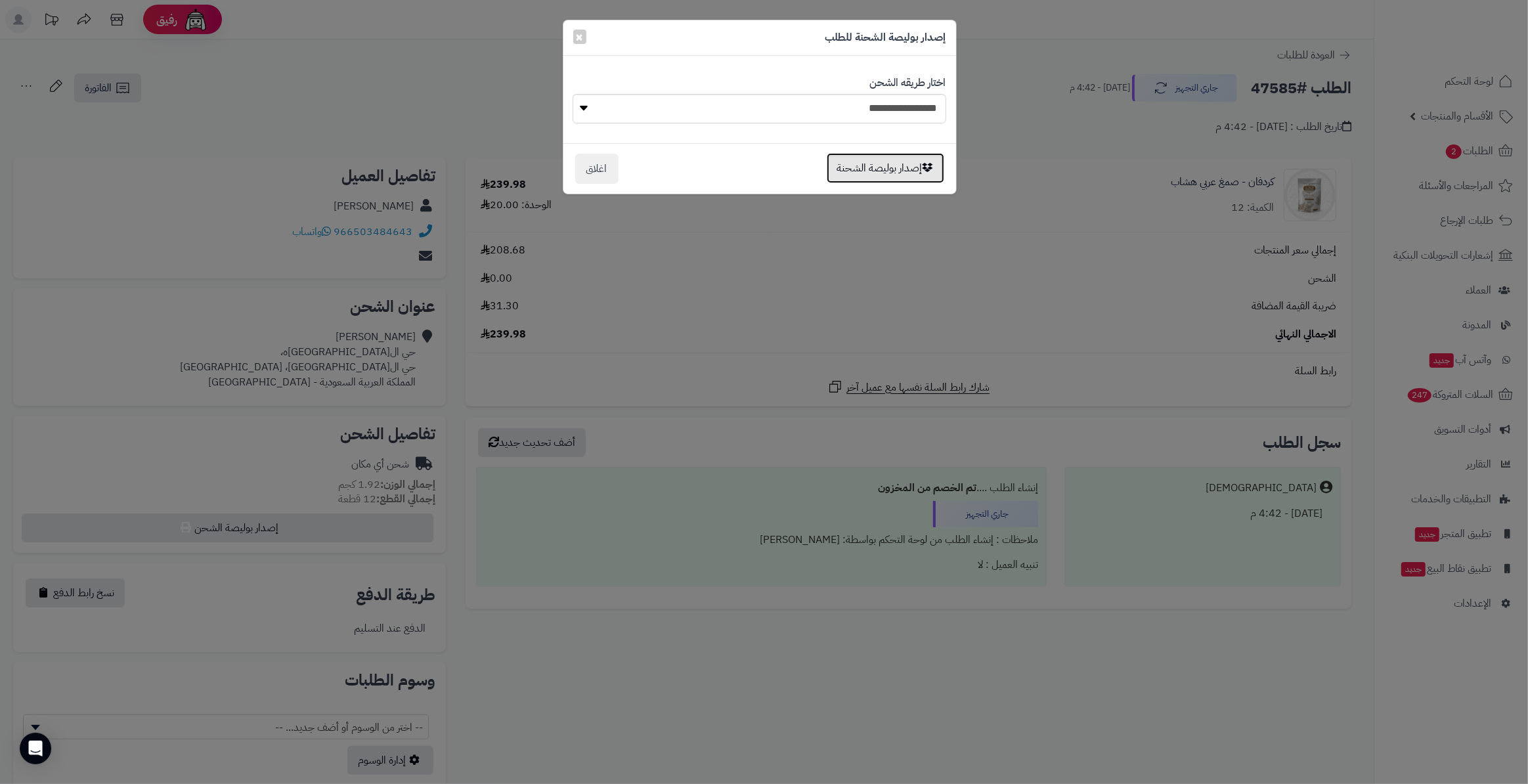
click at [848, 177] on button "إصدار بوليصة الشحنة" at bounding box center [885, 167] width 117 height 31
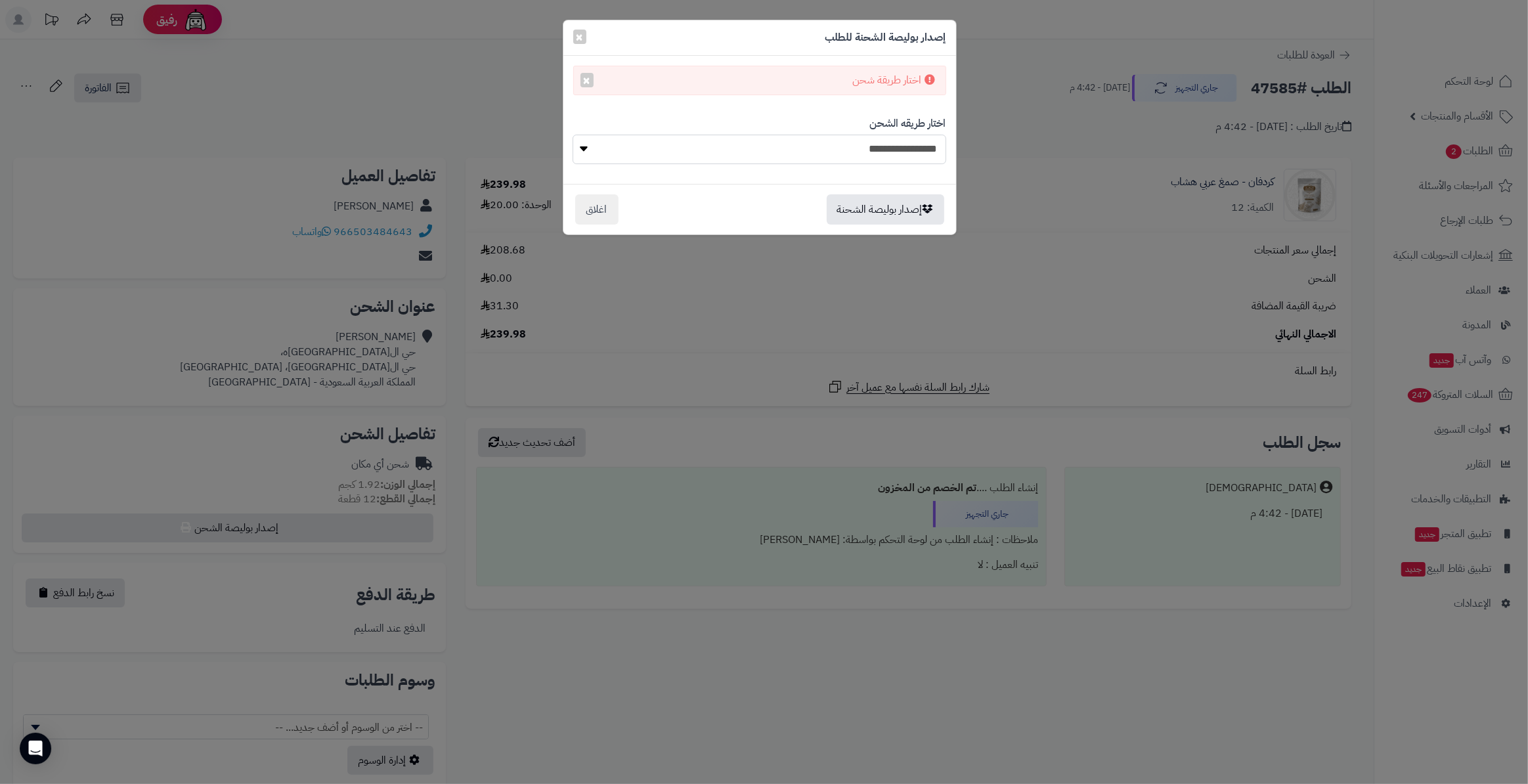
click at [713, 137] on select "**********" at bounding box center [758, 150] width 373 height 30
select select "*******"
click at [573, 135] on select "**********" at bounding box center [758, 150] width 373 height 30
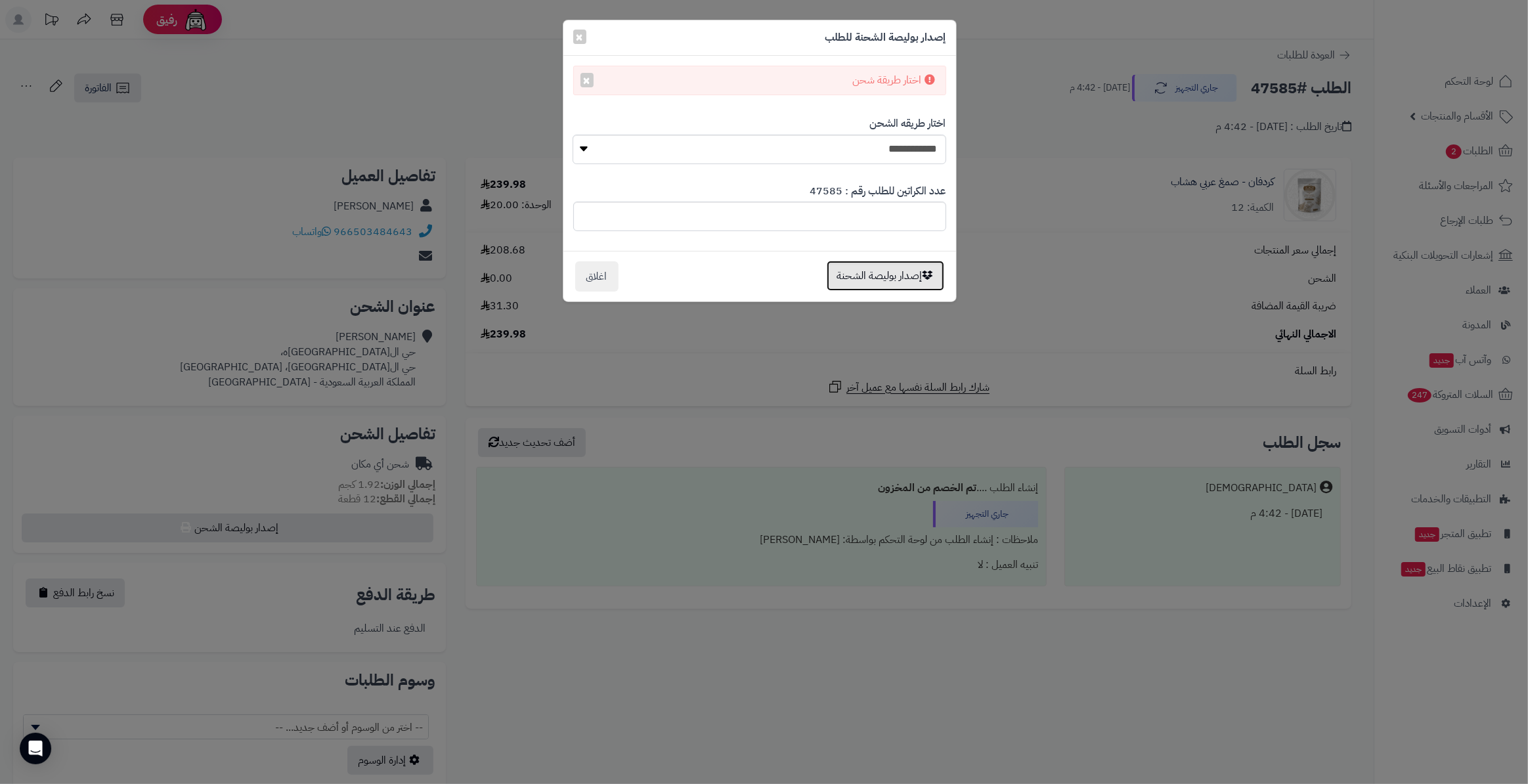
click at [876, 276] on button "إصدار بوليصة الشحنة" at bounding box center [885, 276] width 117 height 31
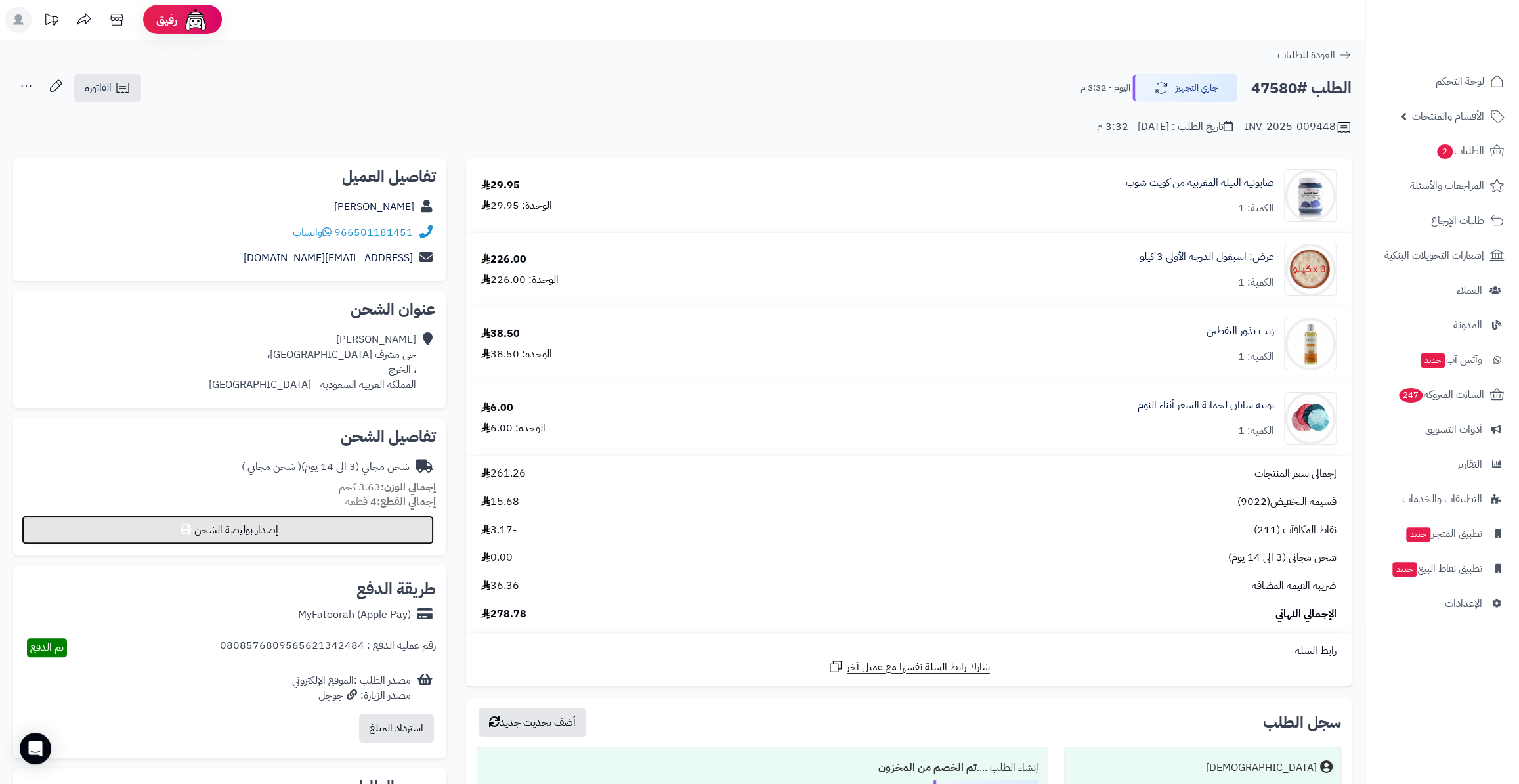
click at [337, 516] on button "إصدار بوليصة الشحن" at bounding box center [227, 529] width 412 height 29
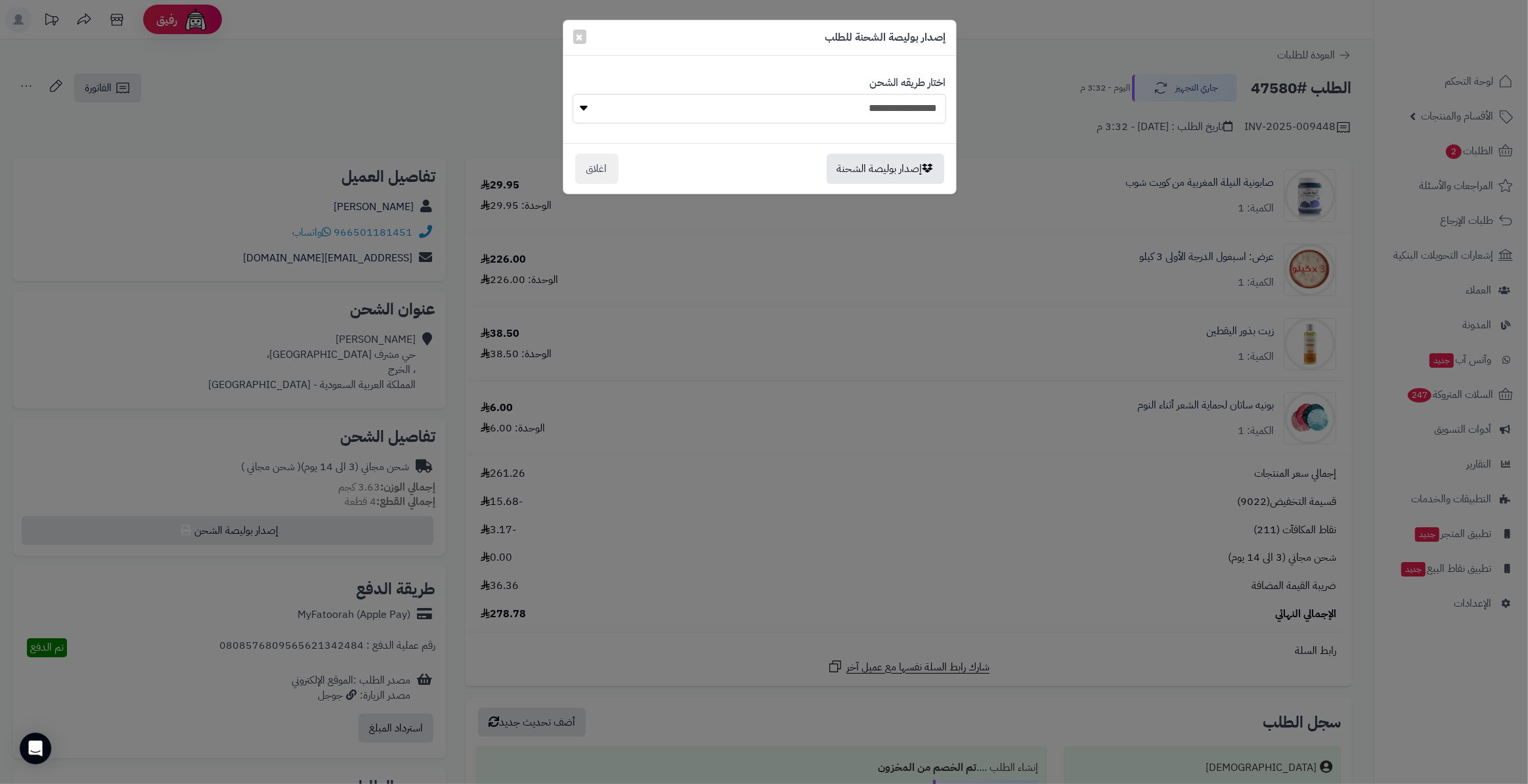
click at [804, 105] on select "**********" at bounding box center [758, 109] width 373 height 30
select select "*******"
click at [573, 94] on select "**********" at bounding box center [758, 109] width 373 height 30
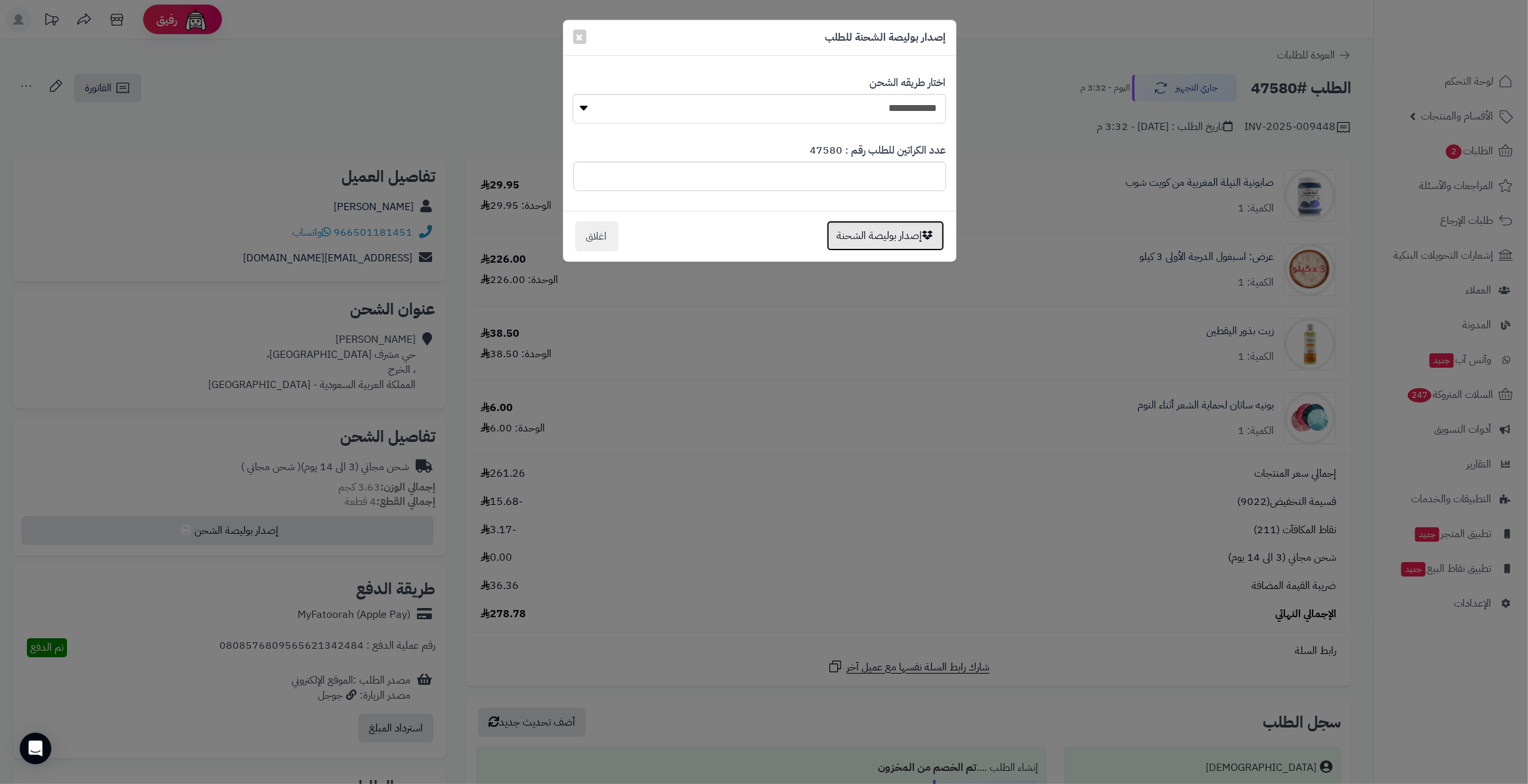
click at [881, 237] on button "إصدار بوليصة الشحنة" at bounding box center [885, 236] width 117 height 31
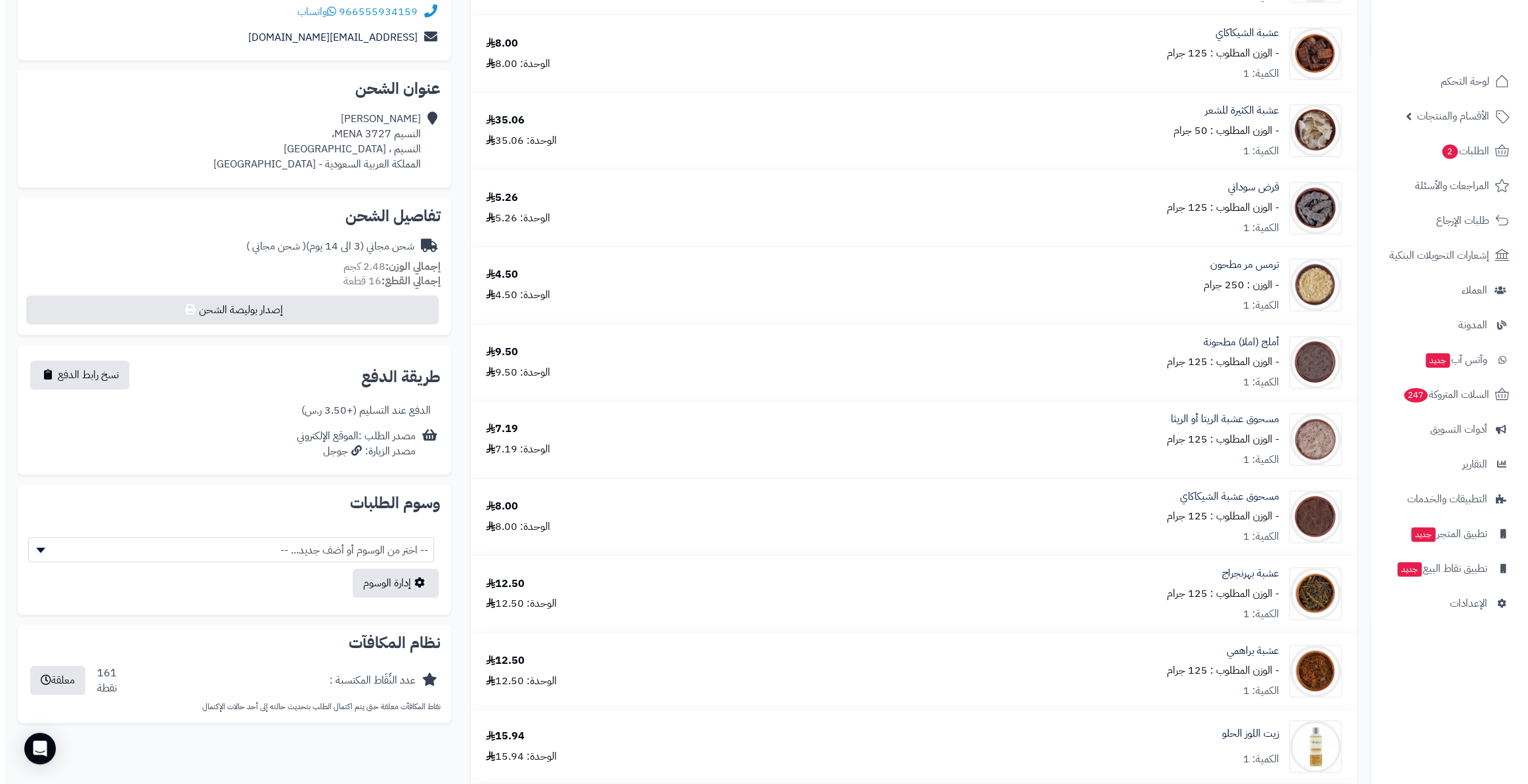
scroll to position [59, 0]
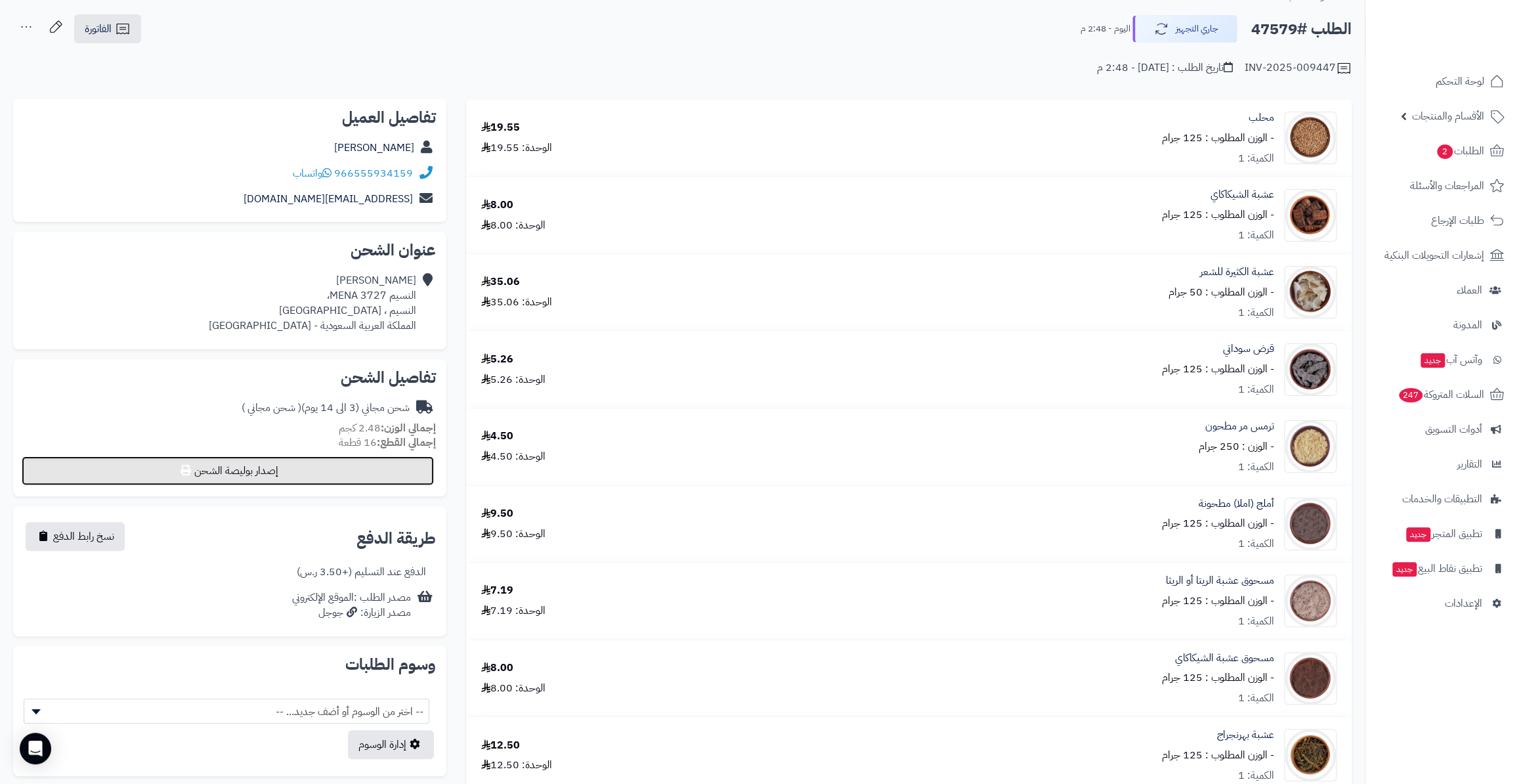
click at [311, 474] on button "إصدار بوليصة الشحن" at bounding box center [227, 471] width 412 height 29
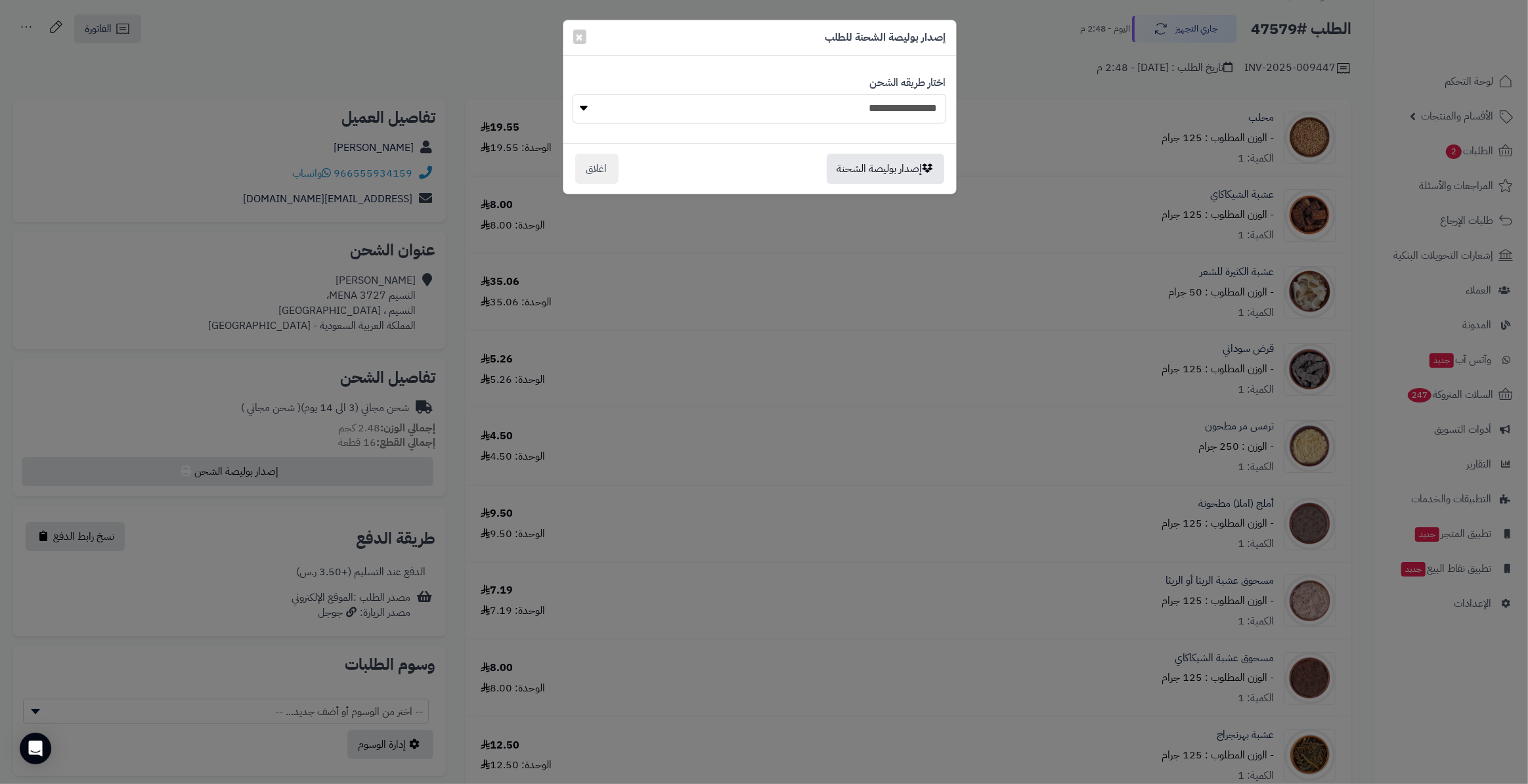
click at [856, 99] on select "**********" at bounding box center [758, 109] width 373 height 30
select select "*******"
click at [573, 94] on select "**********" at bounding box center [758, 109] width 373 height 30
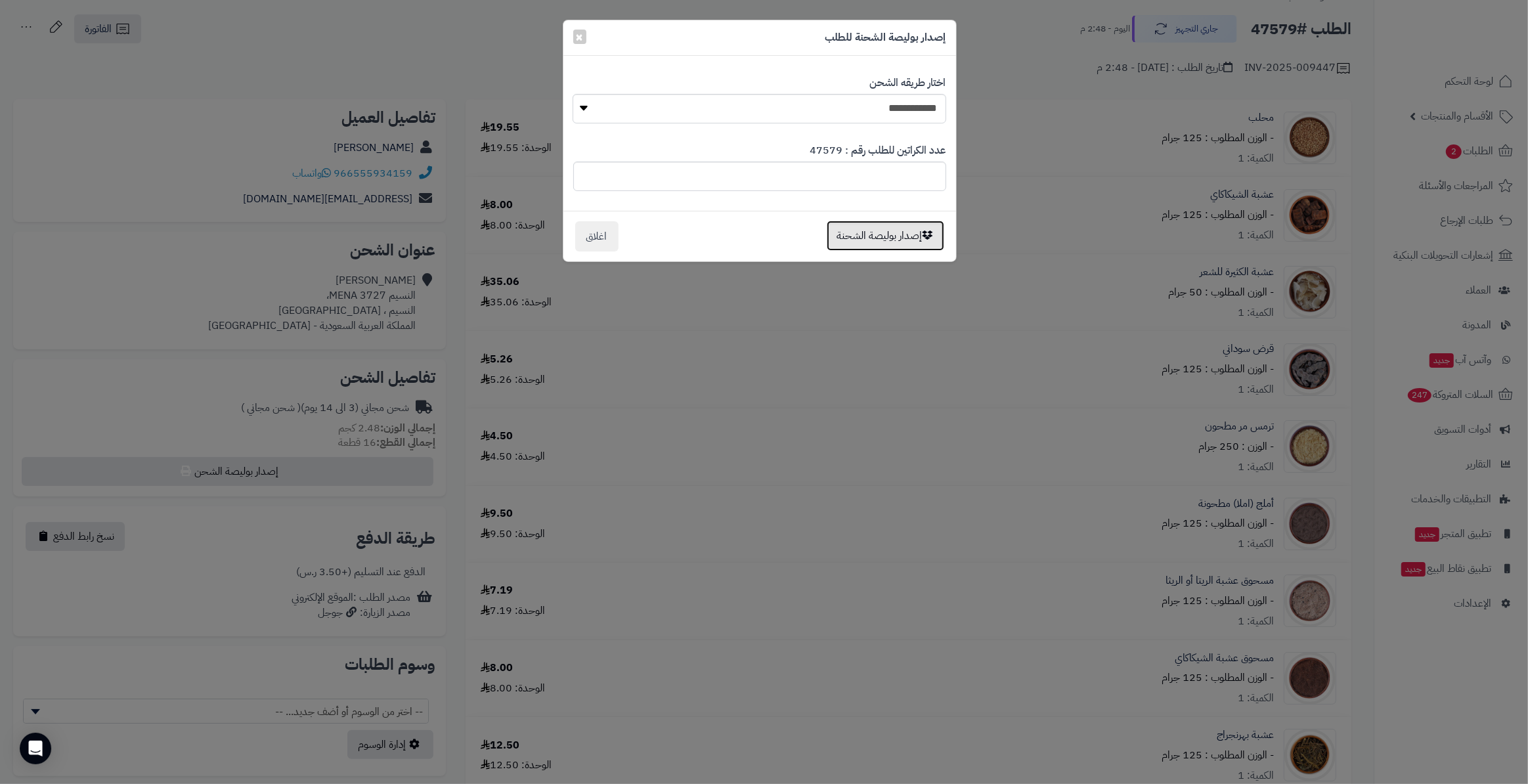
click at [876, 231] on button "إصدار بوليصة الشحنة" at bounding box center [885, 236] width 117 height 31
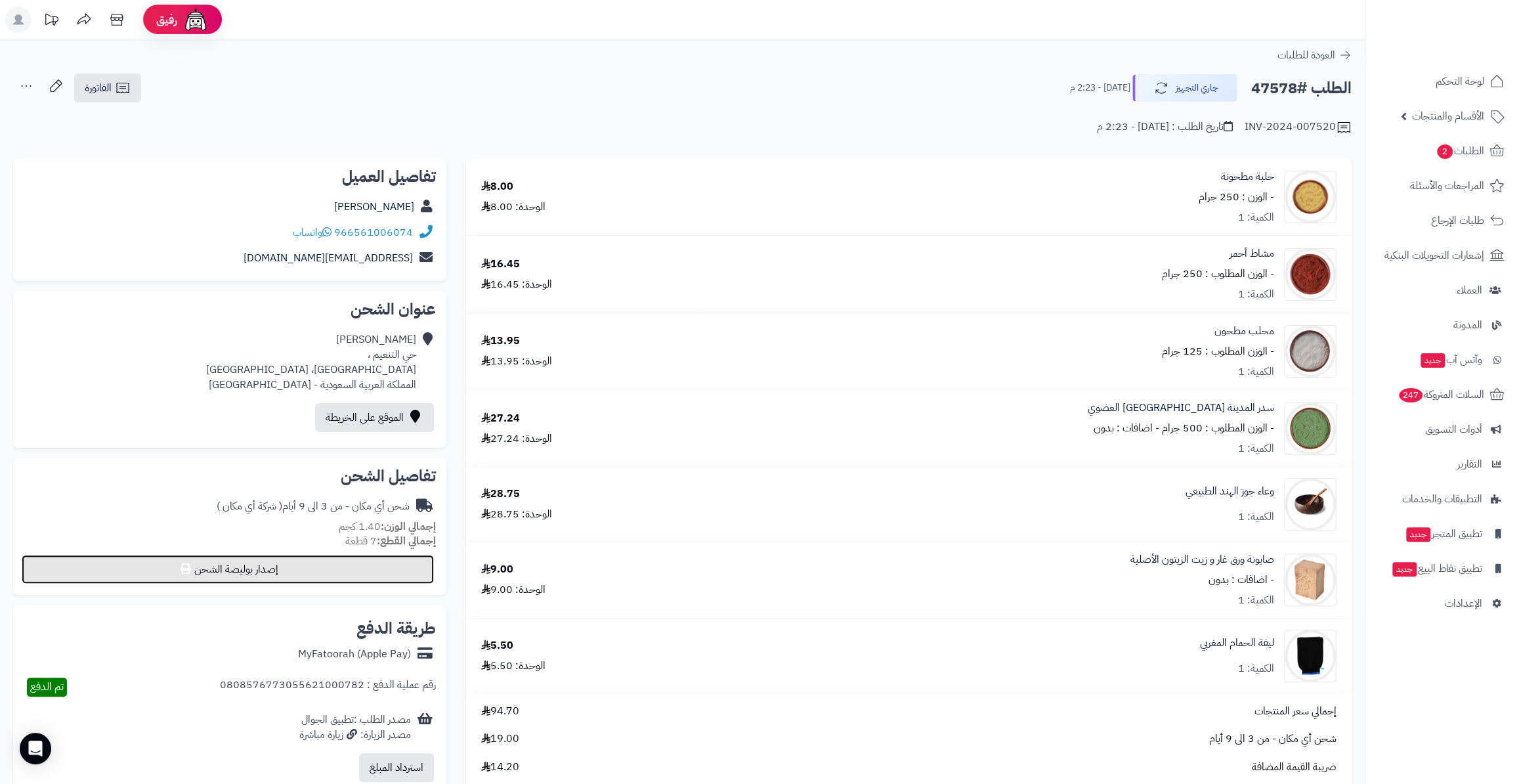
click at [316, 566] on button "إصدار بوليصة الشحن" at bounding box center [227, 569] width 412 height 29
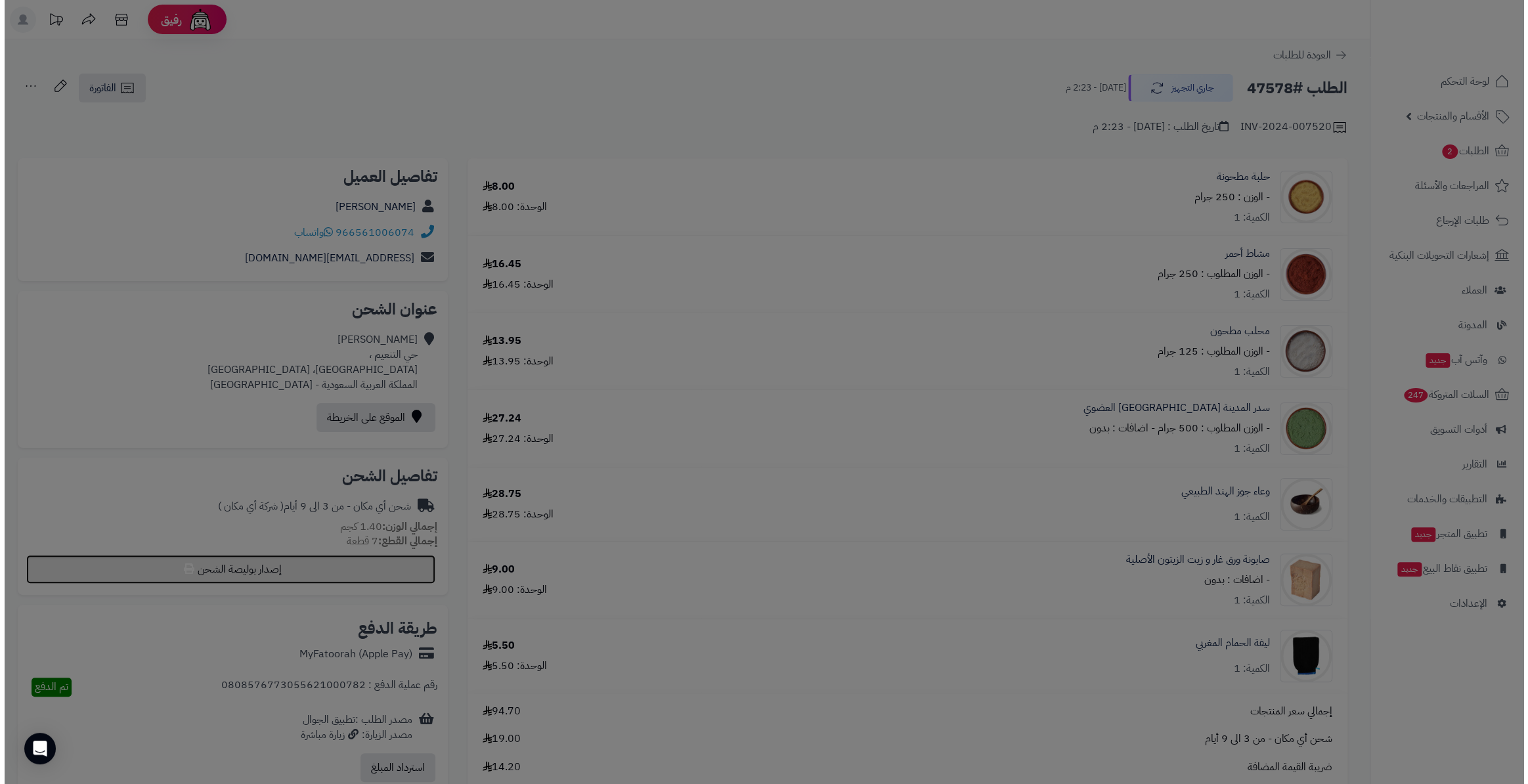
select select "*******"
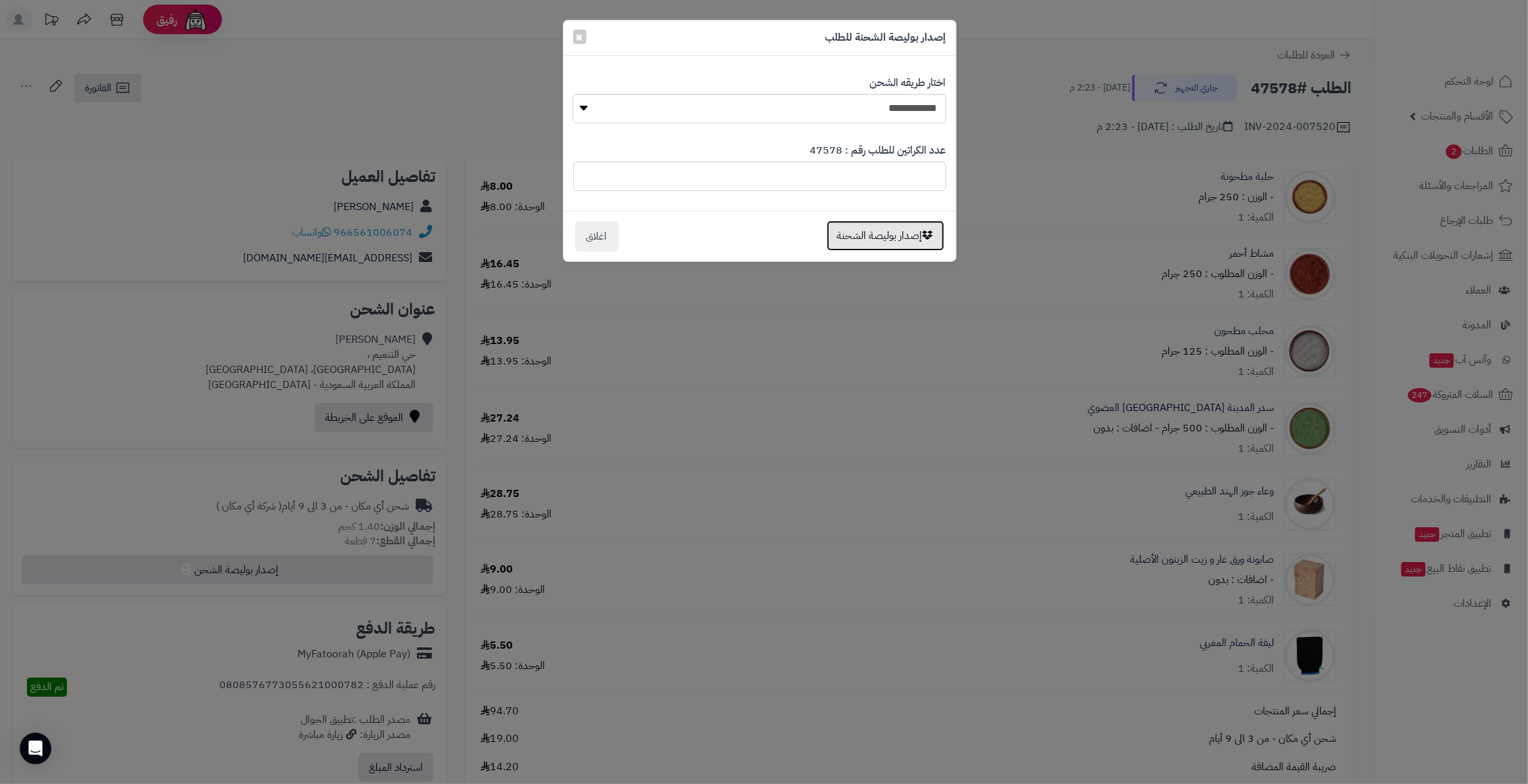
click at [856, 233] on button "إصدار بوليصة الشحنة" at bounding box center [885, 236] width 117 height 31
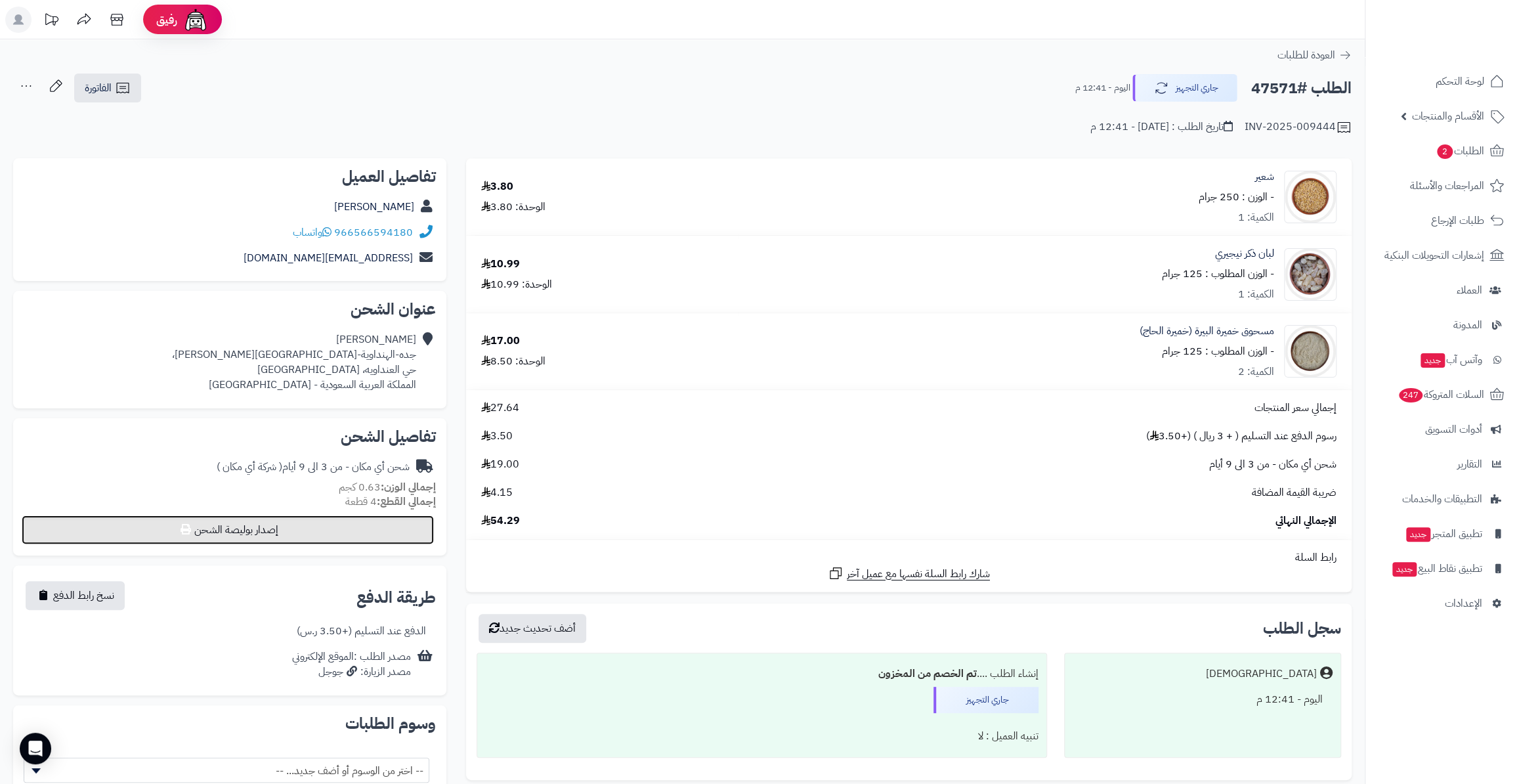
click at [330, 524] on button "إصدار بوليصة الشحن" at bounding box center [227, 529] width 412 height 29
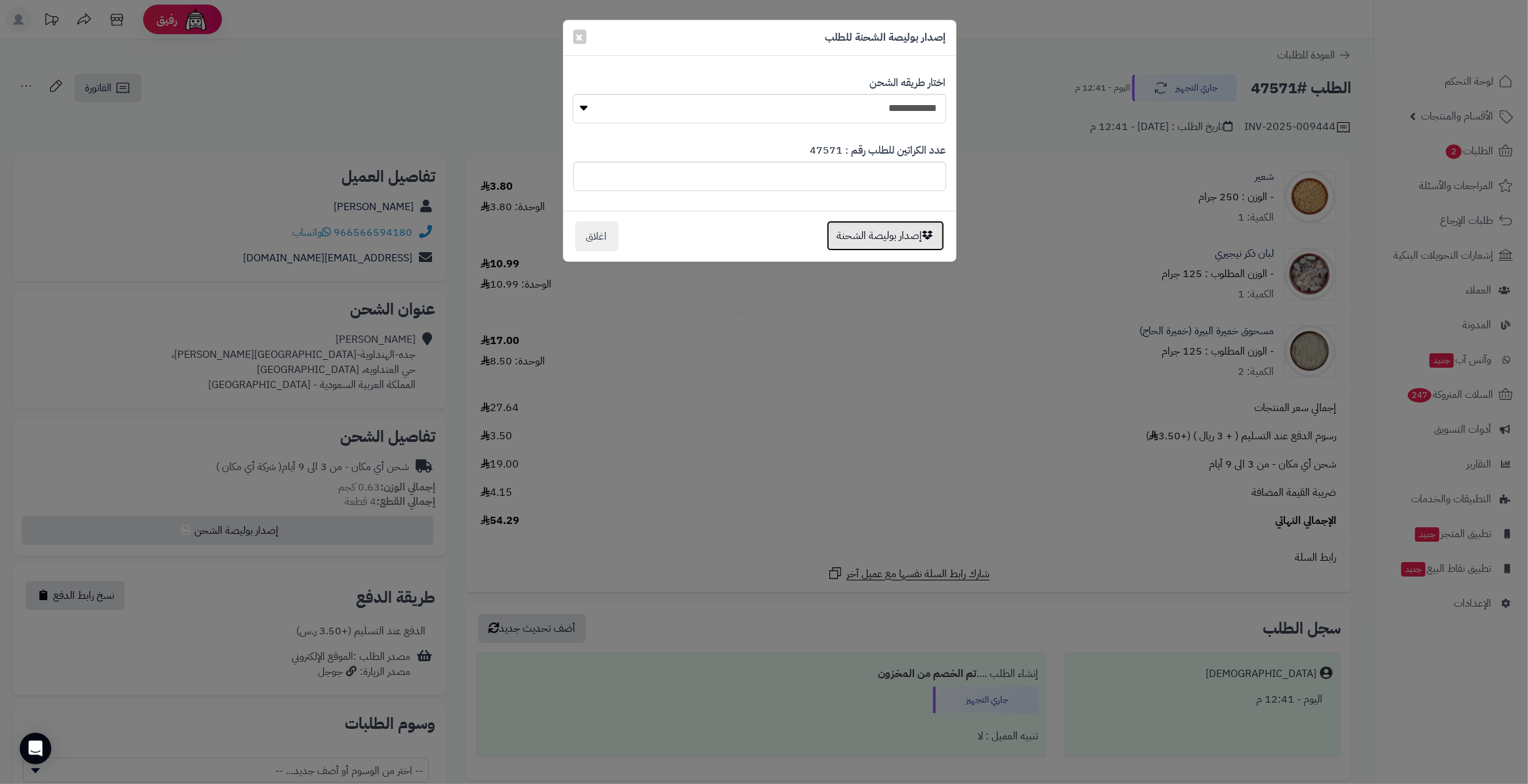
click at [872, 230] on button "إصدار بوليصة الشحنة" at bounding box center [885, 236] width 117 height 31
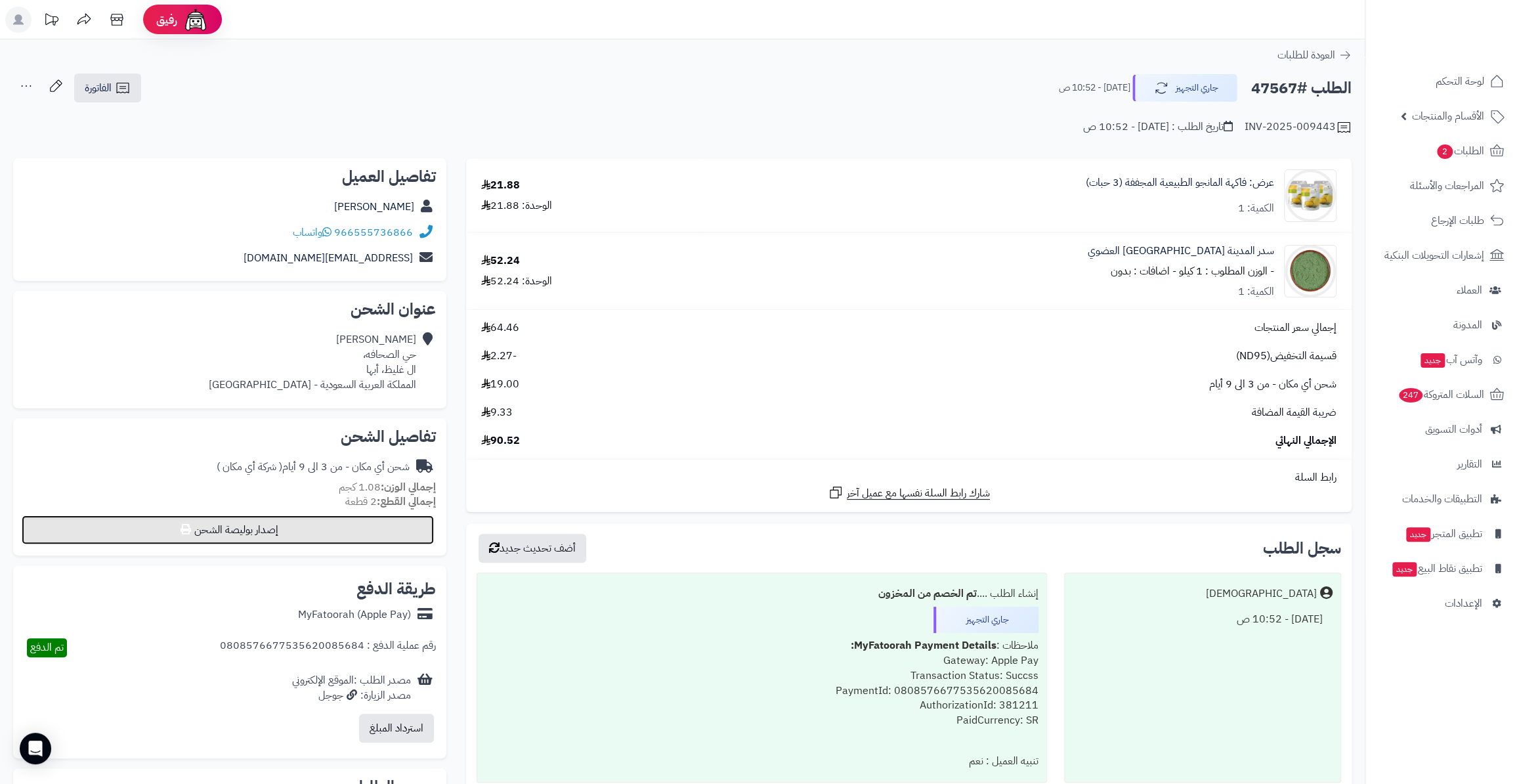
click at [282, 534] on button "إصدار بوليصة الشحن" at bounding box center [227, 529] width 412 height 29
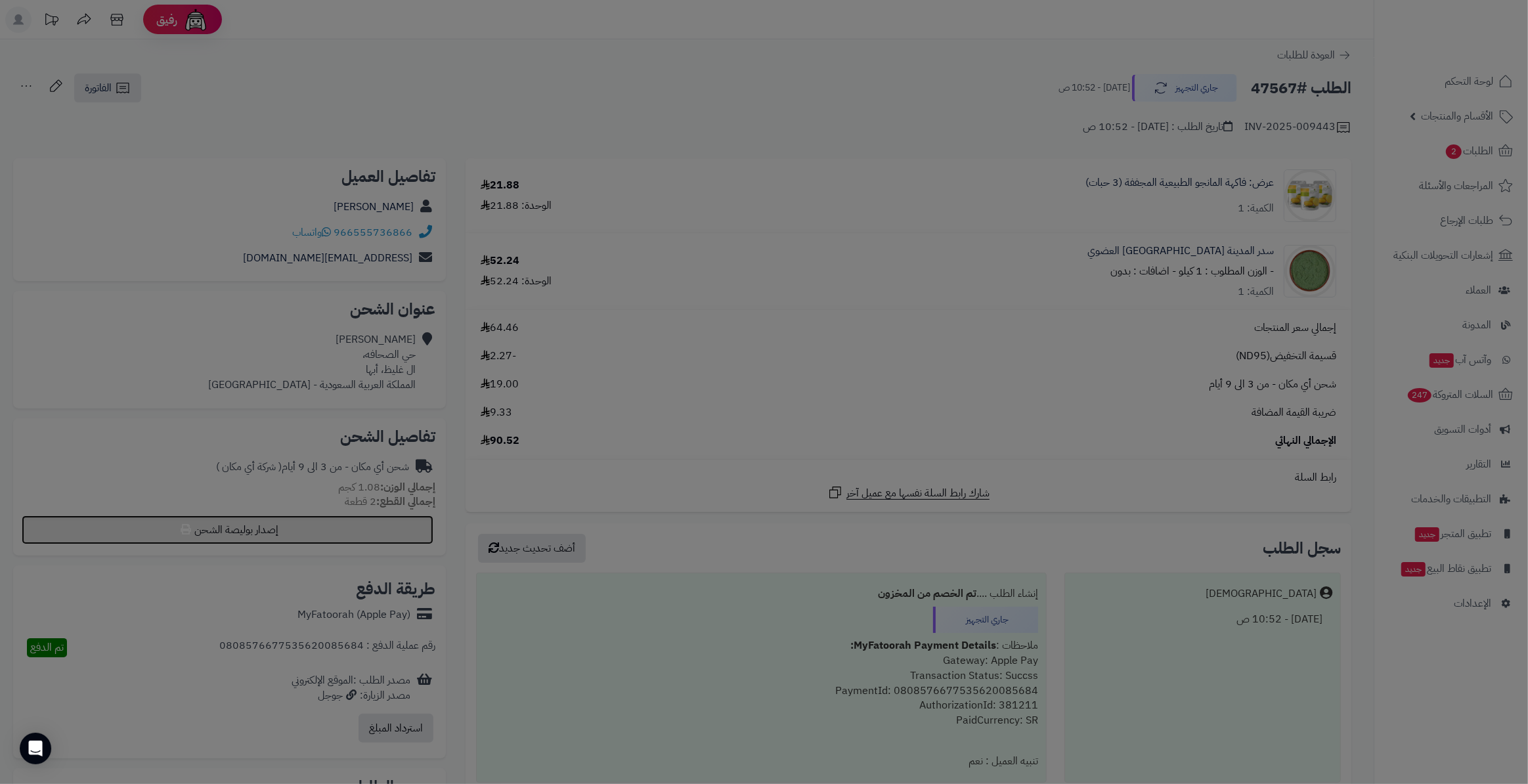
select select "*******"
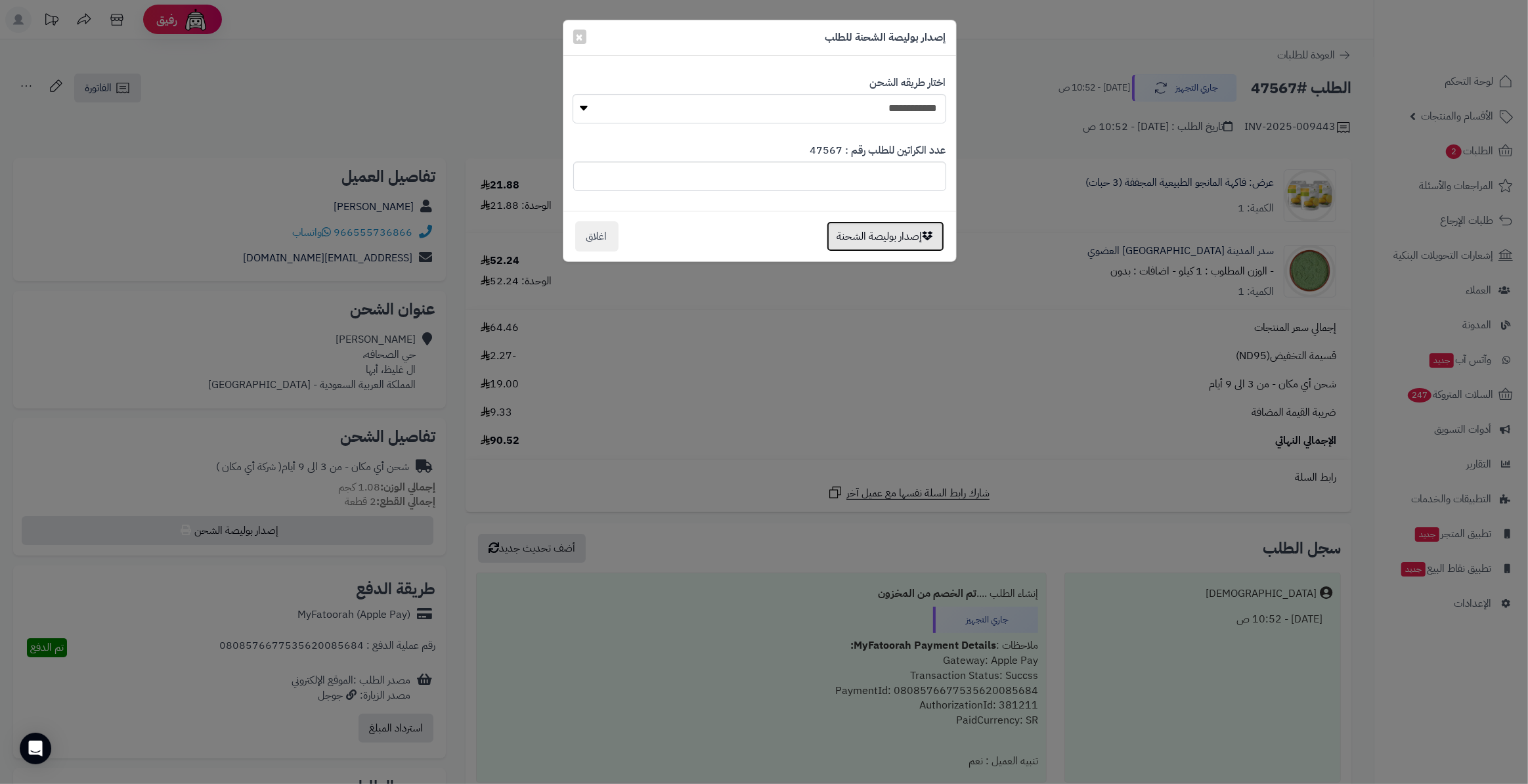
click at [851, 232] on button "إصدار بوليصة الشحنة" at bounding box center [885, 236] width 117 height 31
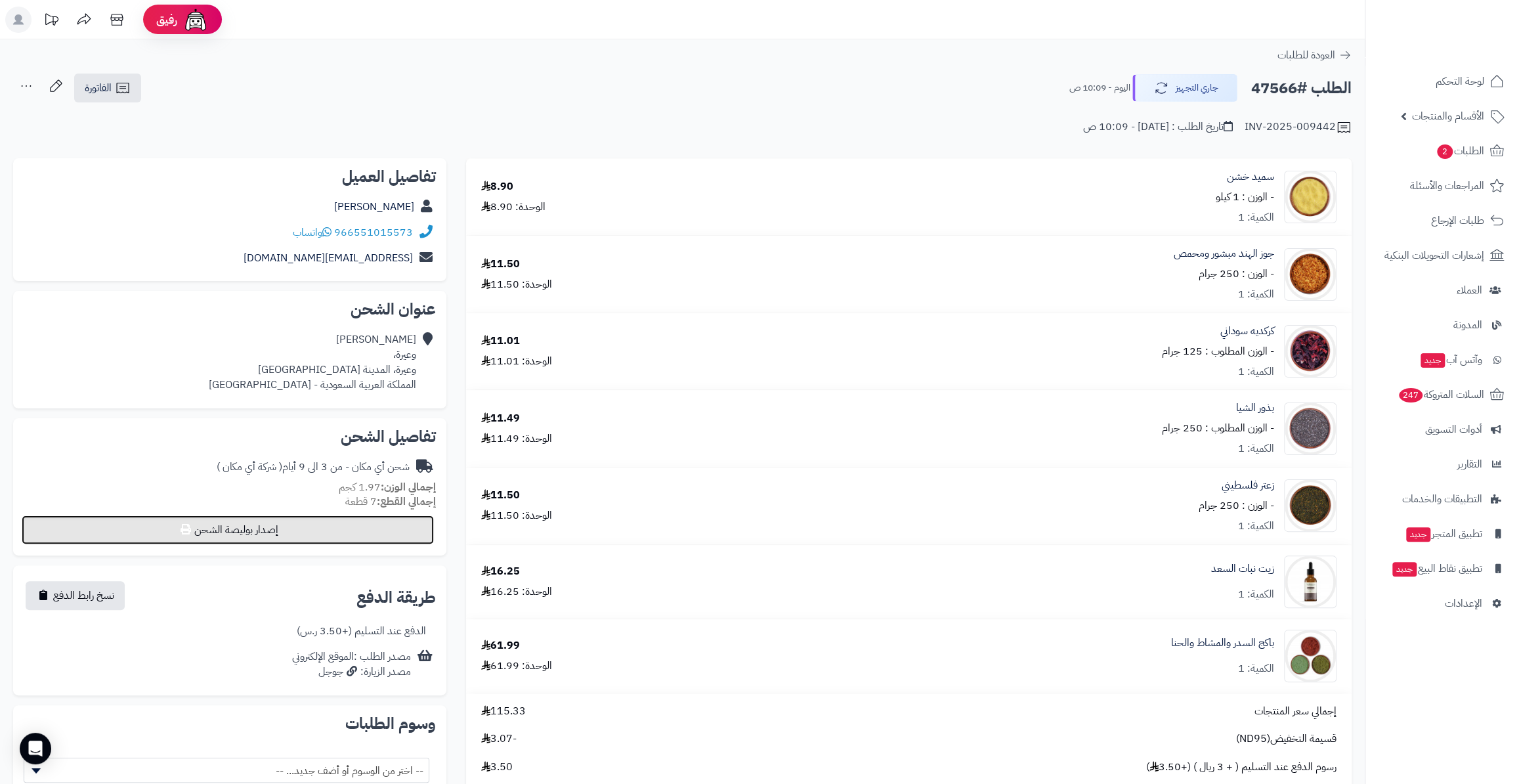
click at [317, 539] on button "إصدار بوليصة الشحن" at bounding box center [227, 529] width 412 height 29
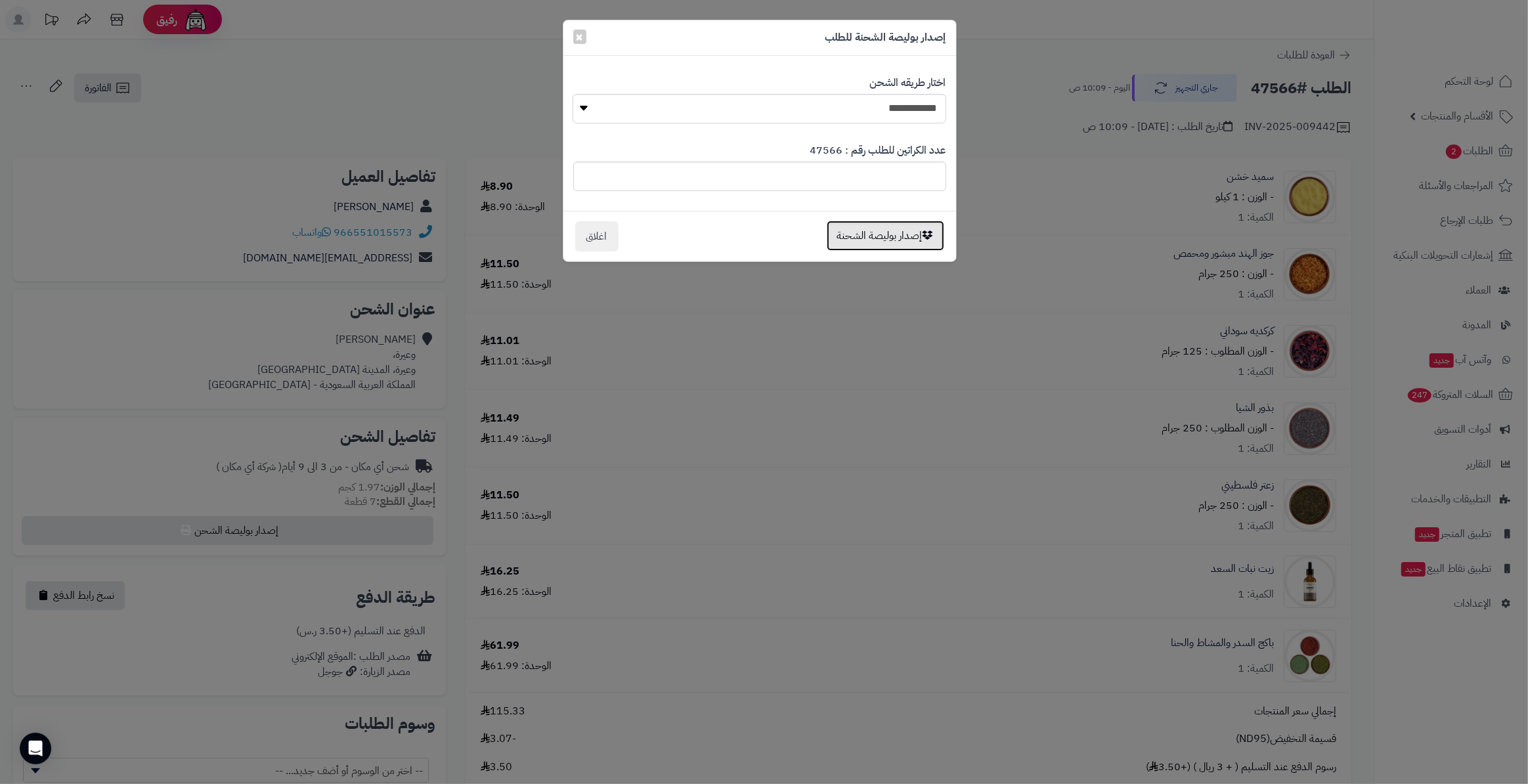
click at [867, 227] on button "إصدار بوليصة الشحنة" at bounding box center [885, 236] width 117 height 31
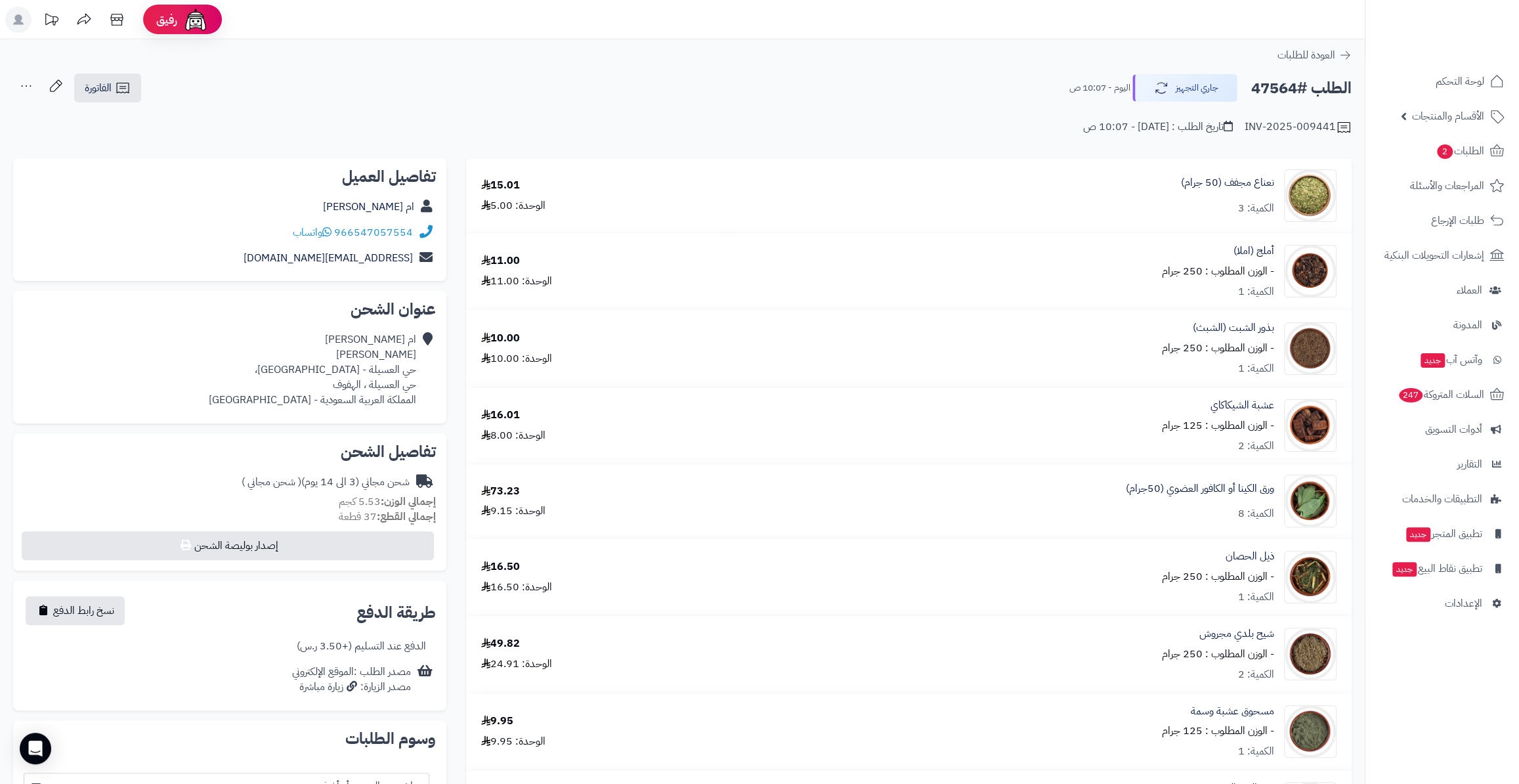
click at [348, 564] on div "تفاصيل الشحن شحن مجاني (3 الى 14 يوم) ( شحن مجاني ) إجمالي الوزن: 5.53 كجم إجما…" at bounding box center [229, 502] width 434 height 138
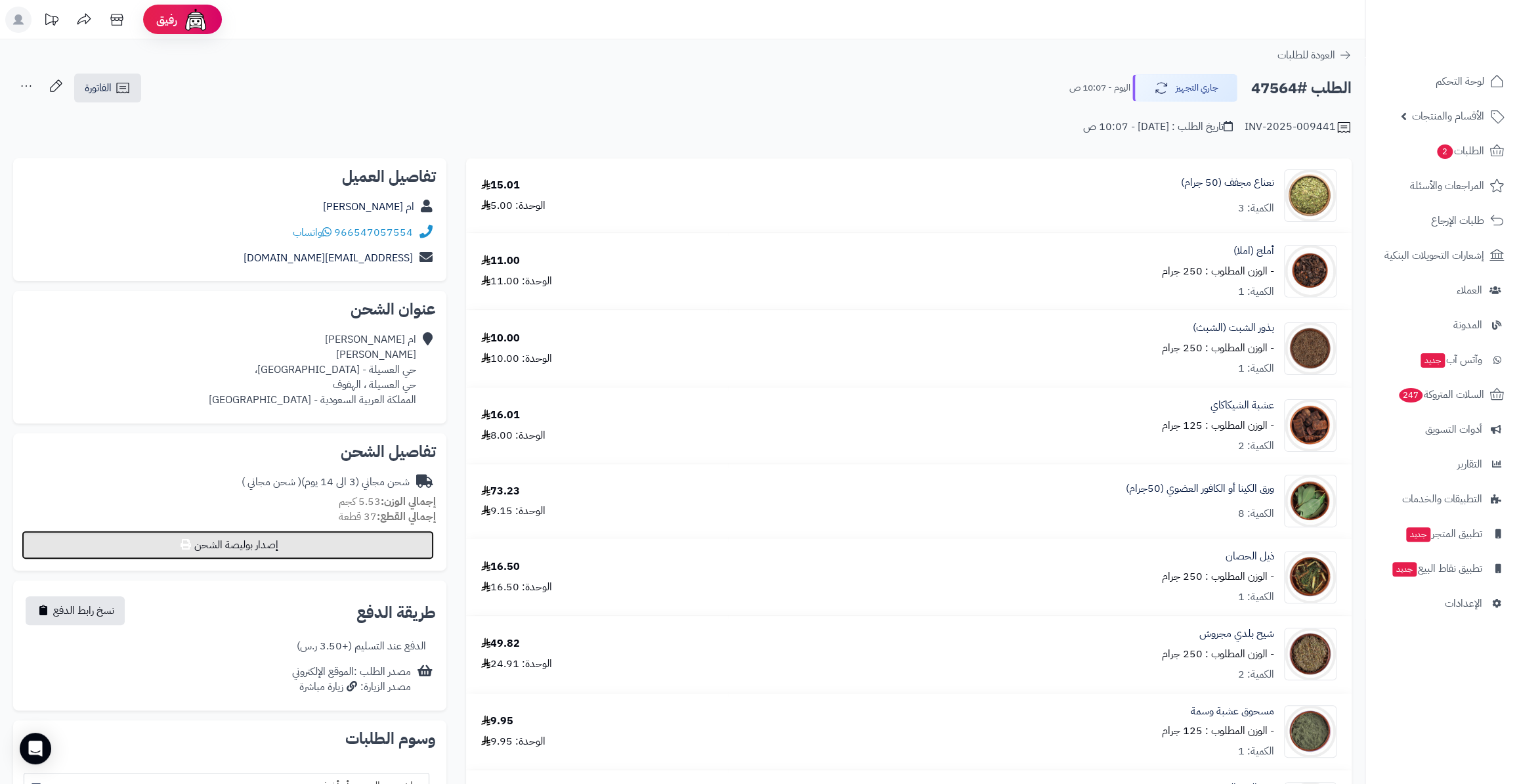
click at [348, 535] on button "إصدار بوليصة الشحن" at bounding box center [227, 545] width 412 height 29
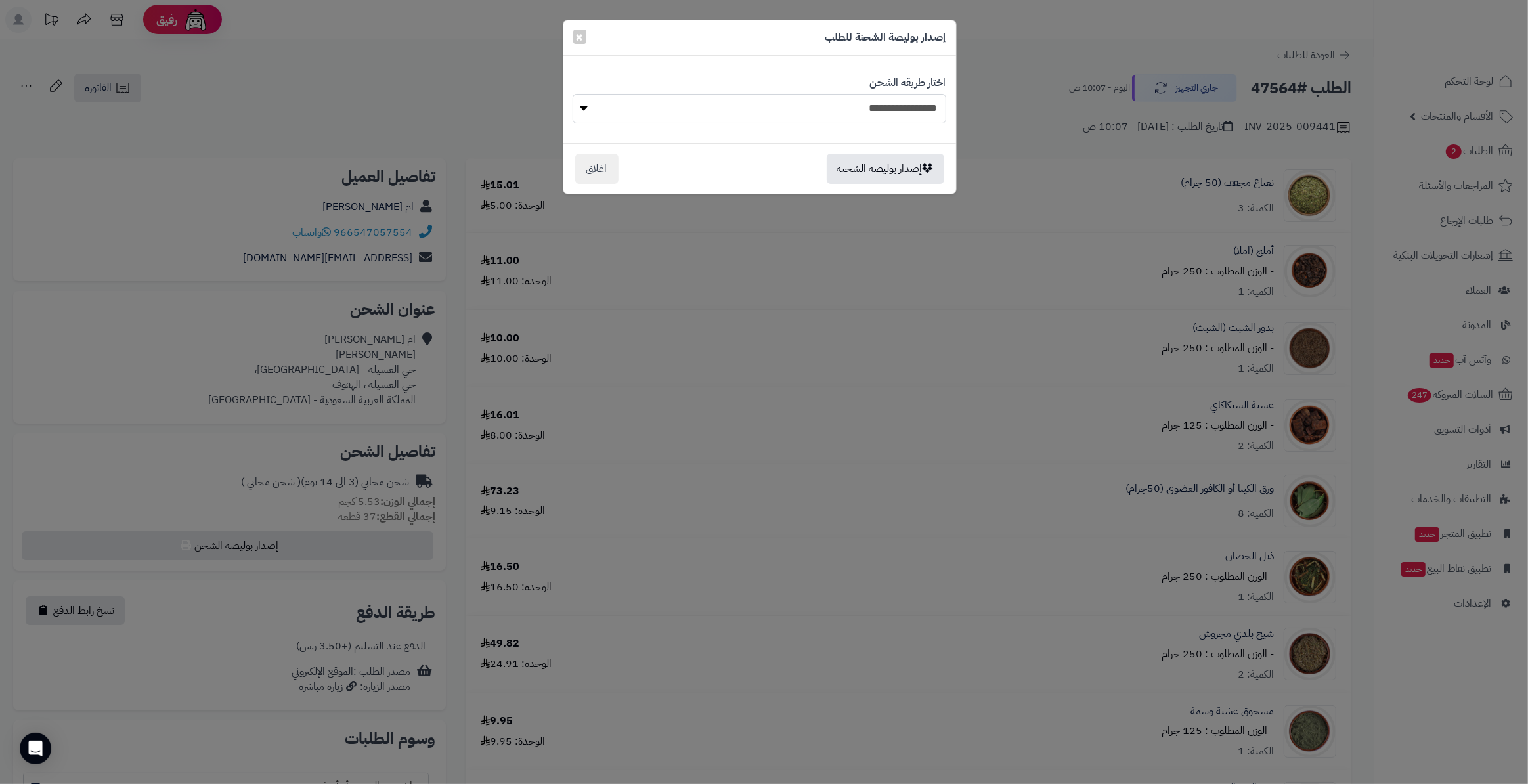
click at [884, 99] on select "**********" at bounding box center [758, 109] width 373 height 30
select select "*******"
click at [573, 94] on select "**********" at bounding box center [758, 109] width 373 height 30
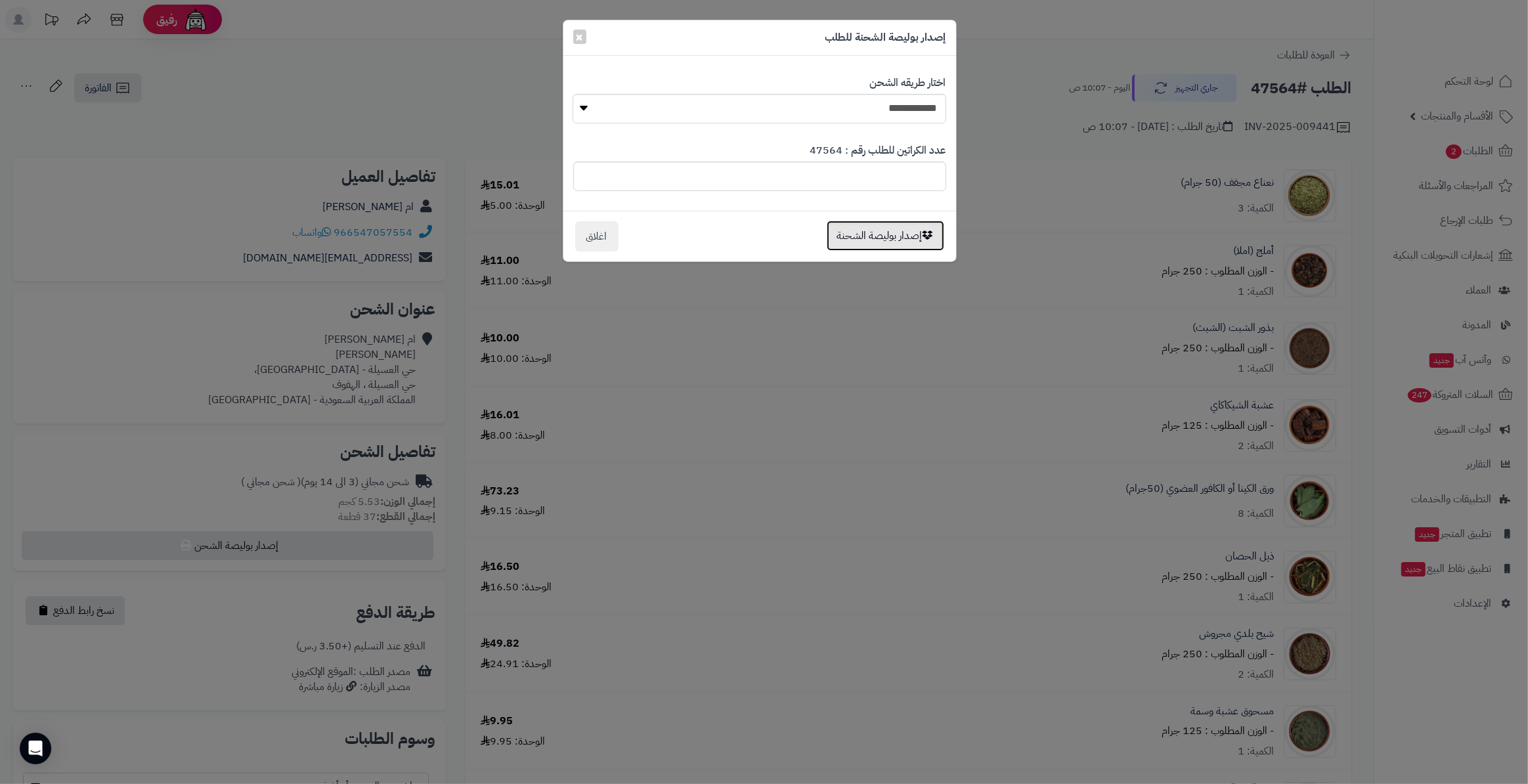
click at [903, 224] on button "إصدار بوليصة الشحنة" at bounding box center [885, 236] width 117 height 31
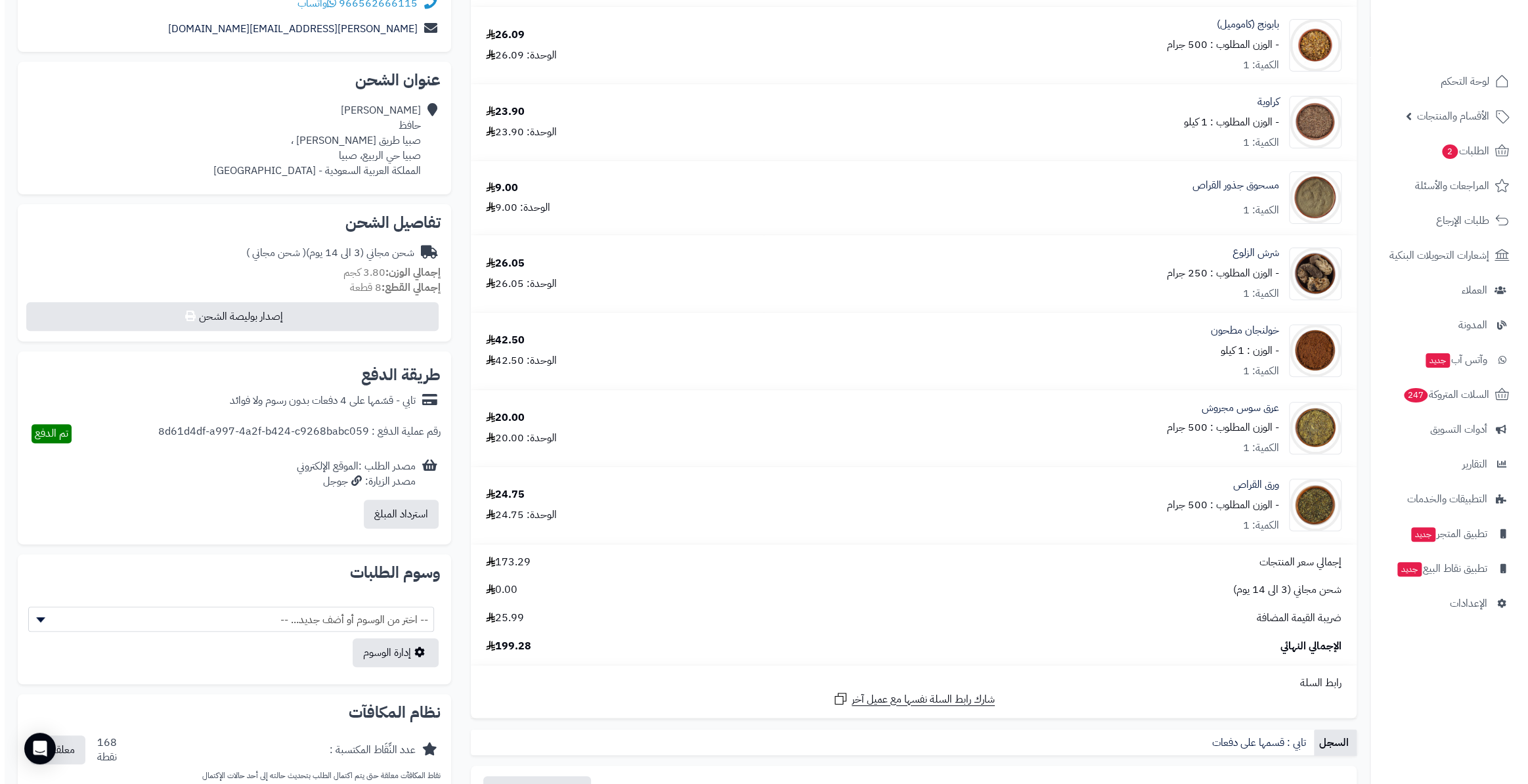
scroll to position [59, 0]
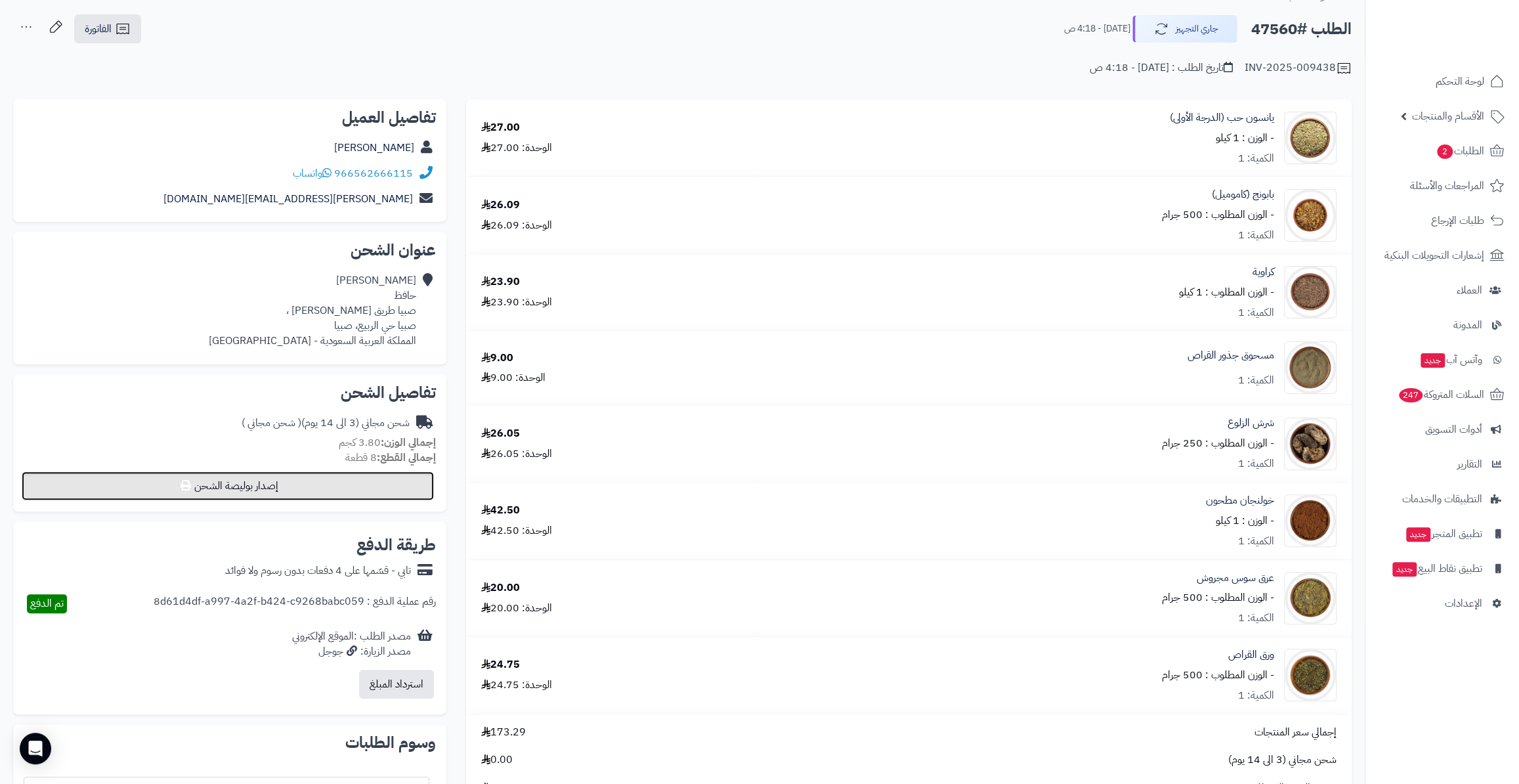
click at [339, 493] on button "إصدار بوليصة الشحن" at bounding box center [227, 485] width 412 height 29
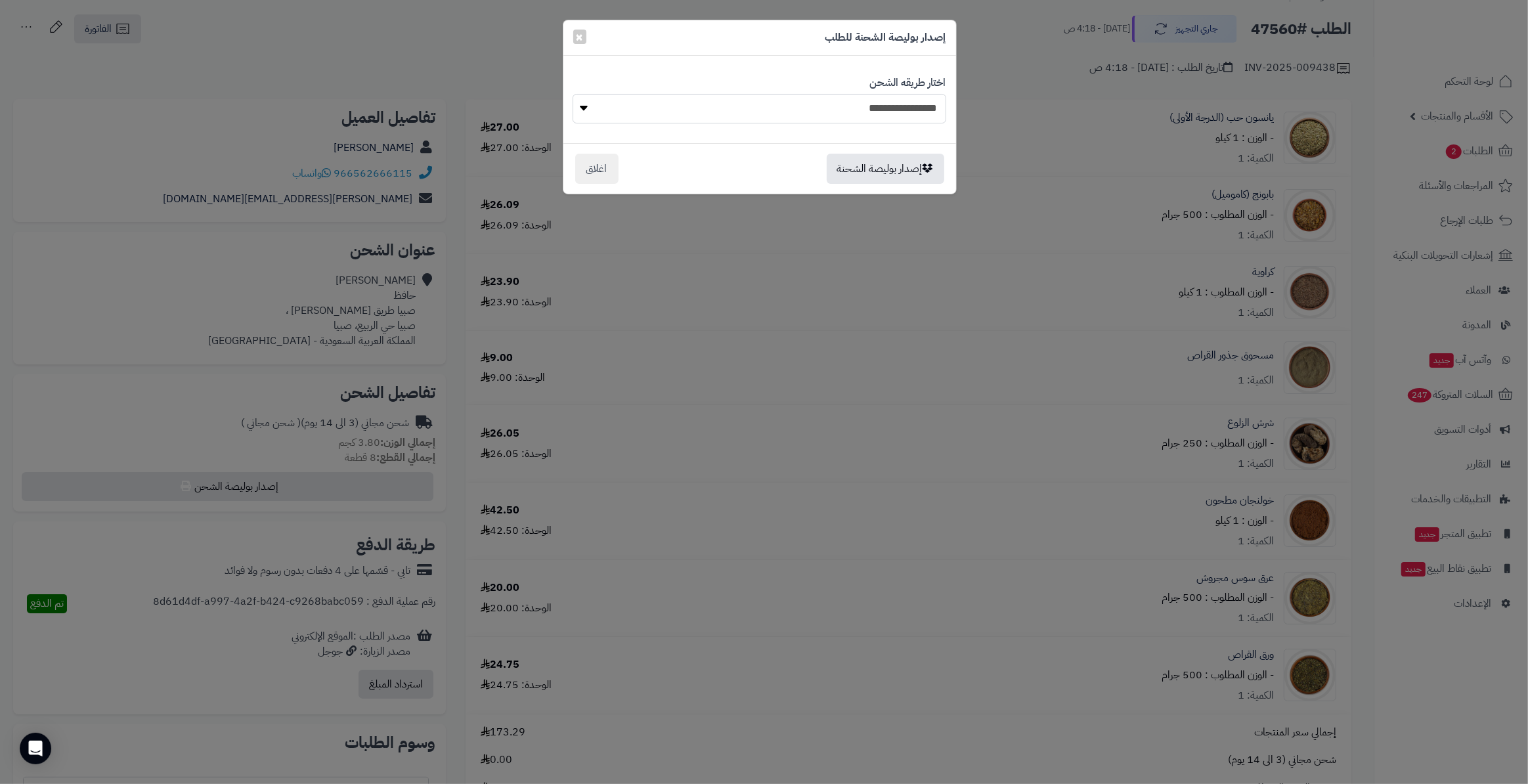
click at [856, 102] on select "**********" at bounding box center [758, 109] width 373 height 30
select select "*******"
click at [573, 94] on select "**********" at bounding box center [758, 109] width 373 height 30
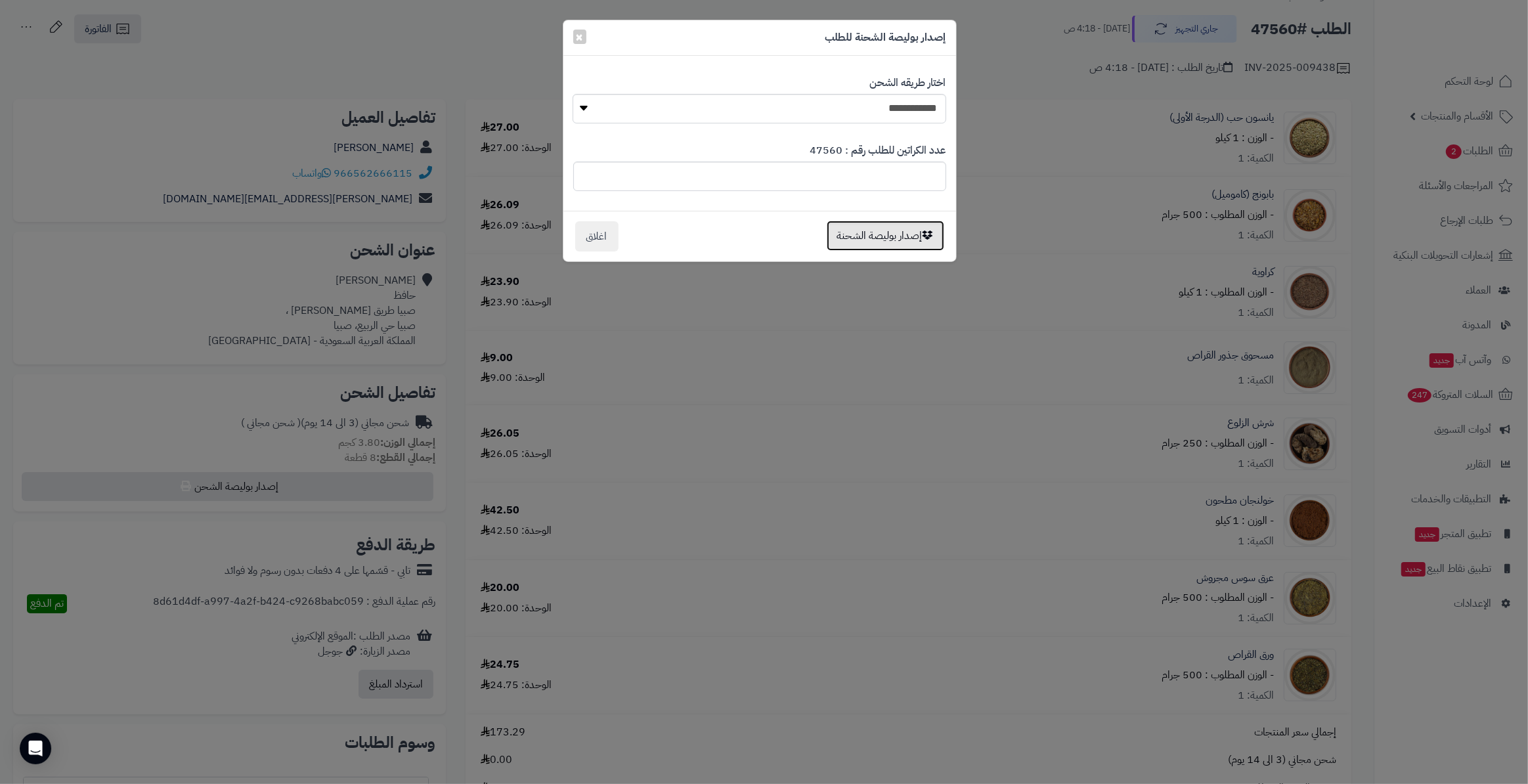
click at [894, 229] on button "إصدار بوليصة الشحنة" at bounding box center [885, 236] width 117 height 31
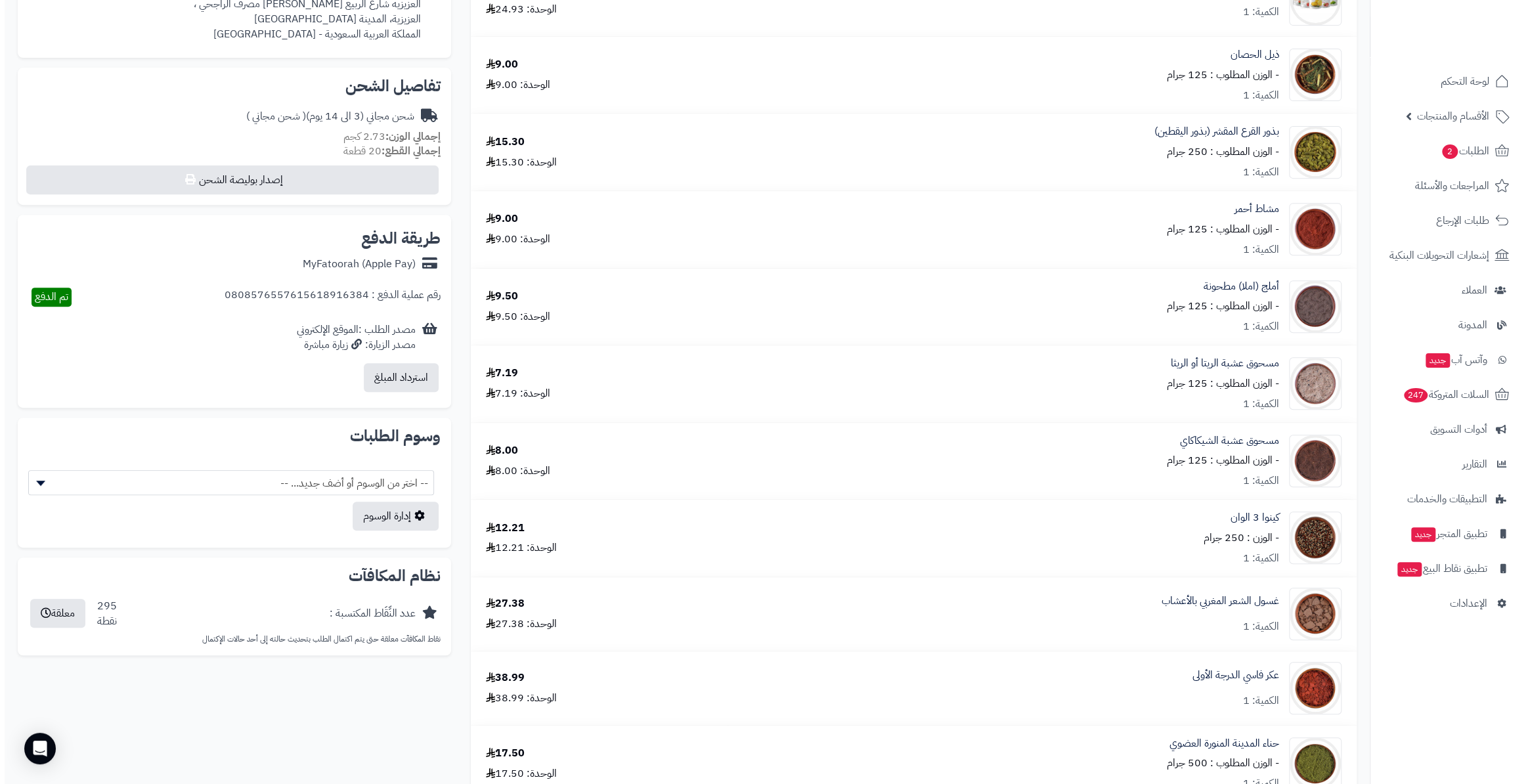
scroll to position [298, 0]
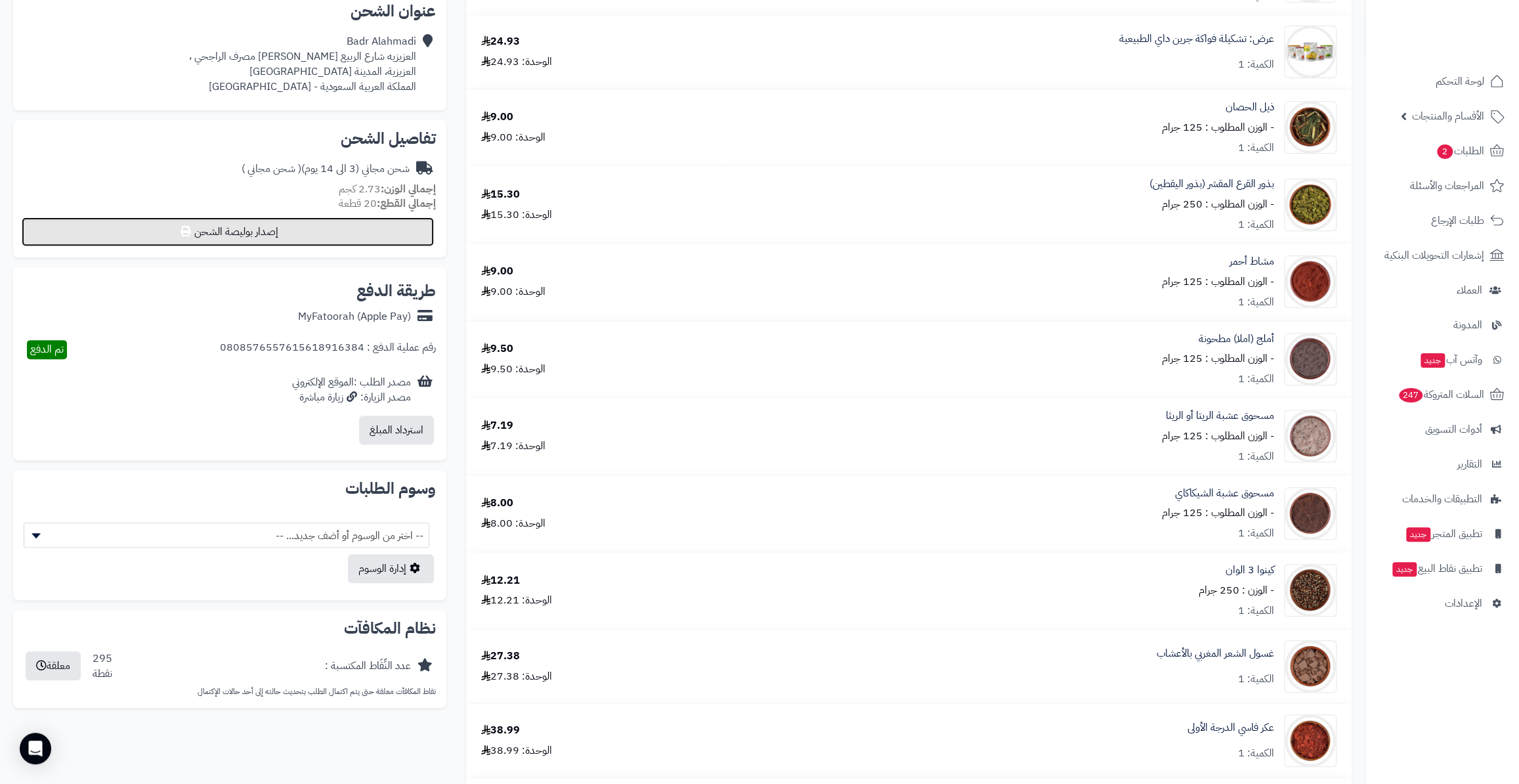
click at [309, 225] on button "إصدار بوليصة الشحن" at bounding box center [227, 231] width 412 height 29
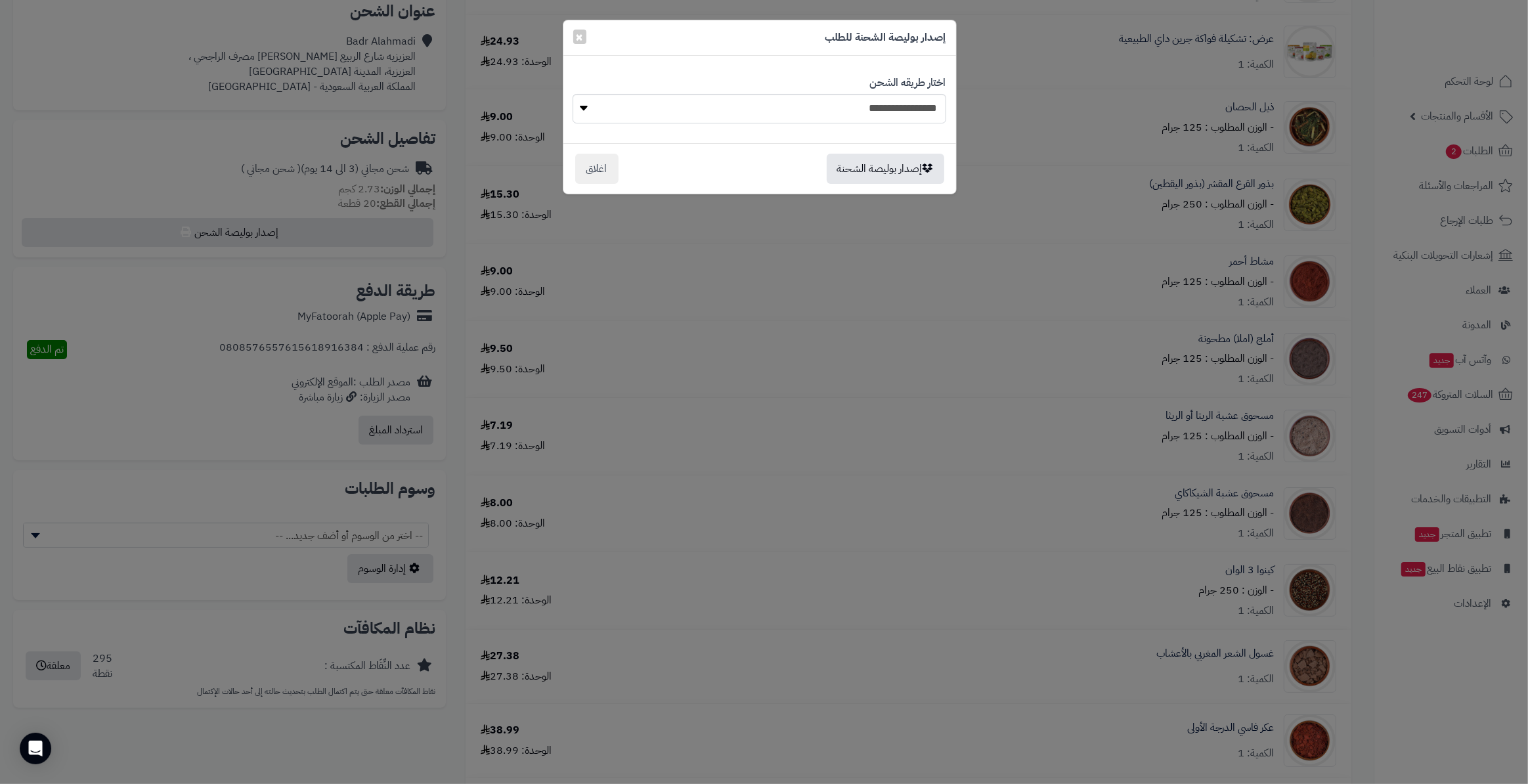
drag, startPoint x: 819, startPoint y: 78, endPoint x: 823, endPoint y: 83, distance: 6.4
click at [819, 78] on div "**********" at bounding box center [759, 99] width 373 height 67
drag, startPoint x: 851, startPoint y: 111, endPoint x: 855, endPoint y: 116, distance: 6.4
click at [851, 112] on select "**********" at bounding box center [758, 109] width 373 height 30
select select "*******"
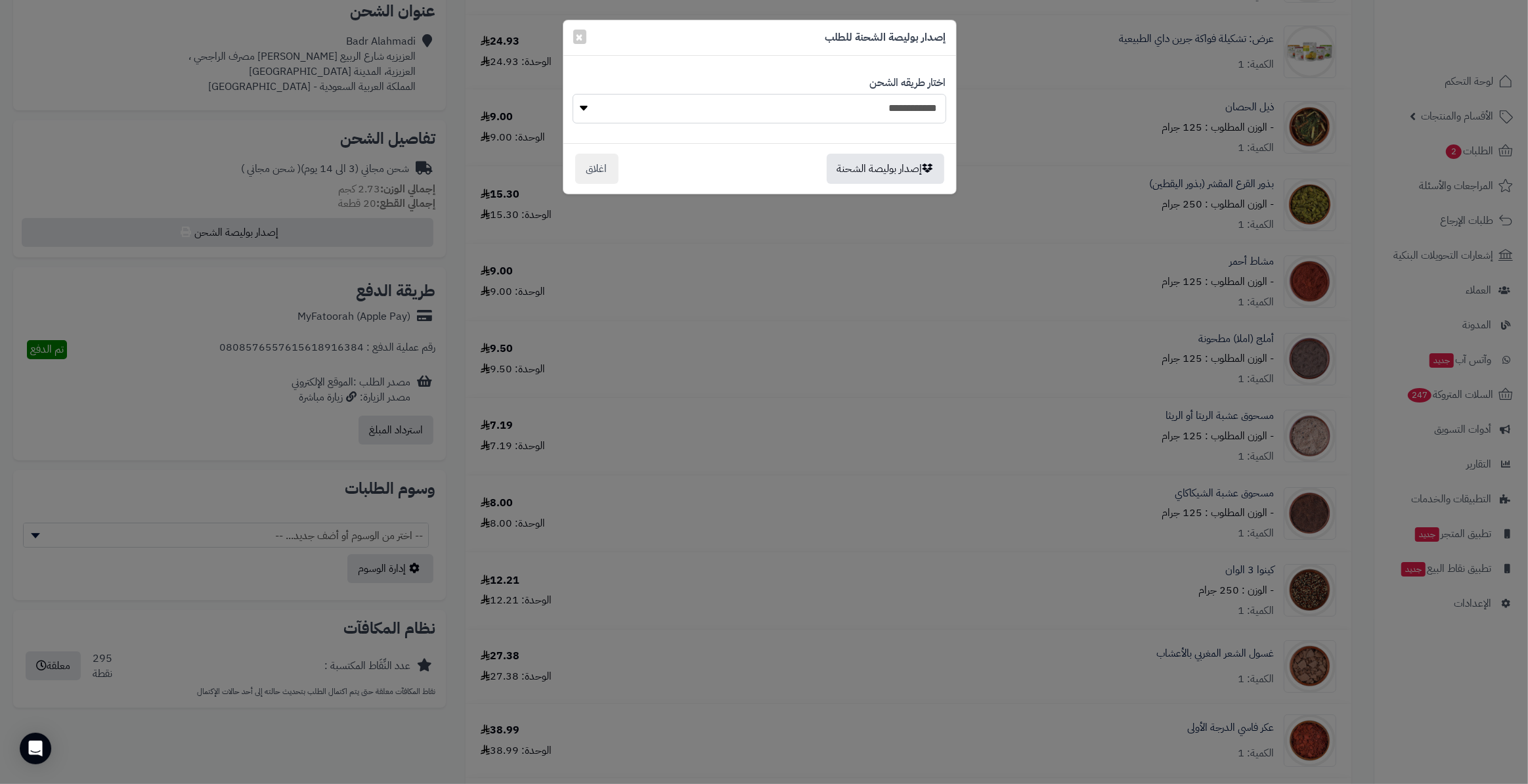
click at [573, 94] on select "**********" at bounding box center [758, 109] width 373 height 30
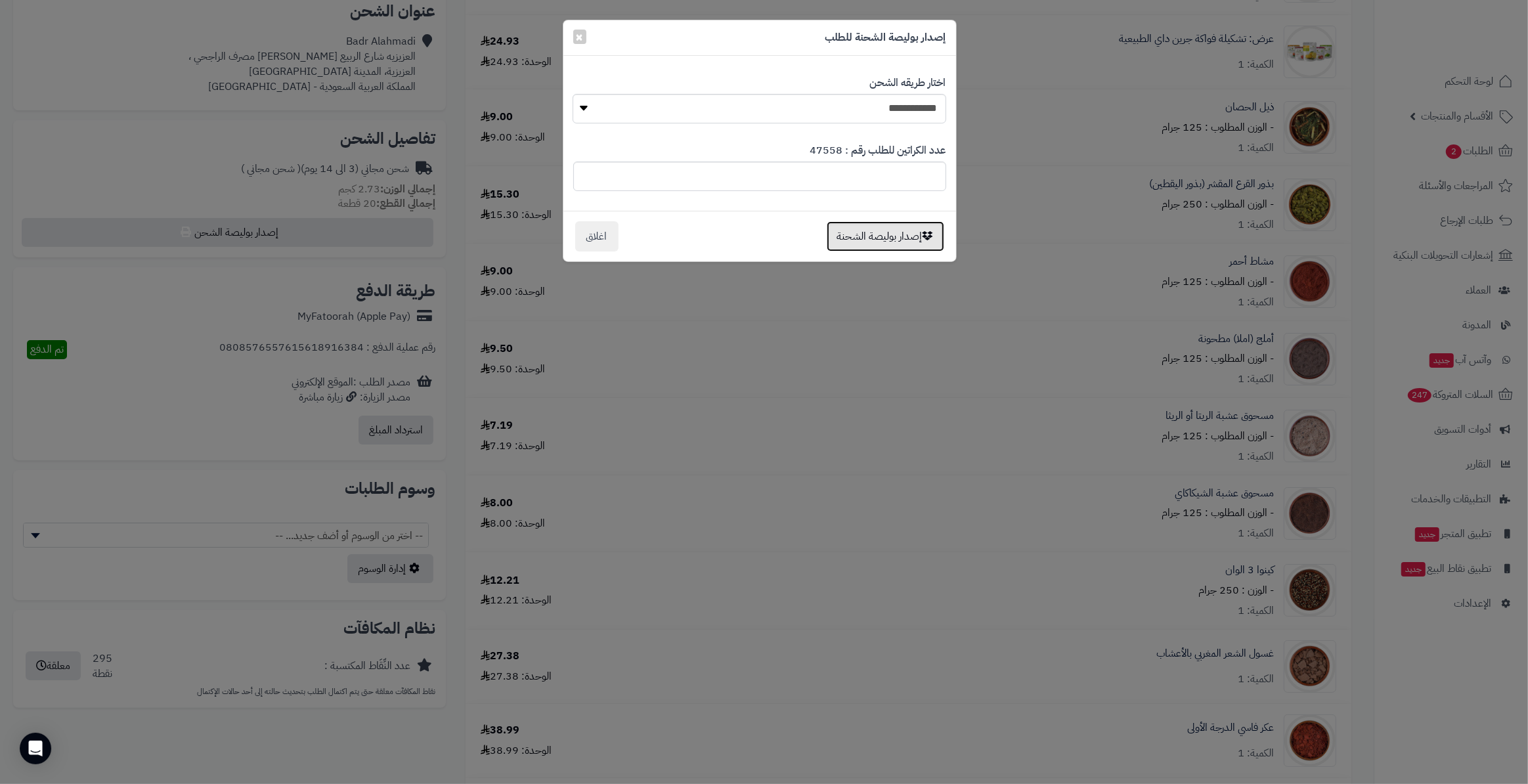
click at [877, 242] on button "إصدار بوليصة الشحنة" at bounding box center [885, 236] width 117 height 31
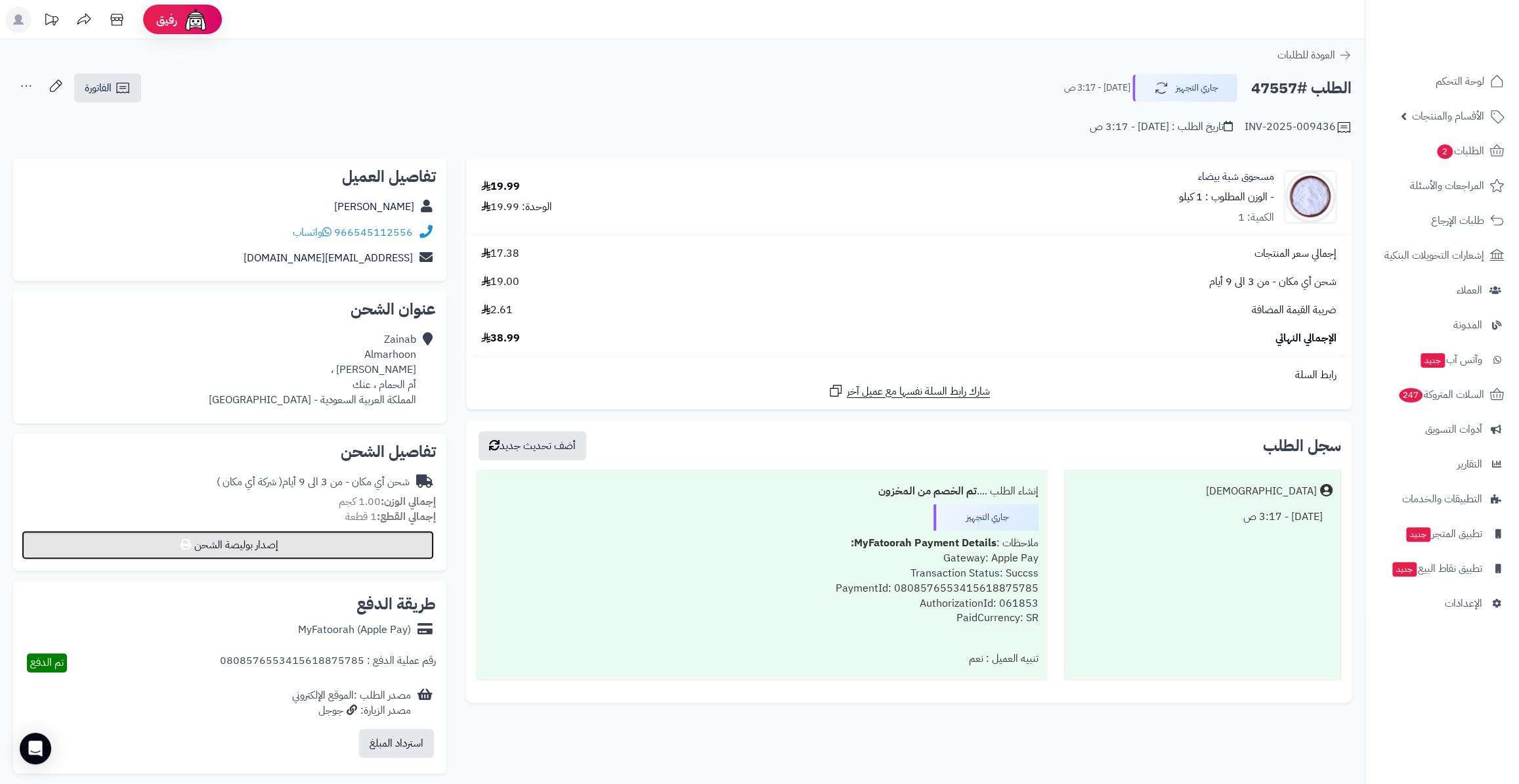
click at [334, 544] on button "إصدار بوليصة الشحن" at bounding box center [227, 545] width 412 height 29
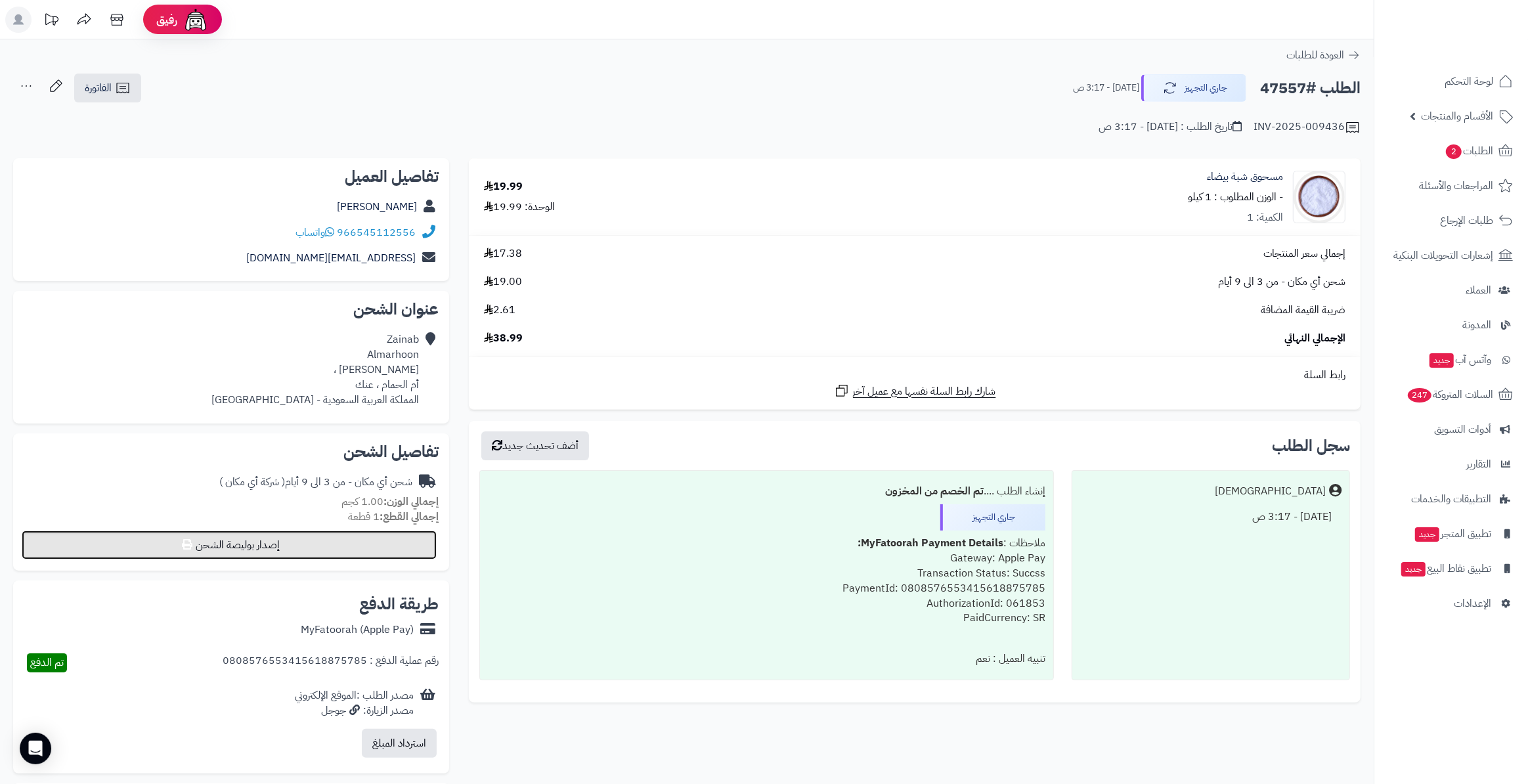
select select "*******"
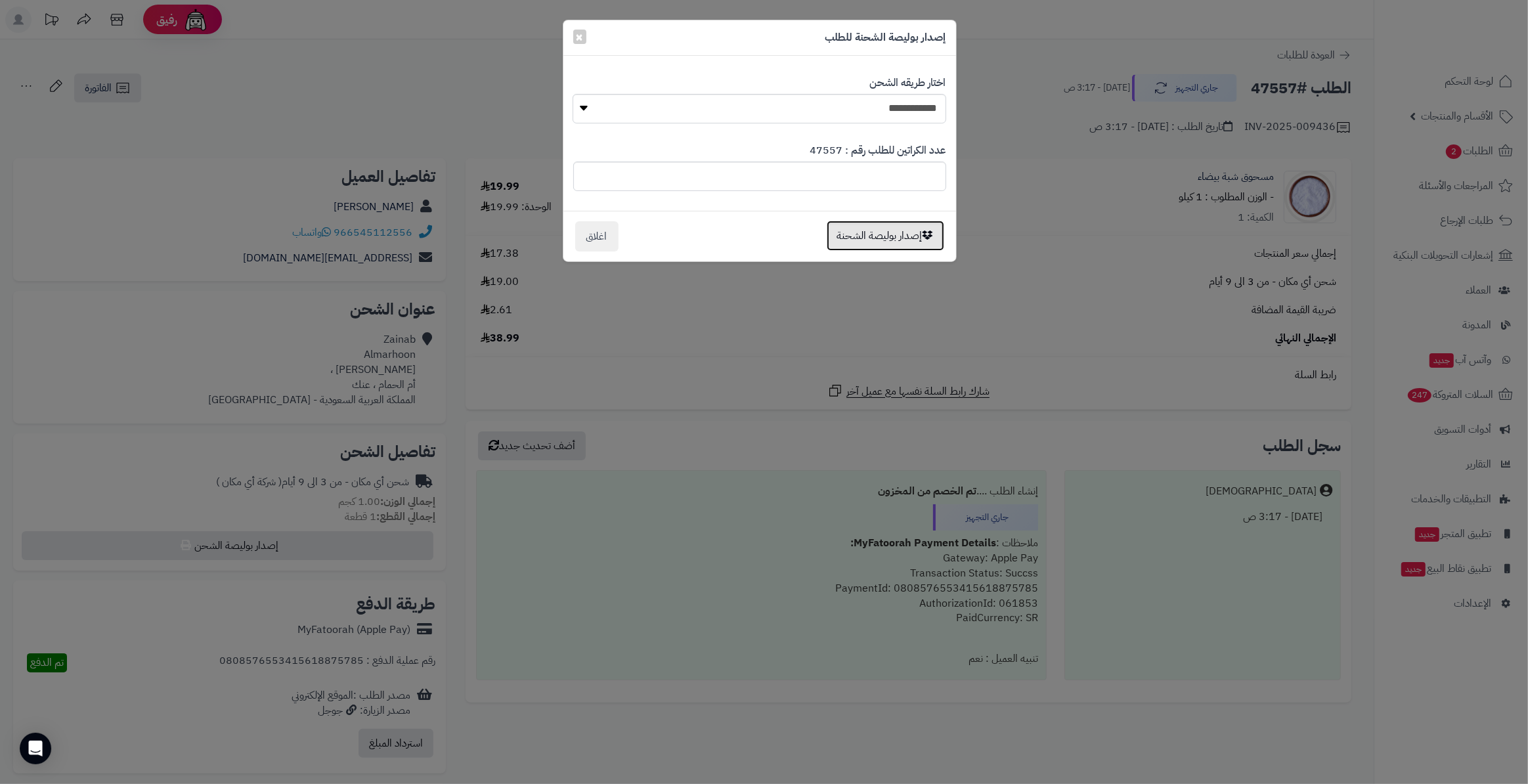
click at [884, 240] on button "إصدار بوليصة الشحنة" at bounding box center [885, 236] width 117 height 31
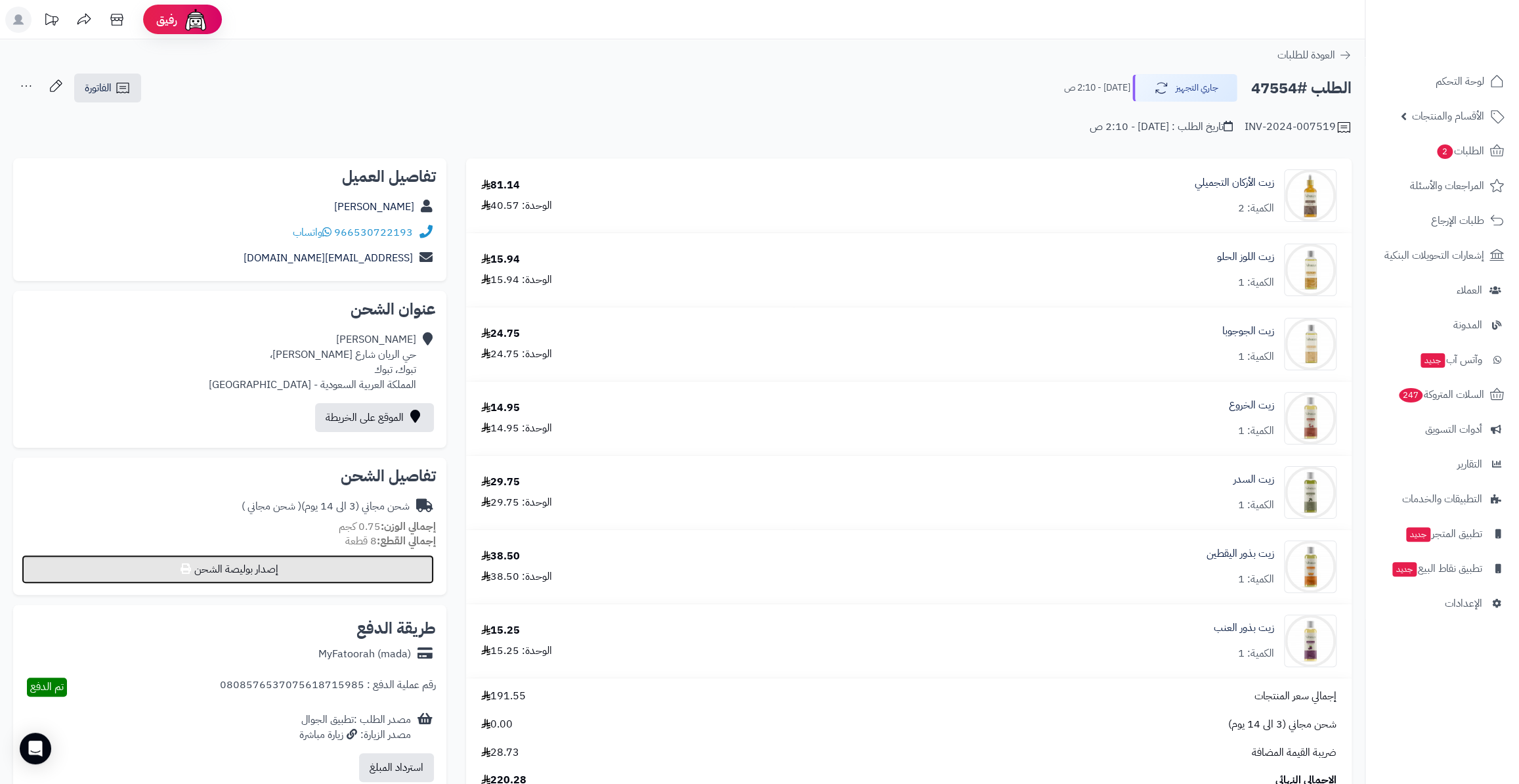
click at [356, 574] on button "إصدار بوليصة الشحن" at bounding box center [227, 569] width 412 height 29
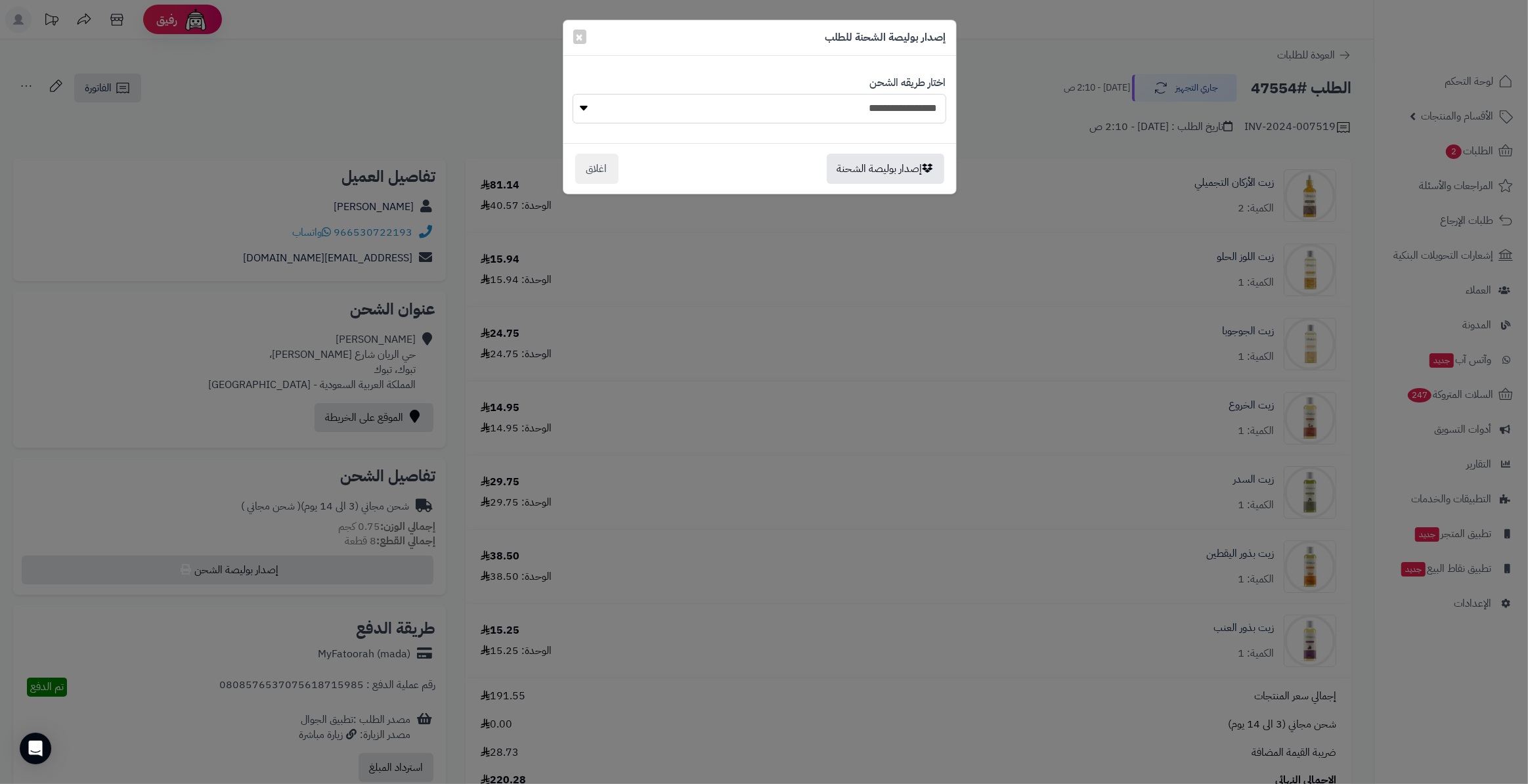
click at [876, 113] on select "**********" at bounding box center [758, 109] width 373 height 30
select select "*******"
click at [573, 94] on select "**********" at bounding box center [758, 109] width 373 height 30
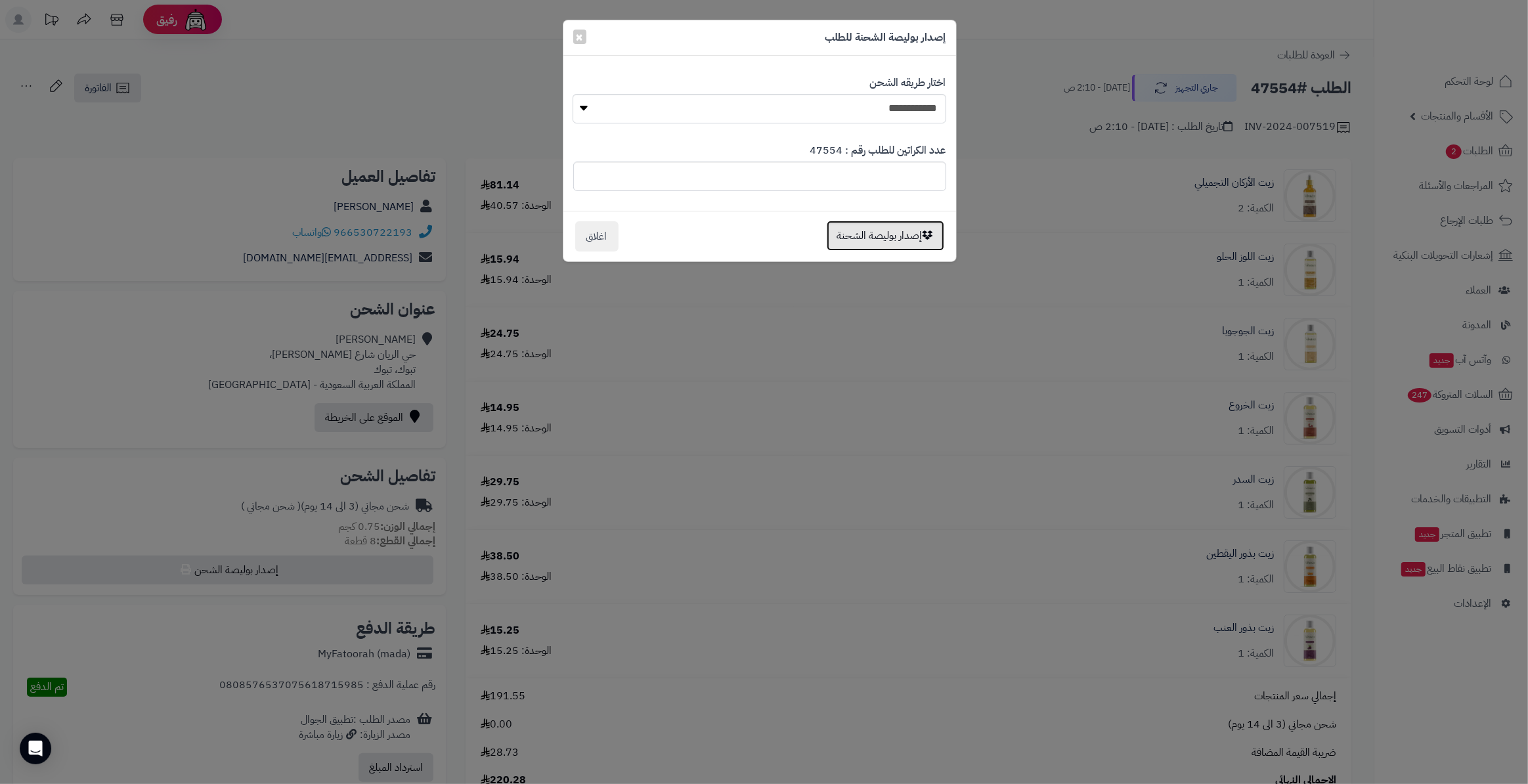
click at [881, 239] on button "إصدار بوليصة الشحنة" at bounding box center [885, 236] width 117 height 31
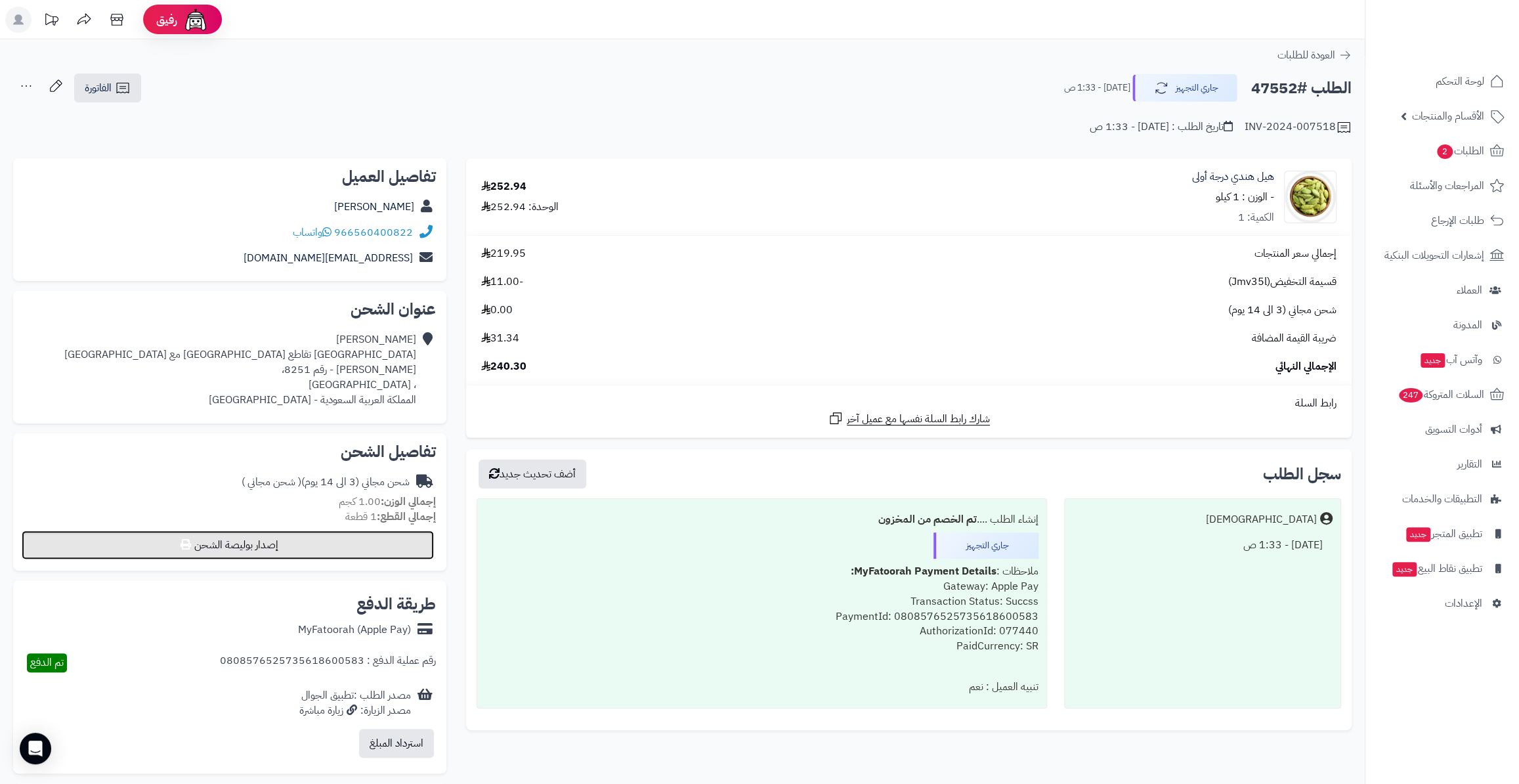
click at [371, 531] on button "إصدار بوليصة الشحن" at bounding box center [227, 545] width 412 height 29
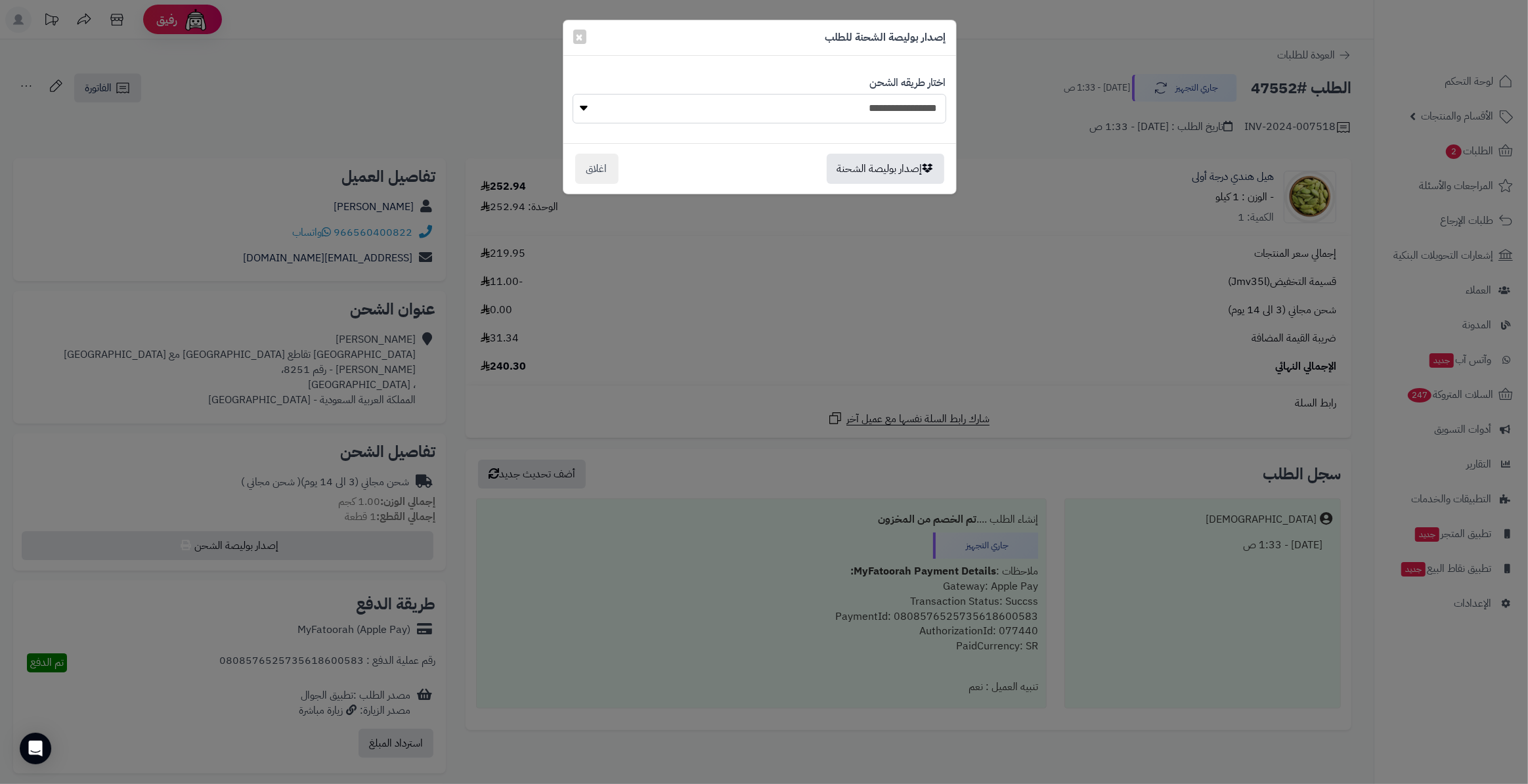
click at [842, 114] on select "**********" at bounding box center [758, 109] width 373 height 30
select select "*******"
click at [573, 94] on select "**********" at bounding box center [758, 109] width 373 height 30
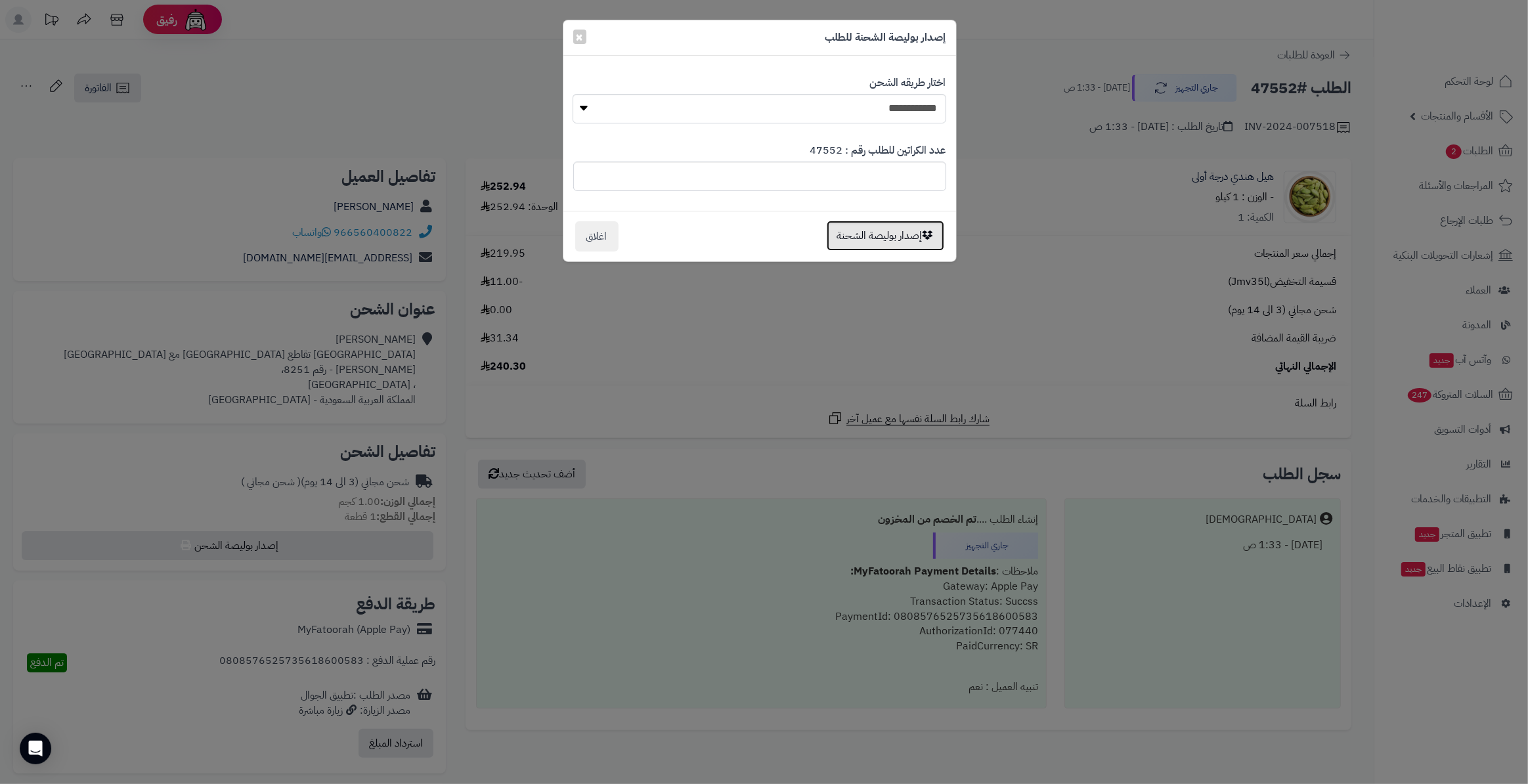
click at [857, 239] on button "إصدار بوليصة الشحنة" at bounding box center [885, 236] width 117 height 31
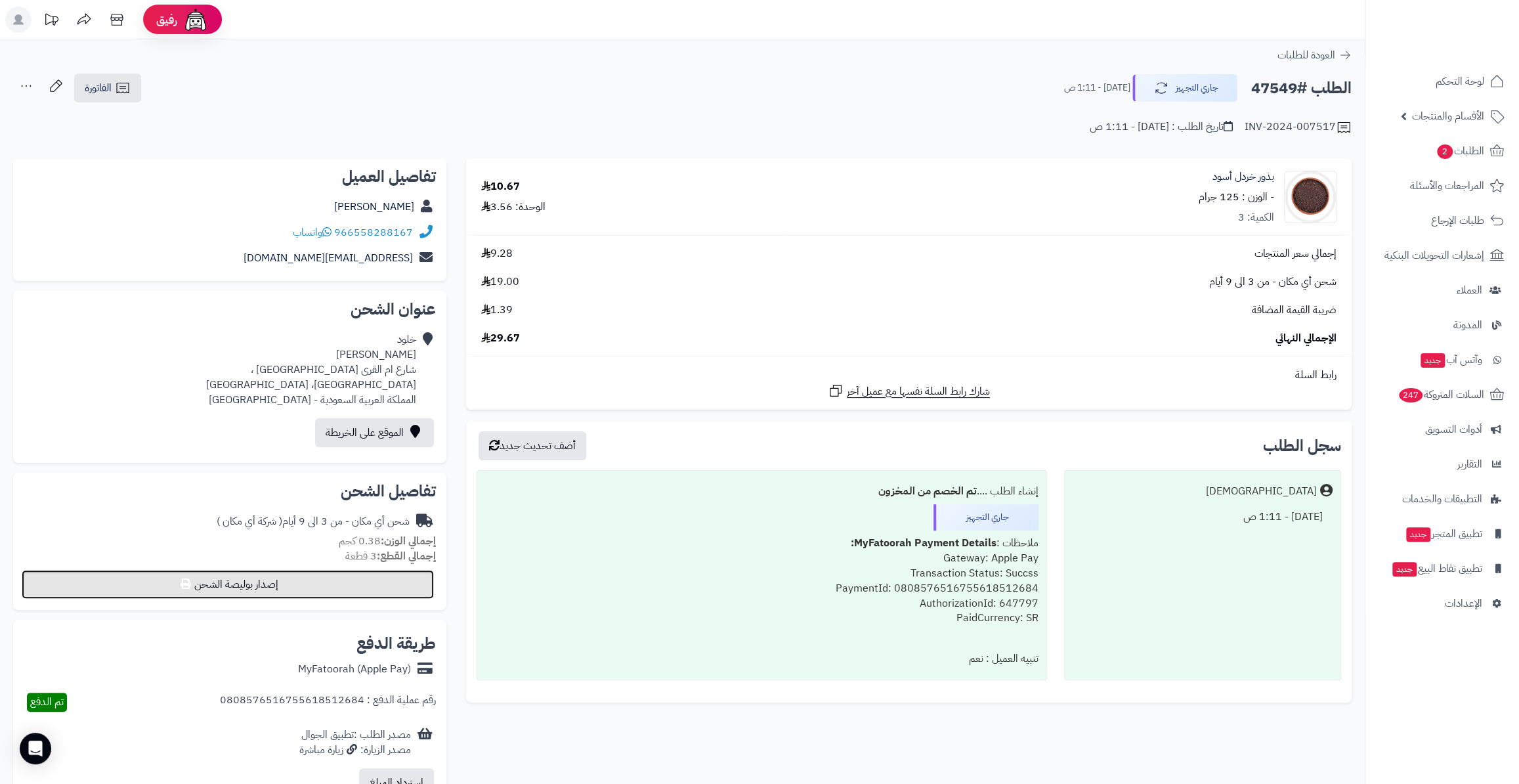
click at [325, 587] on button "إصدار بوليصة الشحن" at bounding box center [227, 583] width 412 height 29
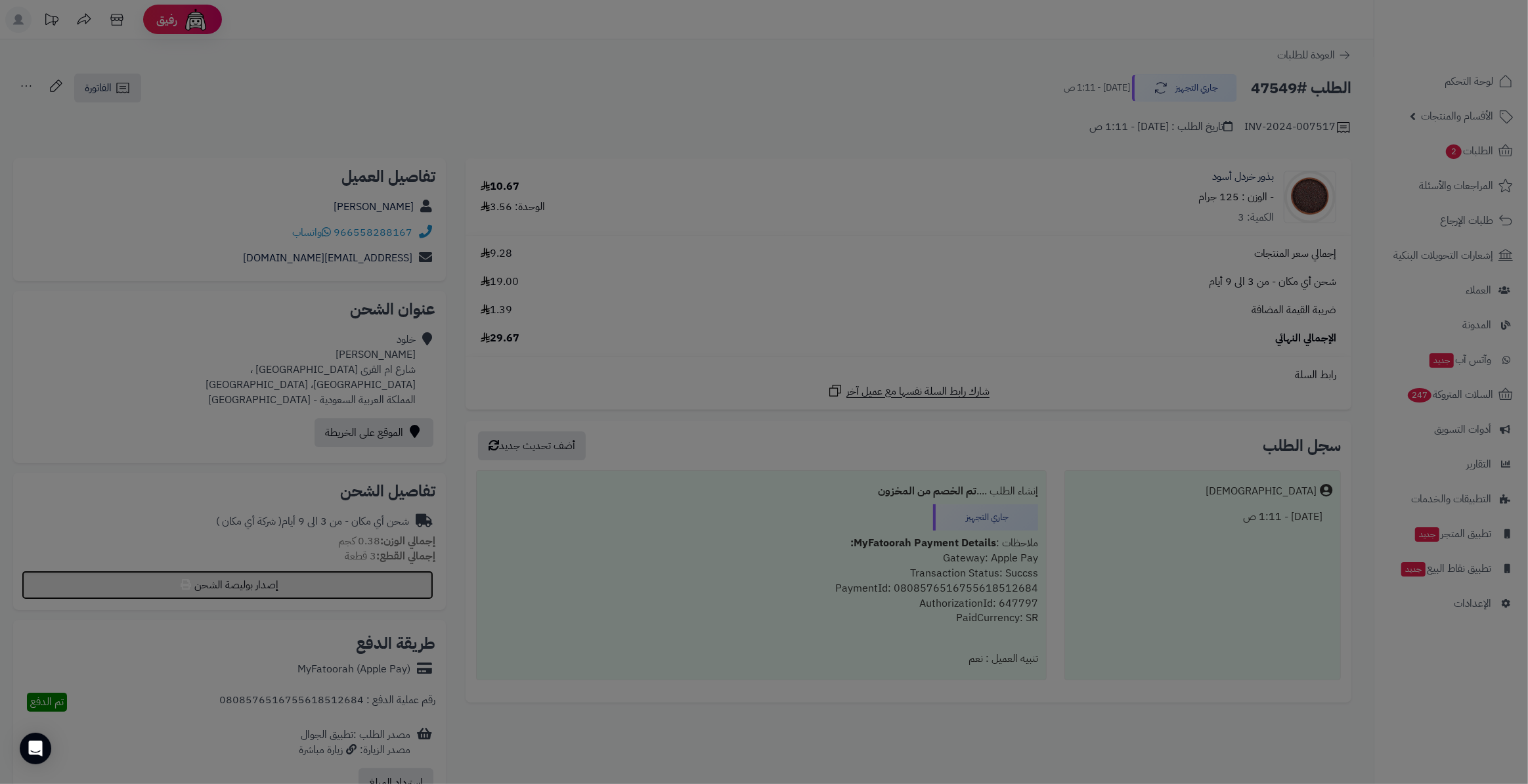
select select "*******"
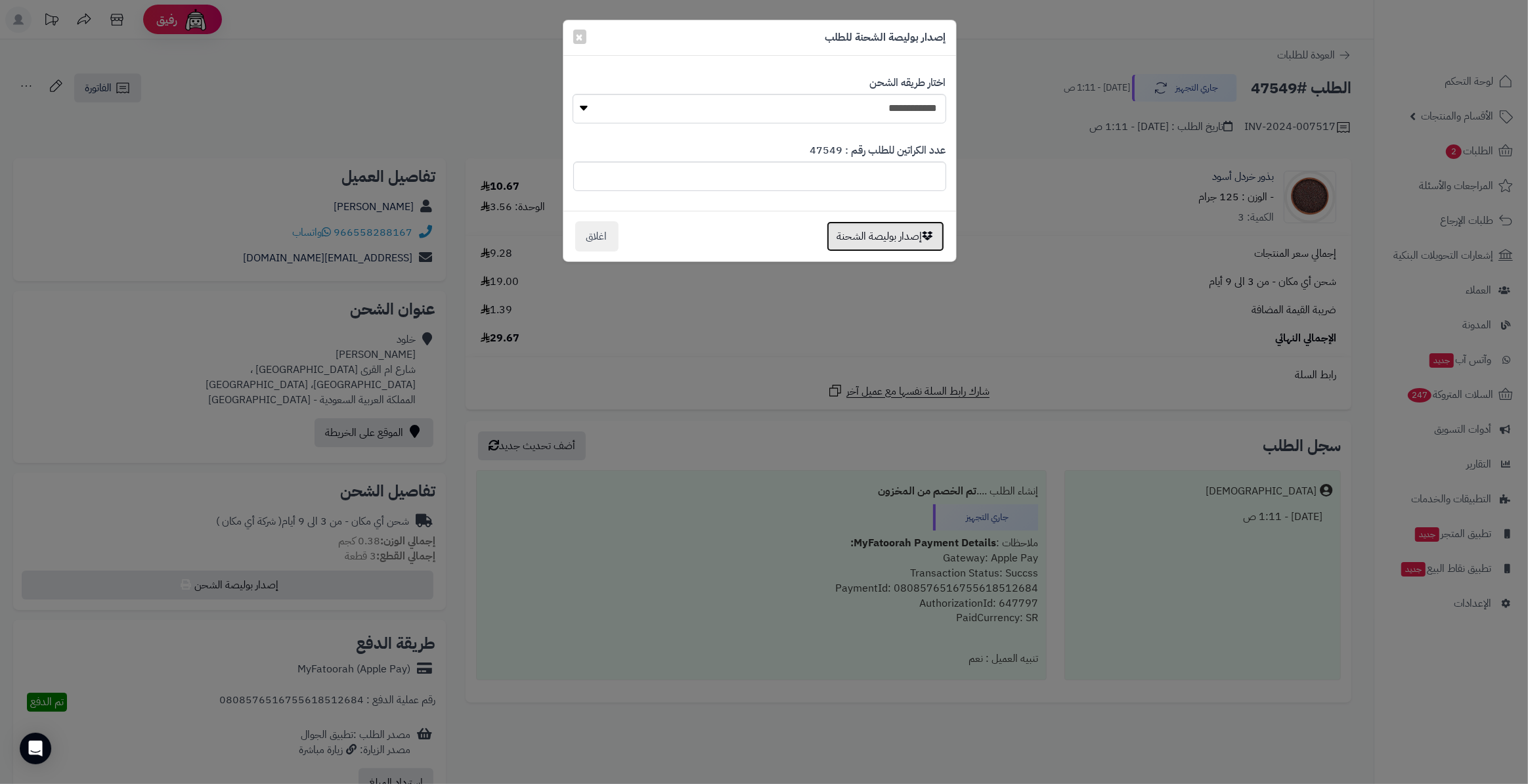
drag, startPoint x: 861, startPoint y: 237, endPoint x: 823, endPoint y: 130, distance: 113.5
click at [861, 237] on button "إصدار بوليصة الشحنة" at bounding box center [885, 236] width 117 height 31
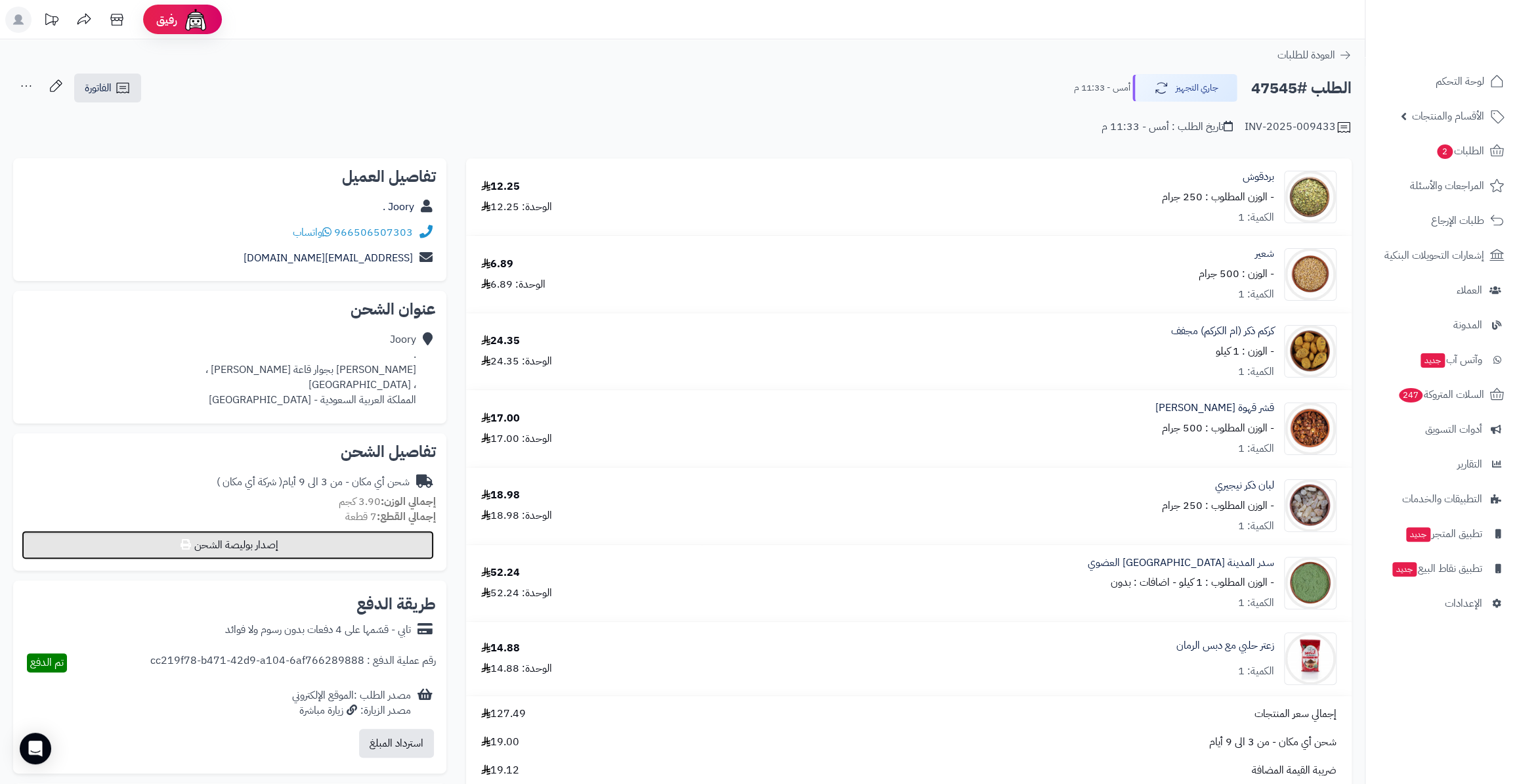
click at [394, 546] on button "إصدار بوليصة الشحن" at bounding box center [227, 545] width 412 height 29
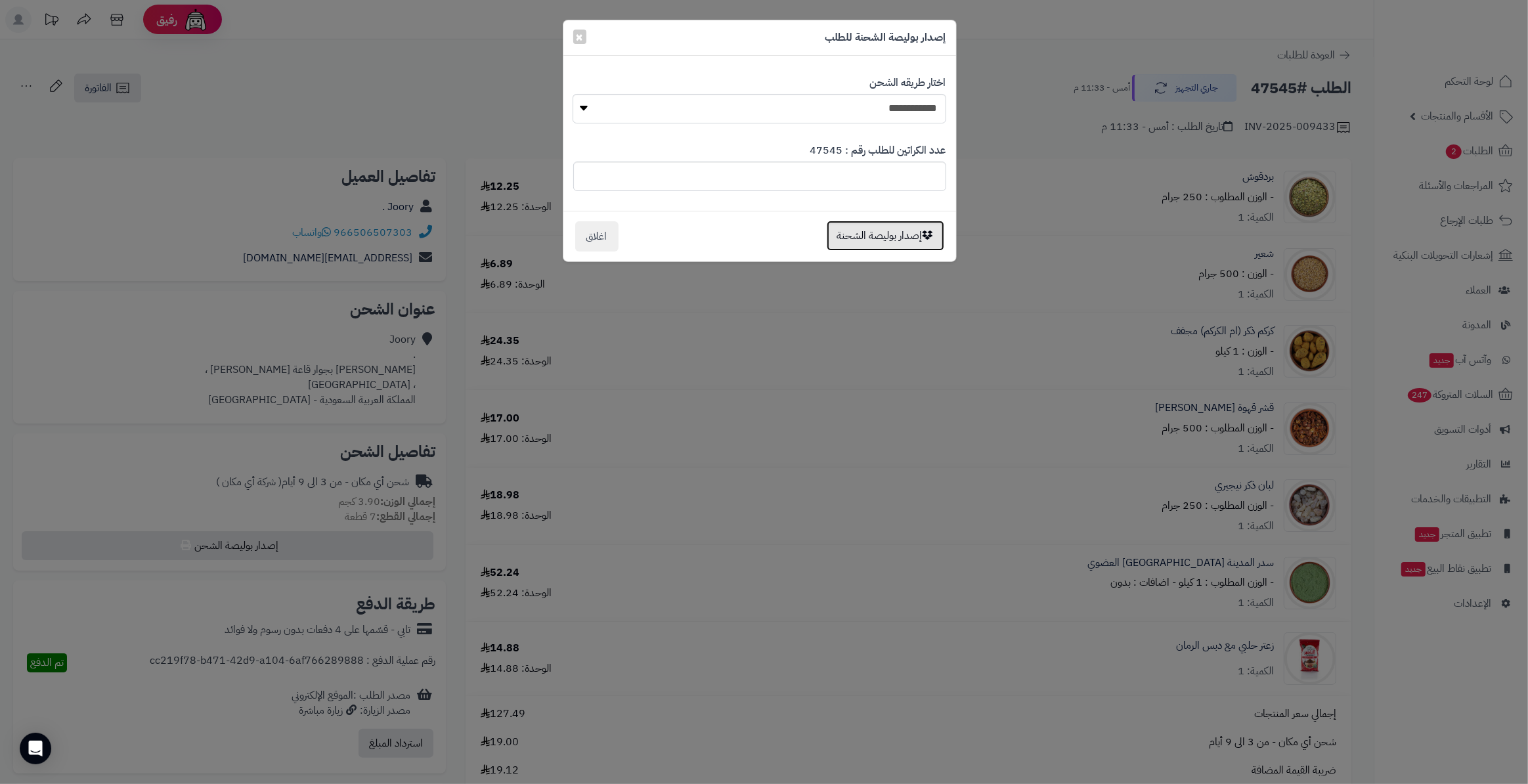
click at [867, 242] on button "إصدار بوليصة الشحنة" at bounding box center [885, 236] width 117 height 31
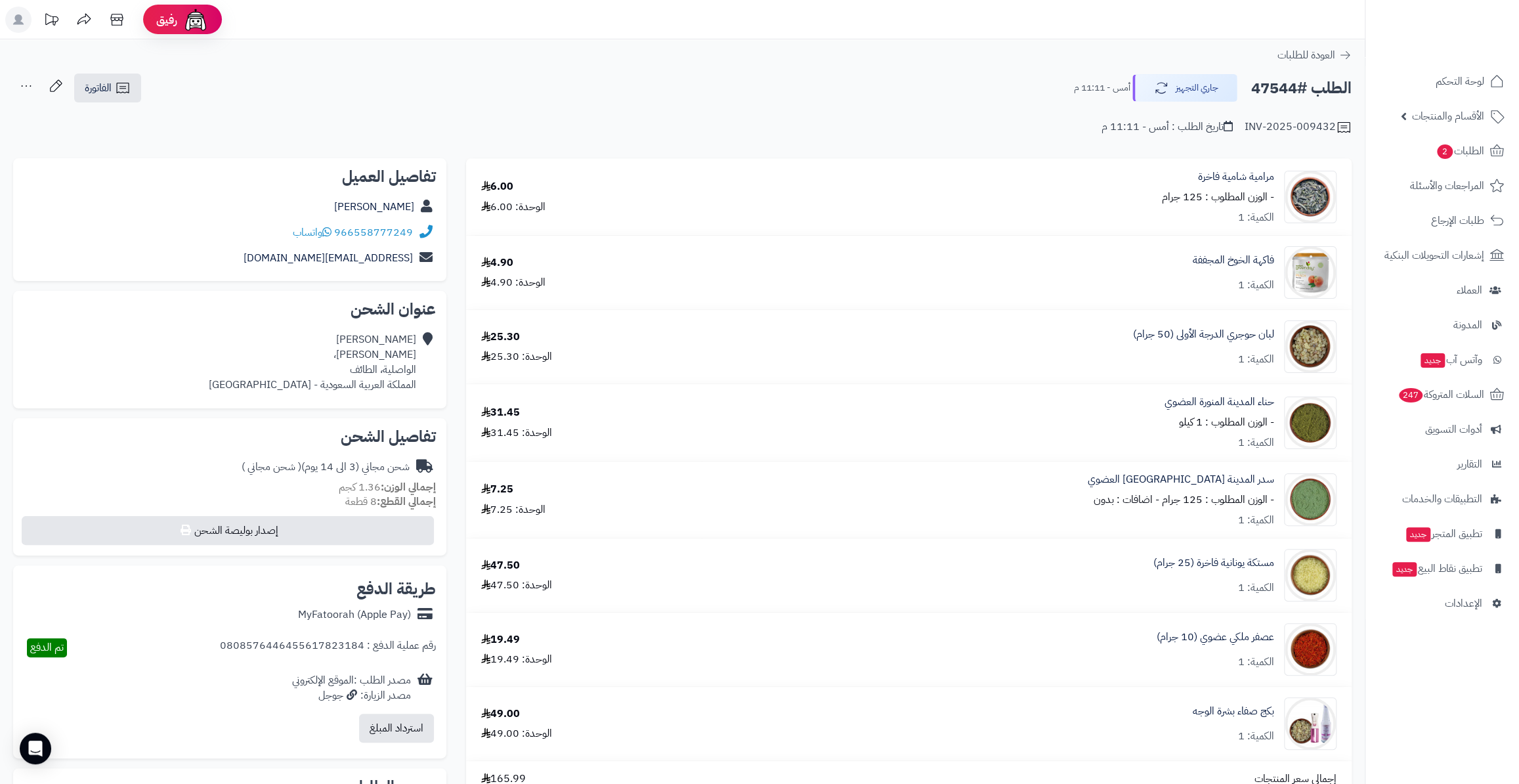
click at [325, 512] on div "تفاصيل الشحن شحن مجاني (3 الى 14 يوم) ( شحن مجاني ) إجمالي الوزن: 1.36 كجم إجما…" at bounding box center [229, 486] width 434 height 138
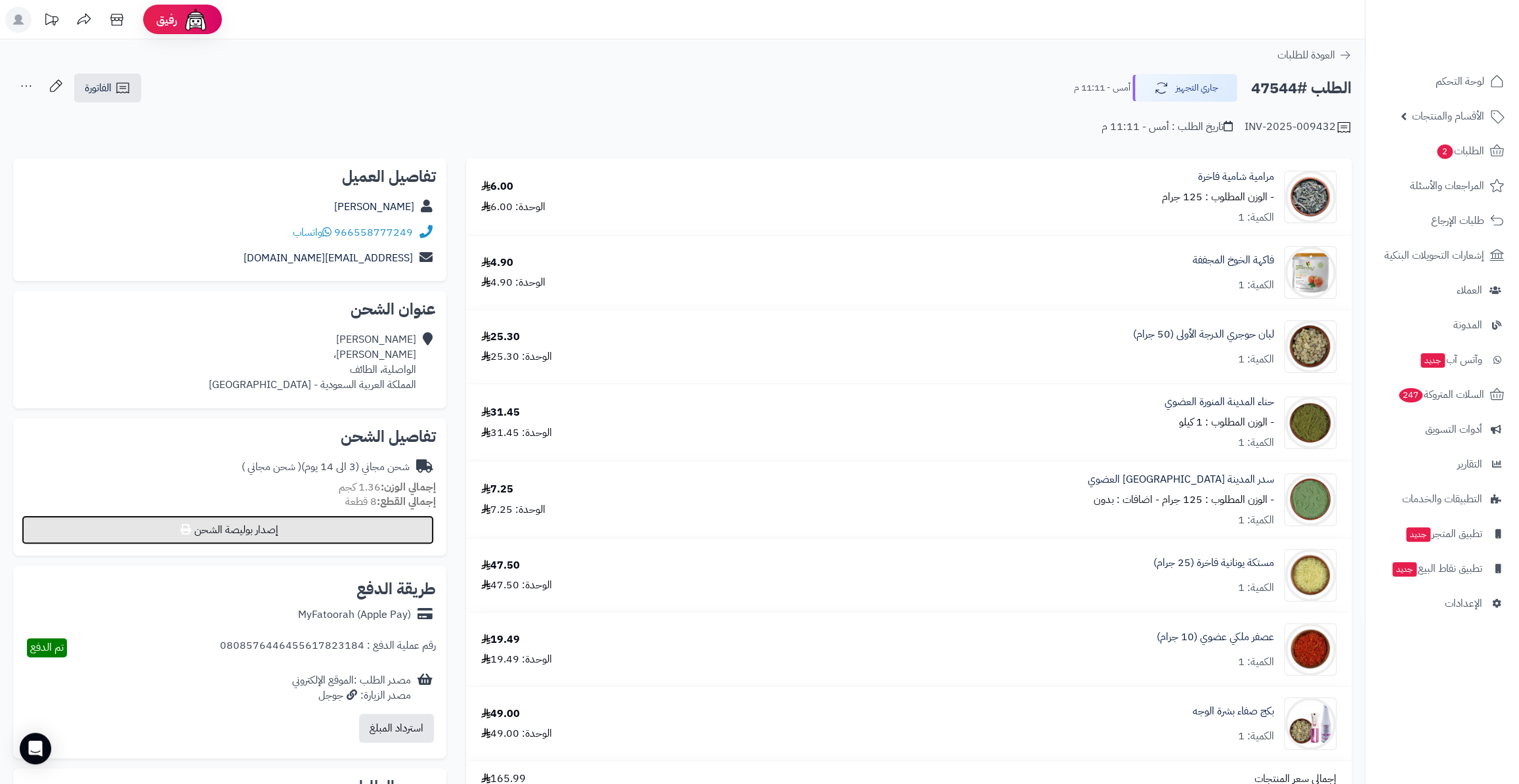
click at [341, 540] on button "إصدار بوليصة الشحن" at bounding box center [227, 529] width 412 height 29
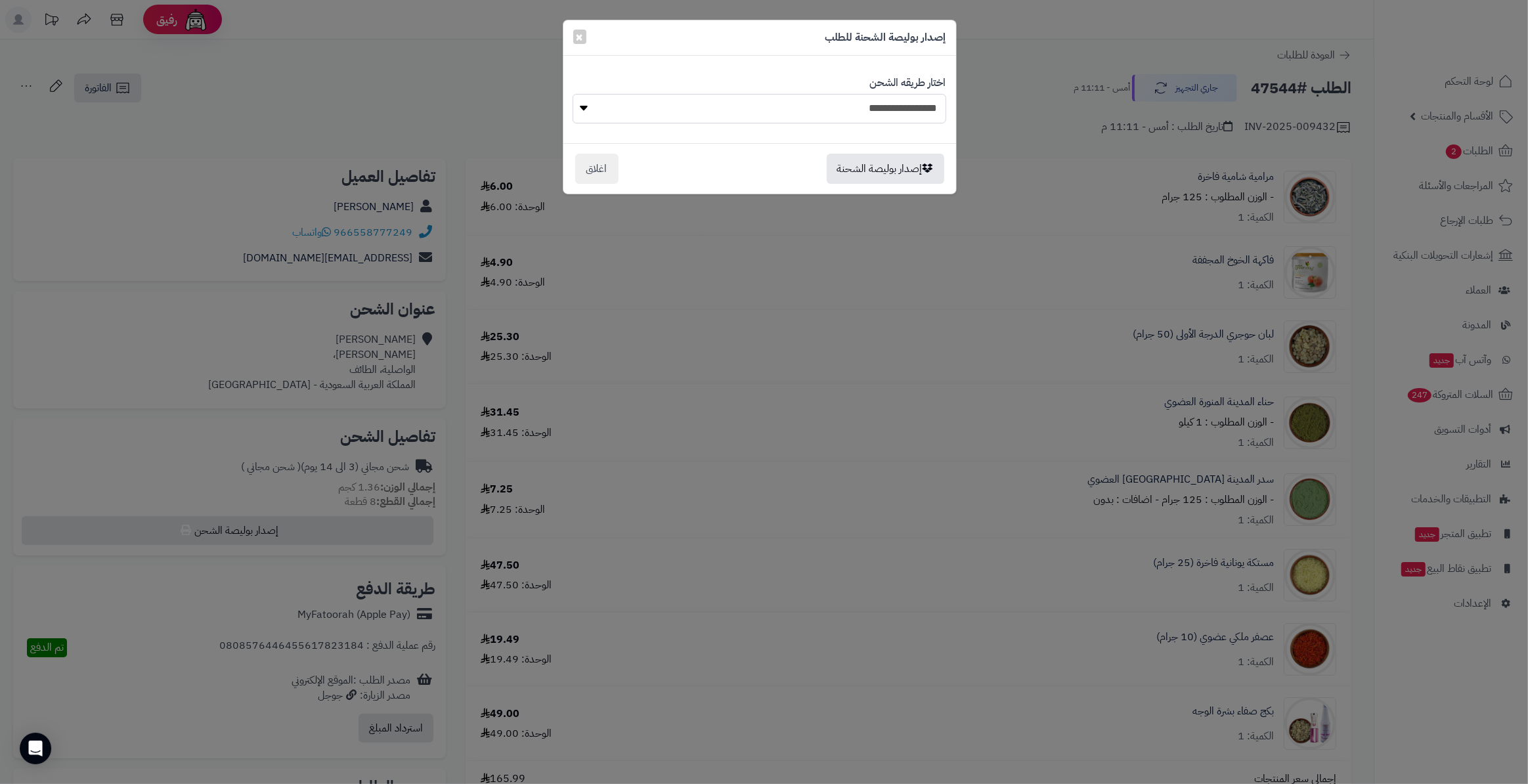
drag, startPoint x: 859, startPoint y: 105, endPoint x: 868, endPoint y: 119, distance: 16.6
click at [860, 105] on select "**********" at bounding box center [758, 109] width 373 height 30
select select "*******"
click at [573, 94] on select "**********" at bounding box center [758, 109] width 373 height 30
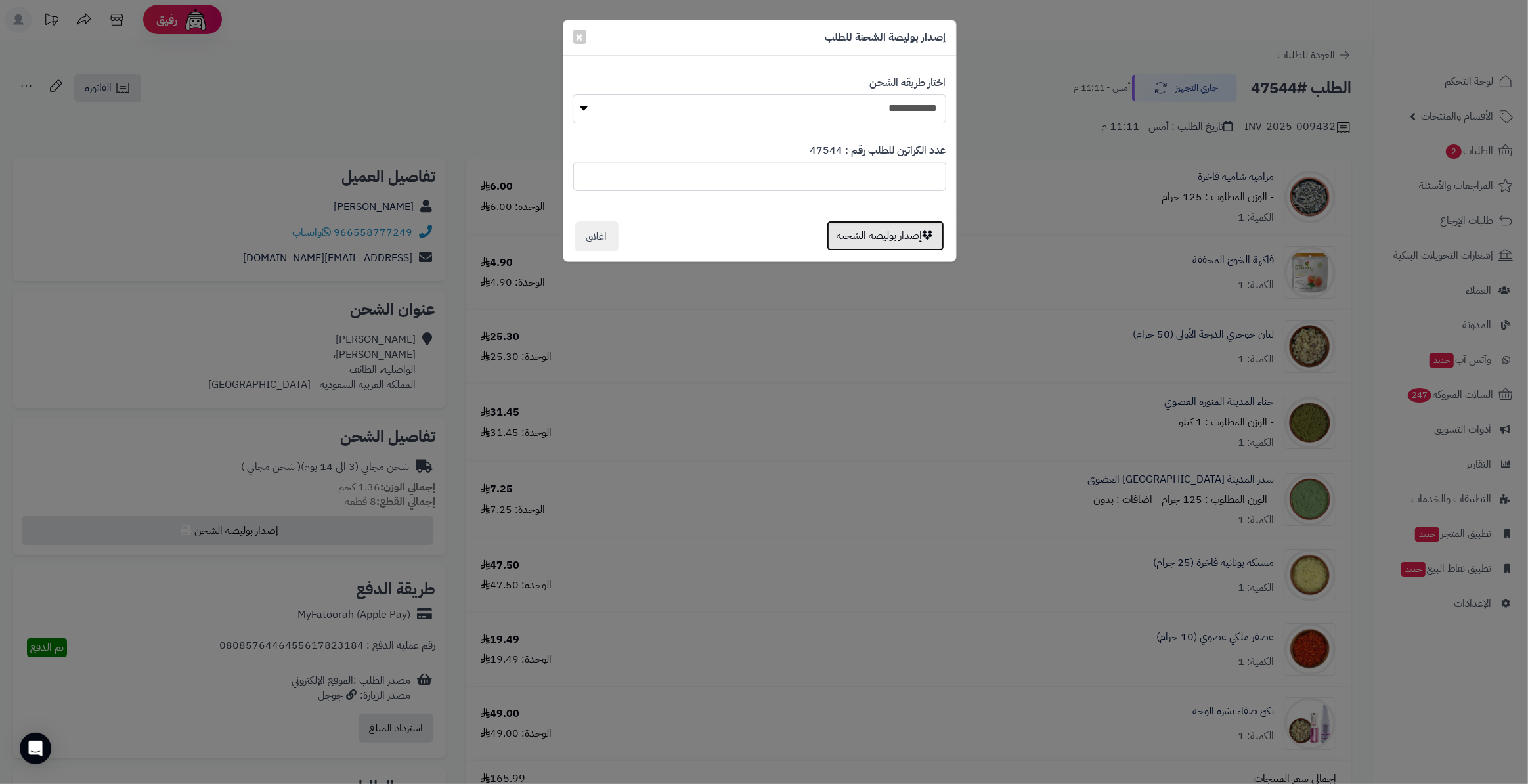
click at [868, 242] on button "إصدار بوليصة الشحنة" at bounding box center [885, 236] width 117 height 31
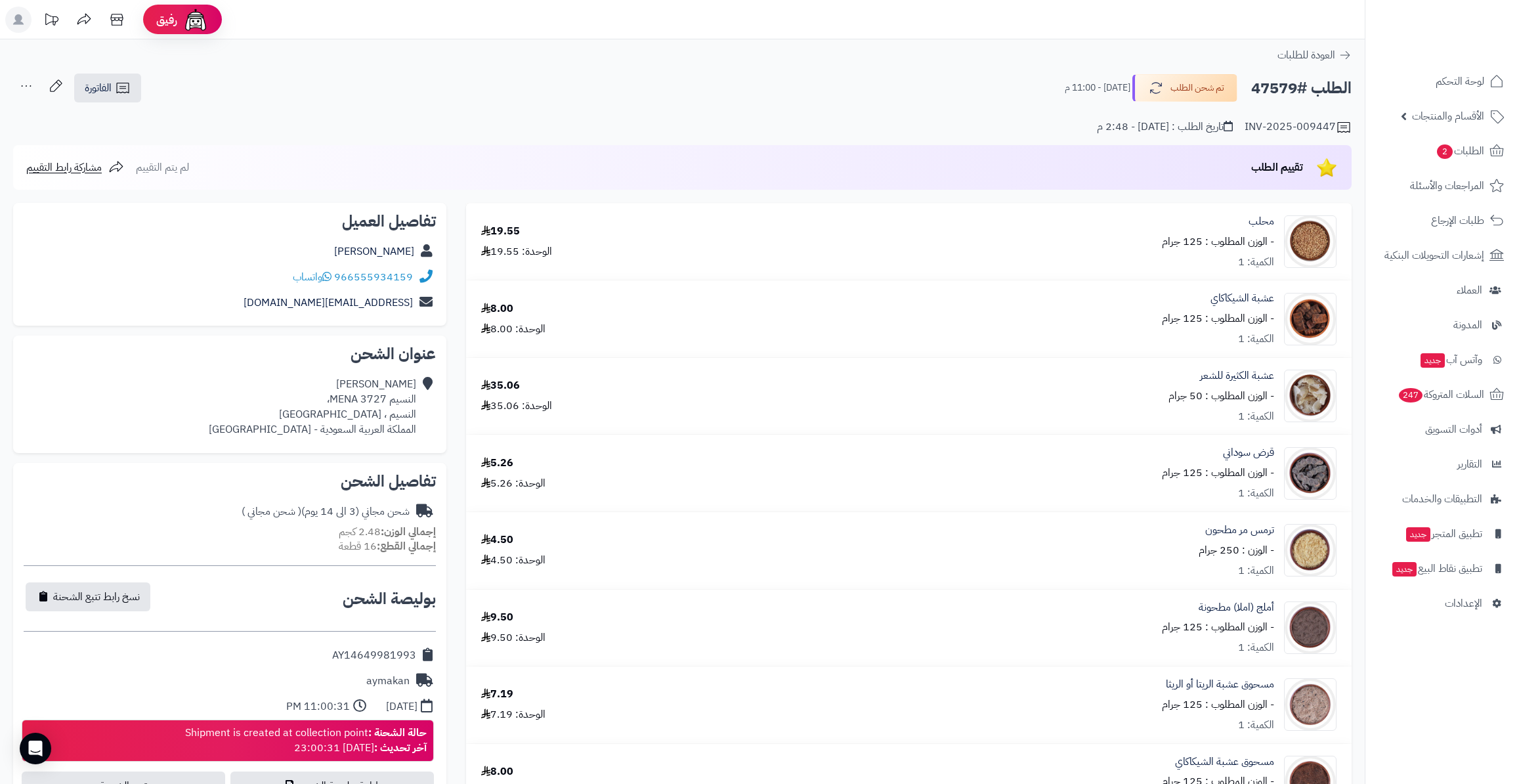
scroll to position [59, 0]
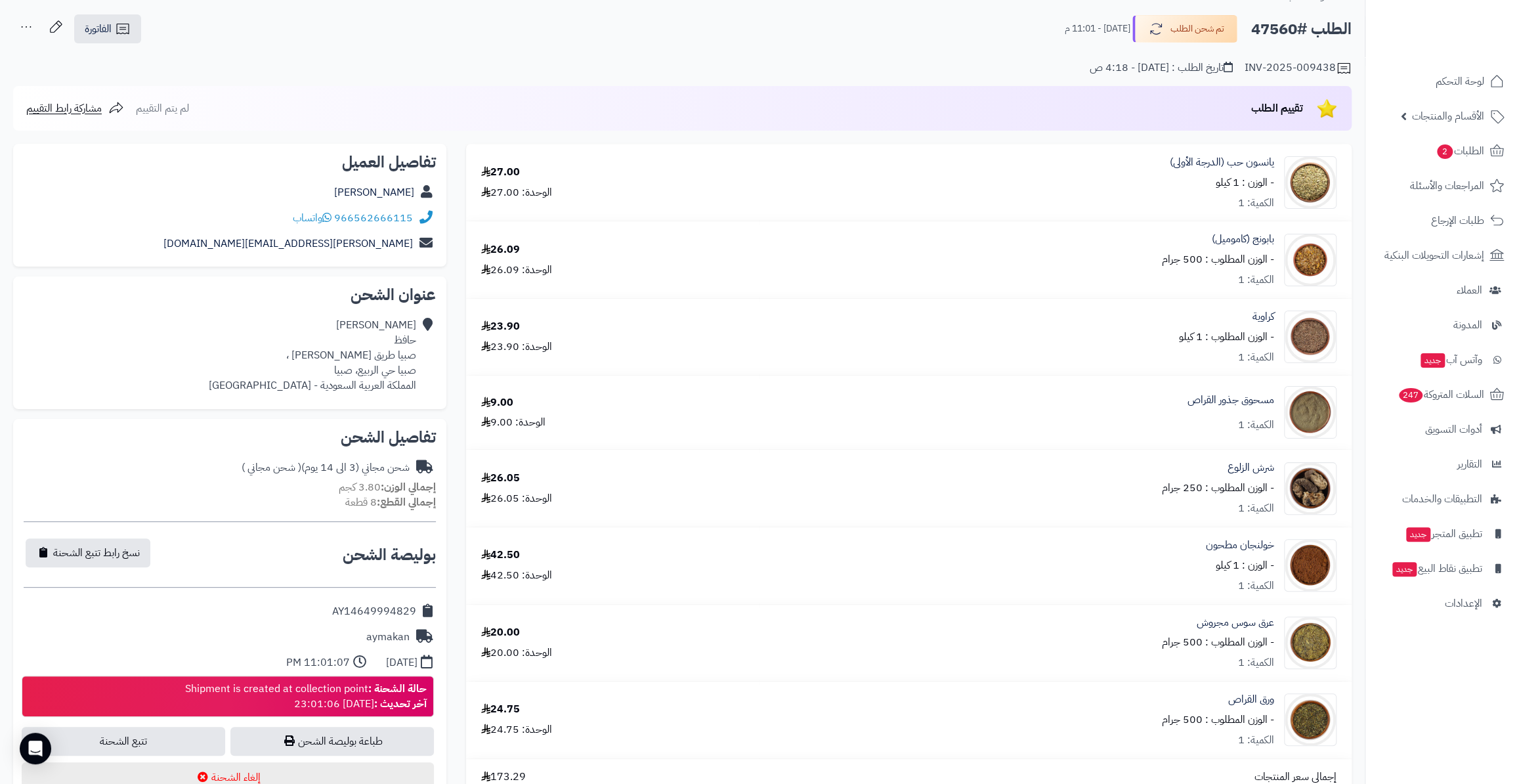
scroll to position [59, 0]
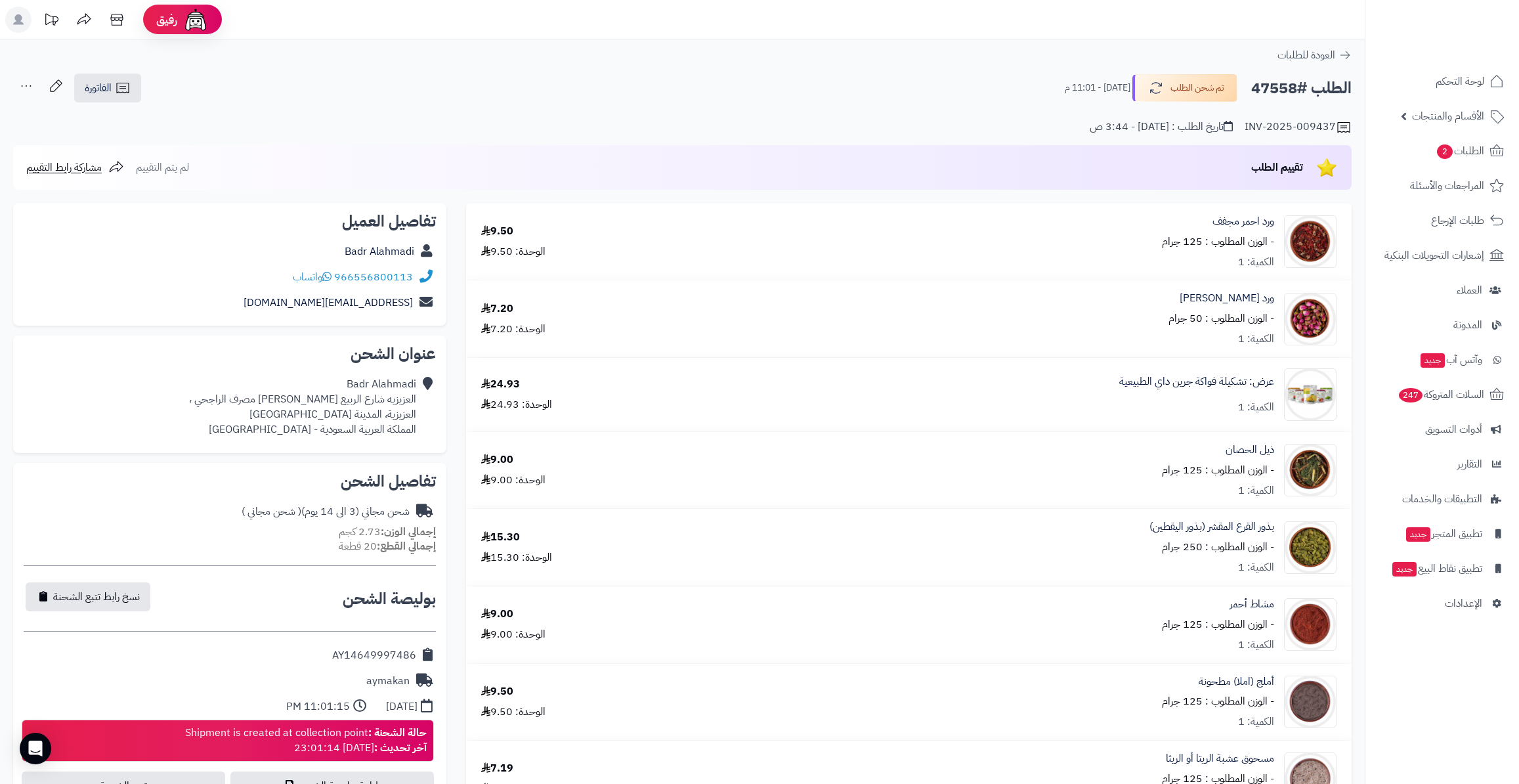
scroll to position [343, 0]
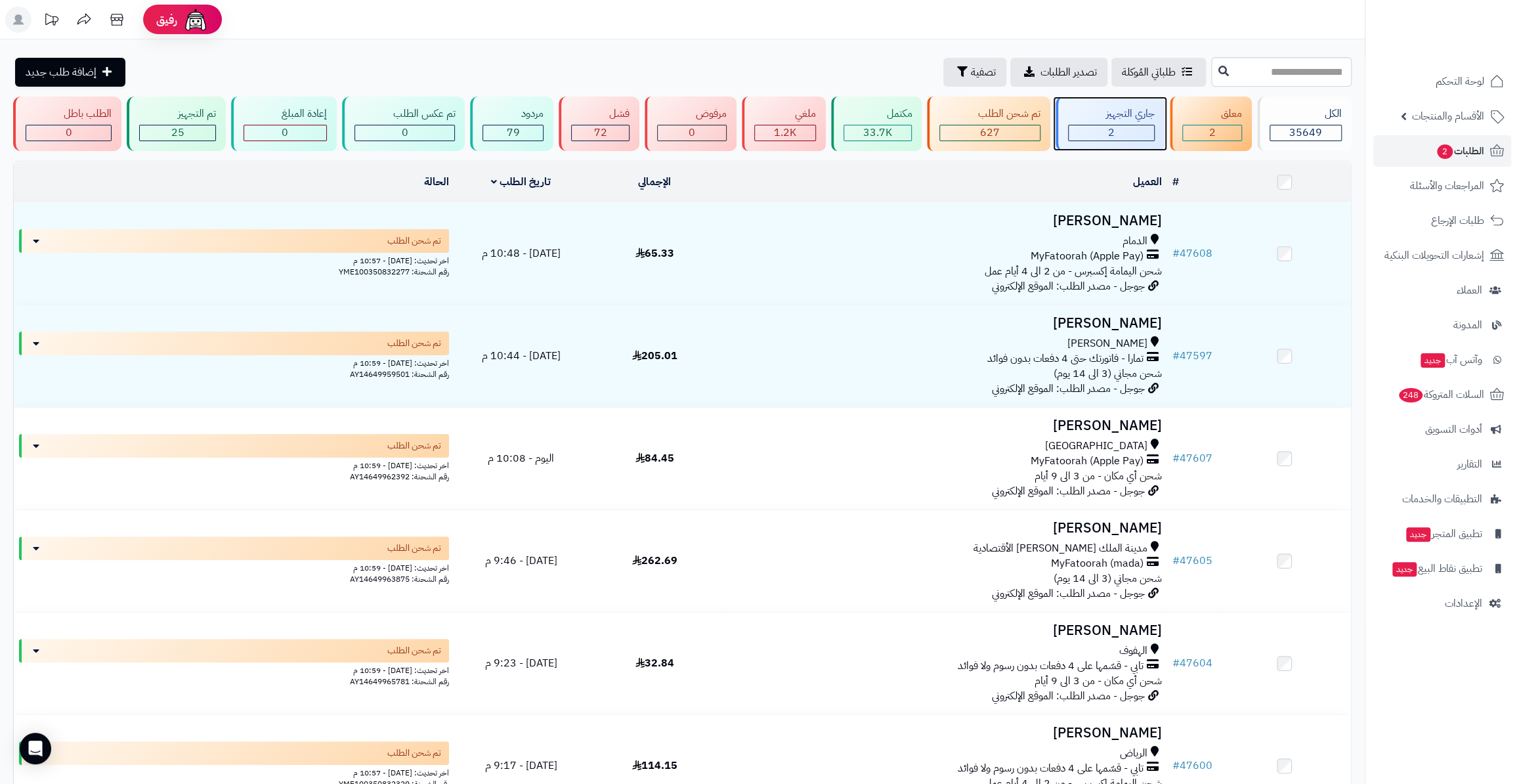
click at [1093, 133] on div "2" at bounding box center [1111, 133] width 85 height 15
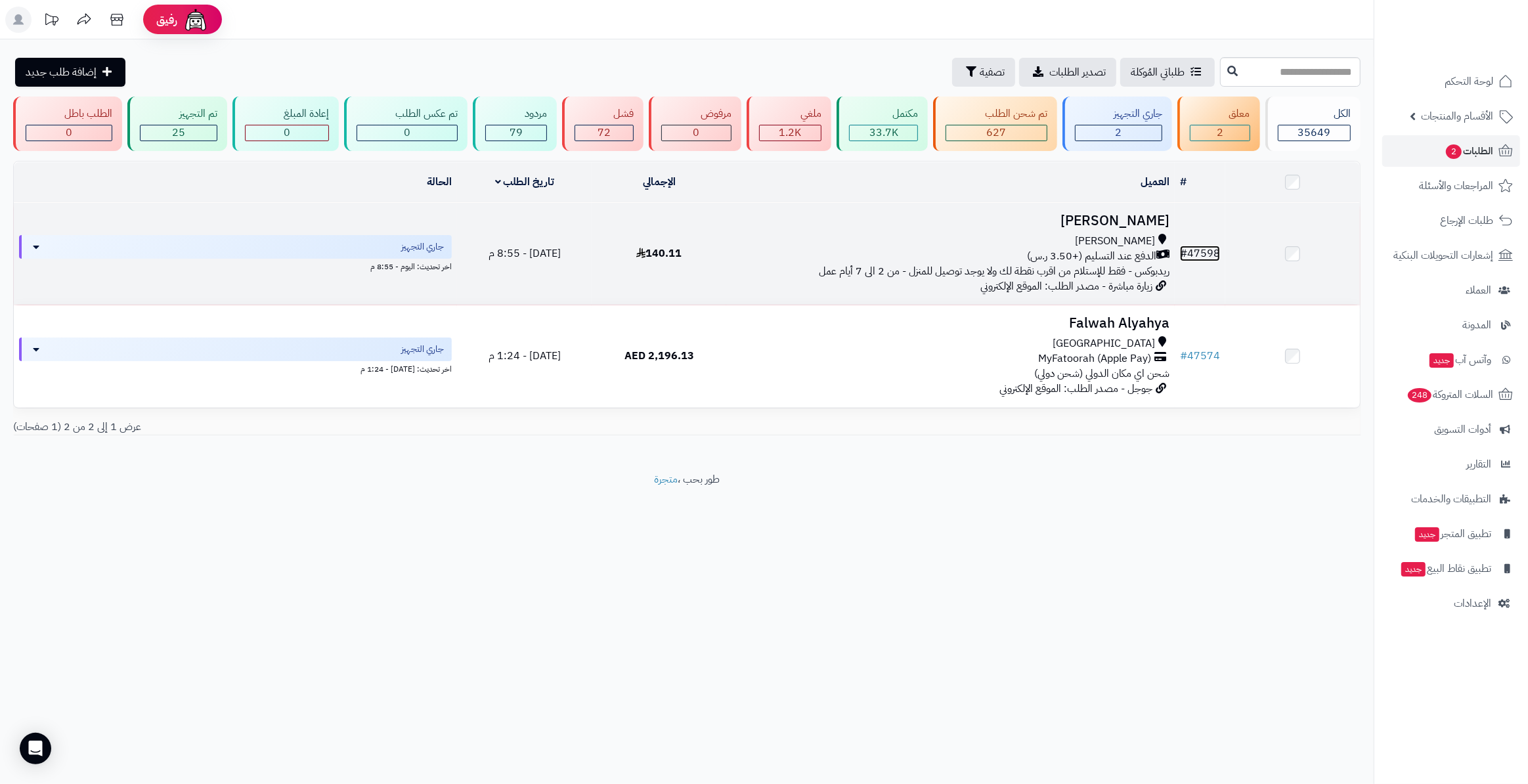
click at [1213, 248] on link "# 47598" at bounding box center [1200, 253] width 40 height 16
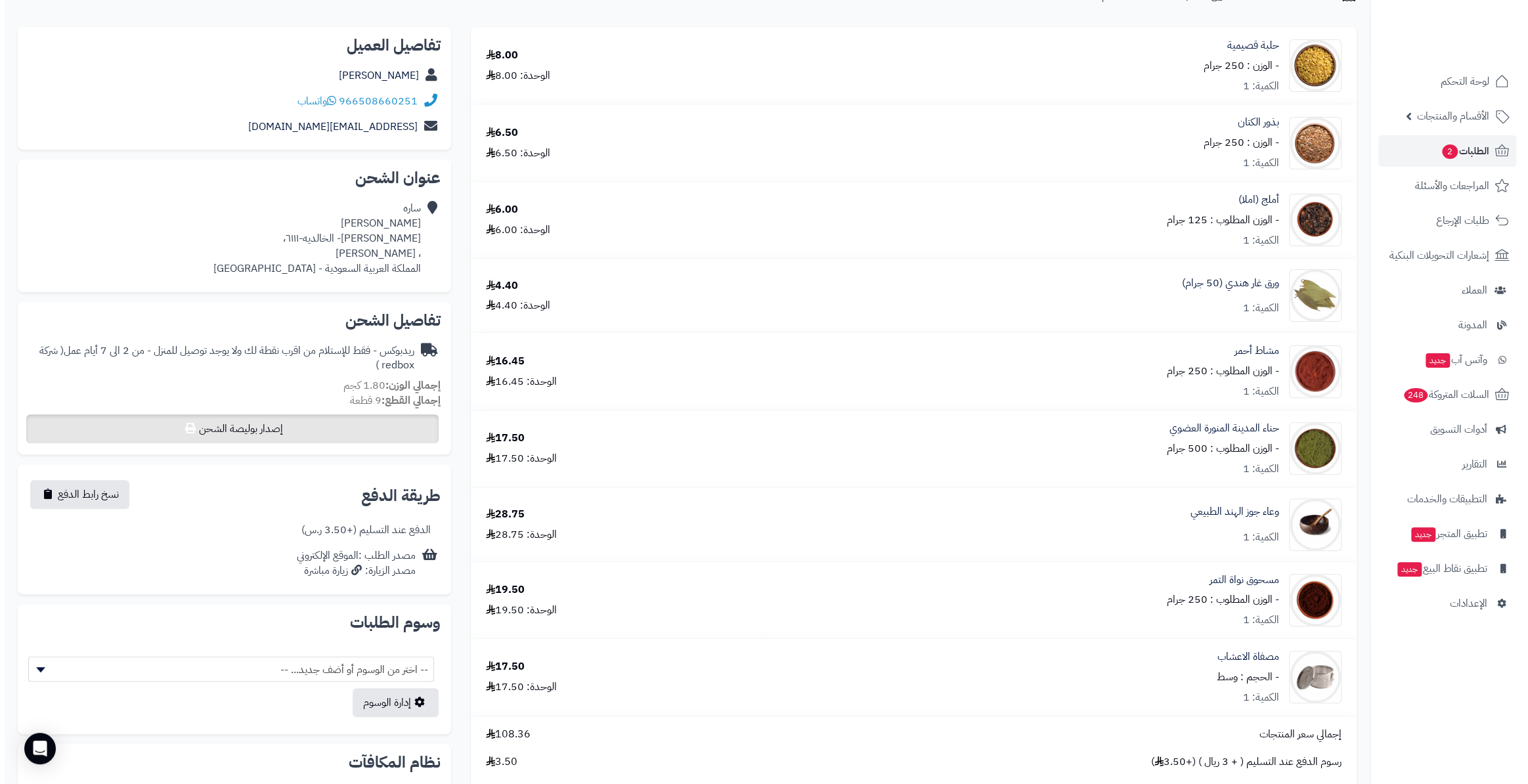
scroll to position [59, 0]
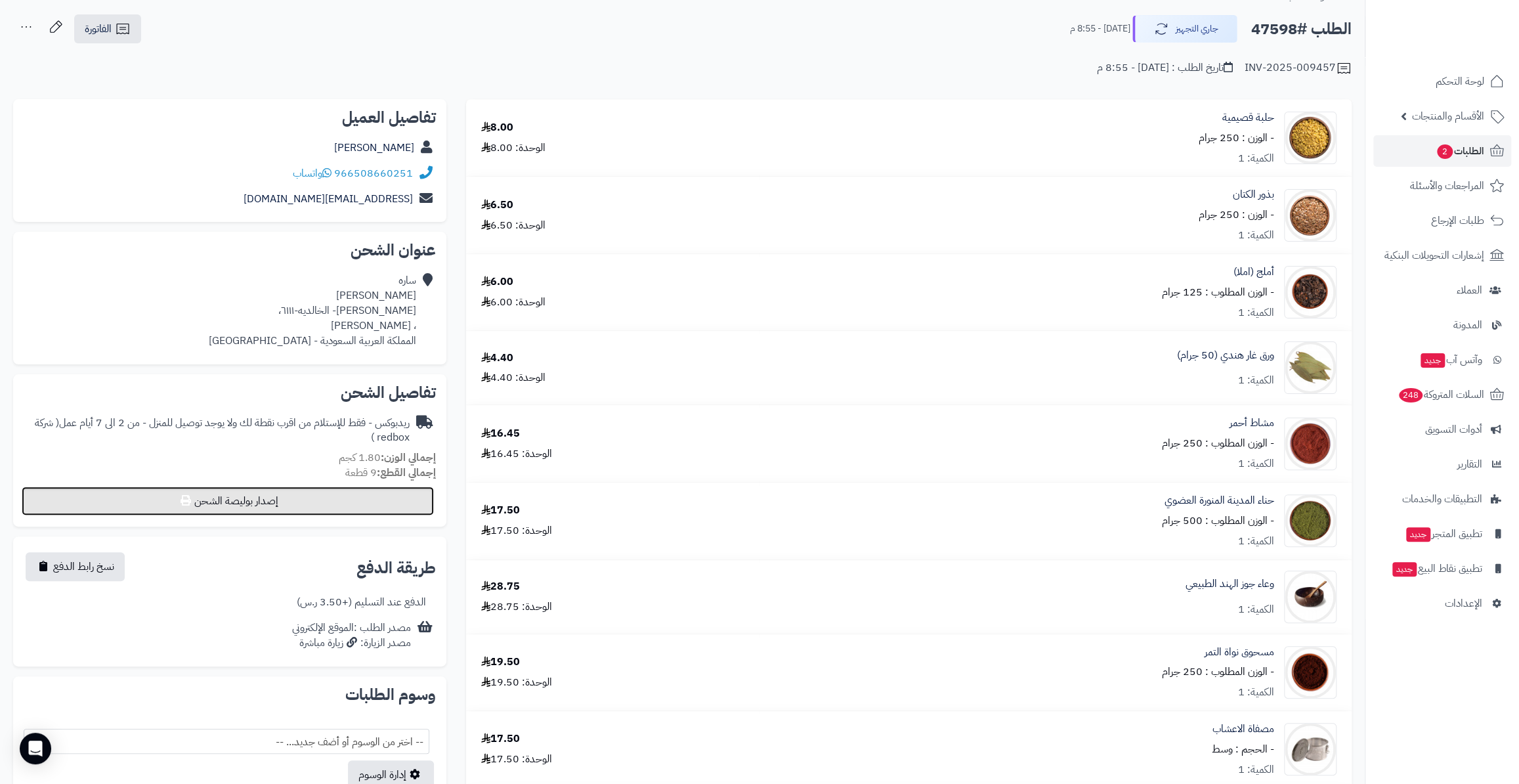
click at [359, 511] on button "إصدار بوليصة الشحن" at bounding box center [227, 500] width 412 height 29
select select "******"
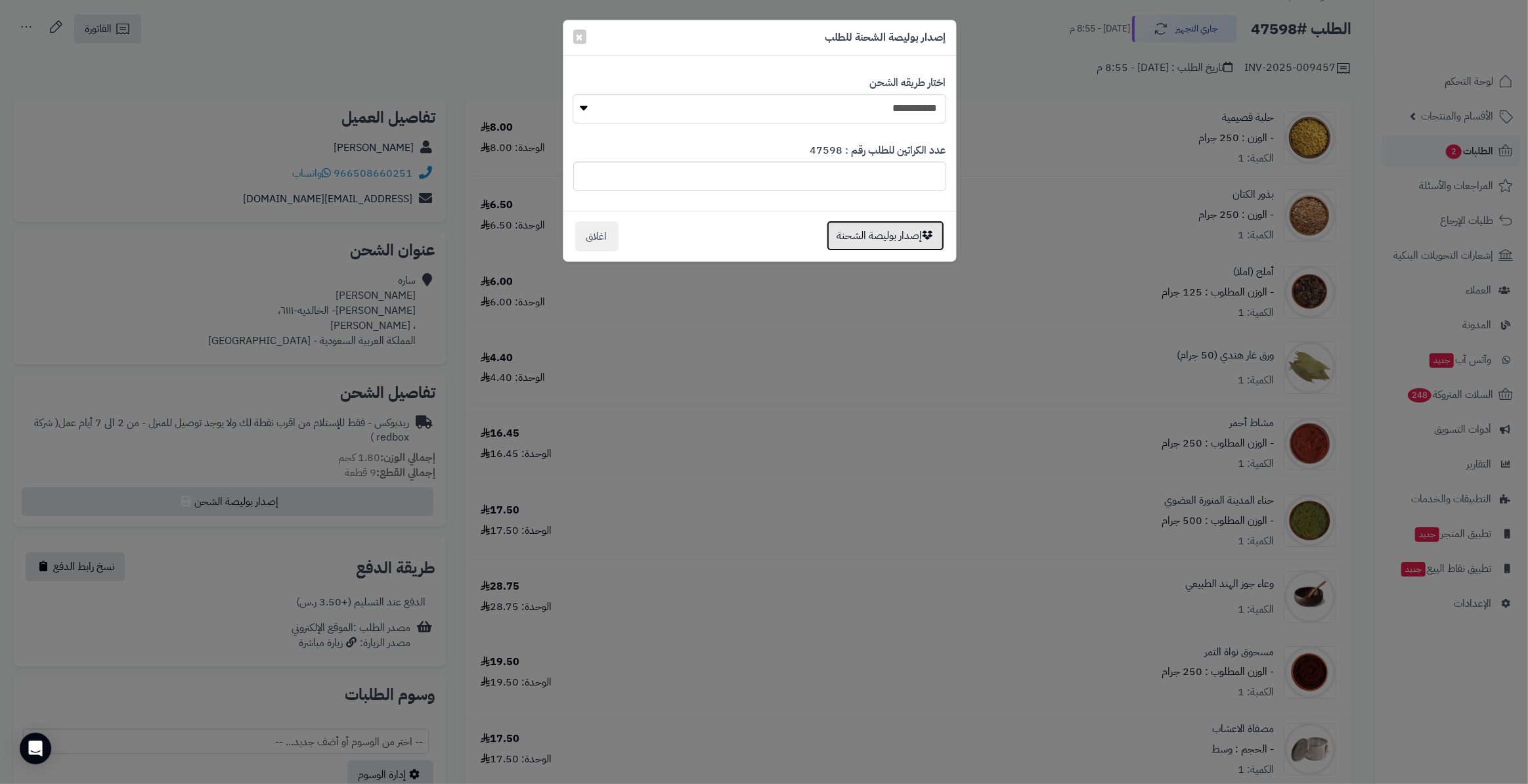
click at [914, 239] on button "إصدار بوليصة الشحنة" at bounding box center [885, 236] width 117 height 31
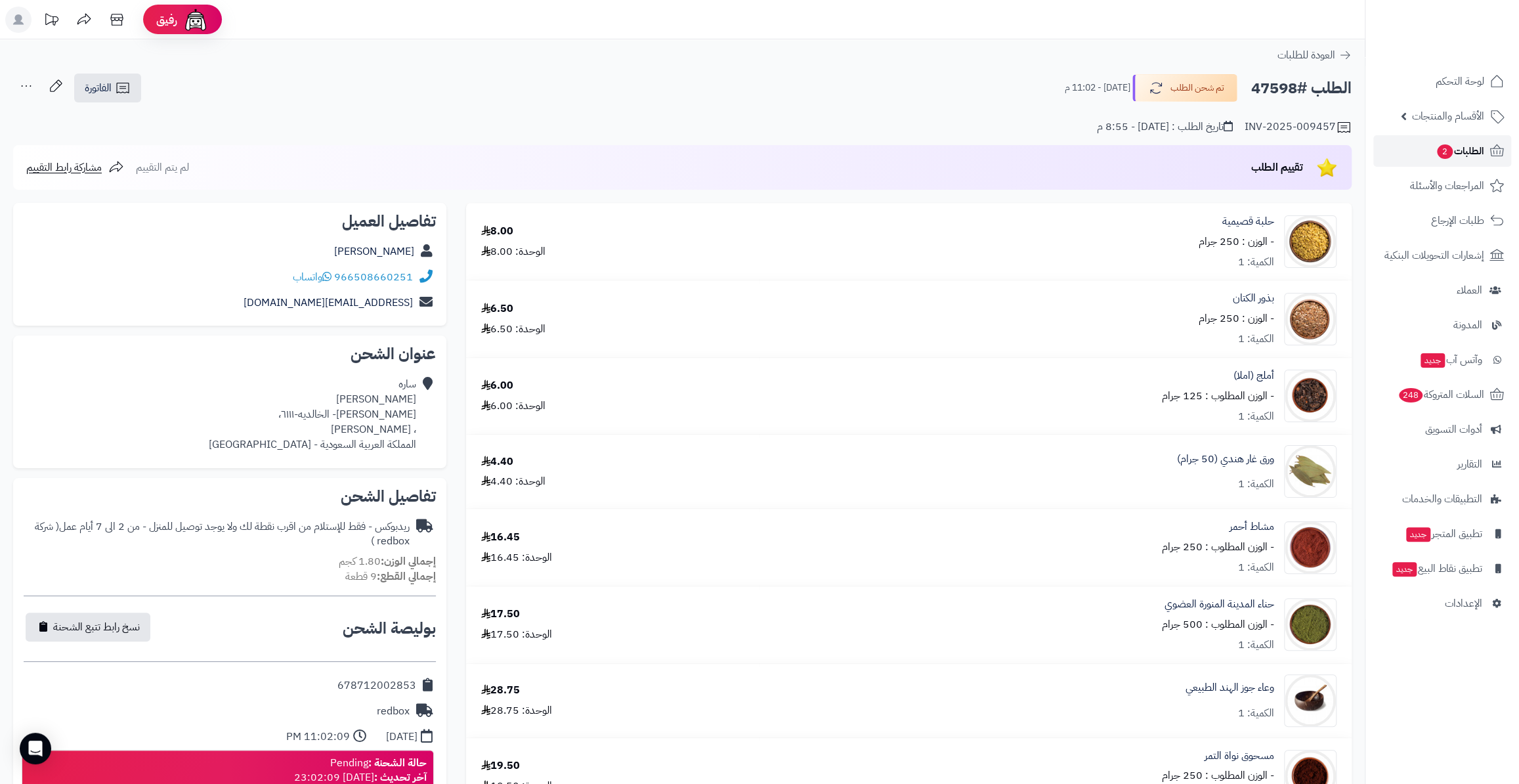
click at [1477, 147] on span "الطلبات 2" at bounding box center [1460, 151] width 49 height 18
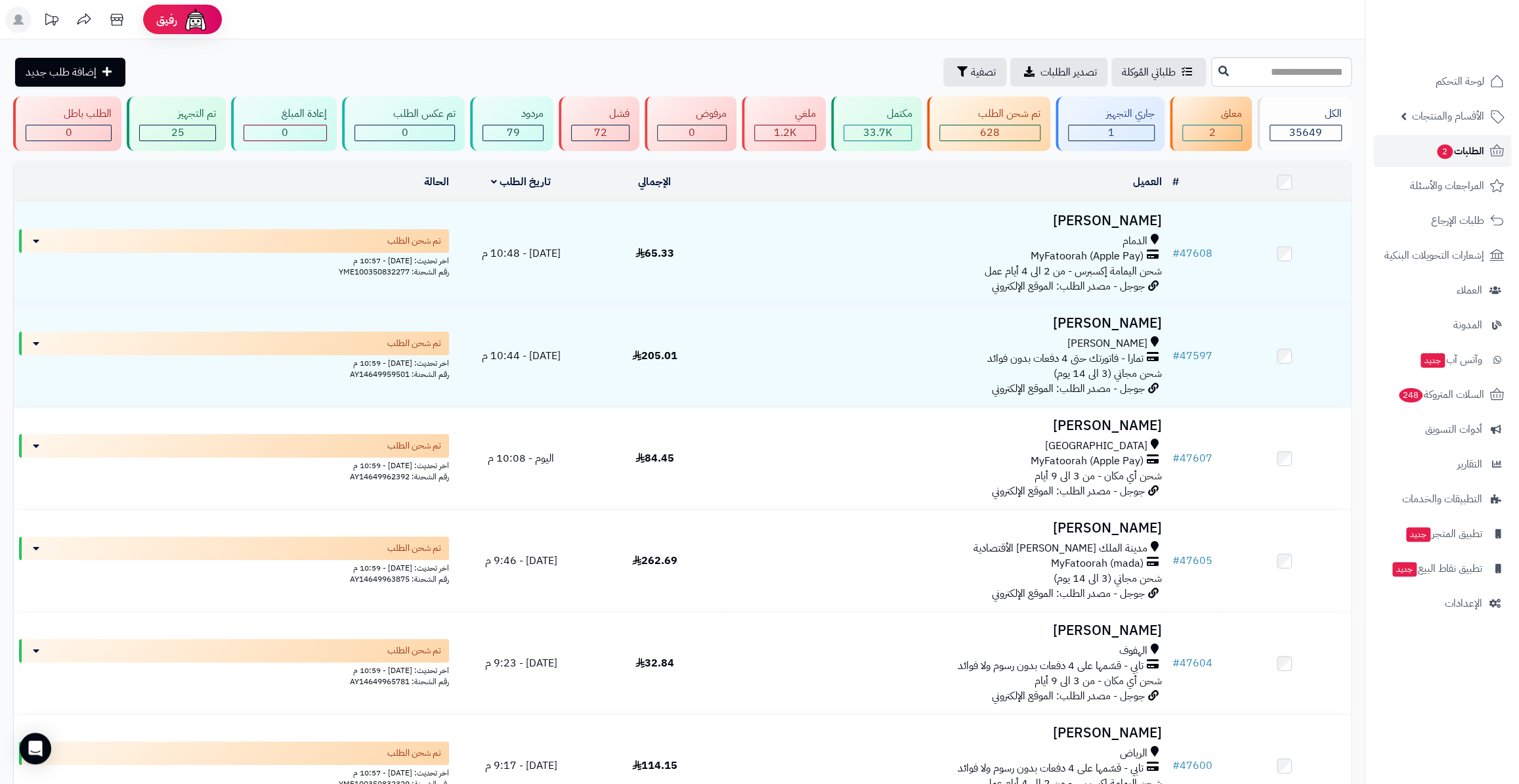
click at [1471, 153] on span "الطلبات 2" at bounding box center [1460, 151] width 49 height 18
click at [1116, 112] on div "جاري التجهيز" at bounding box center [1111, 114] width 87 height 15
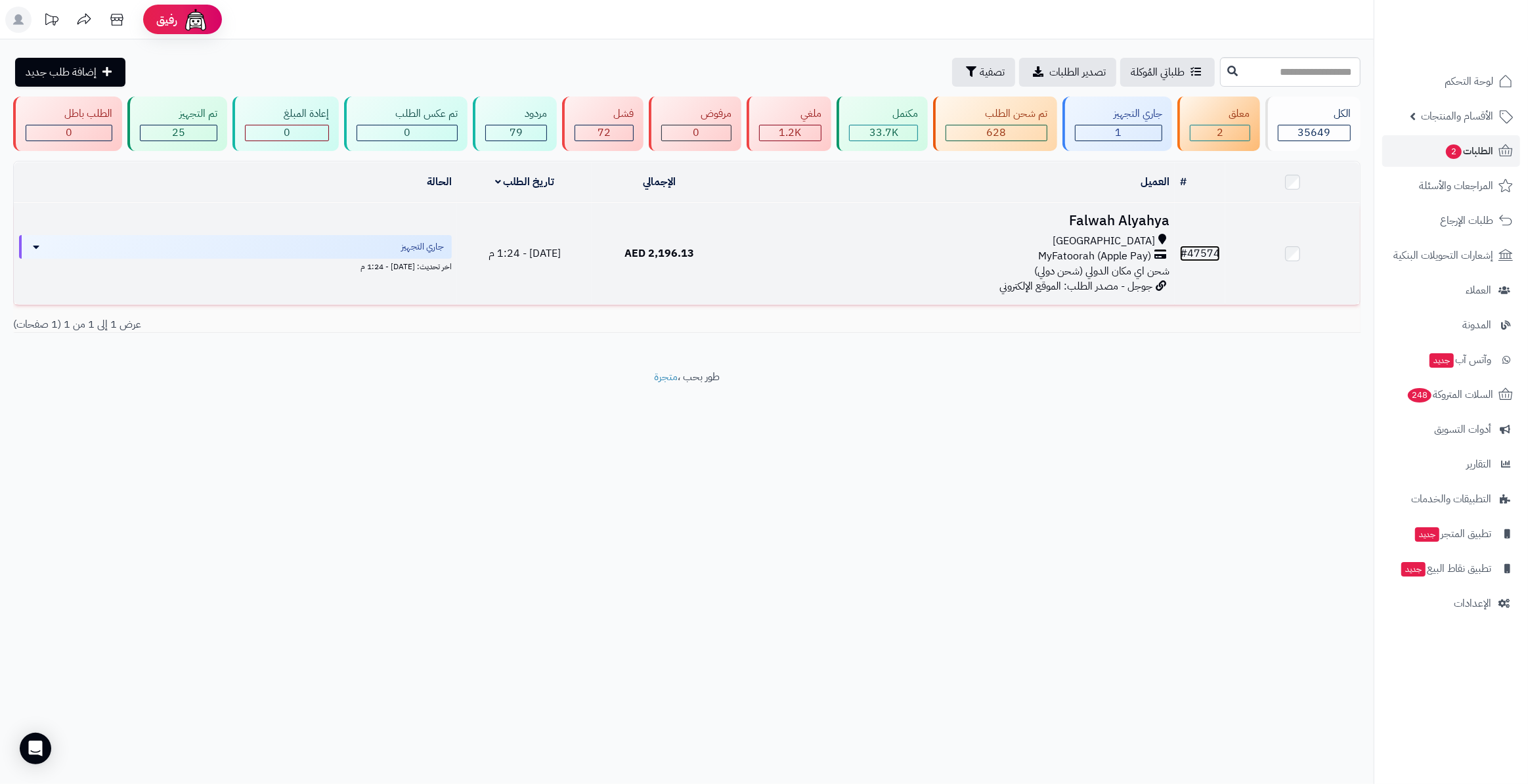
click at [1214, 248] on link "# 47574" at bounding box center [1200, 253] width 40 height 16
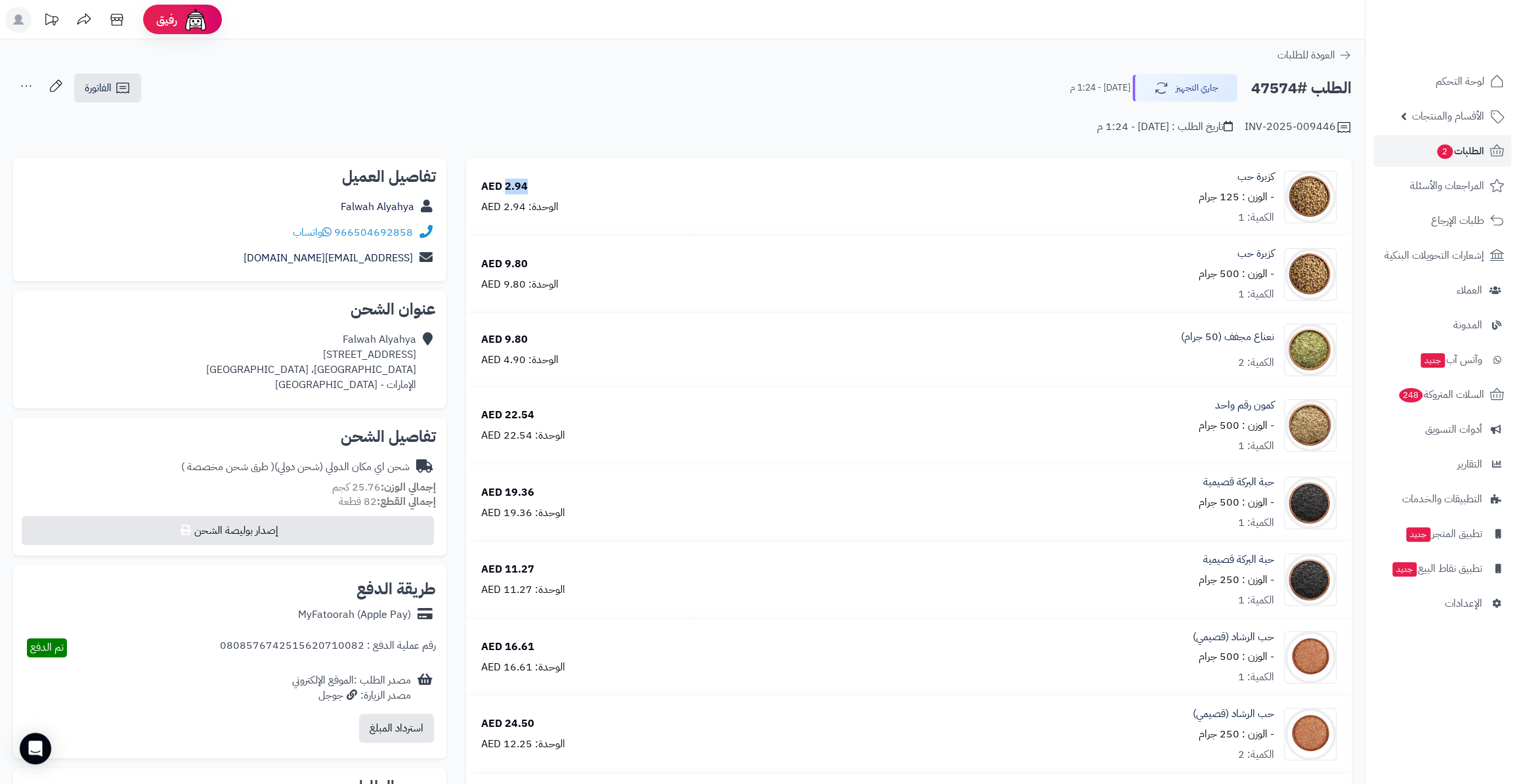
drag, startPoint x: 504, startPoint y: 182, endPoint x: 538, endPoint y: 182, distance: 34.0
click at [538, 182] on div "2.94 AED الوحدة: 2.94 AED" at bounding box center [581, 197] width 218 height 35
copy div "2.94"
drag, startPoint x: 503, startPoint y: 263, endPoint x: 543, endPoint y: 269, distance: 40.4
click at [543, 269] on div "9.80 AED الوحدة: 9.80 AED" at bounding box center [581, 275] width 218 height 35
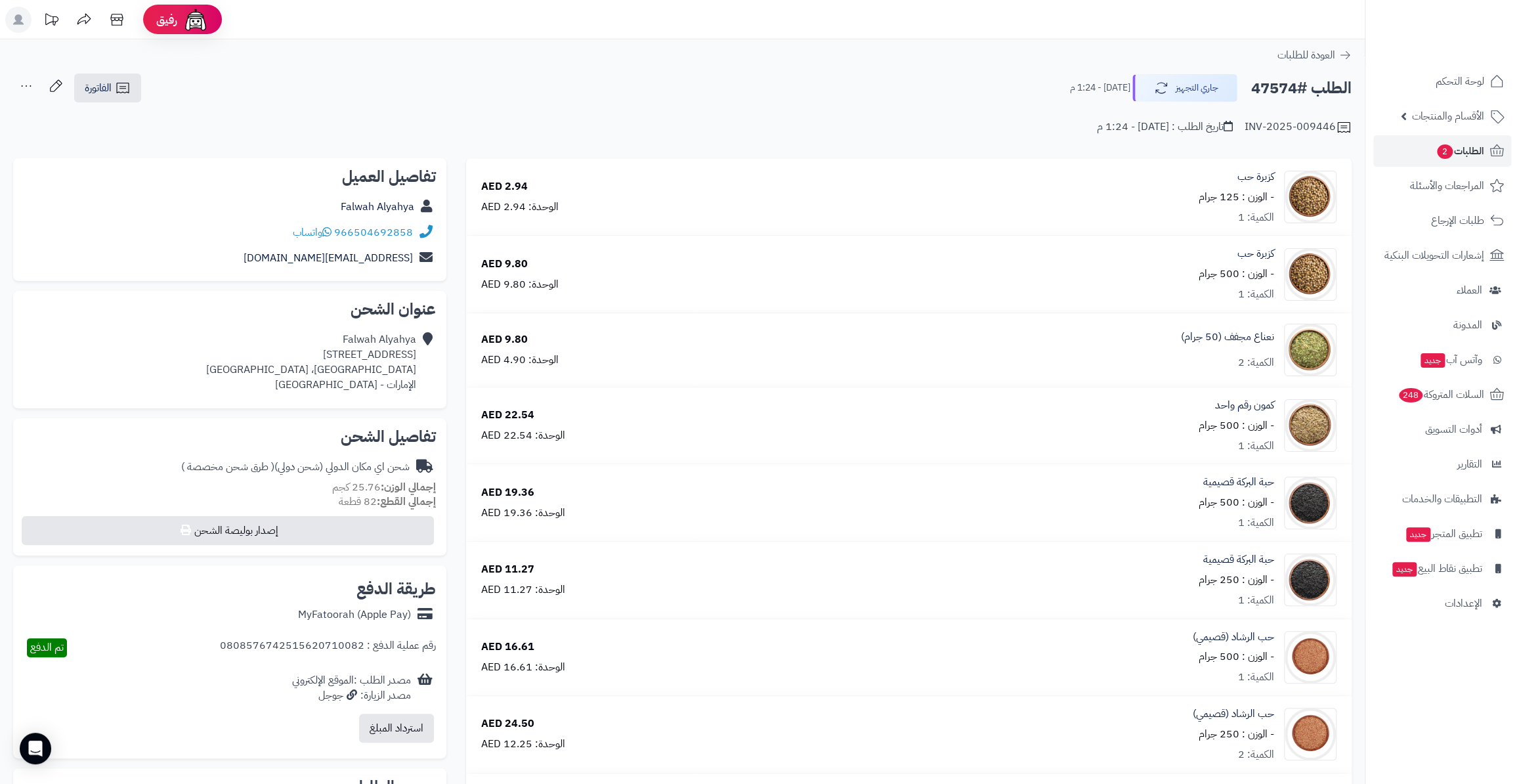
click at [533, 262] on div "9.80 AED الوحدة: 9.80 AED" at bounding box center [581, 275] width 218 height 35
drag, startPoint x: 531, startPoint y: 262, endPoint x: 503, endPoint y: 262, distance: 28.0
click at [503, 262] on div "9.80 AED الوحدة: 9.80 AED" at bounding box center [581, 275] width 218 height 35
copy div "9.80"
drag, startPoint x: 528, startPoint y: 343, endPoint x: 504, endPoint y: 341, distance: 24.1
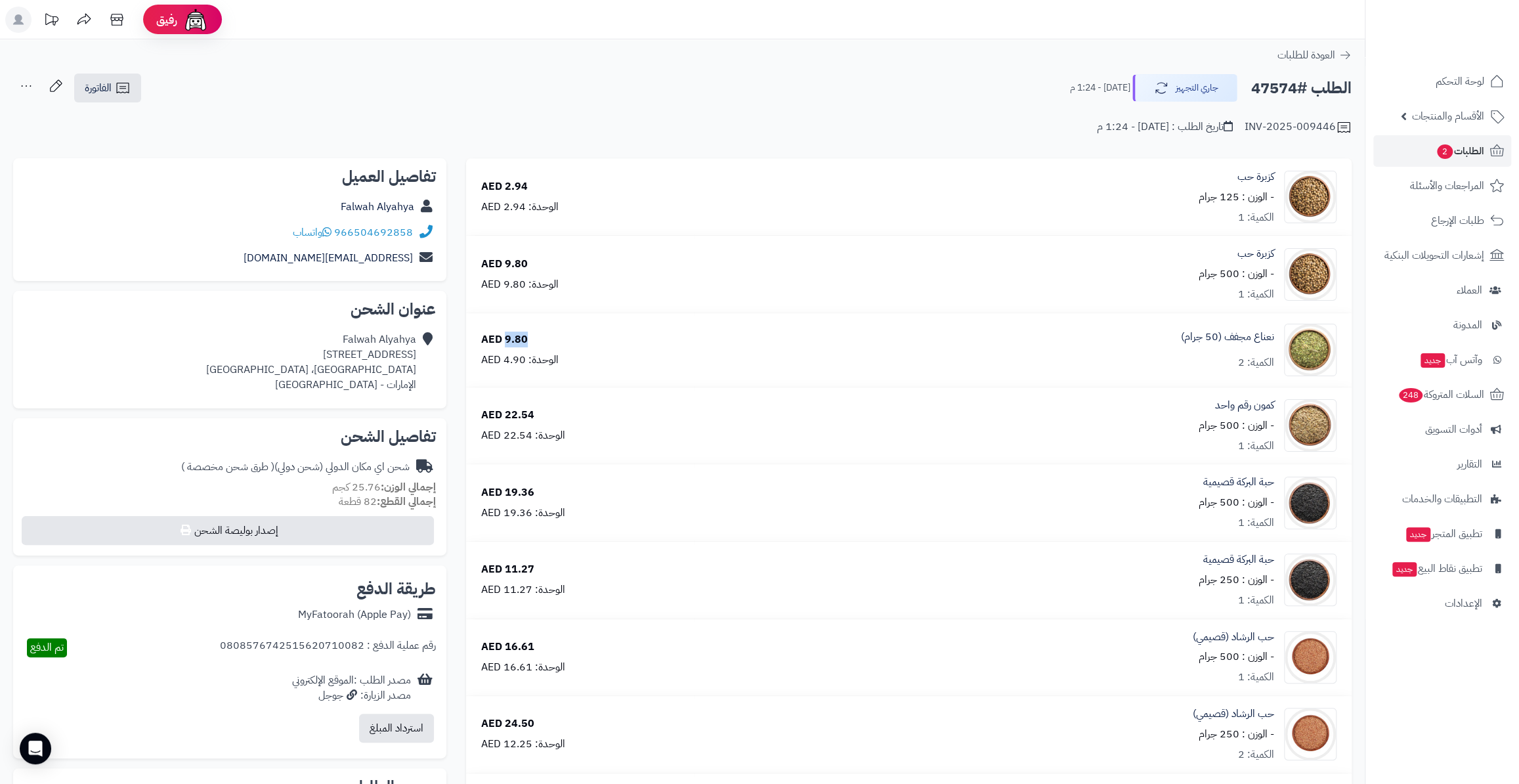
click at [504, 341] on div "9.80 AED الوحدة: 4.90 AED" at bounding box center [581, 349] width 218 height 35
copy div "9.80"
drag, startPoint x: 539, startPoint y: 413, endPoint x: 506, endPoint y: 412, distance: 33.0
click at [506, 412] on div "22.54 AED الوحدة: 22.54 AED" at bounding box center [581, 425] width 218 height 35
copy div "22.54"
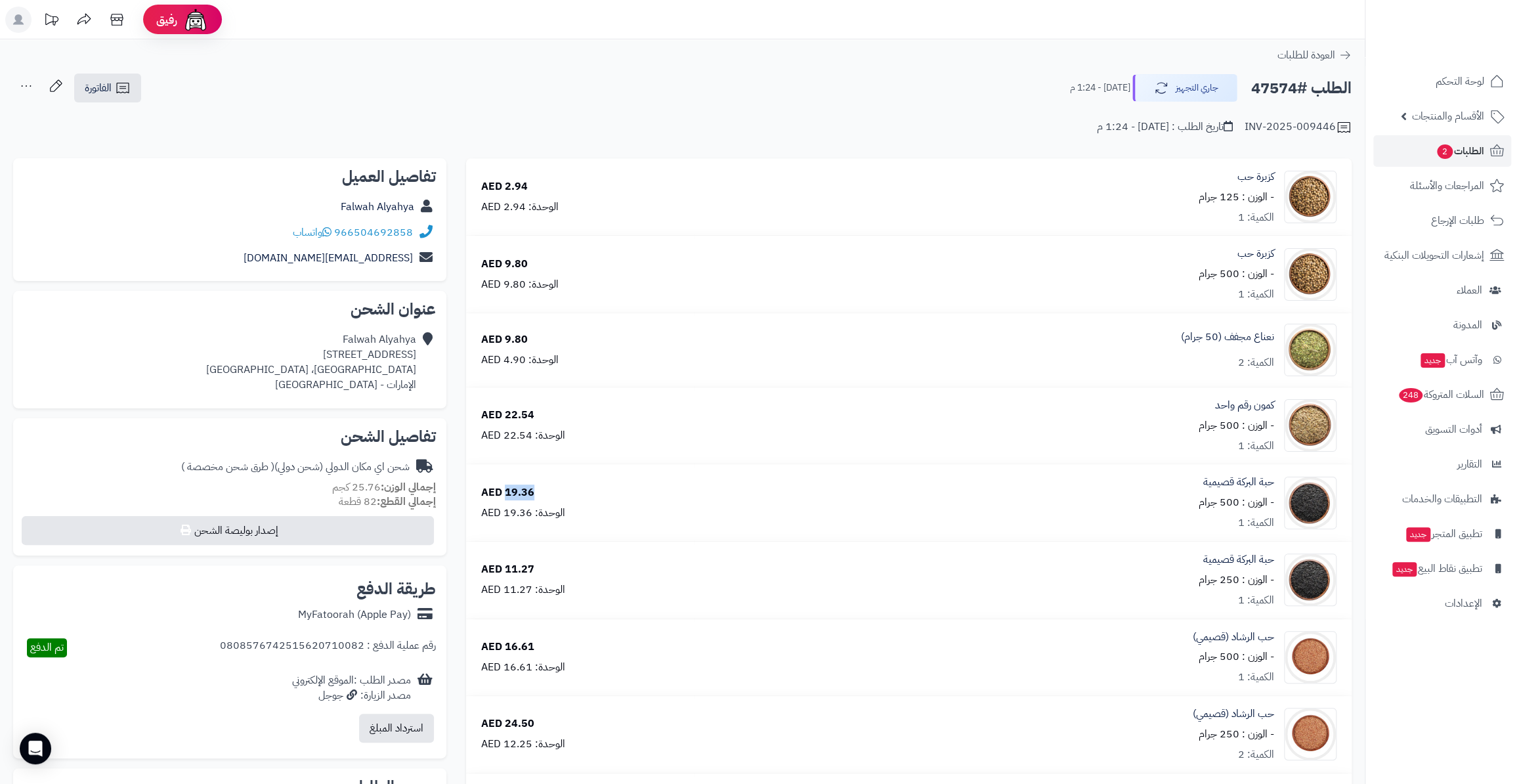
drag, startPoint x: 537, startPoint y: 488, endPoint x: 506, endPoint y: 489, distance: 31.0
click at [506, 489] on div "19.36 AED الوحدة: 19.36 AED" at bounding box center [581, 503] width 218 height 35
copy div "19.36"
drag, startPoint x: 533, startPoint y: 564, endPoint x: 504, endPoint y: 564, distance: 29.0
click at [504, 564] on div "11.27 AED الوحدة: 11.27 AED" at bounding box center [581, 580] width 218 height 35
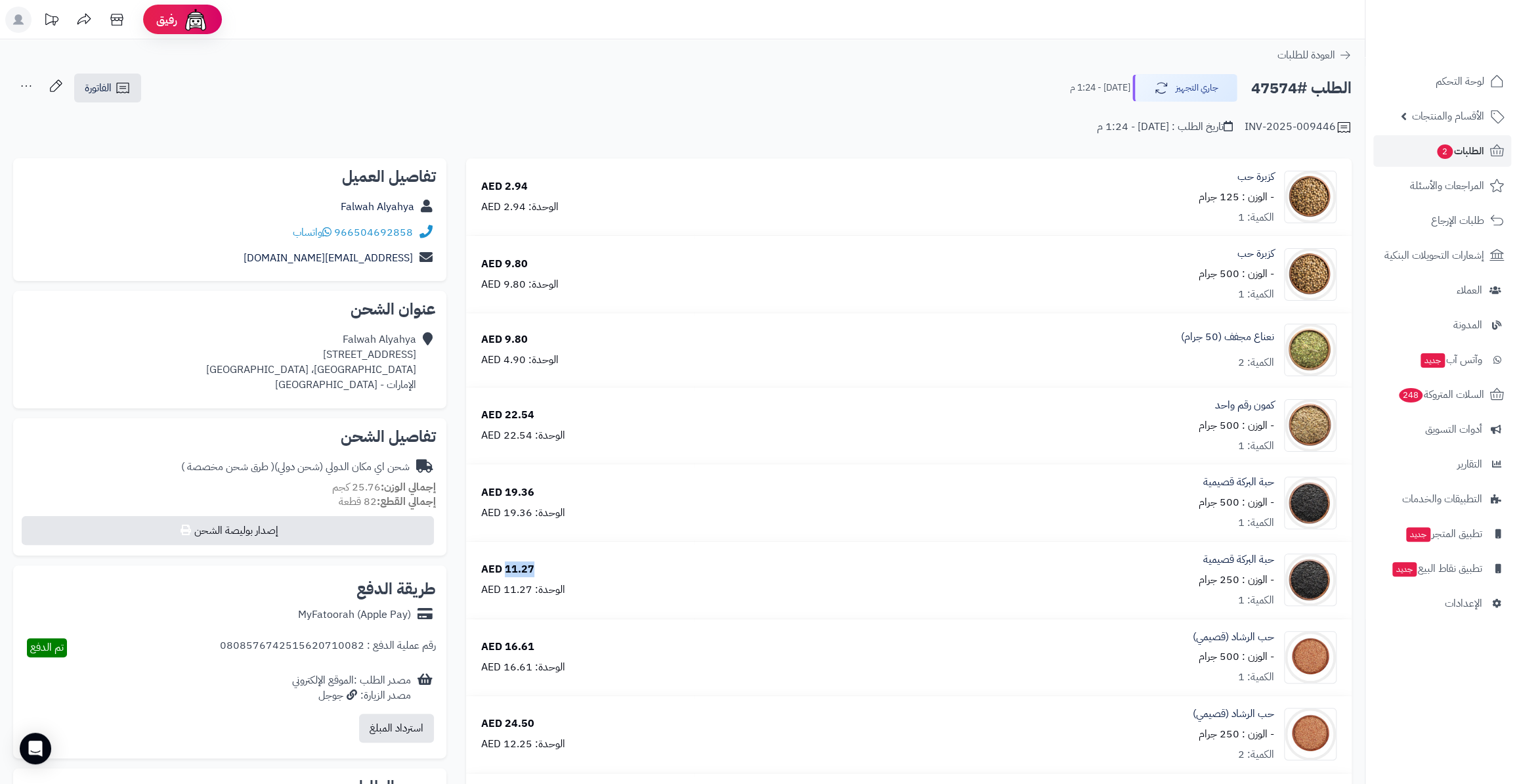
copy div "11.27"
drag, startPoint x: 546, startPoint y: 646, endPoint x: 515, endPoint y: 642, distance: 31.3
click at [515, 642] on div "16.61 AED الوحدة: 16.61 AED" at bounding box center [581, 657] width 218 height 35
click at [515, 642] on div "16.61 AED" at bounding box center [508, 647] width 54 height 15
drag, startPoint x: 502, startPoint y: 639, endPoint x: 533, endPoint y: 640, distance: 31.0
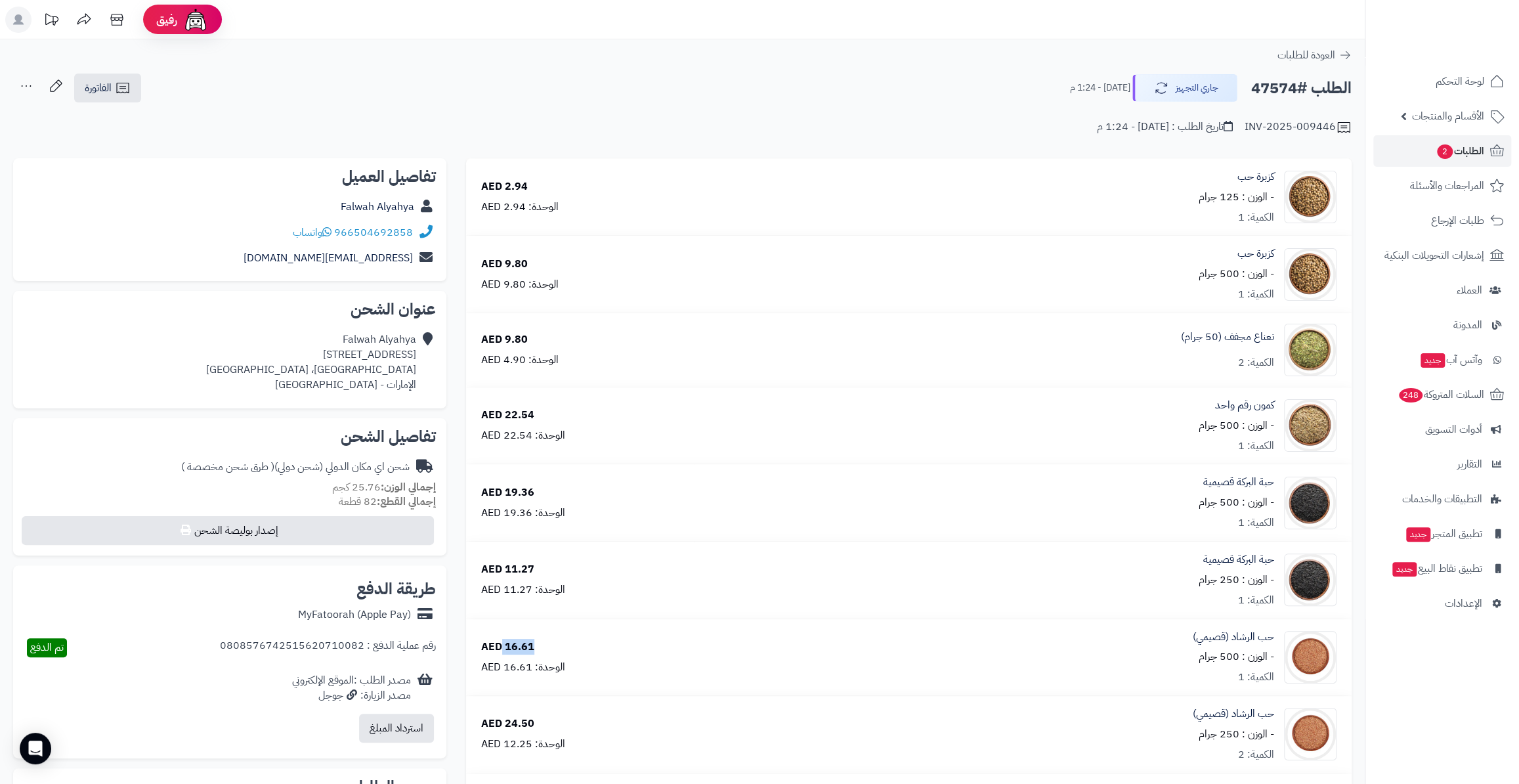
click at [534, 640] on div "16.61 AED الوحدة: 16.61 AED" at bounding box center [581, 657] width 218 height 35
click at [533, 640] on div "16.61 AED الوحدة: 16.61 AED" at bounding box center [581, 657] width 218 height 35
drag, startPoint x: 535, startPoint y: 642, endPoint x: 505, endPoint y: 643, distance: 30.0
click at [505, 643] on div "16.61 AED الوحدة: 16.61 AED" at bounding box center [581, 657] width 218 height 35
copy div "16.61"
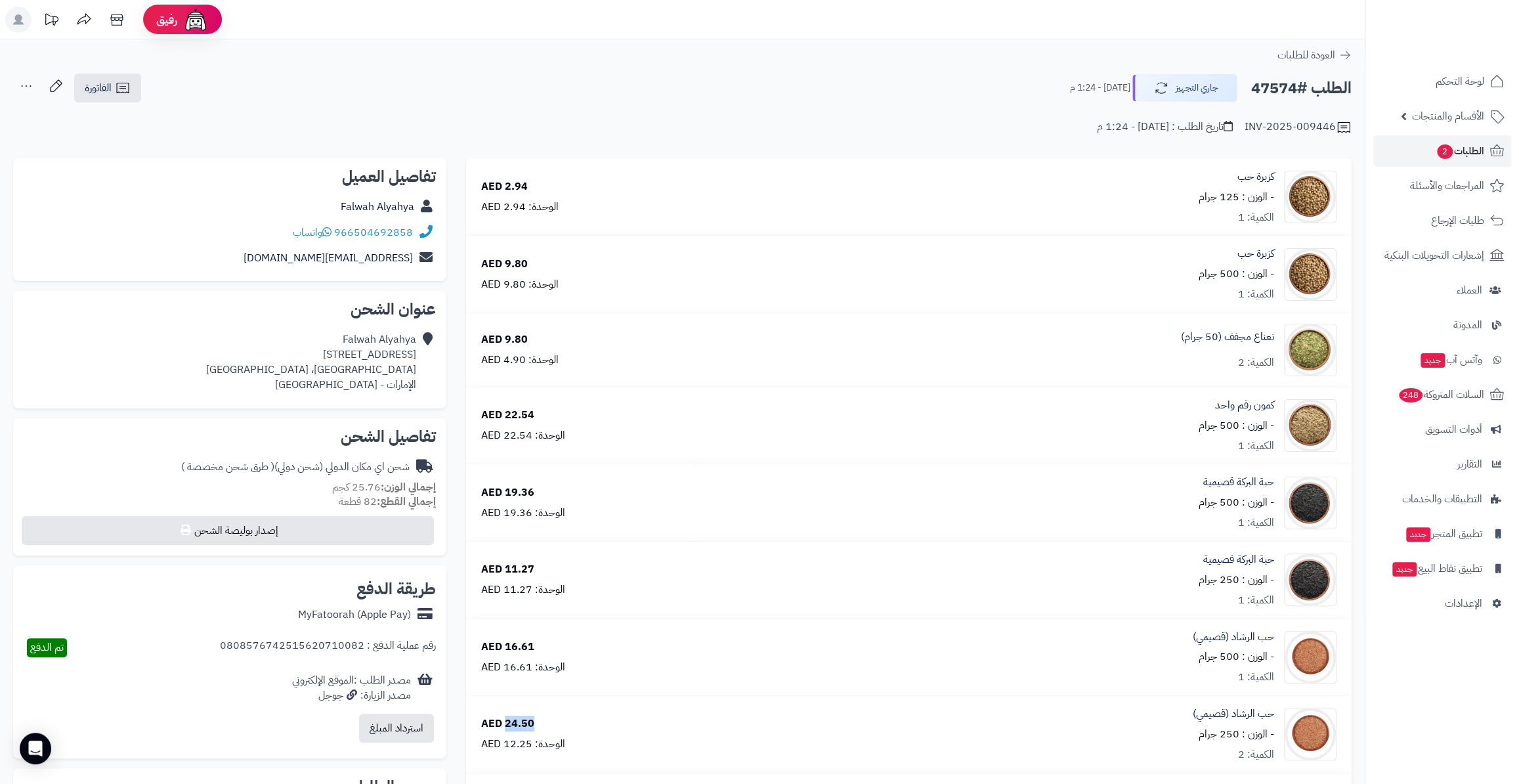
drag, startPoint x: 538, startPoint y: 718, endPoint x: 506, endPoint y: 724, distance: 32.6
click at [506, 724] on div "24.50 AED الوحدة: 12.25 AED" at bounding box center [581, 734] width 218 height 35
copy div "24.50"
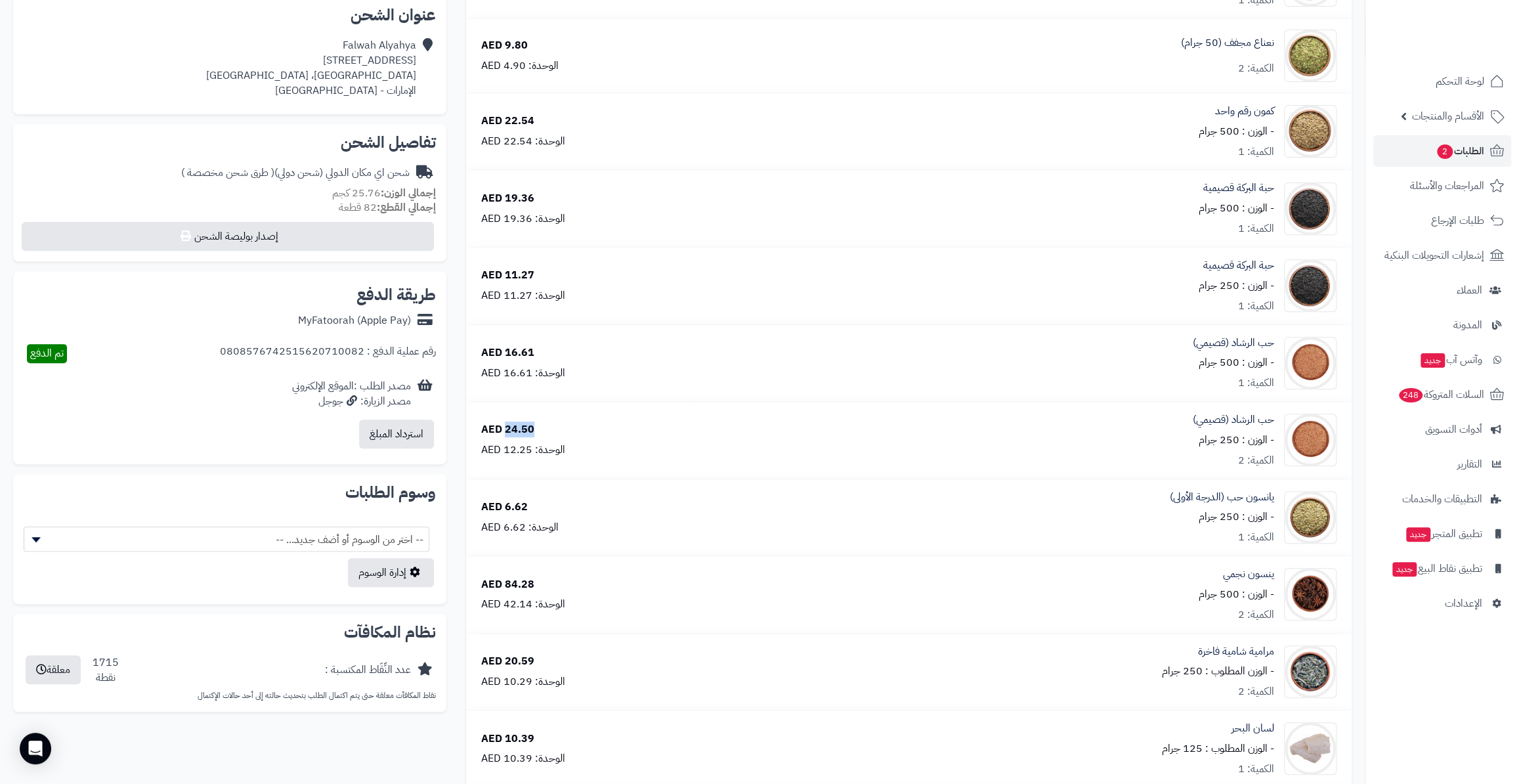
scroll to position [477, 0]
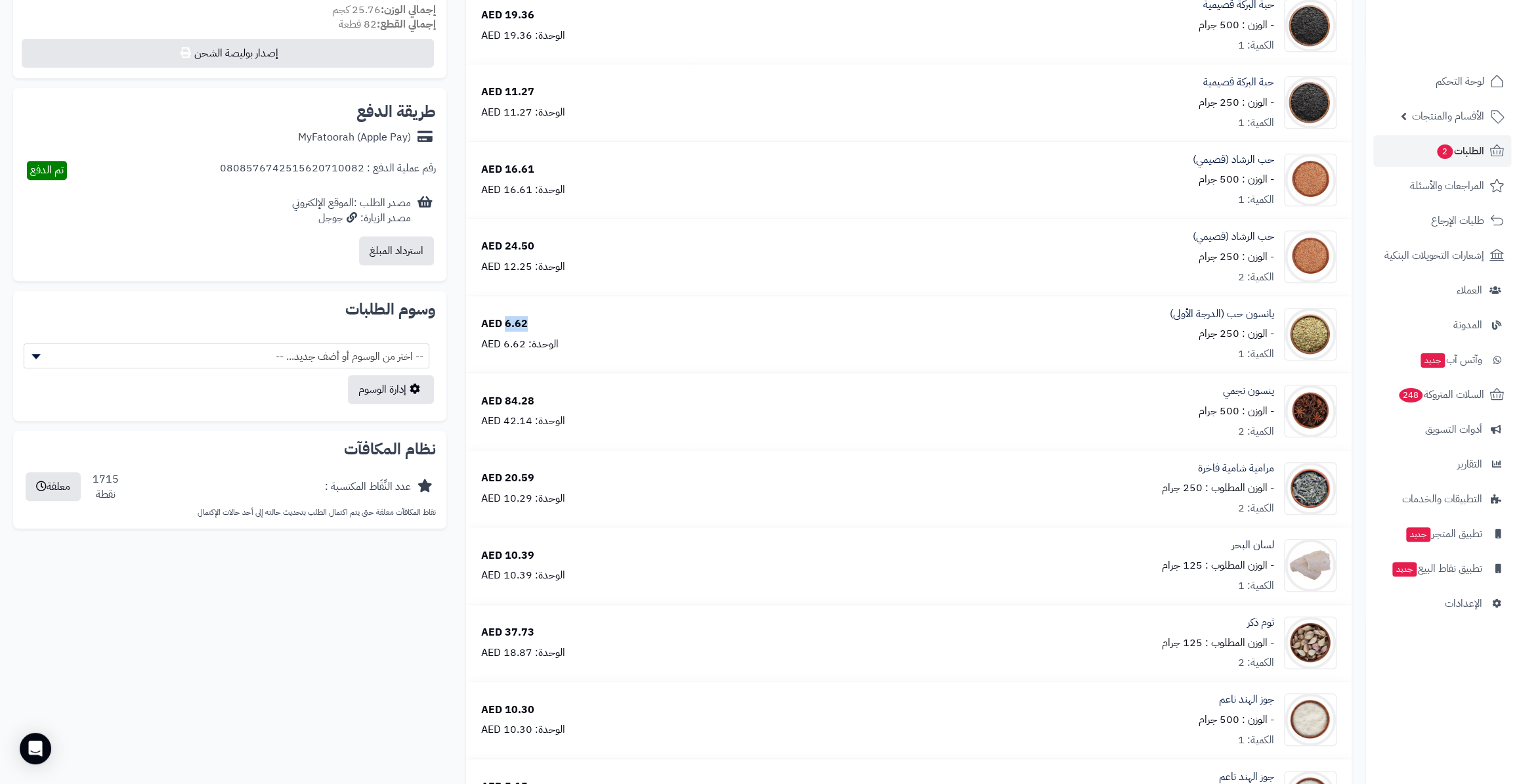
drag, startPoint x: 531, startPoint y: 319, endPoint x: 503, endPoint y: 318, distance: 28.0
click at [503, 318] on div "6.62 AED الوحدة: 6.62 AED" at bounding box center [581, 334] width 218 height 35
copy div "6.62"
drag, startPoint x: 546, startPoint y: 398, endPoint x: 508, endPoint y: 398, distance: 38.0
click at [508, 398] on div "84.28 AED الوحدة: 42.14 AED" at bounding box center [581, 411] width 218 height 35
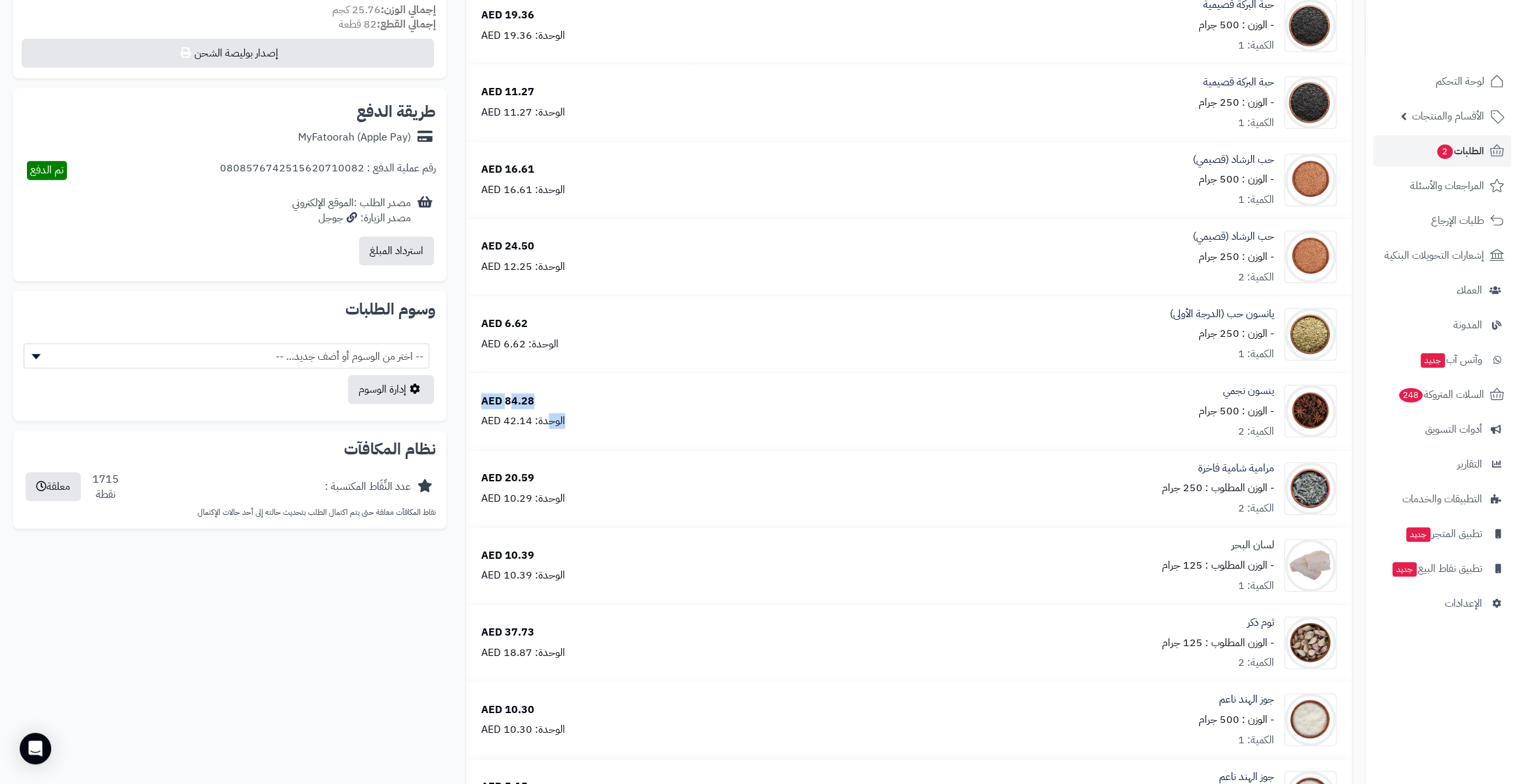
click at [508, 398] on div "84.28 AED" at bounding box center [508, 401] width 54 height 15
drag, startPoint x: 504, startPoint y: 399, endPoint x: 533, endPoint y: 400, distance: 29.0
click at [533, 400] on div "84.28 AED الوحدة: 42.14 AED" at bounding box center [581, 411] width 218 height 35
copy div "84.28"
drag, startPoint x: 533, startPoint y: 474, endPoint x: 509, endPoint y: 474, distance: 24.0
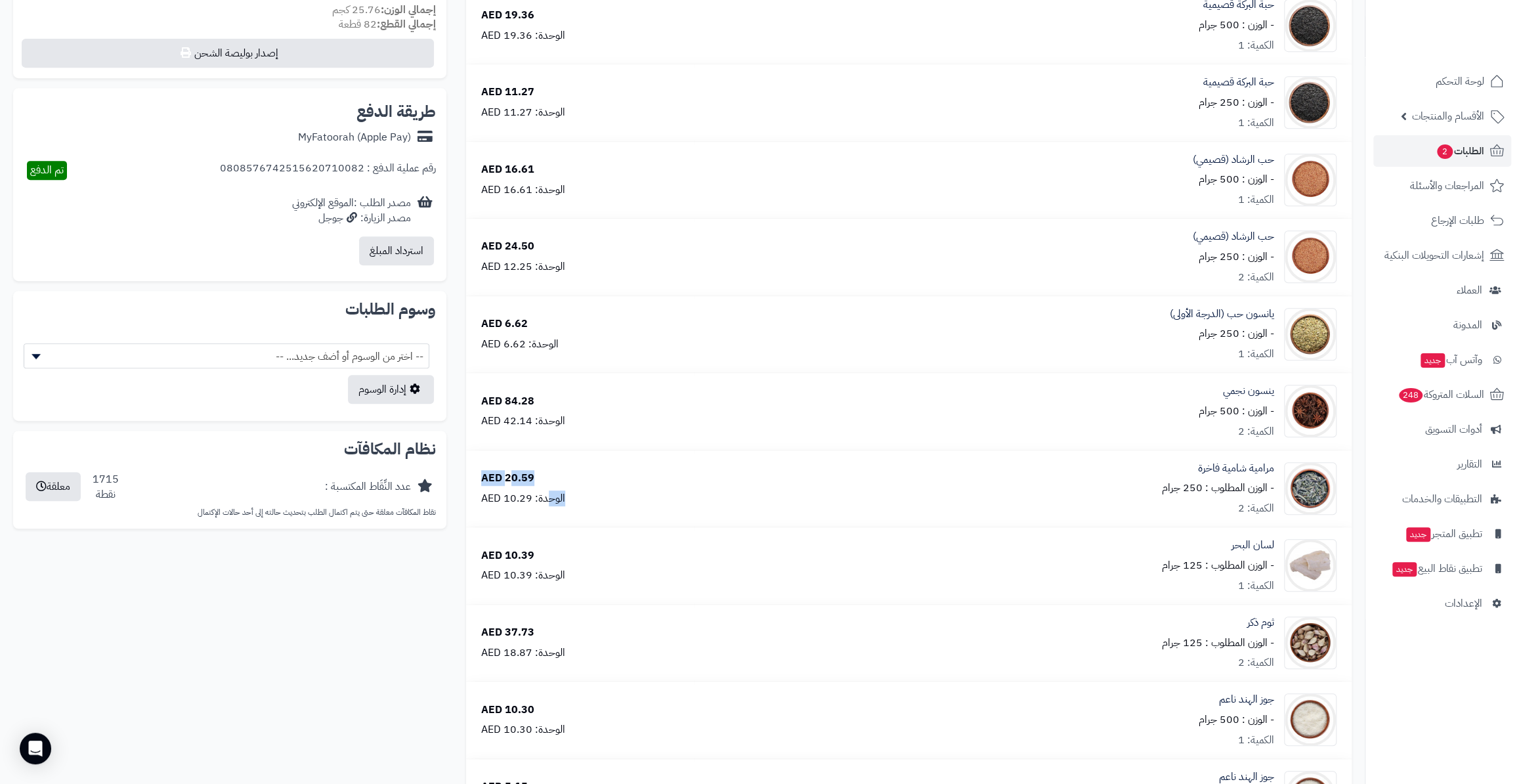
click at [509, 474] on div "20.59 AED الوحدة: 10.29 AED" at bounding box center [581, 488] width 218 height 35
click at [509, 474] on div "20.59 AED" at bounding box center [508, 478] width 54 height 15
drag, startPoint x: 504, startPoint y: 473, endPoint x: 532, endPoint y: 473, distance: 28.0
click at [532, 473] on div "20.59 AED" at bounding box center [508, 478] width 54 height 15
drag, startPoint x: 540, startPoint y: 550, endPoint x: 503, endPoint y: 551, distance: 37.0
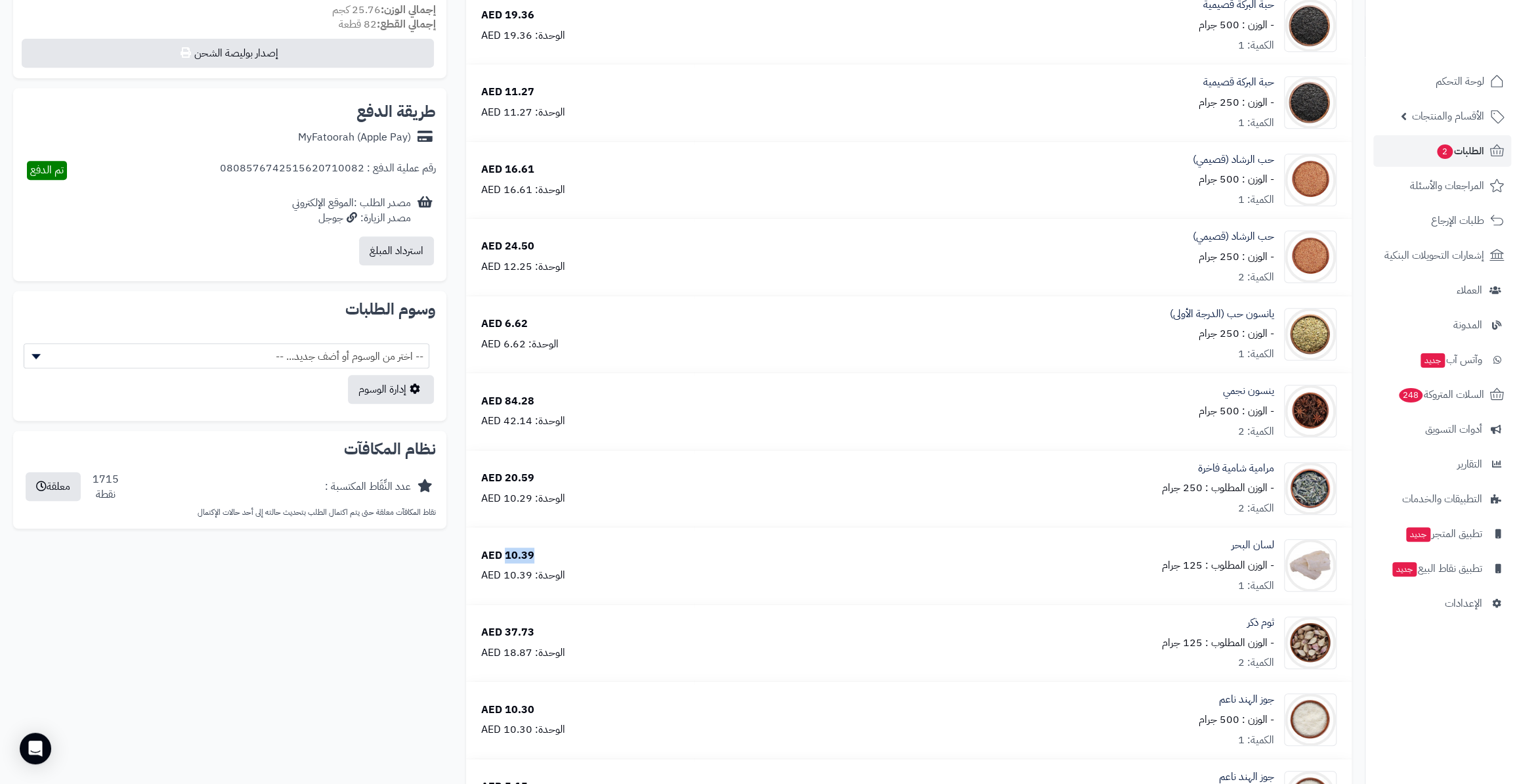
click at [503, 551] on div "10.39 AED الوحدة: 10.39 AED" at bounding box center [581, 566] width 218 height 35
drag, startPoint x: 538, startPoint y: 625, endPoint x: 506, endPoint y: 624, distance: 32.0
click at [506, 625] on div "37.73 AED الوحدة: 18.87 AED" at bounding box center [581, 643] width 218 height 35
drag, startPoint x: 525, startPoint y: 705, endPoint x: 504, endPoint y: 712, distance: 22.1
click at [504, 712] on div "10.30 AED الوحدة: 10.30 AED" at bounding box center [581, 720] width 218 height 35
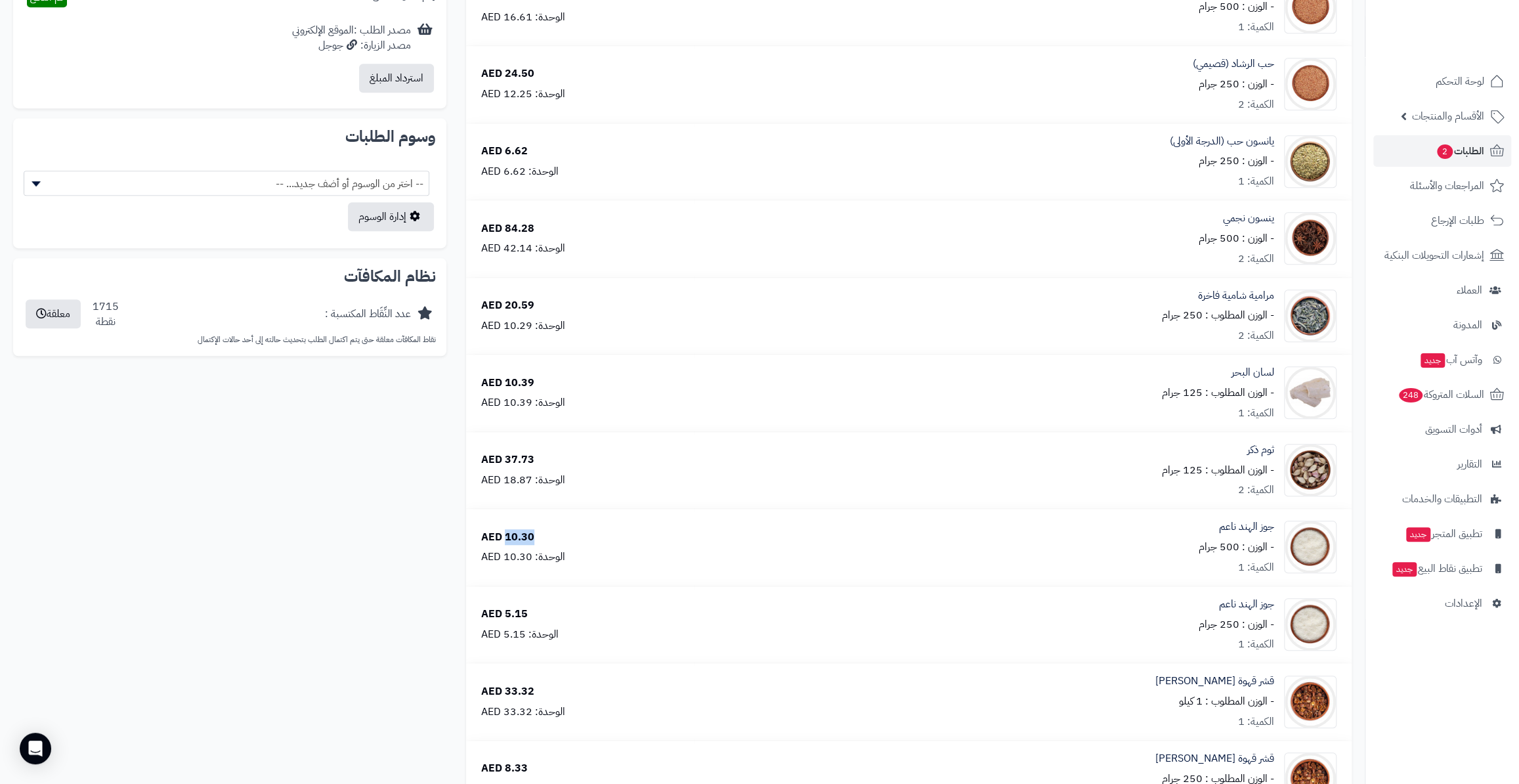
scroll to position [656, 0]
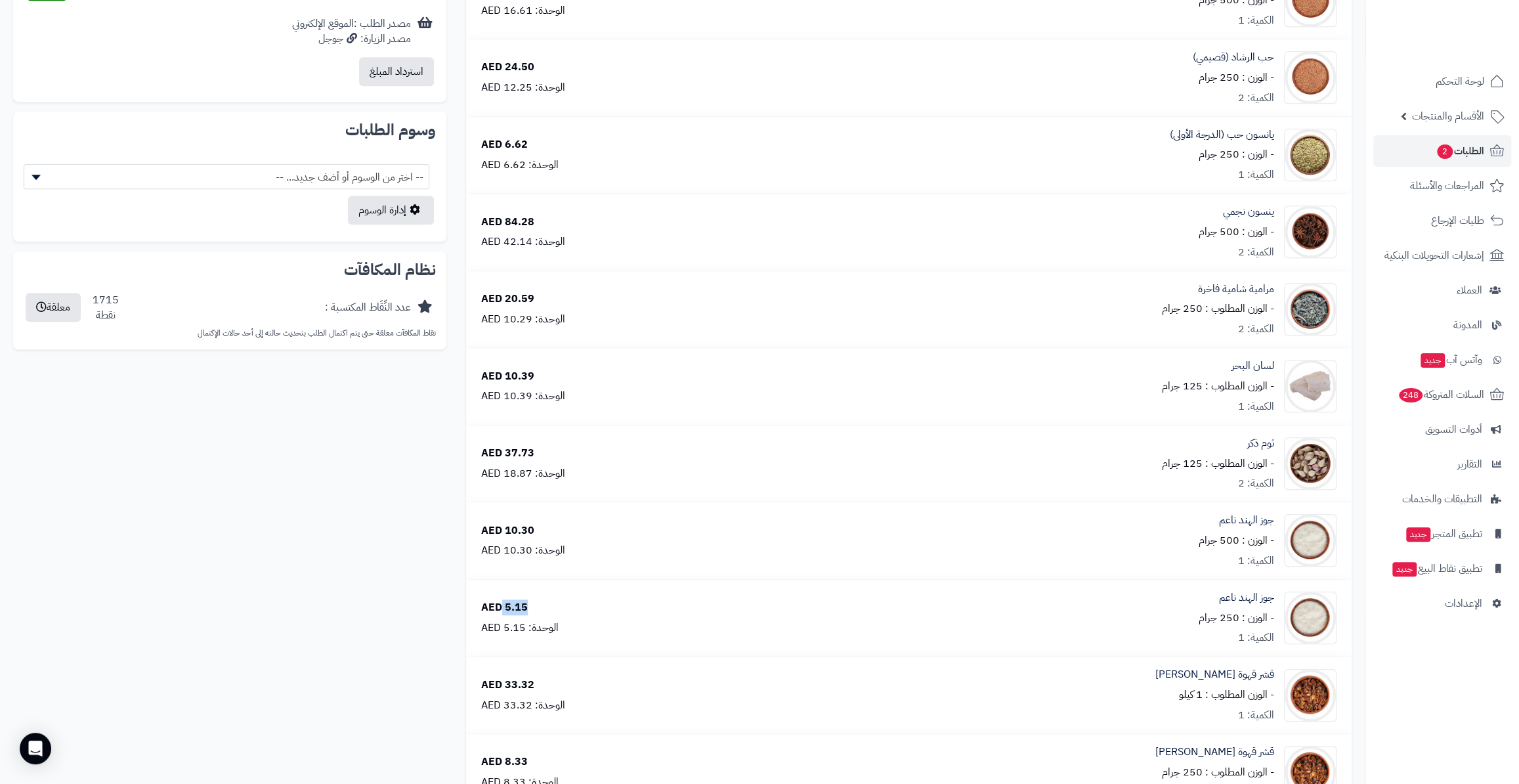
drag, startPoint x: 533, startPoint y: 608, endPoint x: 502, endPoint y: 609, distance: 31.0
click at [502, 609] on div "5.15 AED الوحدة: 5.15 AED" at bounding box center [581, 618] width 218 height 35
drag, startPoint x: 538, startPoint y: 682, endPoint x: 506, endPoint y: 682, distance: 32.0
click at [506, 682] on div "33.32 AED الوحدة: 33.32 AED" at bounding box center [581, 695] width 218 height 35
drag, startPoint x: 527, startPoint y: 756, endPoint x: 505, endPoint y: 752, distance: 22.4
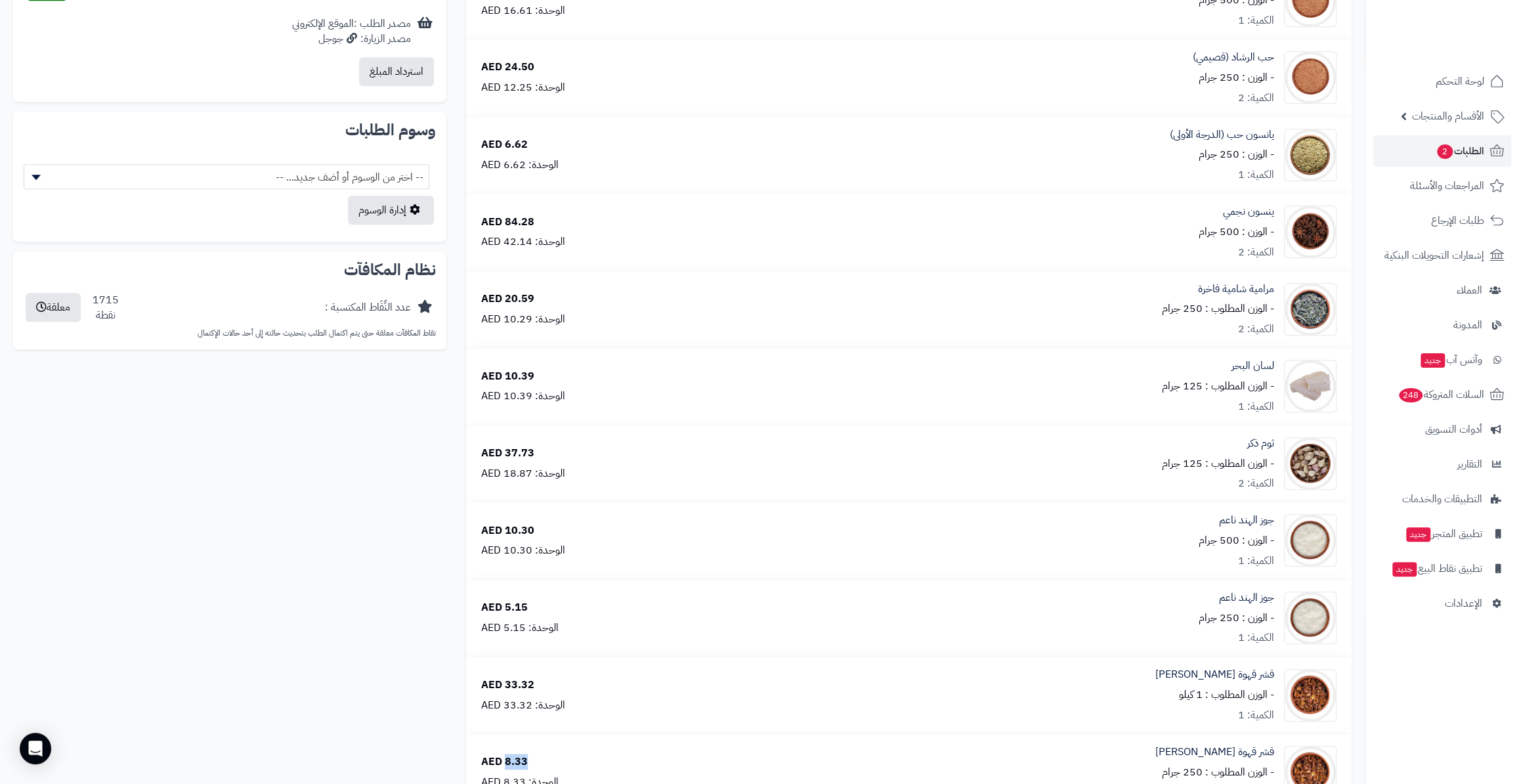
click at [505, 752] on td "8.33 AED الوحدة: 8.33 AED" at bounding box center [580, 772] width 228 height 77
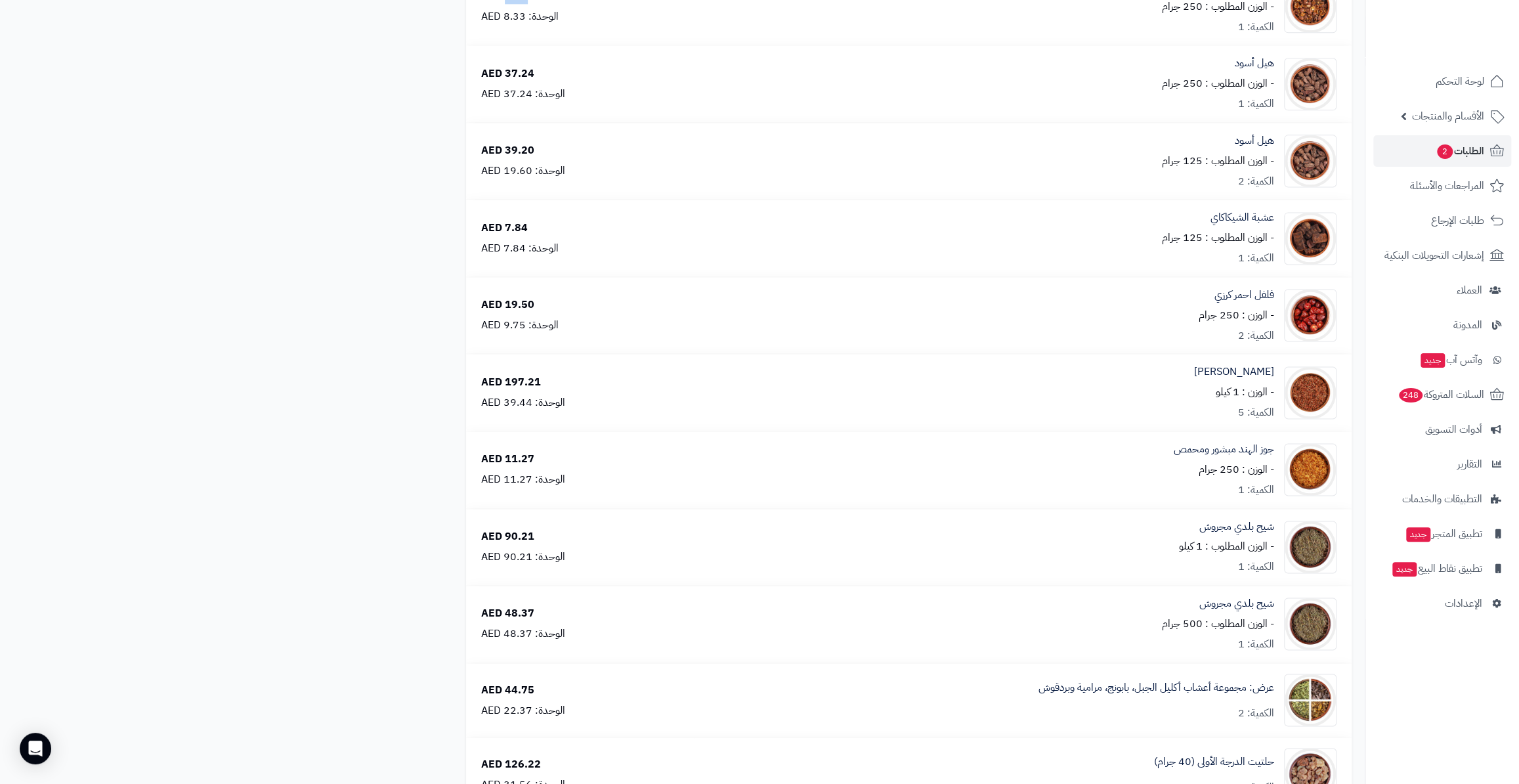
scroll to position [1432, 0]
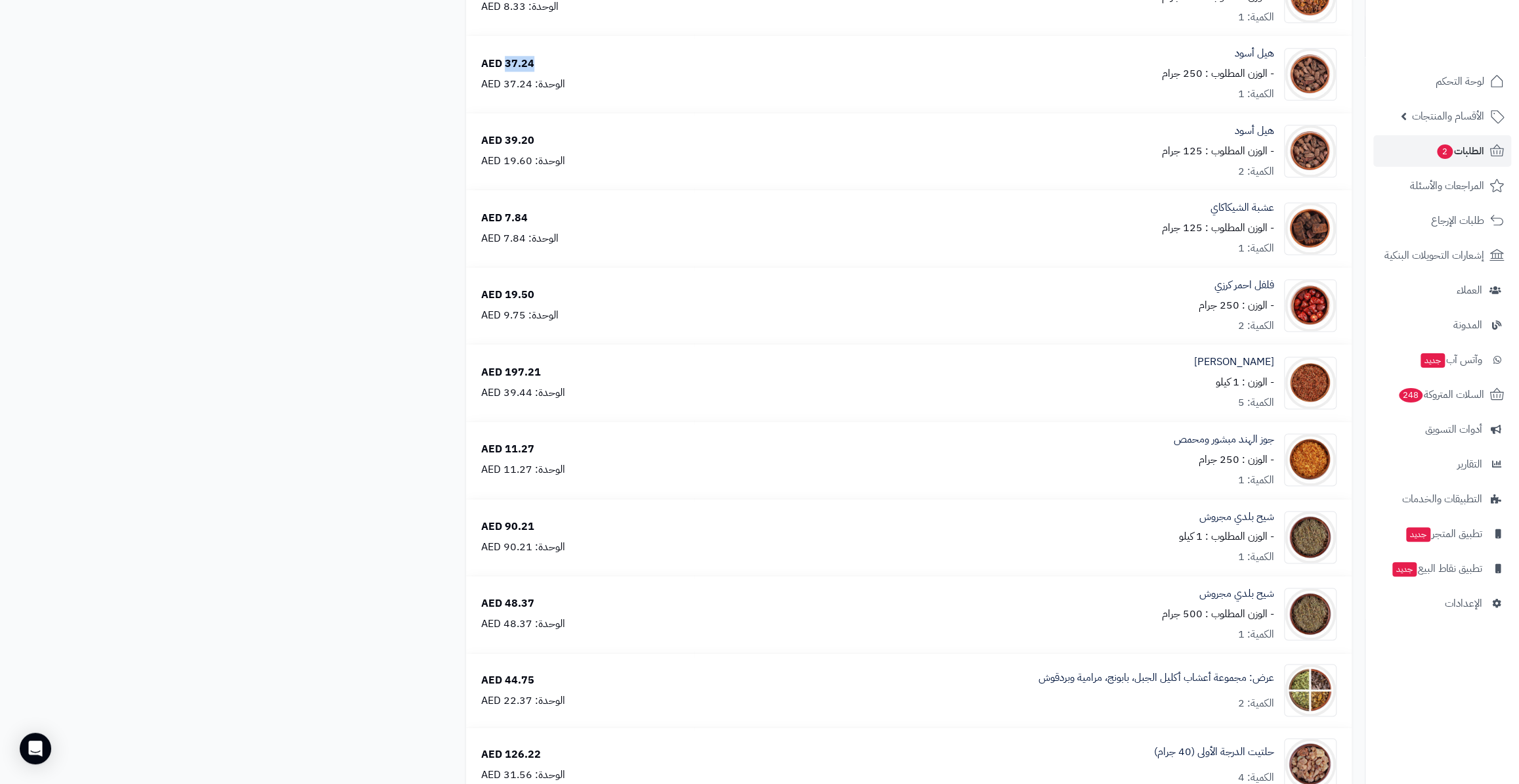
drag, startPoint x: 540, startPoint y: 61, endPoint x: 505, endPoint y: 61, distance: 35.0
click at [505, 61] on div "37.24 AED الوحدة: 37.24 AED" at bounding box center [581, 74] width 218 height 35
drag, startPoint x: 532, startPoint y: 140, endPoint x: 502, endPoint y: 140, distance: 30.0
click at [502, 140] on div "39.20 AED" at bounding box center [508, 141] width 54 height 15
drag, startPoint x: 525, startPoint y: 210, endPoint x: 506, endPoint y: 214, distance: 19.4
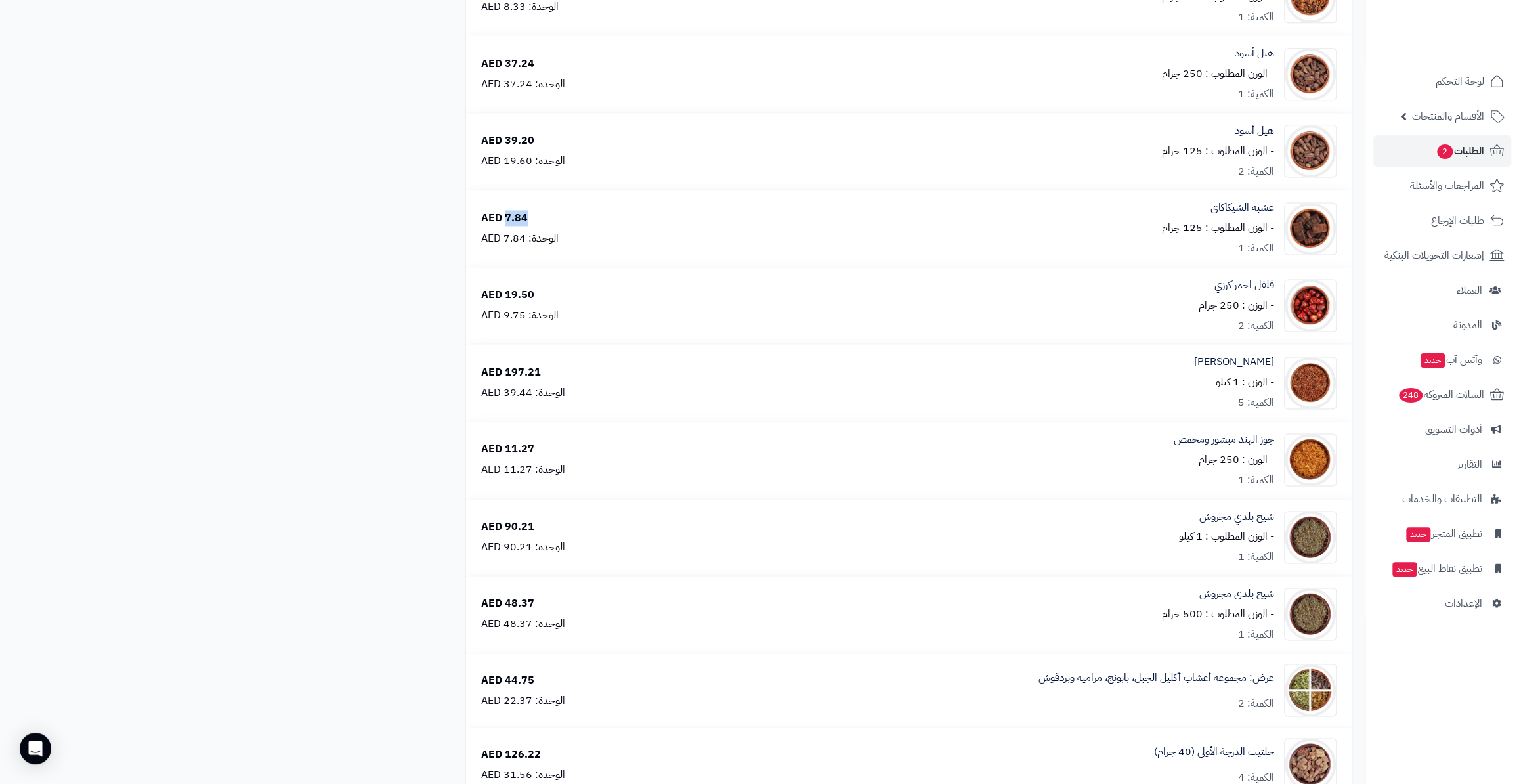
click at [506, 214] on div "7.84 AED" at bounding box center [504, 218] width 46 height 15
drag, startPoint x: 532, startPoint y: 294, endPoint x: 503, endPoint y: 294, distance: 29.0
click at [503, 294] on div "19.50 AED" at bounding box center [508, 295] width 54 height 15
drag, startPoint x: 537, startPoint y: 370, endPoint x: 505, endPoint y: 370, distance: 32.0
click at [505, 370] on div "197.21 AED" at bounding box center [510, 373] width 60 height 15
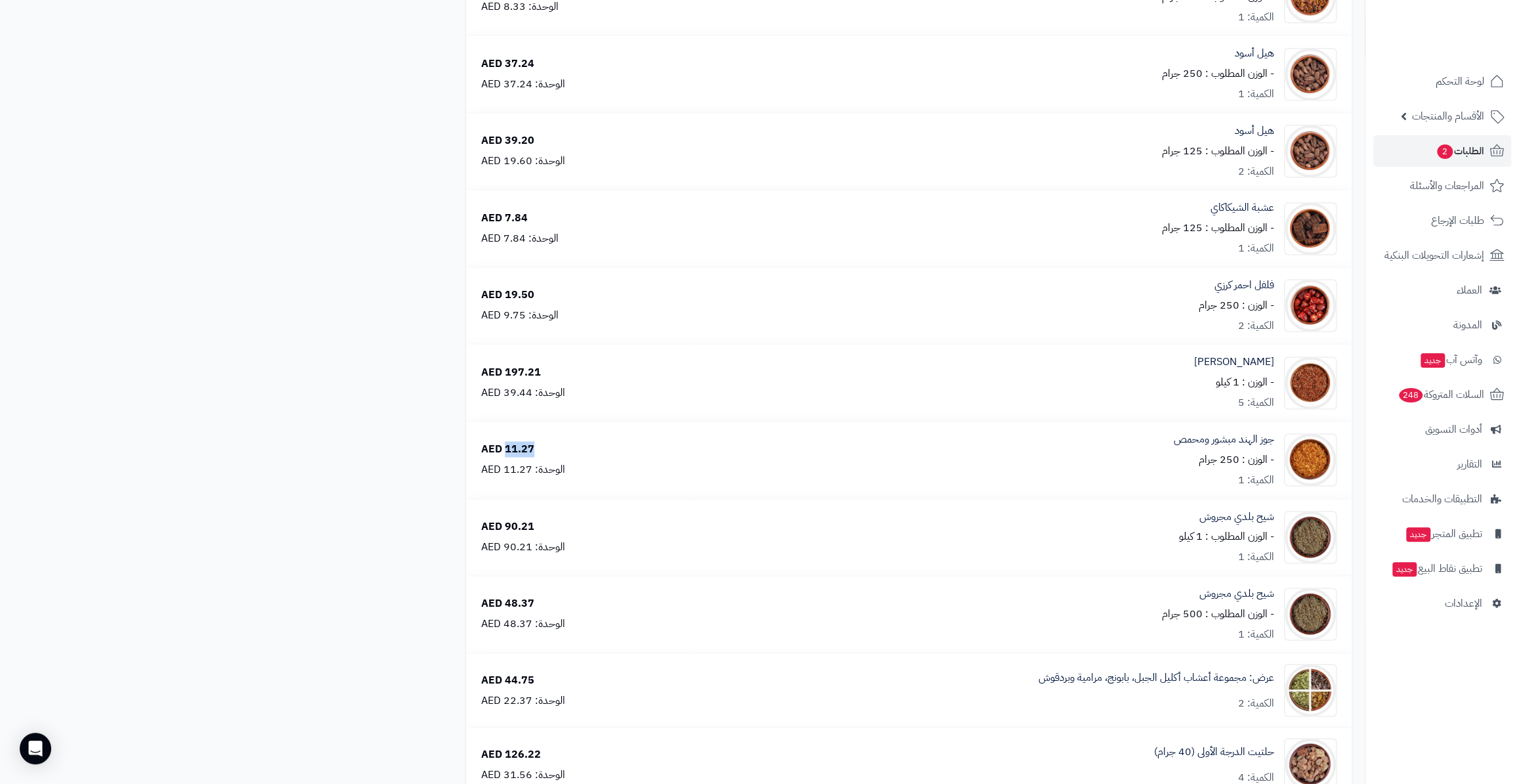
drag, startPoint x: 535, startPoint y: 450, endPoint x: 506, endPoint y: 447, distance: 29.2
click at [506, 447] on div "11.27 AED الوحدة: 11.27 AED" at bounding box center [581, 459] width 218 height 35
drag, startPoint x: 531, startPoint y: 520, endPoint x: 504, endPoint y: 520, distance: 27.0
click at [504, 520] on div "90.21 AED" at bounding box center [508, 527] width 54 height 15
drag, startPoint x: 533, startPoint y: 603, endPoint x: 505, endPoint y: 601, distance: 28.1
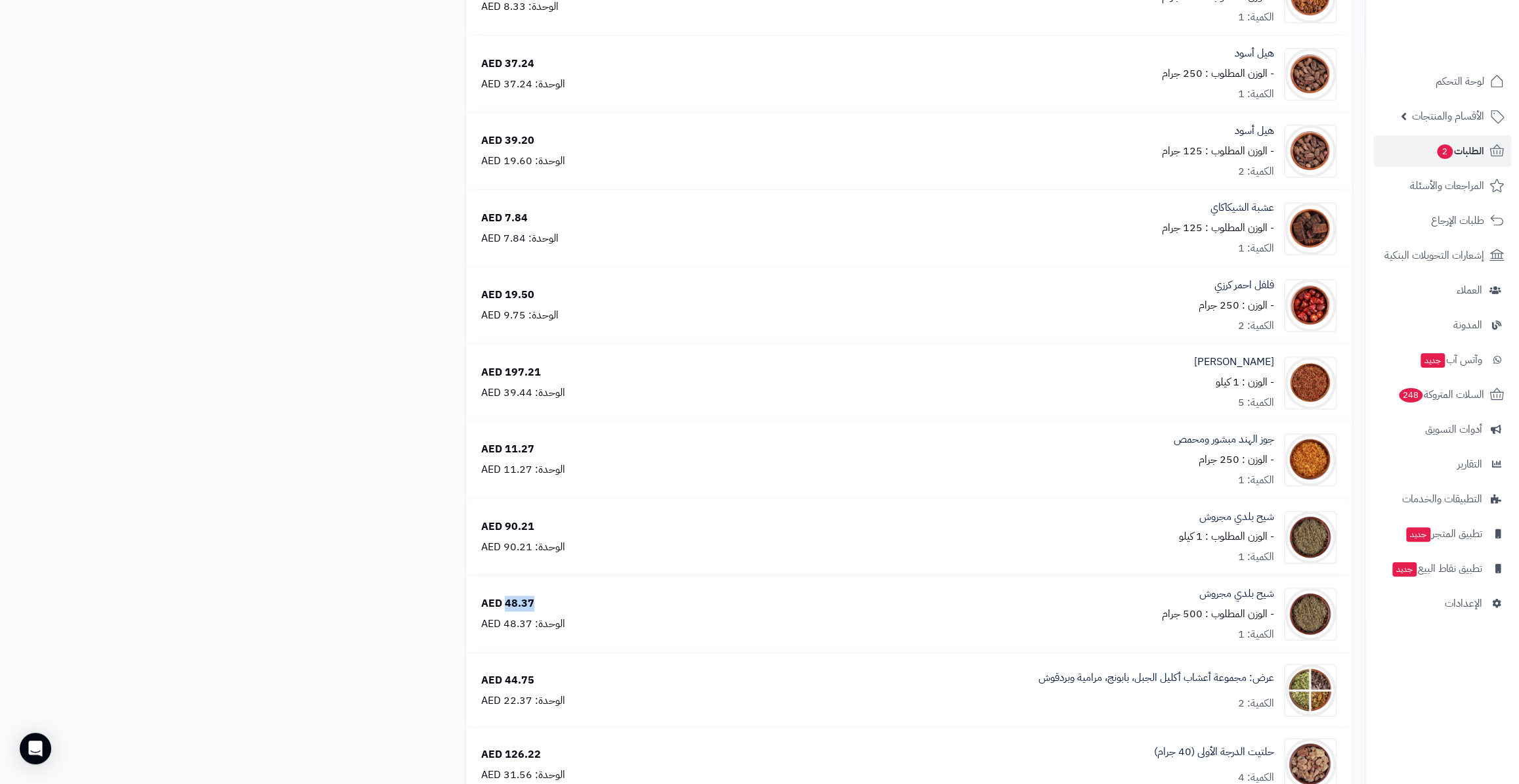
click at [505, 601] on div "48.37 AED الوحدة: 48.37 AED" at bounding box center [581, 614] width 218 height 35
drag, startPoint x: 530, startPoint y: 676, endPoint x: 506, endPoint y: 676, distance: 24.0
click at [506, 676] on div "44.75 AED" at bounding box center [508, 680] width 54 height 15
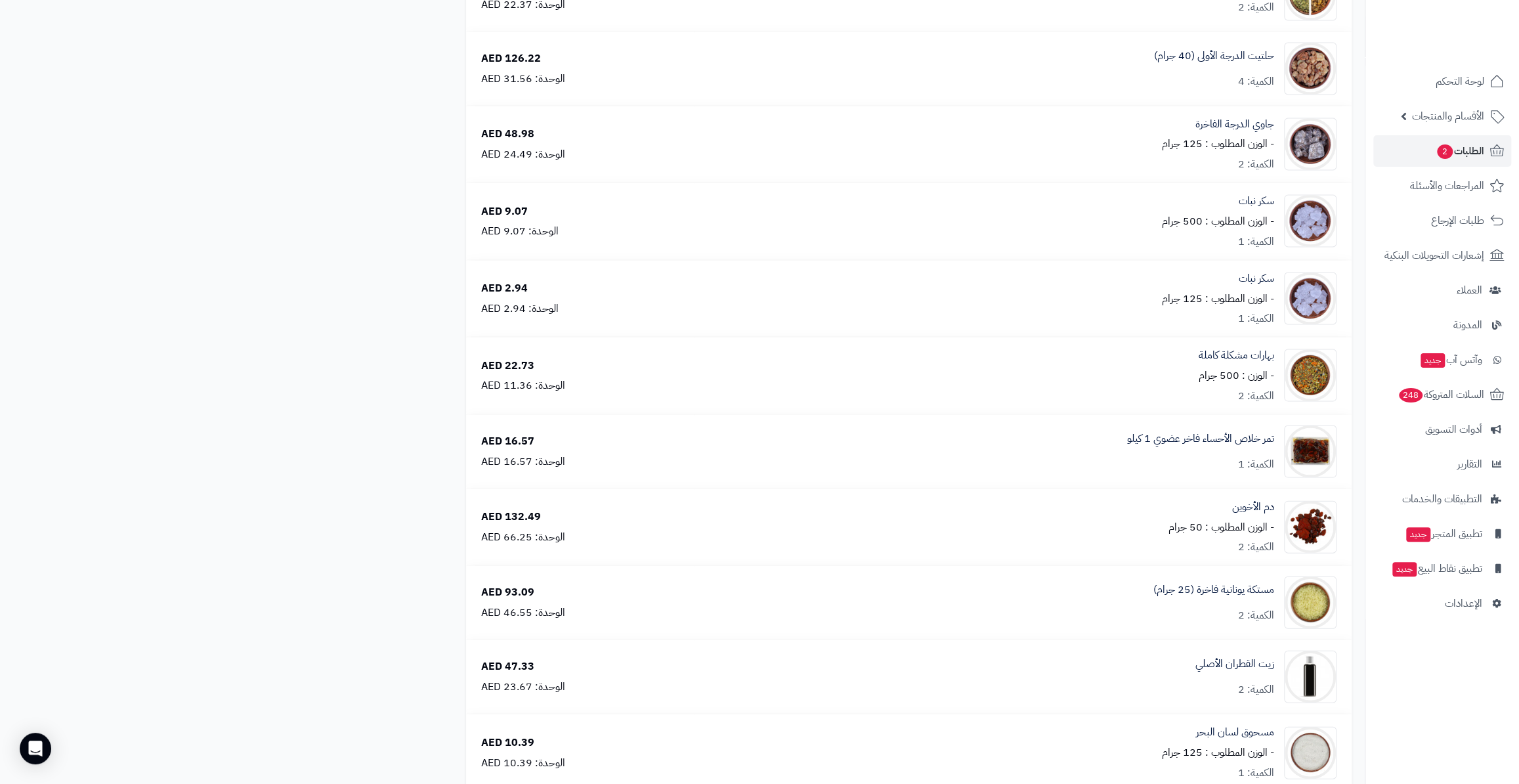
scroll to position [2148, 0]
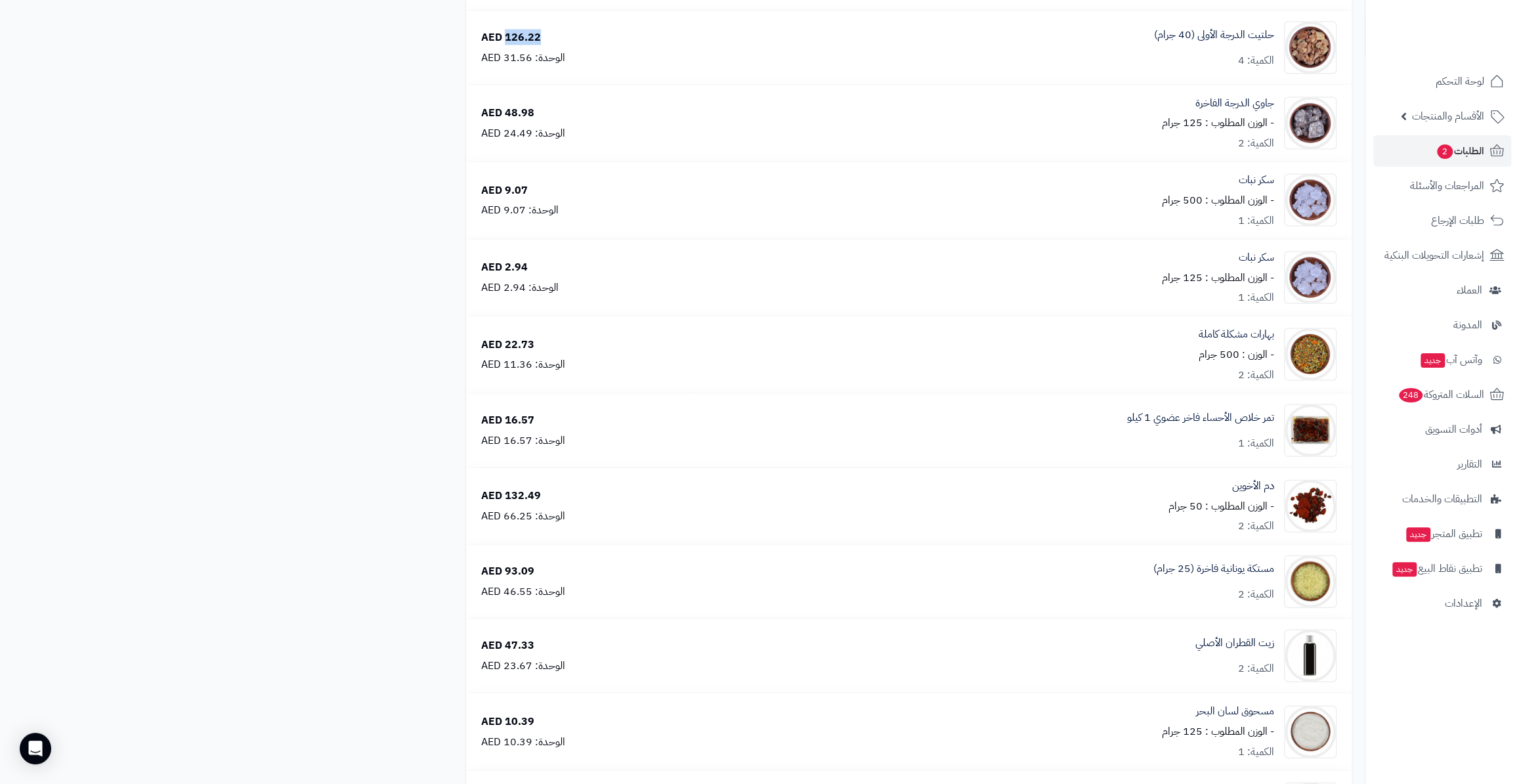
drag, startPoint x: 538, startPoint y: 35, endPoint x: 504, endPoint y: 35, distance: 34.0
click at [504, 35] on div "126.22 AED" at bounding box center [510, 38] width 60 height 15
drag, startPoint x: 527, startPoint y: 106, endPoint x: 506, endPoint y: 106, distance: 21.0
click at [506, 106] on div "48.98 AED الوحدة: 24.49 AED" at bounding box center [581, 123] width 218 height 35
drag, startPoint x: 528, startPoint y: 185, endPoint x: 506, endPoint y: 185, distance: 22.0
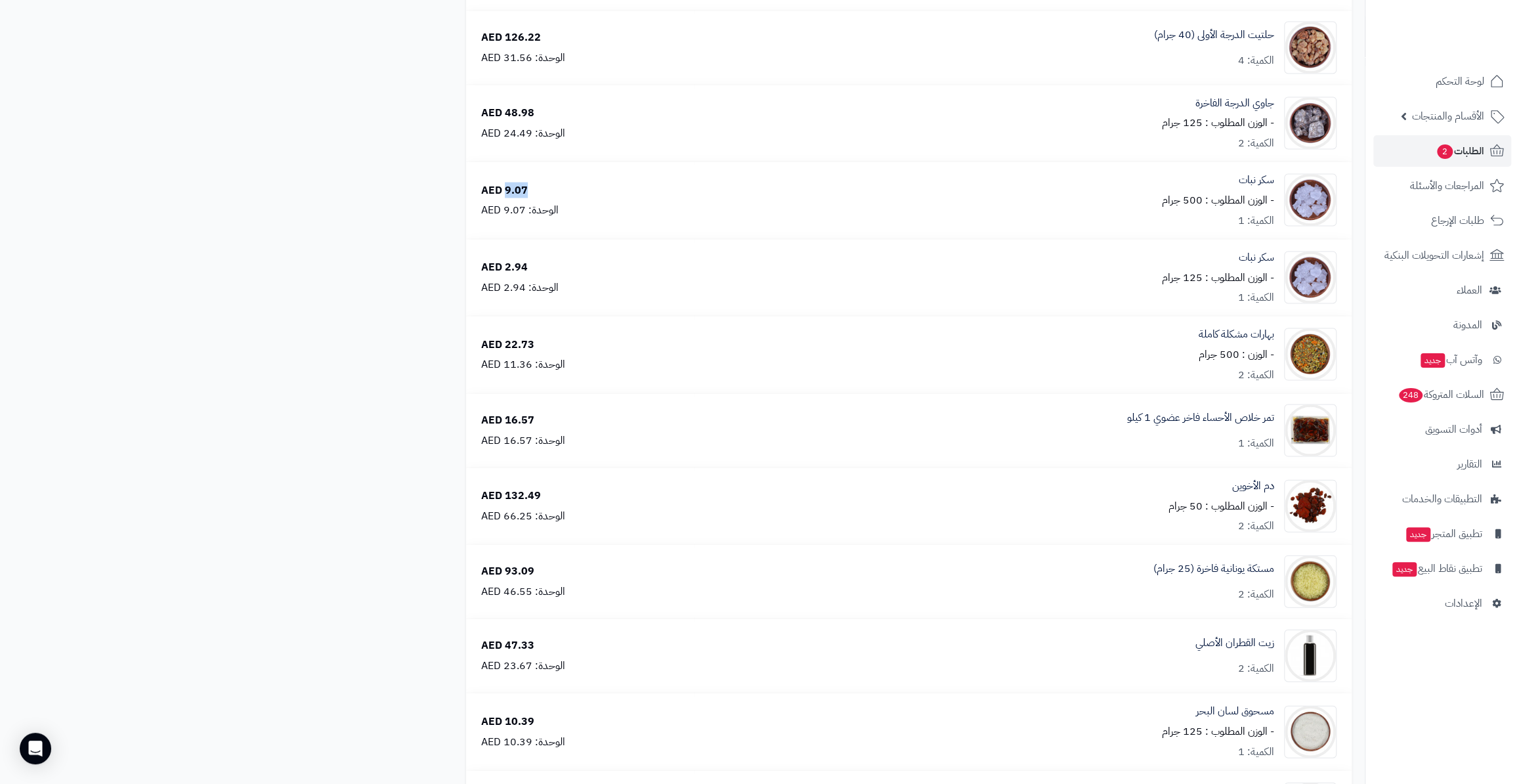
click at [506, 185] on div "9.07 AED الوحدة: 9.07 AED" at bounding box center [581, 201] width 218 height 35
drag, startPoint x: 524, startPoint y: 262, endPoint x: 504, endPoint y: 262, distance: 20.0
click at [504, 262] on div "2.94 AED" at bounding box center [504, 267] width 46 height 15
drag, startPoint x: 532, startPoint y: 341, endPoint x: 505, endPoint y: 344, distance: 27.2
click at [505, 344] on div "22.73 AED" at bounding box center [508, 345] width 54 height 15
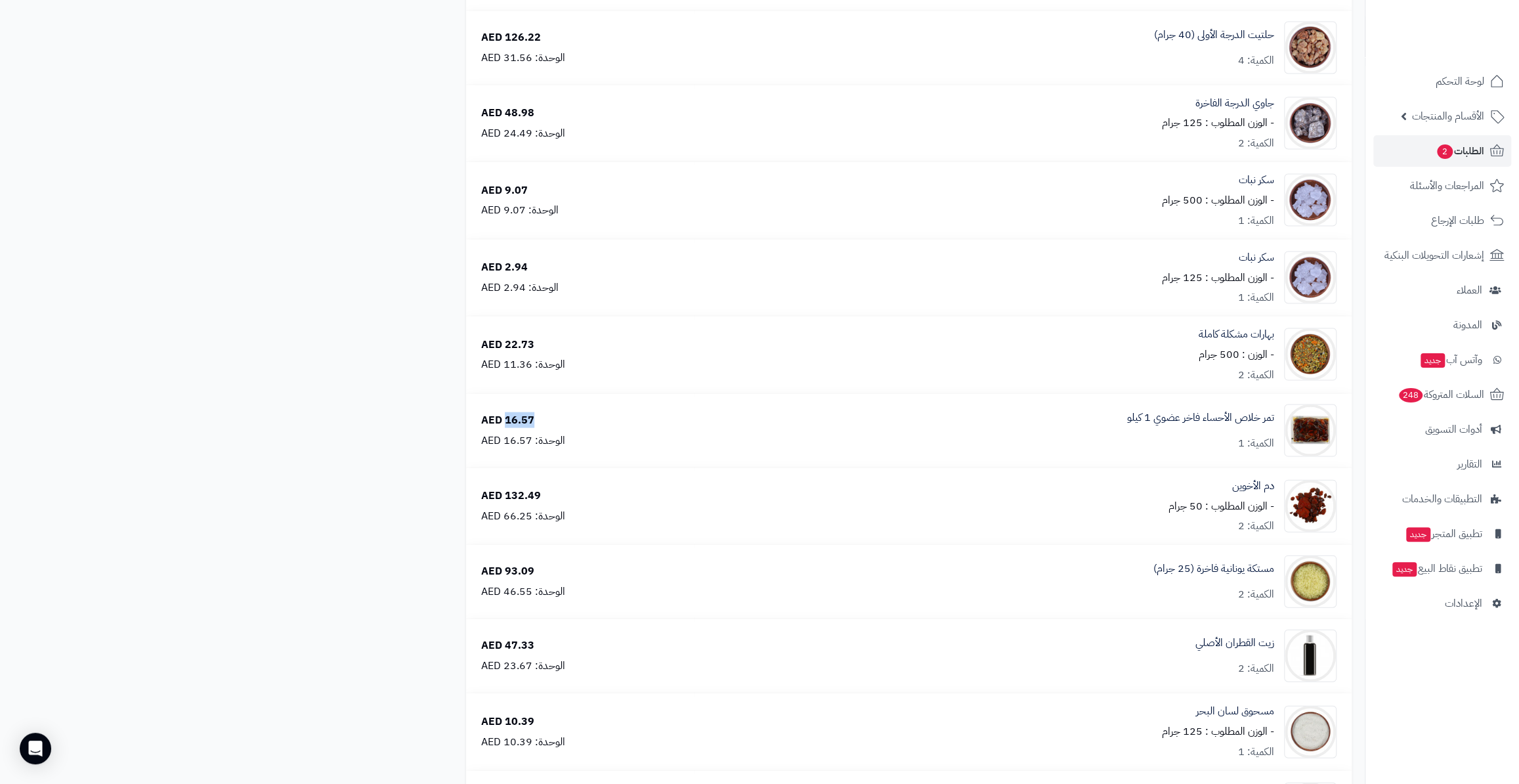
drag, startPoint x: 530, startPoint y: 418, endPoint x: 506, endPoint y: 417, distance: 24.0
click at [506, 417] on div "16.57 AED" at bounding box center [508, 421] width 54 height 15
drag, startPoint x: 540, startPoint y: 490, endPoint x: 506, endPoint y: 496, distance: 34.5
click at [506, 496] on div "132.49 AED الوحدة: 66.25 AED" at bounding box center [581, 506] width 218 height 35
drag, startPoint x: 532, startPoint y: 570, endPoint x: 504, endPoint y: 569, distance: 28.0
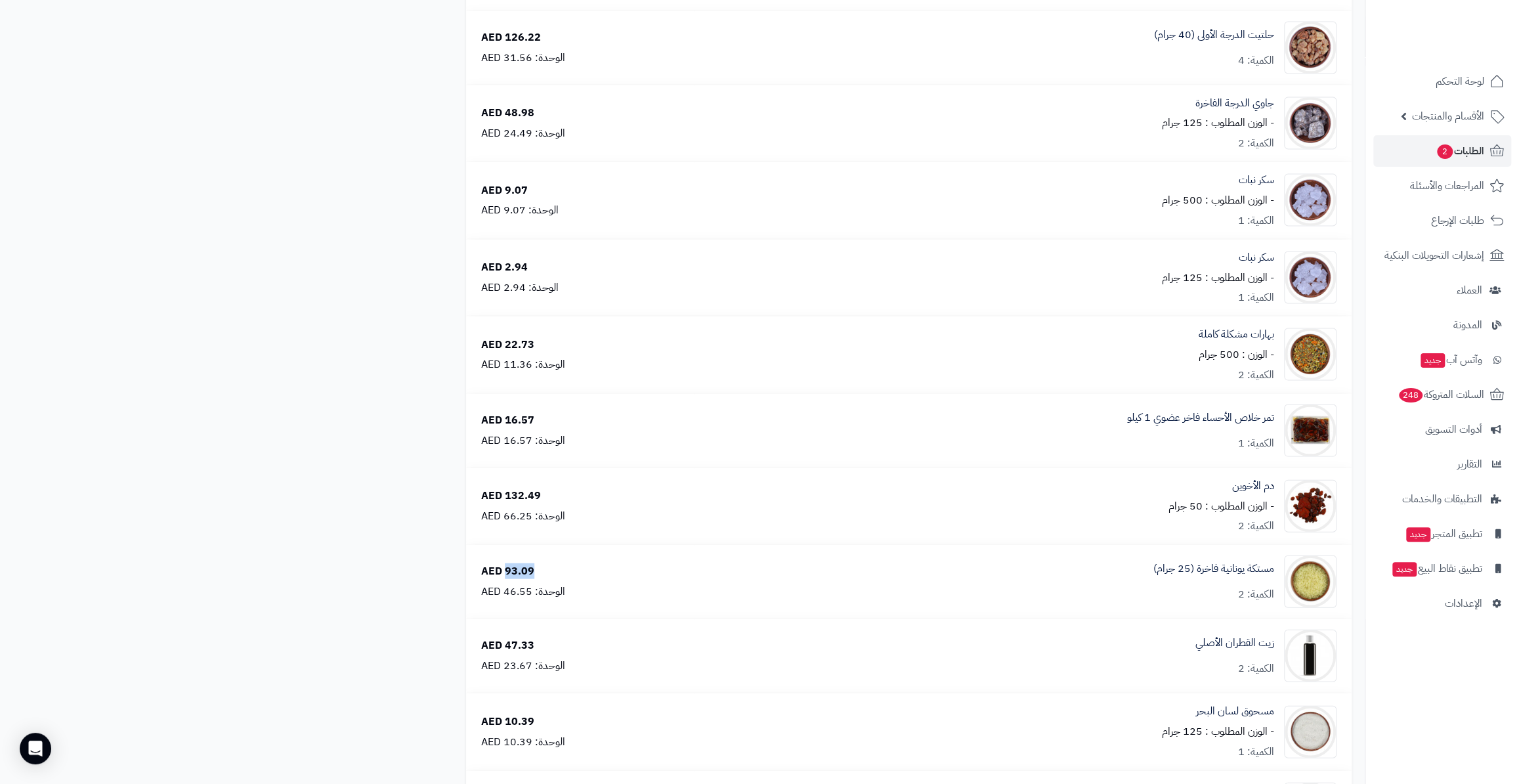
click at [504, 569] on div "93.09 AED الوحدة: 46.55 AED" at bounding box center [581, 582] width 218 height 35
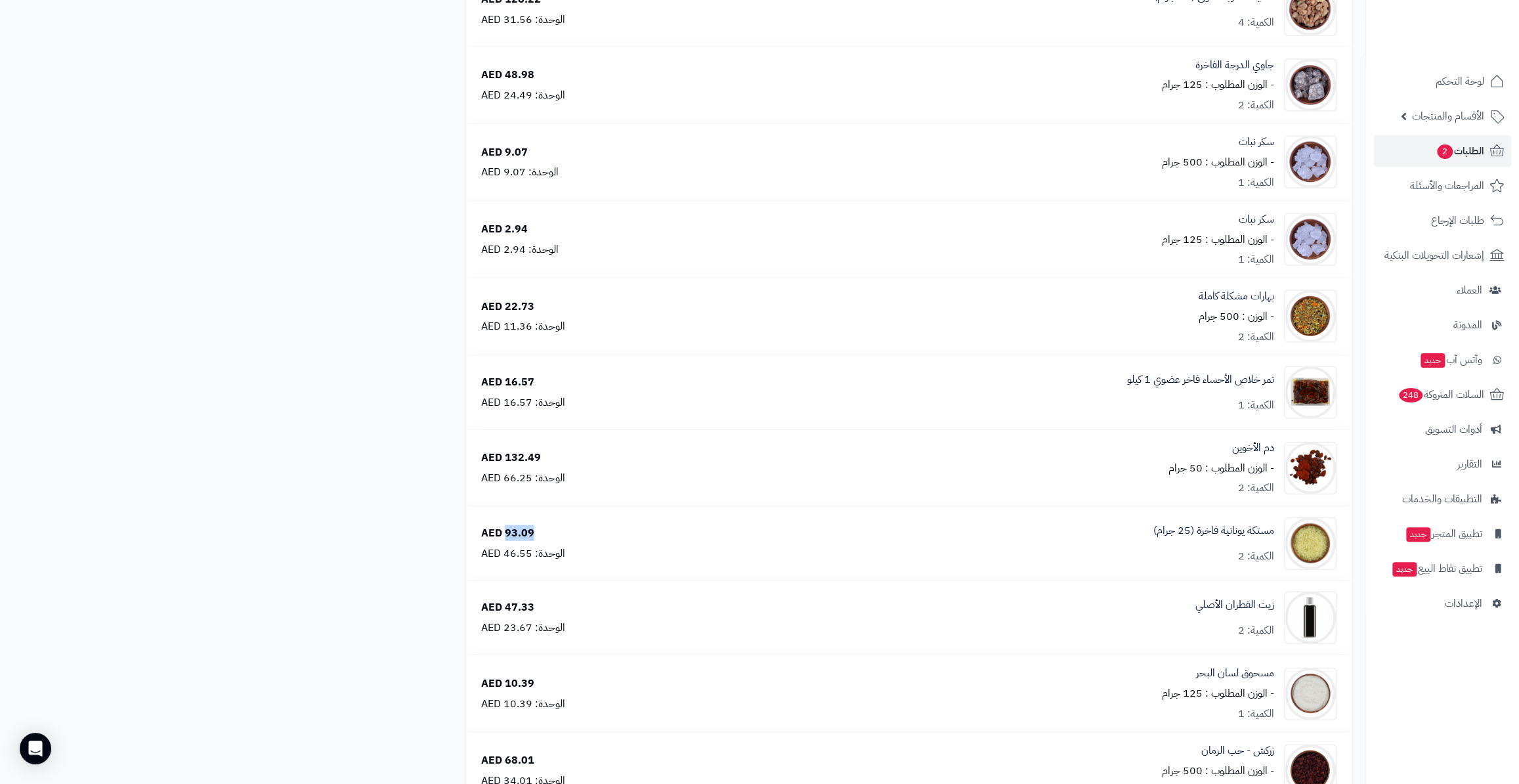
scroll to position [2268, 0]
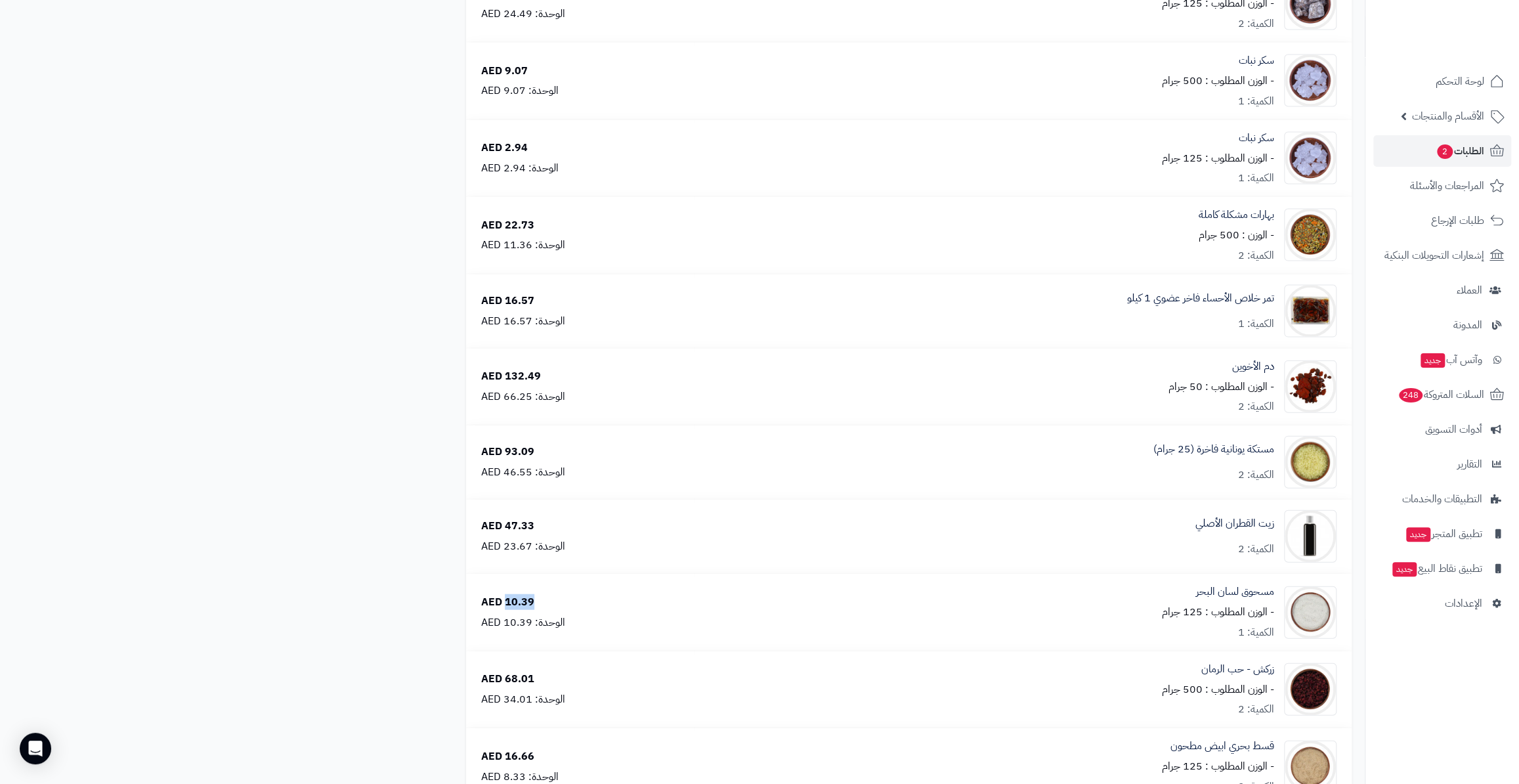
drag, startPoint x: 538, startPoint y: 596, endPoint x: 504, endPoint y: 600, distance: 34.2
click at [504, 600] on div "10.39 AED الوحدة: 10.39 AED" at bounding box center [581, 612] width 218 height 35
drag, startPoint x: 535, startPoint y: 671, endPoint x: 506, endPoint y: 674, distance: 29.2
click at [506, 674] on div "68.01 AED الوحدة: 34.01 AED" at bounding box center [581, 689] width 218 height 35
drag, startPoint x: 533, startPoint y: 755, endPoint x: 505, endPoint y: 753, distance: 28.1
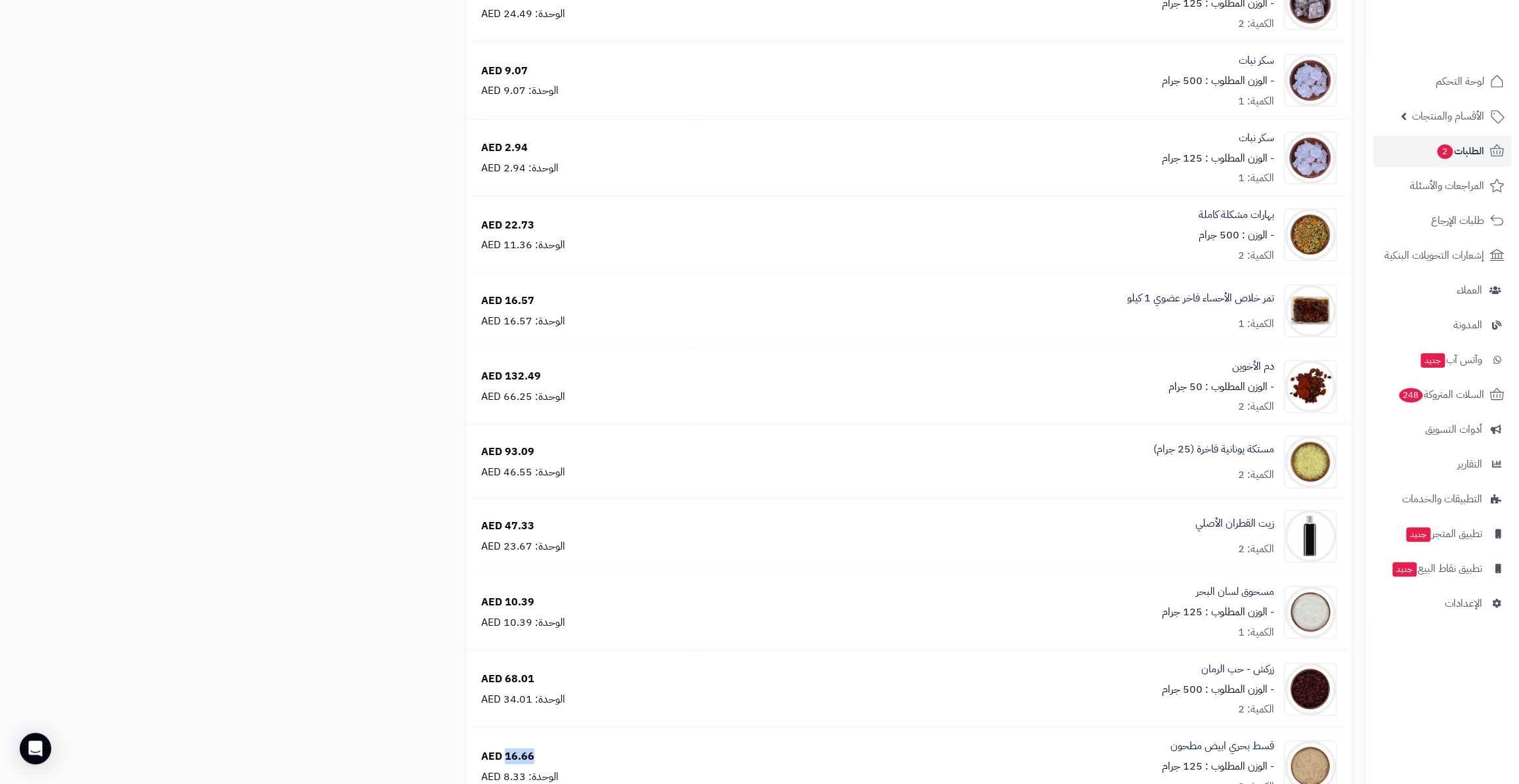
click at [505, 753] on div "16.66 AED الوحدة: 8.33 AED" at bounding box center [581, 766] width 218 height 35
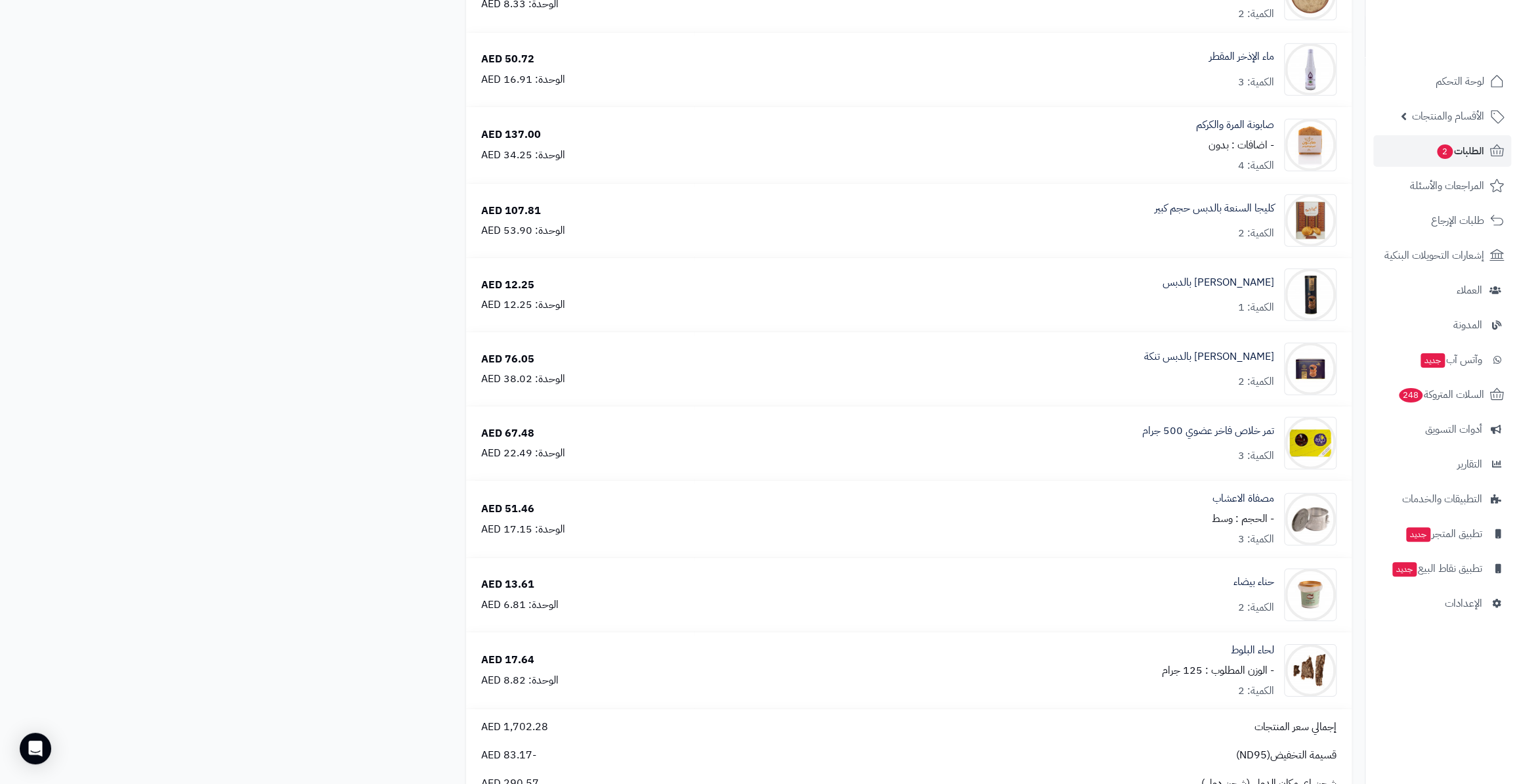
scroll to position [3044, 0]
drag, startPoint x: 541, startPoint y: 128, endPoint x: 504, endPoint y: 127, distance: 37.0
click at [504, 127] on div "137.00 AED الوحدة: 34.25 AED" at bounding box center [581, 141] width 218 height 35
drag, startPoint x: 536, startPoint y: 202, endPoint x: 507, endPoint y: 205, distance: 29.2
click at [507, 205] on div "107.81 AED" at bounding box center [510, 208] width 60 height 15
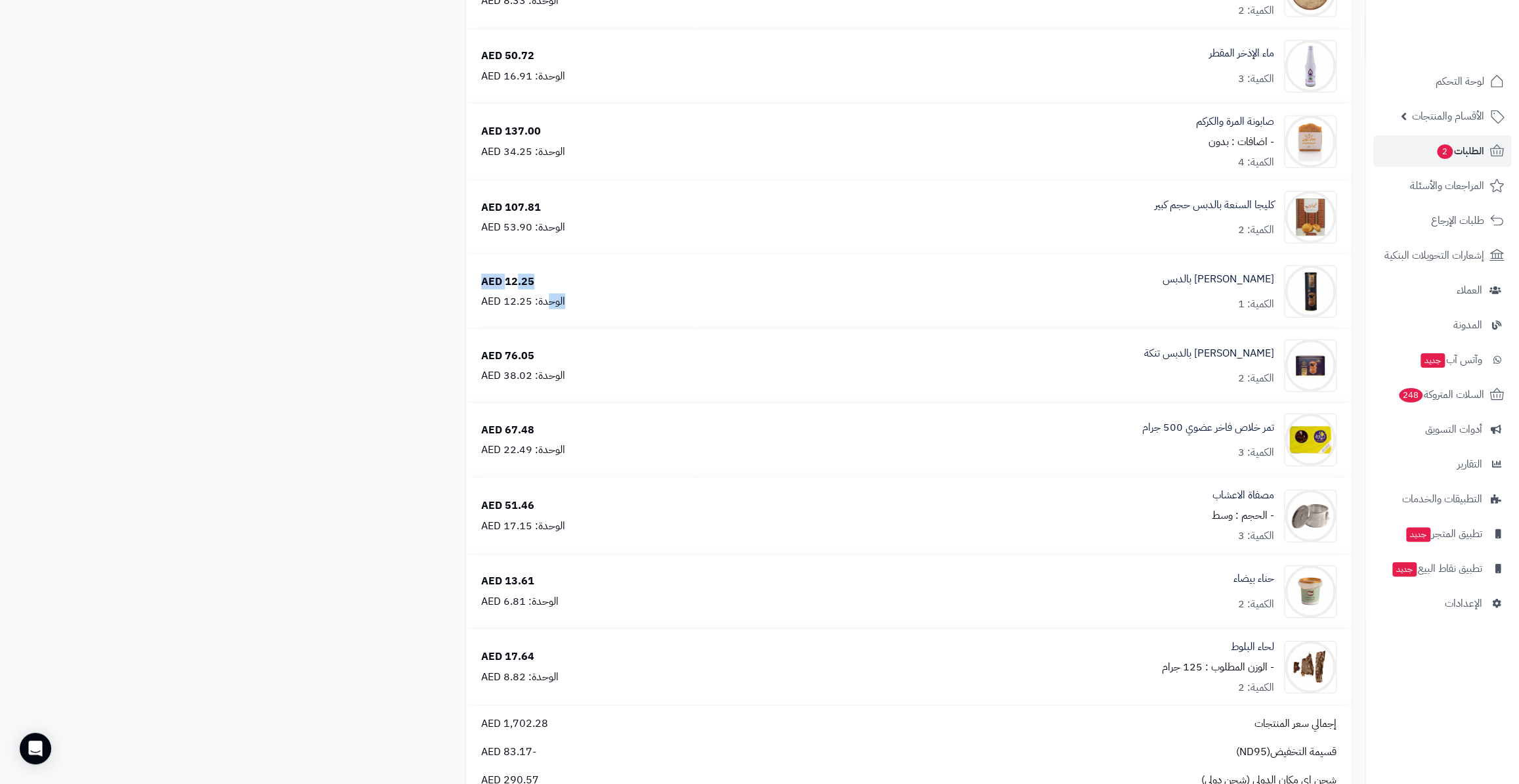
drag, startPoint x: 545, startPoint y: 279, endPoint x: 517, endPoint y: 279, distance: 28.0
click at [517, 279] on div "12.25 AED الوحدة: 12.25 AED" at bounding box center [581, 292] width 218 height 35
click at [517, 280] on div "12.25 AED" at bounding box center [508, 282] width 54 height 15
click at [504, 276] on div "12.25 AED" at bounding box center [508, 282] width 54 height 15
drag, startPoint x: 506, startPoint y: 275, endPoint x: 535, endPoint y: 276, distance: 29.0
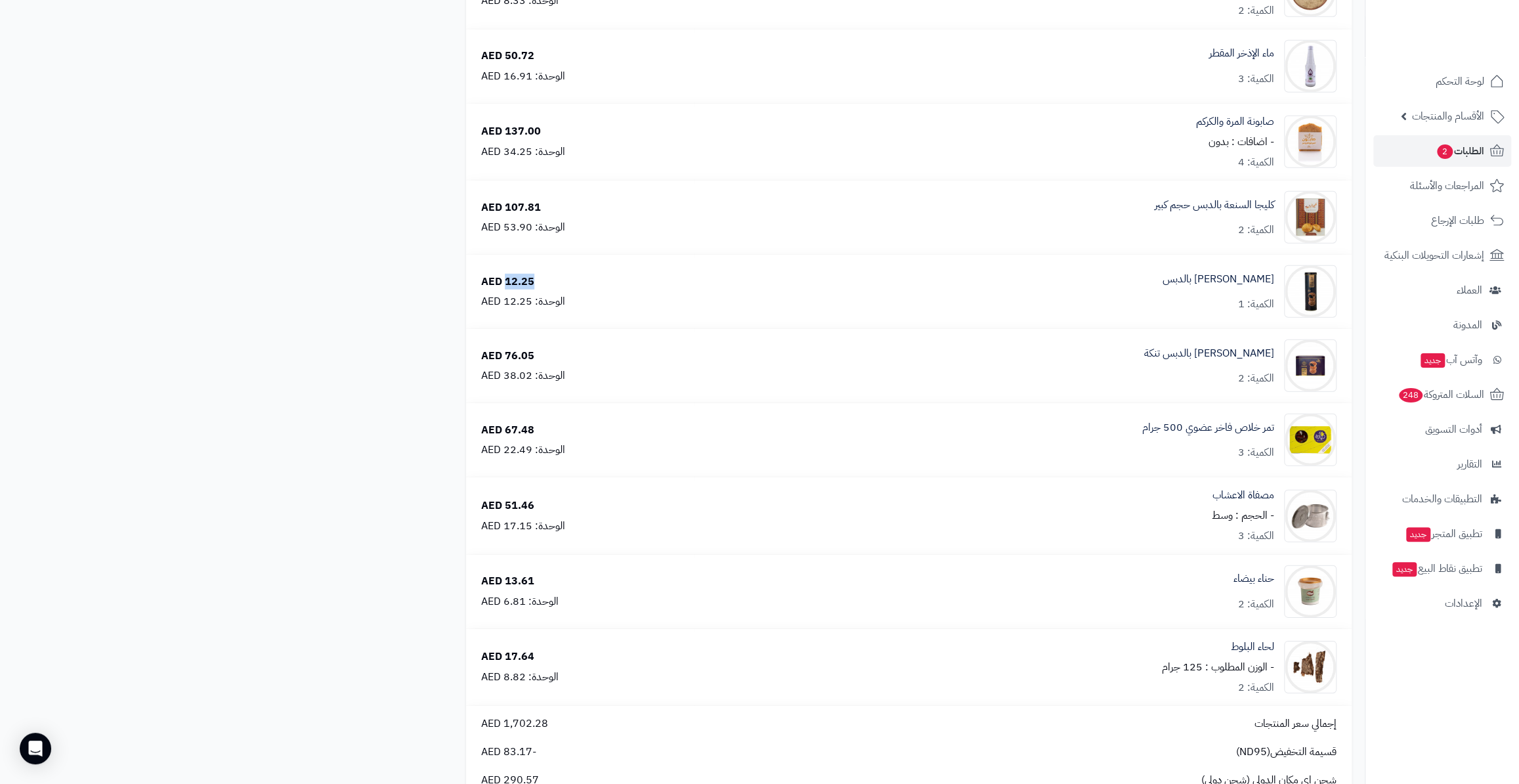
click at [535, 276] on div "12.25 AED الوحدة: 12.25 AED" at bounding box center [581, 292] width 218 height 35
drag, startPoint x: 543, startPoint y: 352, endPoint x: 506, endPoint y: 352, distance: 37.0
click at [506, 352] on div "76.05 AED الوحدة: 38.02 AED" at bounding box center [581, 366] width 218 height 35
drag, startPoint x: 544, startPoint y: 425, endPoint x: 503, endPoint y: 425, distance: 41.0
click at [503, 425] on div "67.48 AED الوحدة: 22.49 AED" at bounding box center [581, 440] width 218 height 35
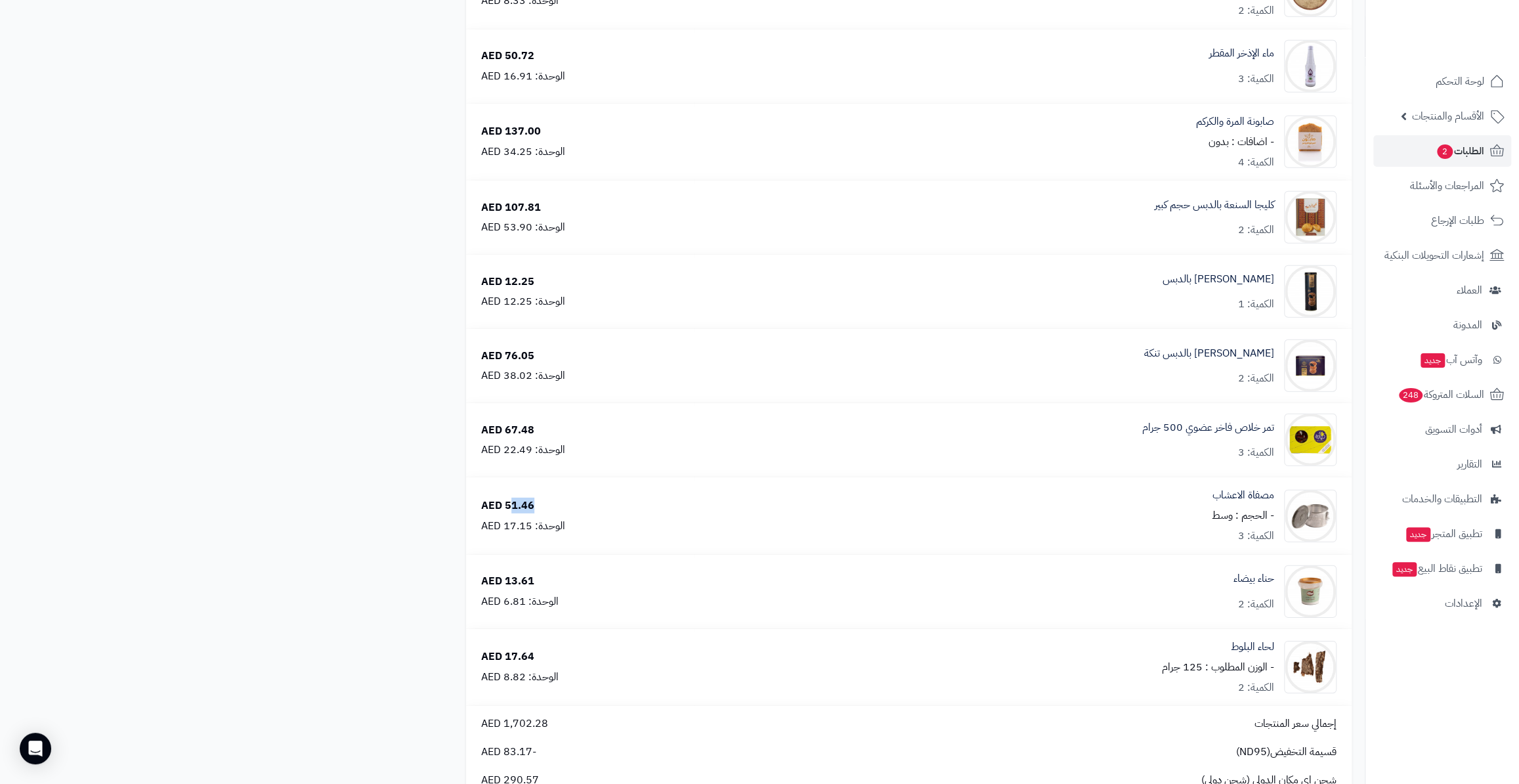
drag, startPoint x: 532, startPoint y: 502, endPoint x: 508, endPoint y: 502, distance: 24.0
click at [508, 502] on div "51.46 AED" at bounding box center [508, 506] width 54 height 15
click at [507, 502] on div "51.46 AED" at bounding box center [508, 506] width 54 height 15
click at [504, 499] on div "51.46 AED" at bounding box center [508, 506] width 54 height 15
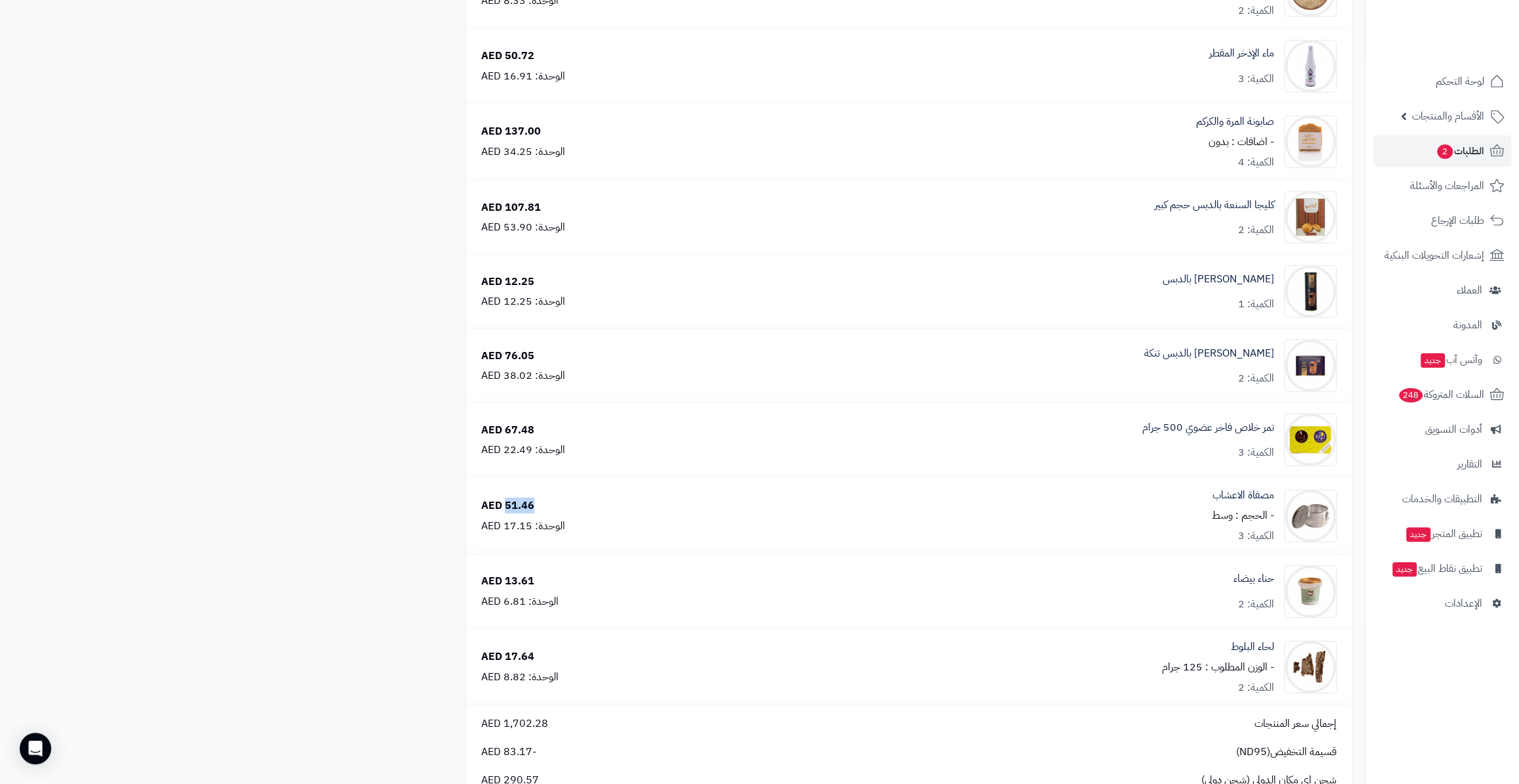
drag, startPoint x: 504, startPoint y: 499, endPoint x: 532, endPoint y: 500, distance: 28.0
click at [532, 500] on div "51.46 AED" at bounding box center [508, 506] width 54 height 15
drag, startPoint x: 530, startPoint y: 574, endPoint x: 502, endPoint y: 574, distance: 28.0
click at [502, 574] on div "13.61 AED" at bounding box center [508, 582] width 54 height 15
drag, startPoint x: 529, startPoint y: 651, endPoint x: 516, endPoint y: 651, distance: 13.0
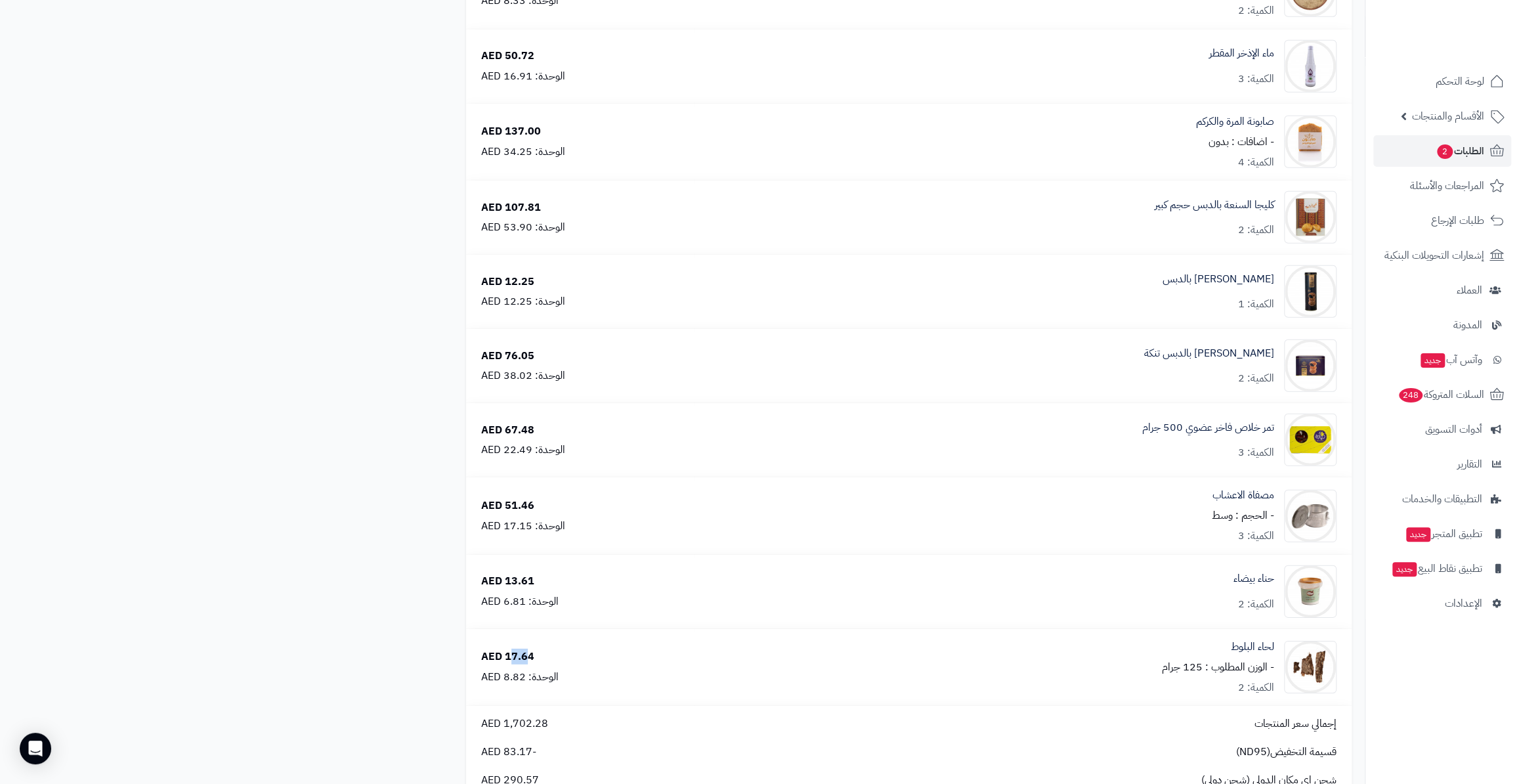
click at [512, 651] on div "17.64 AED" at bounding box center [508, 656] width 54 height 15
click at [529, 651] on div "17.64 AED" at bounding box center [508, 656] width 54 height 15
drag, startPoint x: 533, startPoint y: 650, endPoint x: 503, endPoint y: 653, distance: 30.1
click at [503, 653] on div "17.64 AED الوحدة: 8.82 AED" at bounding box center [581, 667] width 218 height 35
drag, startPoint x: 506, startPoint y: 748, endPoint x: 531, endPoint y: 746, distance: 25.1
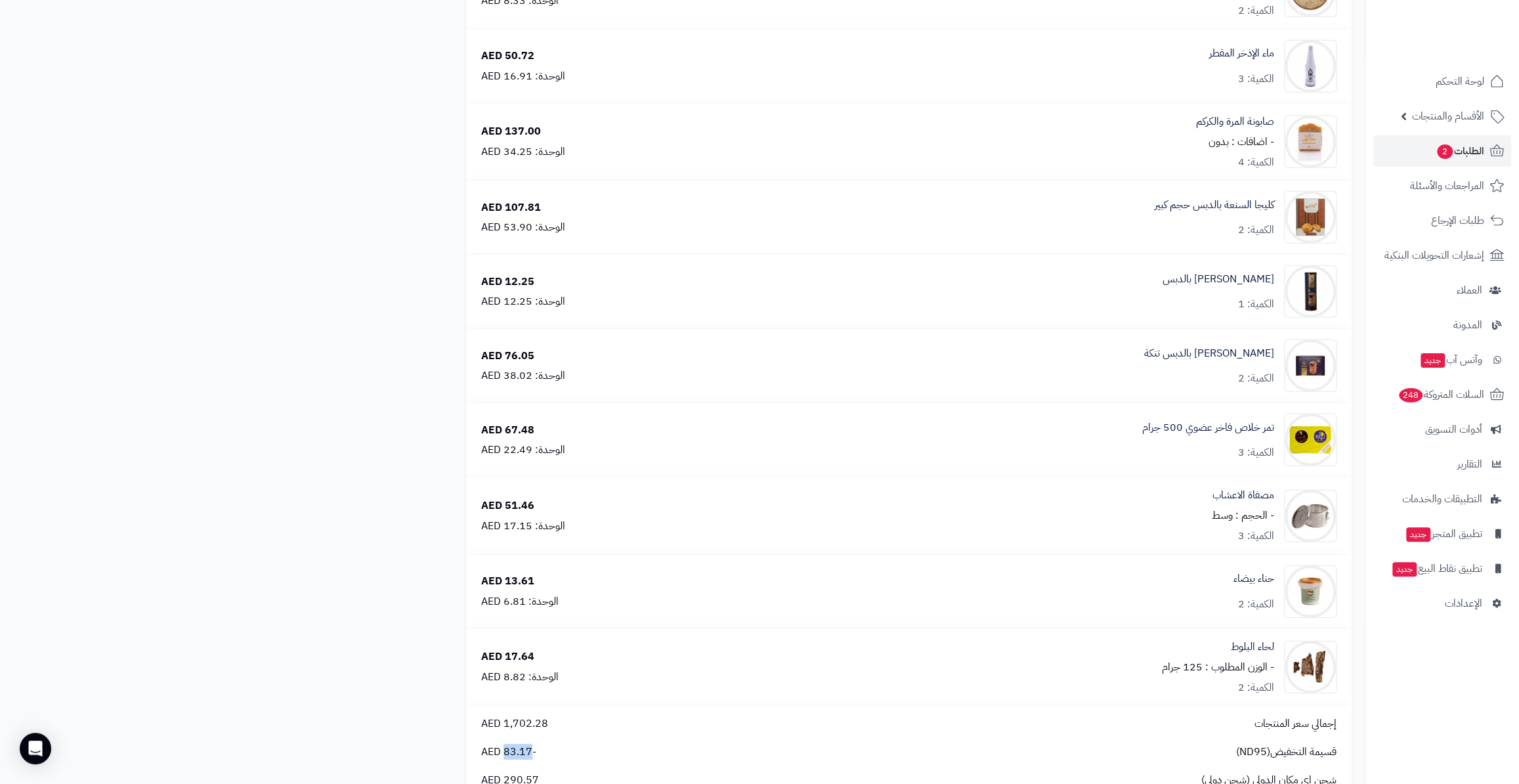
click at [531, 746] on span "-83.17 AED" at bounding box center [508, 752] width 55 height 15
